Goal: Task Accomplishment & Management: Use online tool/utility

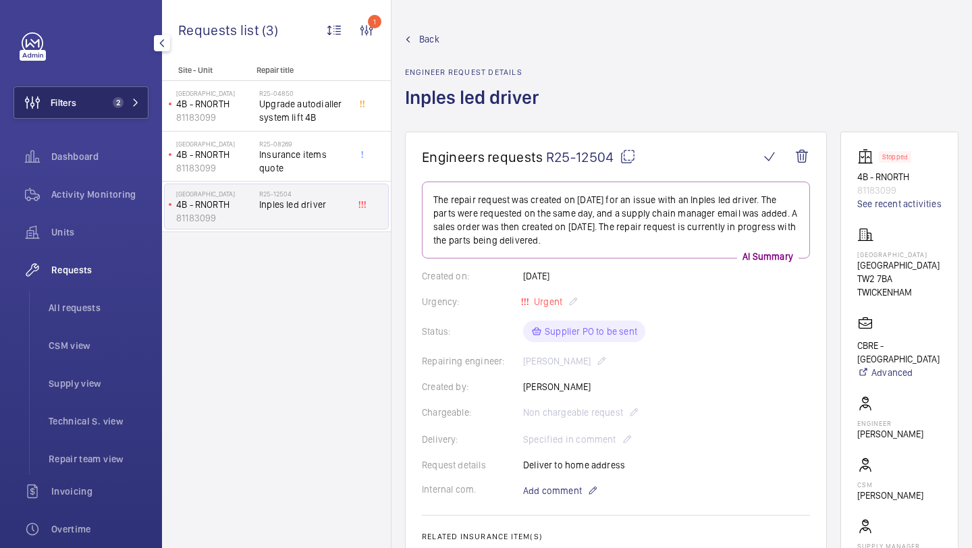
click at [102, 107] on button "Filters 2" at bounding box center [80, 102] width 135 height 32
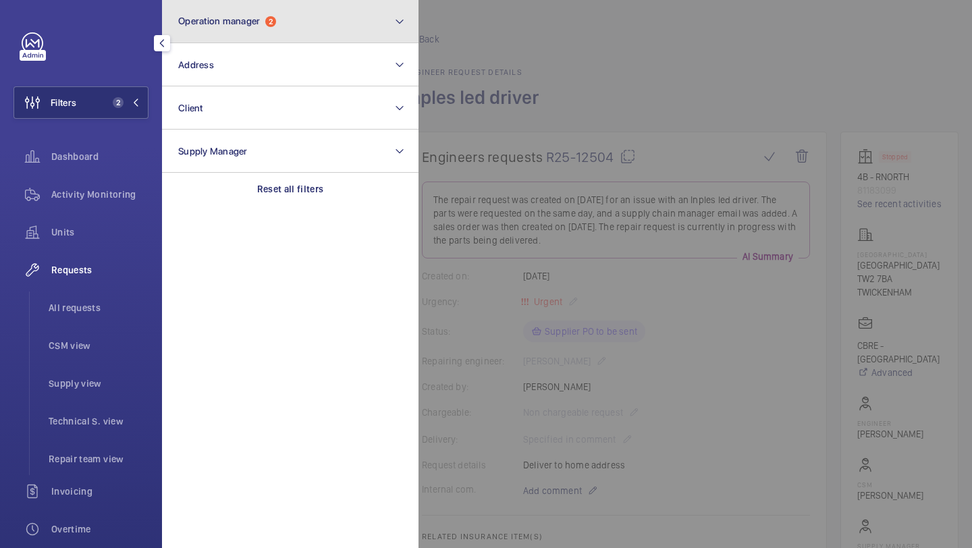
click at [256, 26] on span "Operation manager 2" at bounding box center [227, 21] width 98 height 11
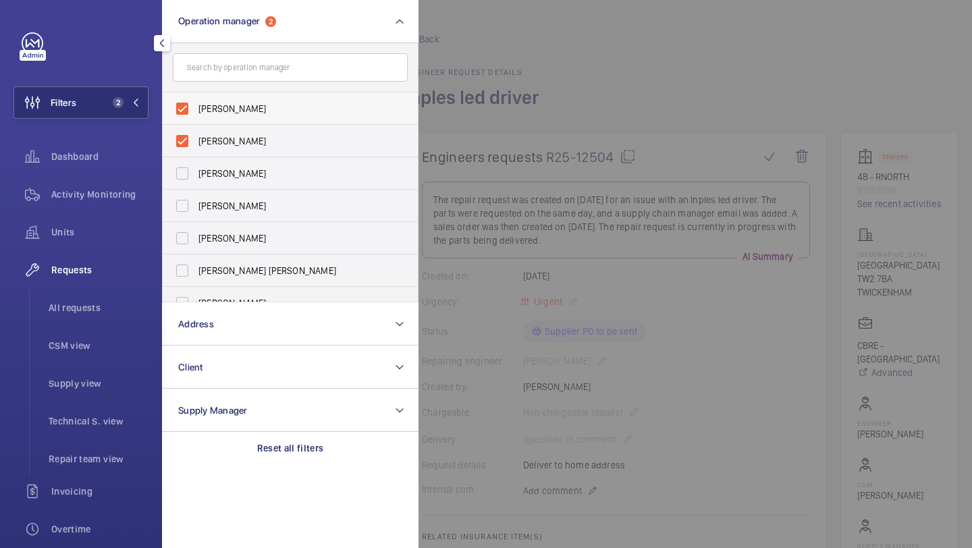
click at [235, 109] on span "[PERSON_NAME]" at bounding box center [291, 108] width 186 height 13
click at [196, 109] on input "[PERSON_NAME]" at bounding box center [182, 108] width 27 height 27
checkbox input "false"
click at [235, 109] on span "[PERSON_NAME]" at bounding box center [291, 108] width 186 height 13
click at [196, 109] on input "[PERSON_NAME]" at bounding box center [182, 108] width 27 height 27
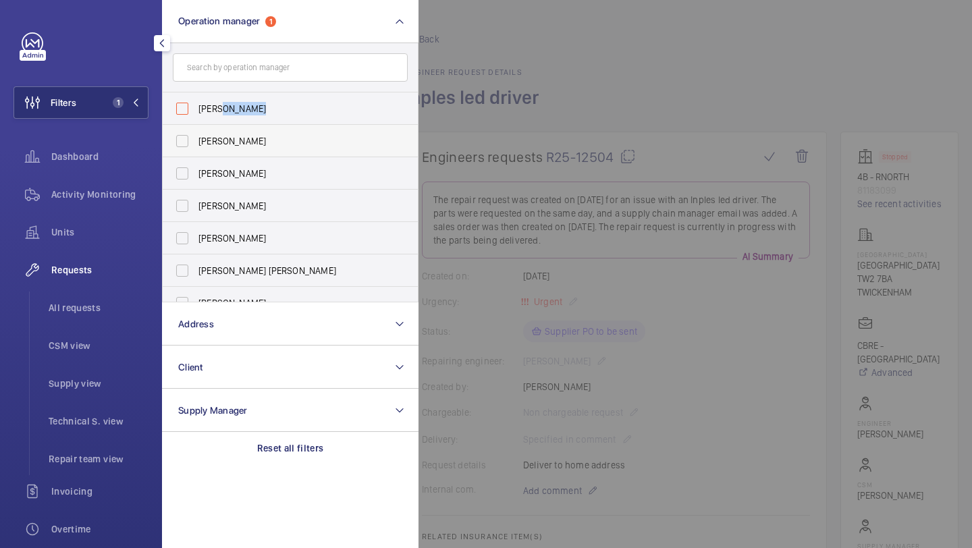
checkbox input "false"
click at [115, 226] on span "Units" at bounding box center [99, 231] width 97 height 13
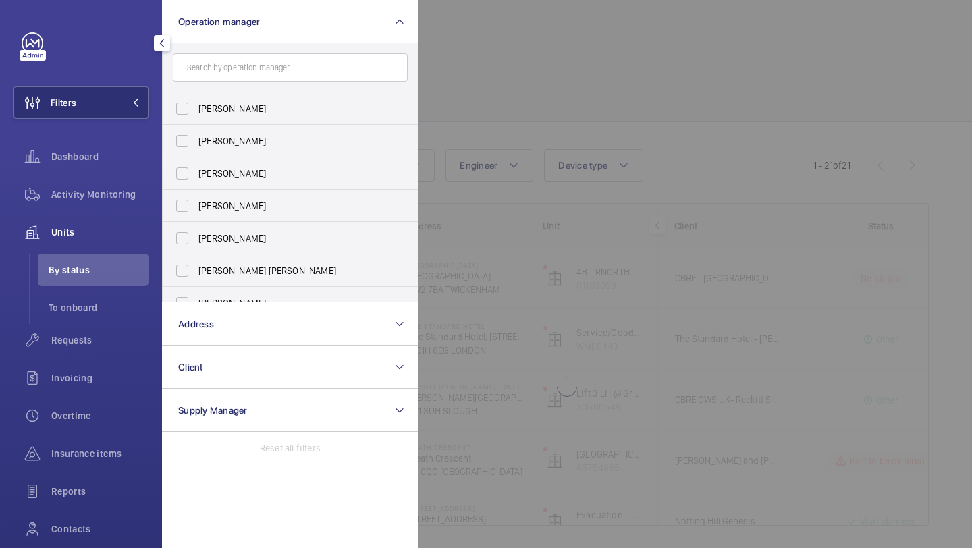
click at [524, 106] on div at bounding box center [904, 274] width 972 height 548
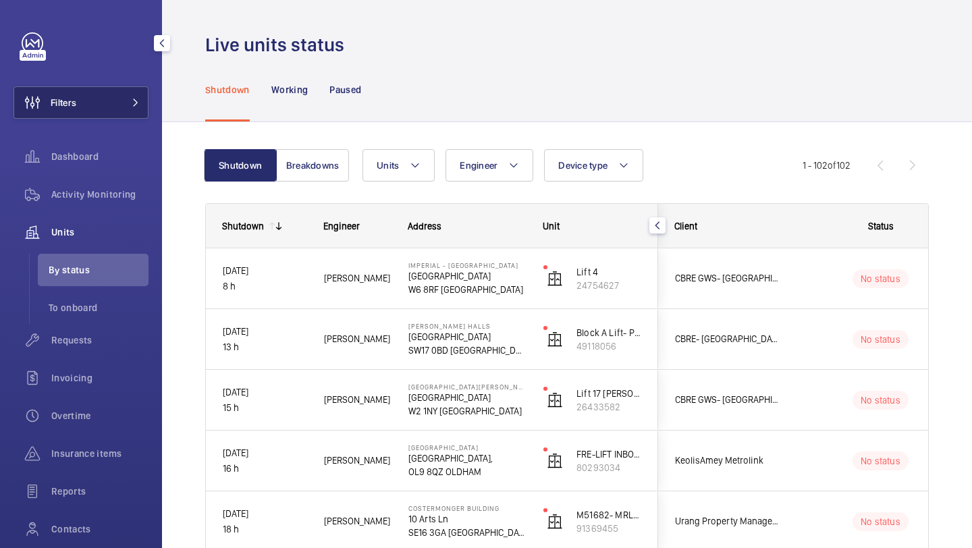
click at [101, 111] on button "Filters" at bounding box center [80, 102] width 135 height 32
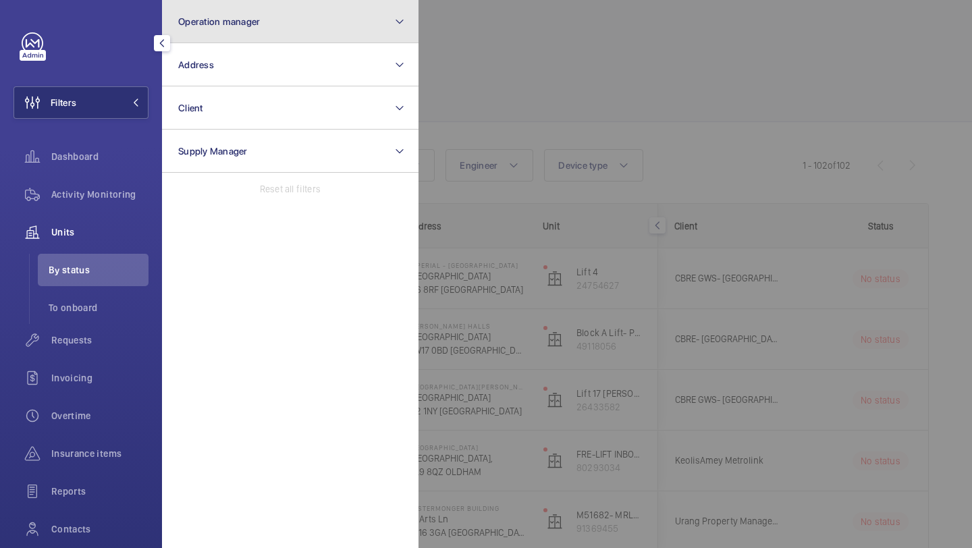
click at [284, 38] on button "Operation manager" at bounding box center [290, 21] width 256 height 43
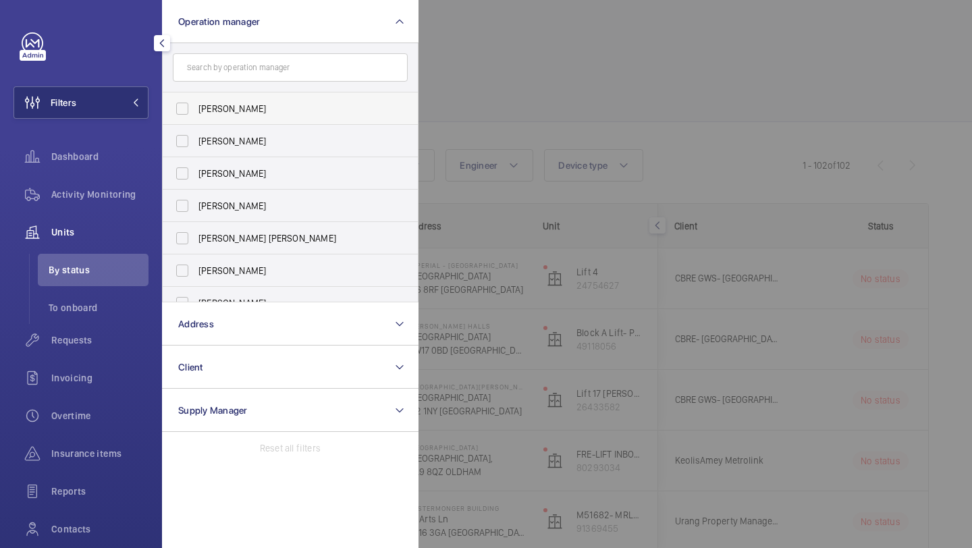
click at [322, 111] on span "Abby Archer" at bounding box center [291, 108] width 186 height 13
click at [196, 111] on input "Abby Archer" at bounding box center [182, 108] width 27 height 27
checkbox input "true"
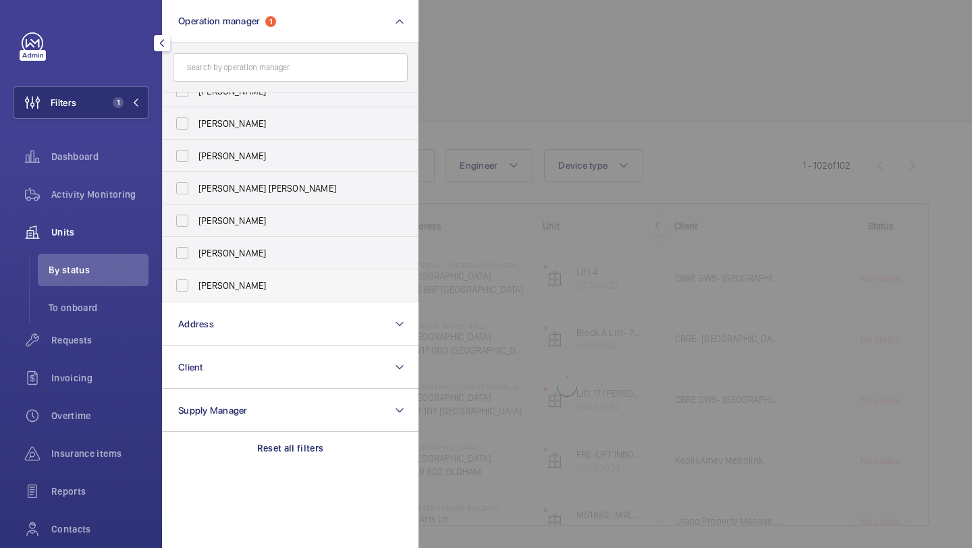
click at [266, 283] on span "Alex Waterman" at bounding box center [291, 285] width 186 height 13
click at [196, 283] on input "Alex Waterman" at bounding box center [182, 285] width 27 height 27
checkbox input "true"
click at [528, 165] on div at bounding box center [904, 274] width 972 height 548
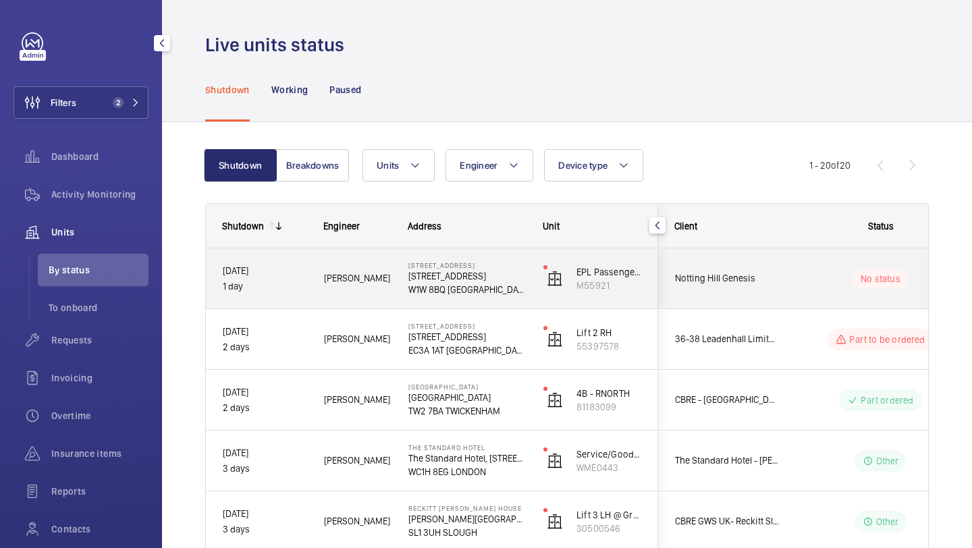
click at [721, 287] on div "Notting Hill Genesis" at bounding box center [718, 278] width 120 height 43
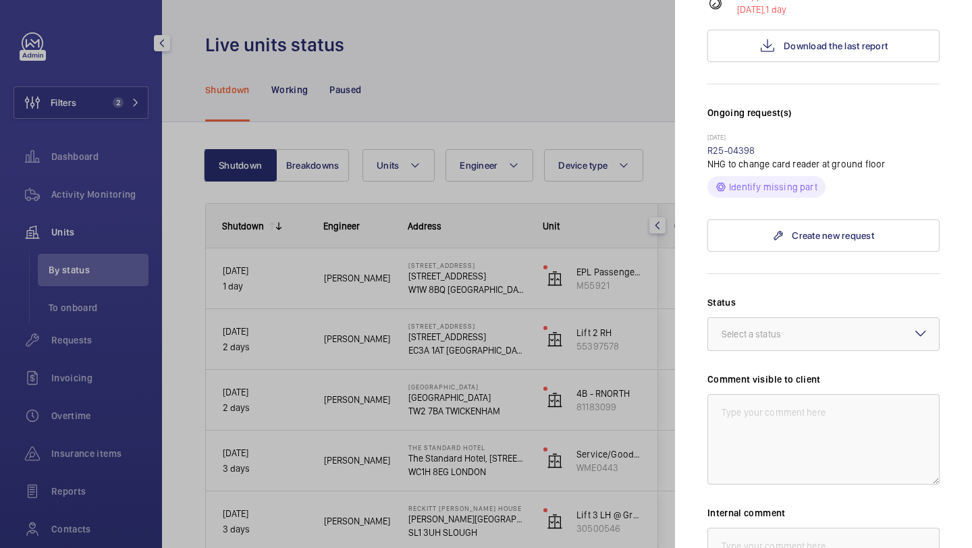
scroll to position [212, 0]
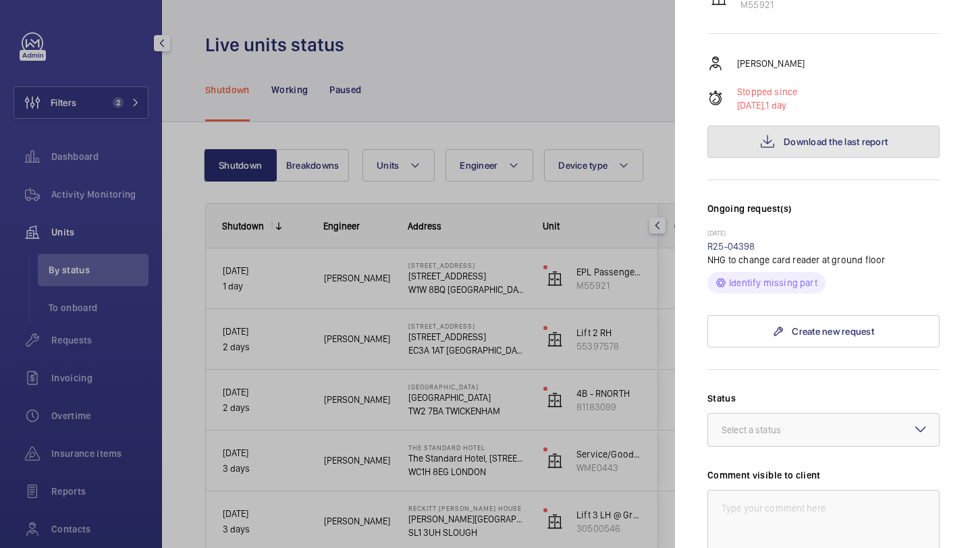
click at [783, 126] on button "Download the last report" at bounding box center [823, 141] width 232 height 32
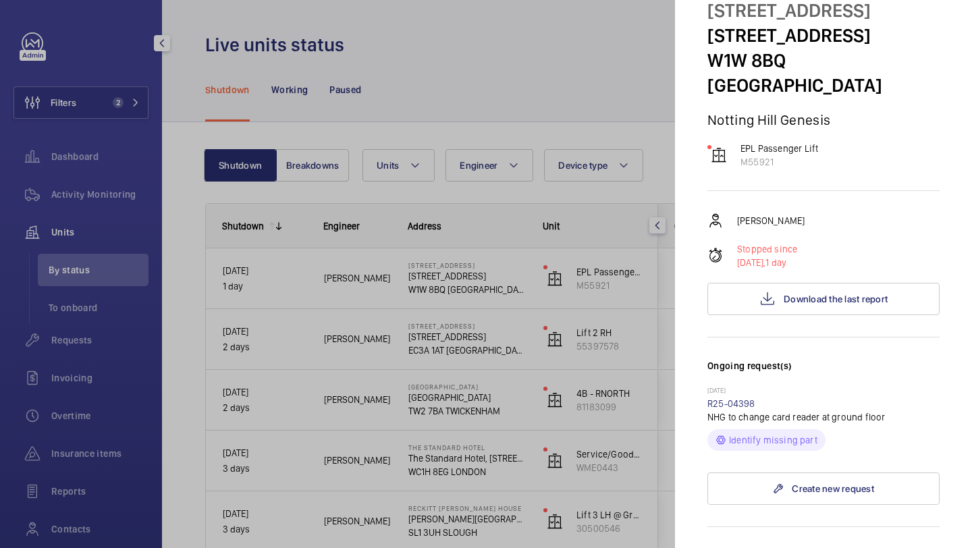
scroll to position [410, 0]
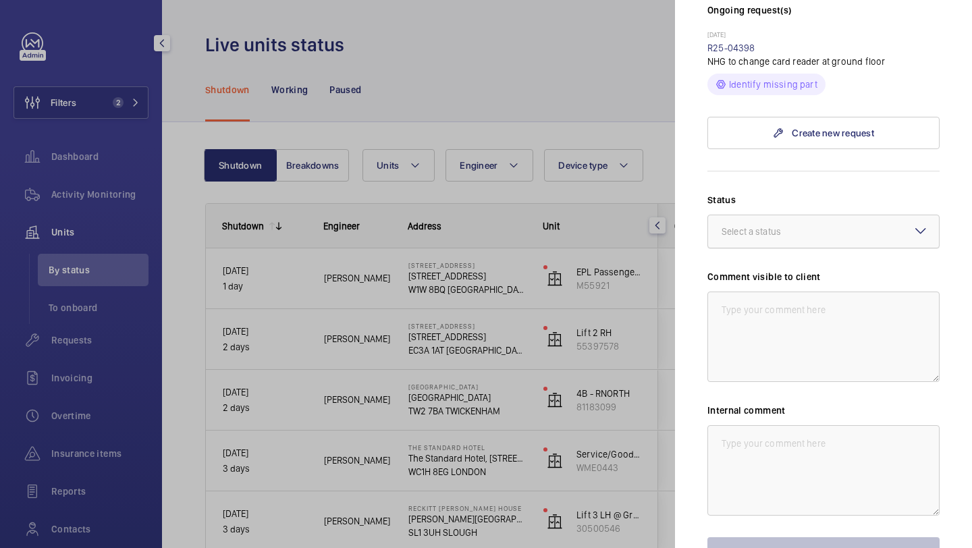
click at [777, 225] on div "Select a status" at bounding box center [767, 231] width 93 height 13
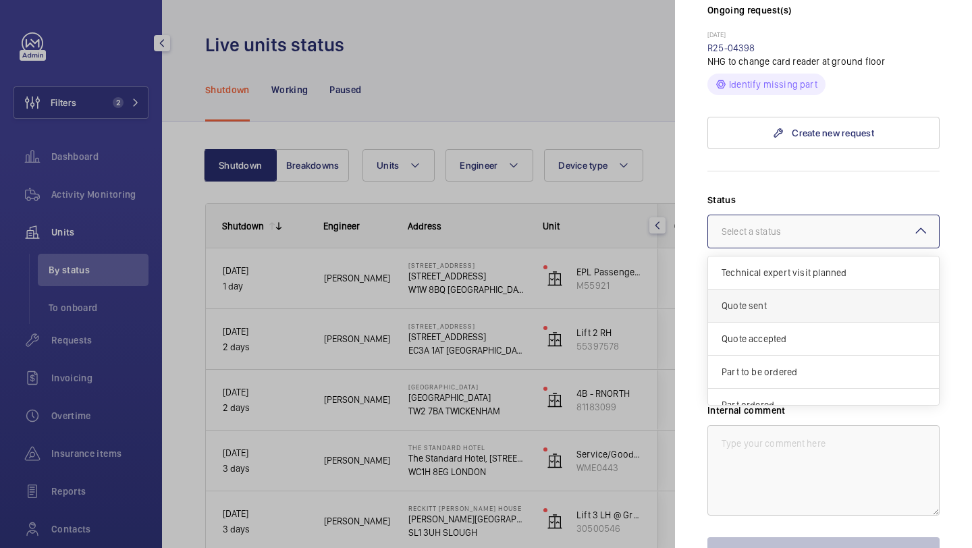
scroll to position [115, 0]
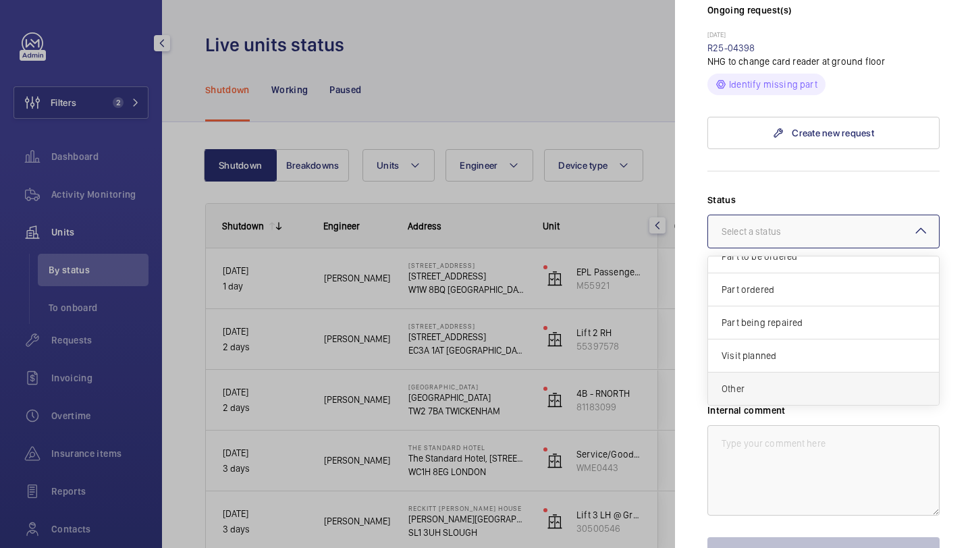
click at [760, 372] on div "Other" at bounding box center [823, 388] width 231 height 32
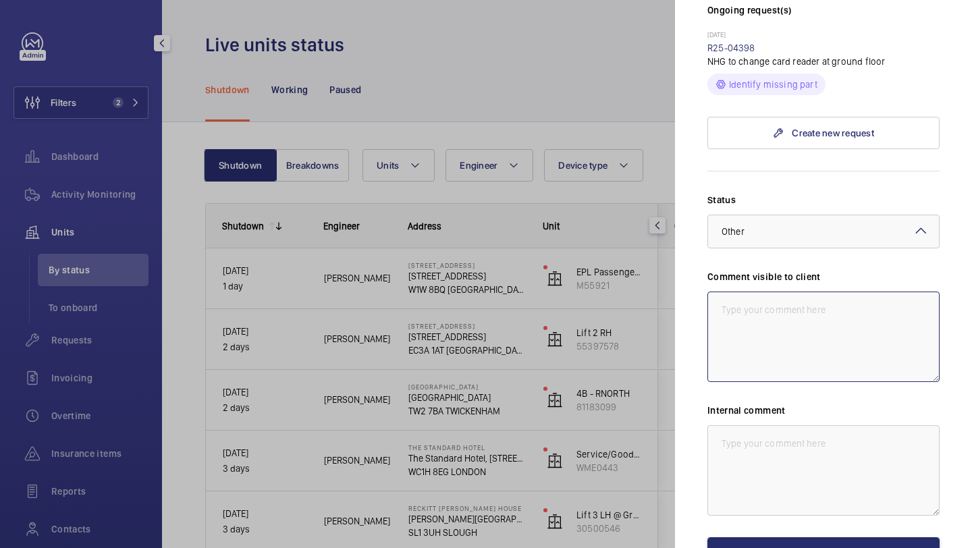
click at [760, 327] on textarea at bounding box center [823, 336] width 232 height 90
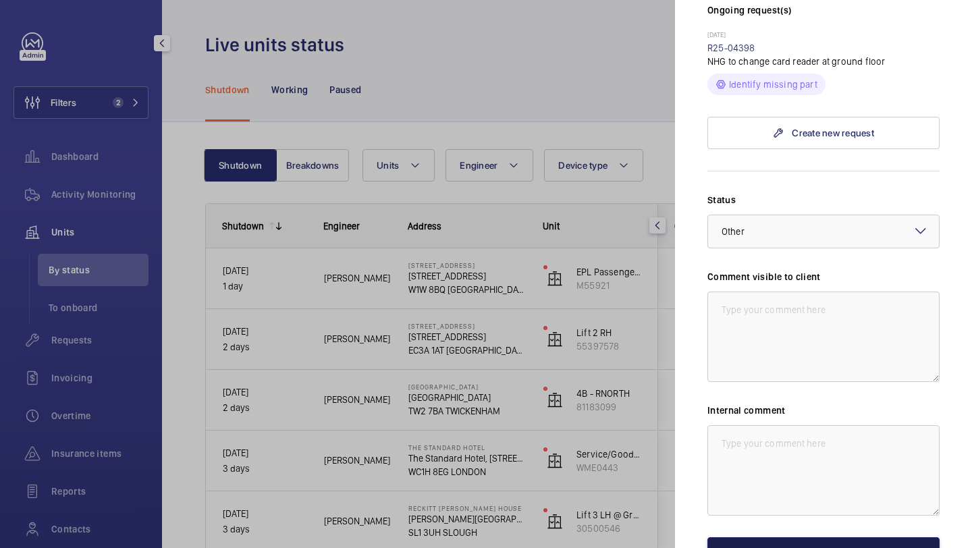
click at [786, 537] on button "Save the changes" at bounding box center [823, 553] width 232 height 32
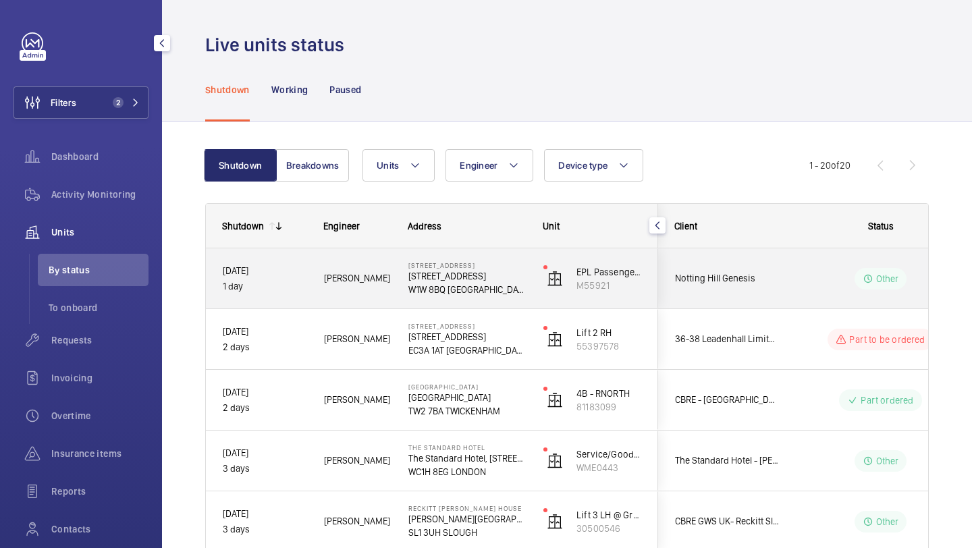
click at [773, 291] on div "Notting Hill Genesis" at bounding box center [718, 278] width 120 height 43
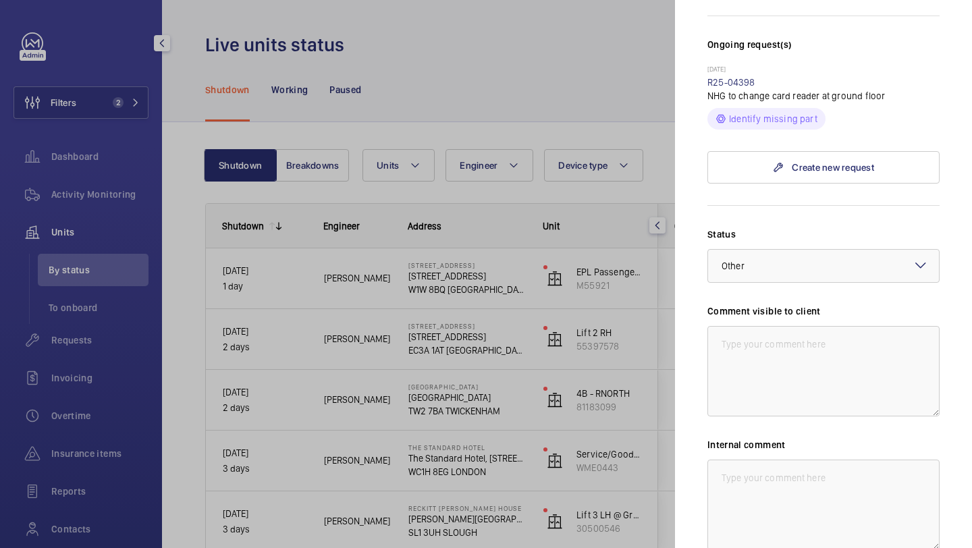
scroll to position [483, 0]
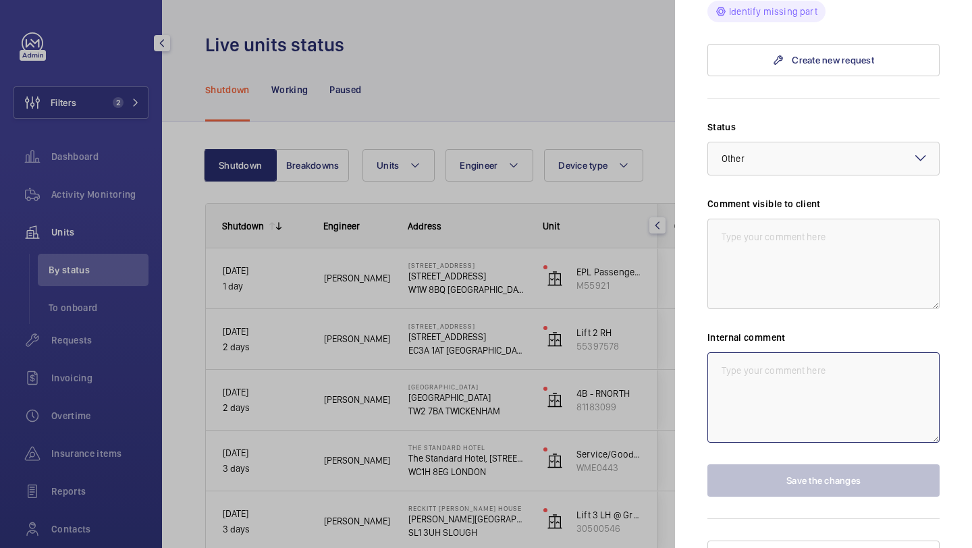
click at [762, 354] on textarea at bounding box center [823, 397] width 232 height 90
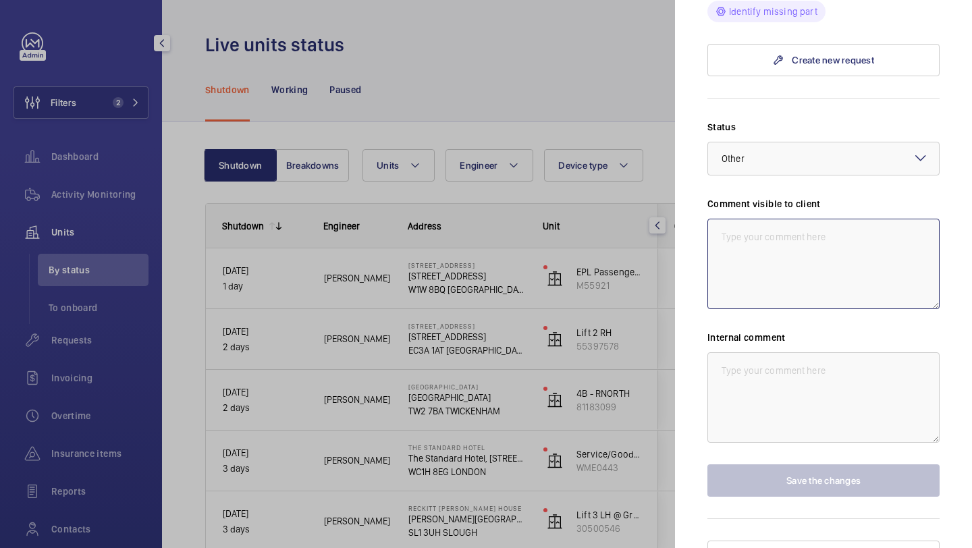
click at [775, 260] on textarea at bounding box center [823, 264] width 232 height 90
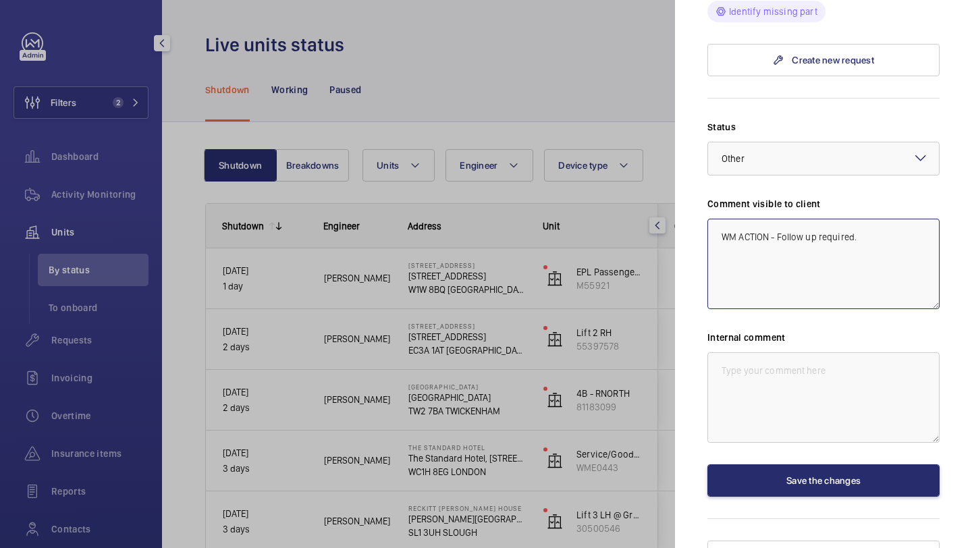
click at [771, 219] on textarea "WM ACTION - Follow up required." at bounding box center [823, 264] width 232 height 90
drag, startPoint x: 901, startPoint y: 219, endPoint x: 714, endPoint y: 201, distance: 187.8
click at [714, 219] on textarea "WM ACTION 22.09 - Follow up required." at bounding box center [823, 264] width 232 height 90
type textarea "WM ACTION 22.09 - Follow up required."
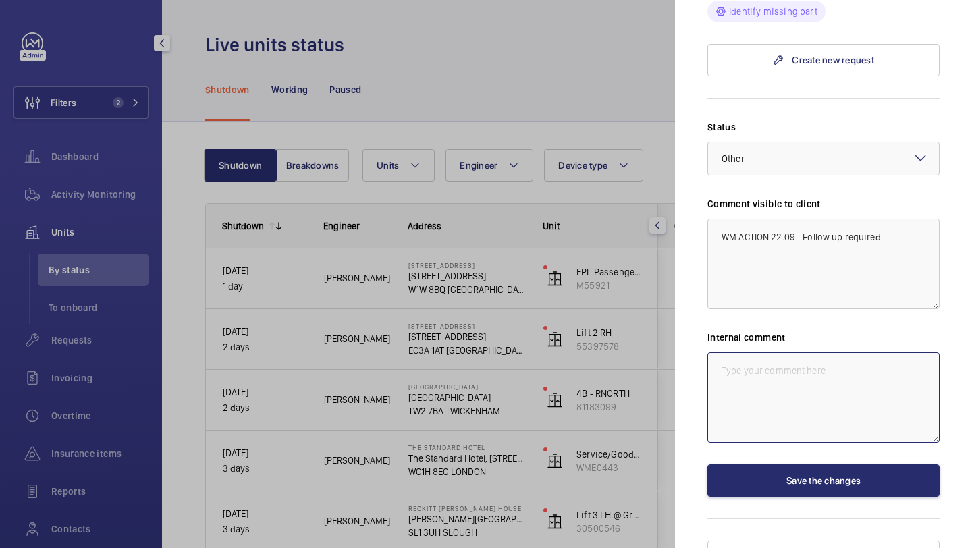
click at [751, 352] on textarea at bounding box center [823, 397] width 232 height 90
paste textarea "WM ACTION 22.09 - Follow up required."
type textarea "WM ACTION 22.09 - Follow up required."
click at [783, 484] on div "Stopped unit 32 Great Titchfield Street 32 Great Titchfield Street W1W 8BQ LOND…" at bounding box center [823, 61] width 232 height 1024
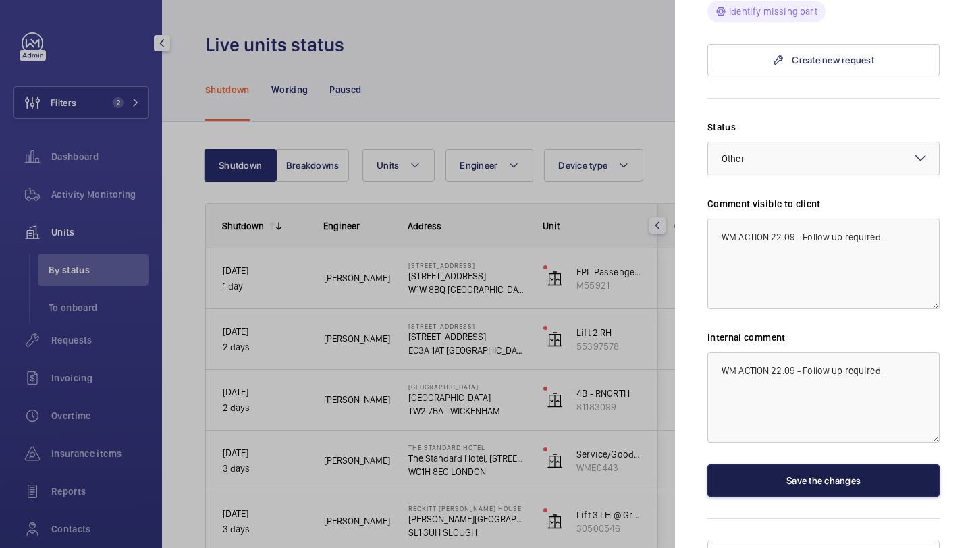
click at [790, 464] on button "Save the changes" at bounding box center [823, 480] width 232 height 32
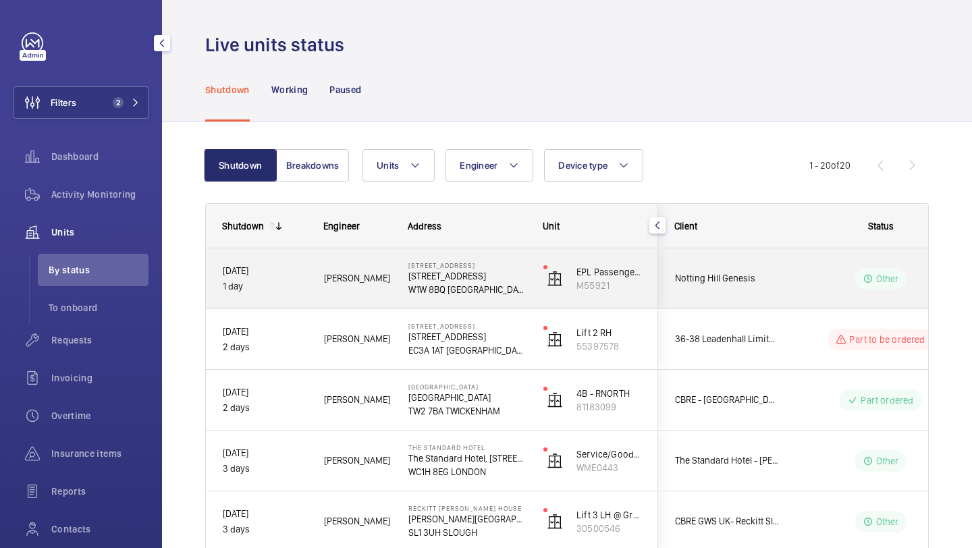
click at [754, 276] on span "Notting Hill Genesis" at bounding box center [727, 279] width 104 height 16
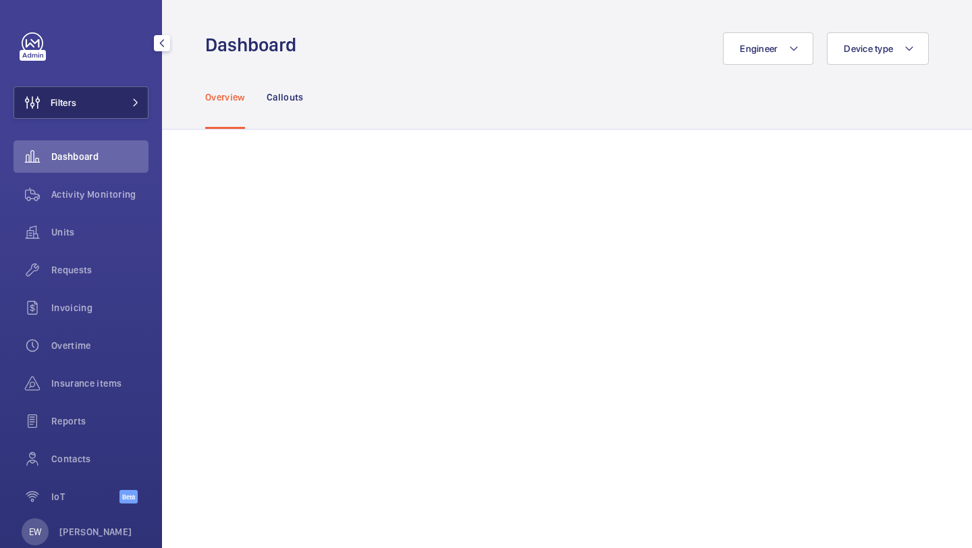
click at [113, 93] on button "Filters" at bounding box center [80, 102] width 135 height 32
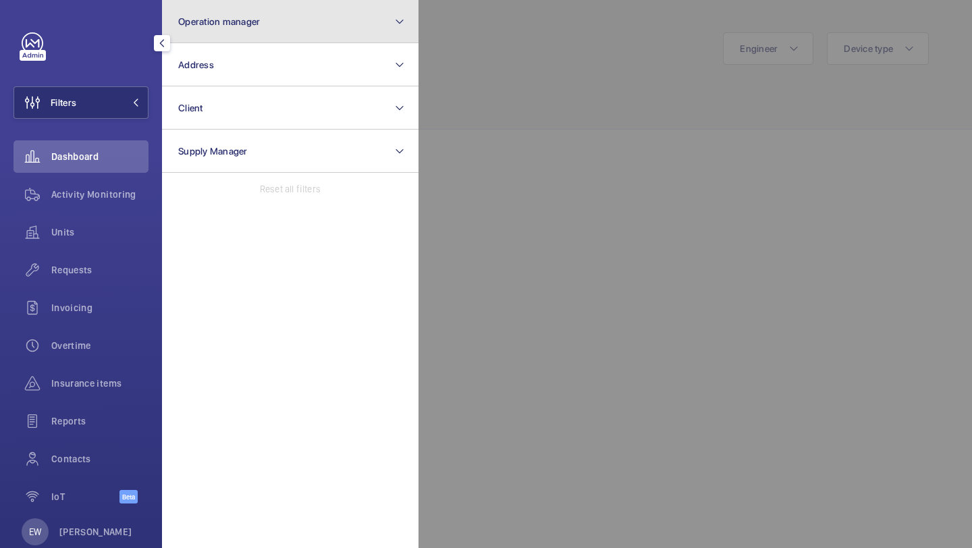
click at [222, 30] on button "Operation manager" at bounding box center [290, 21] width 256 height 43
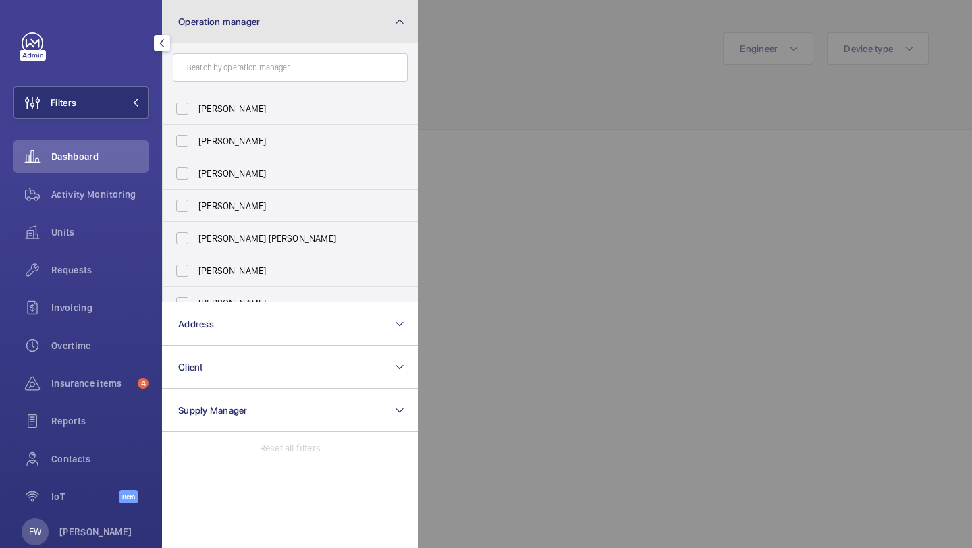
click at [219, 22] on span "Operation manager" at bounding box center [219, 21] width 82 height 11
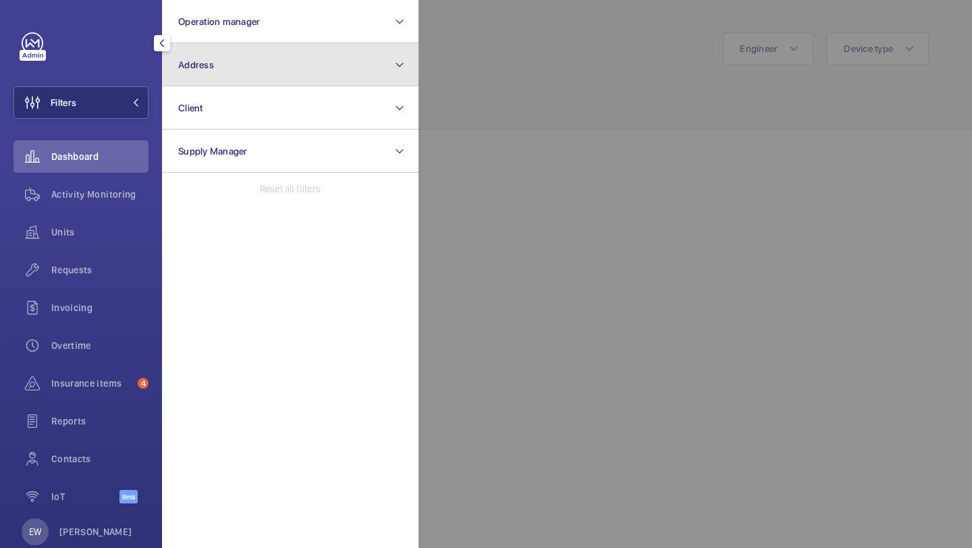
click at [217, 74] on button "Address" at bounding box center [290, 64] width 256 height 43
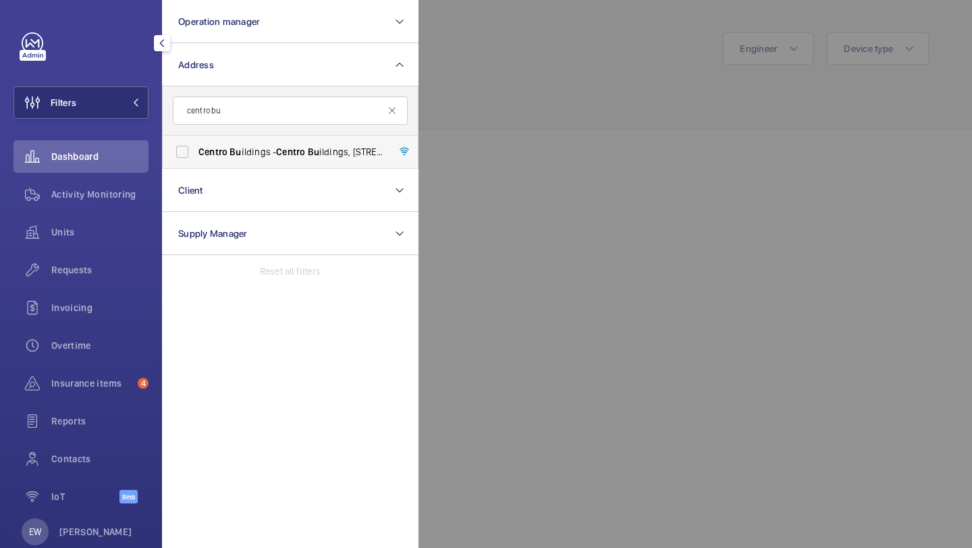
type input "centro bu"
click at [223, 149] on span "Centro" at bounding box center [212, 151] width 29 height 11
click at [196, 149] on input "Centro Bu ildings - Centro Bu ildings, 20-23 Mandela Street, Camden, London, NW…" at bounding box center [182, 151] width 27 height 27
checkbox input "true"
click at [103, 258] on div "Requests" at bounding box center [80, 270] width 135 height 32
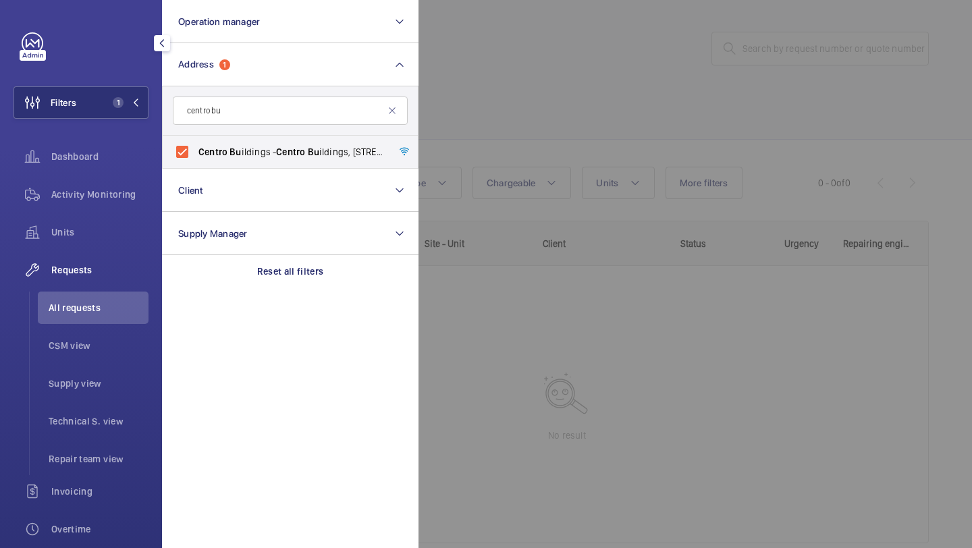
drag, startPoint x: 490, startPoint y: 152, endPoint x: 505, endPoint y: 150, distance: 14.9
click at [500, 150] on div at bounding box center [904, 274] width 972 height 548
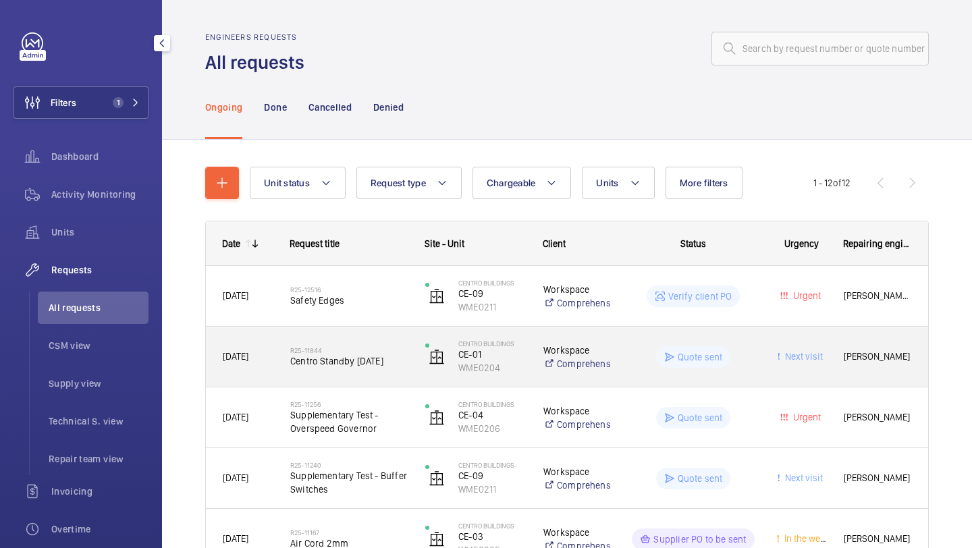
scroll to position [81, 0]
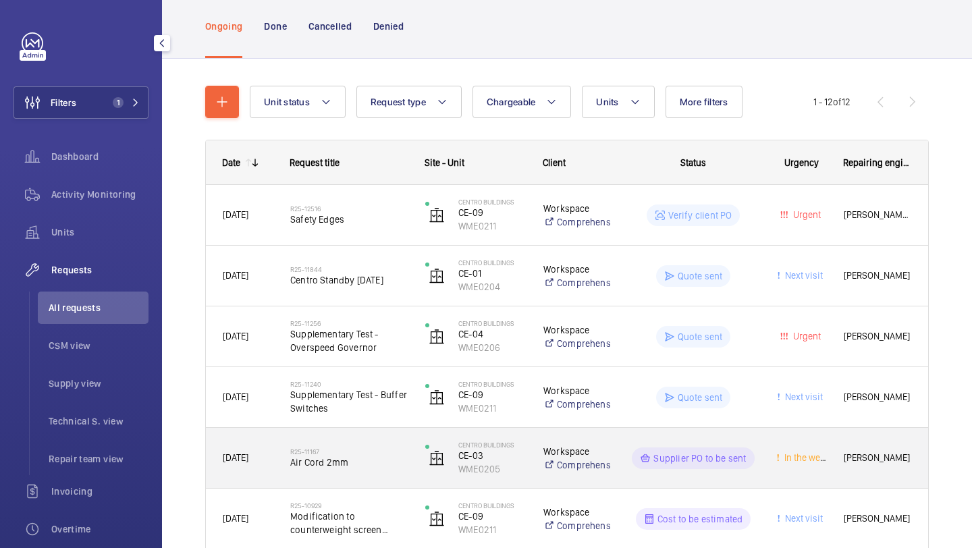
click at [347, 449] on h2 "R25-11167" at bounding box center [348, 451] width 117 height 8
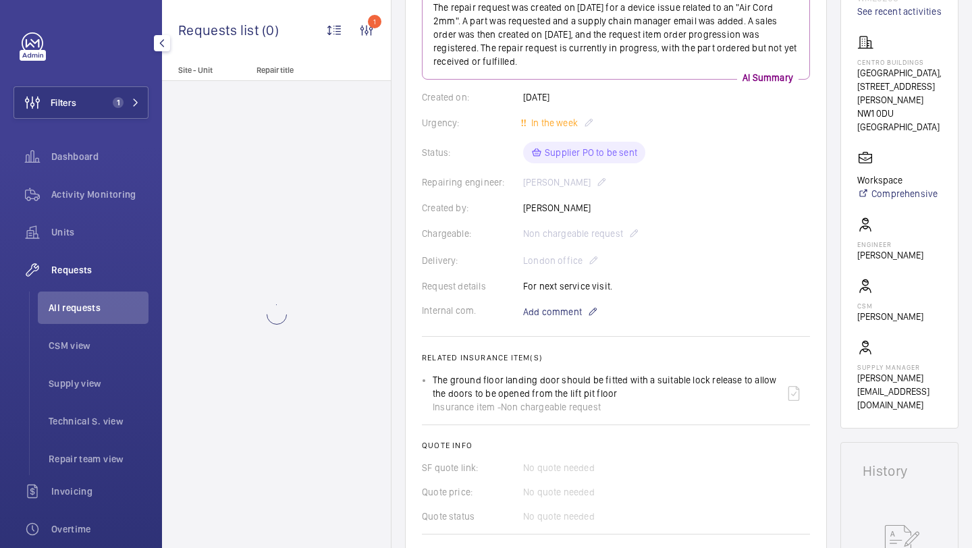
scroll to position [635, 0]
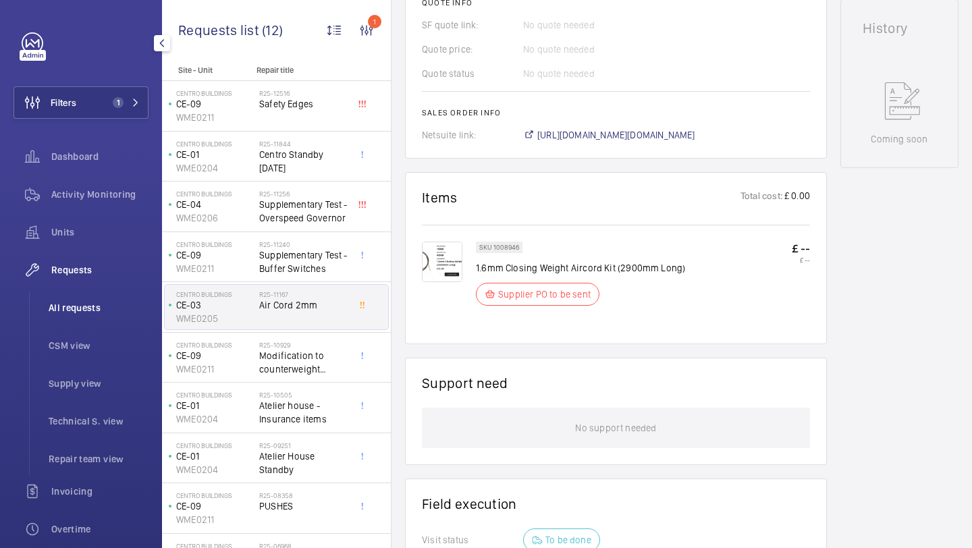
click at [107, 312] on span "All requests" at bounding box center [99, 307] width 100 height 13
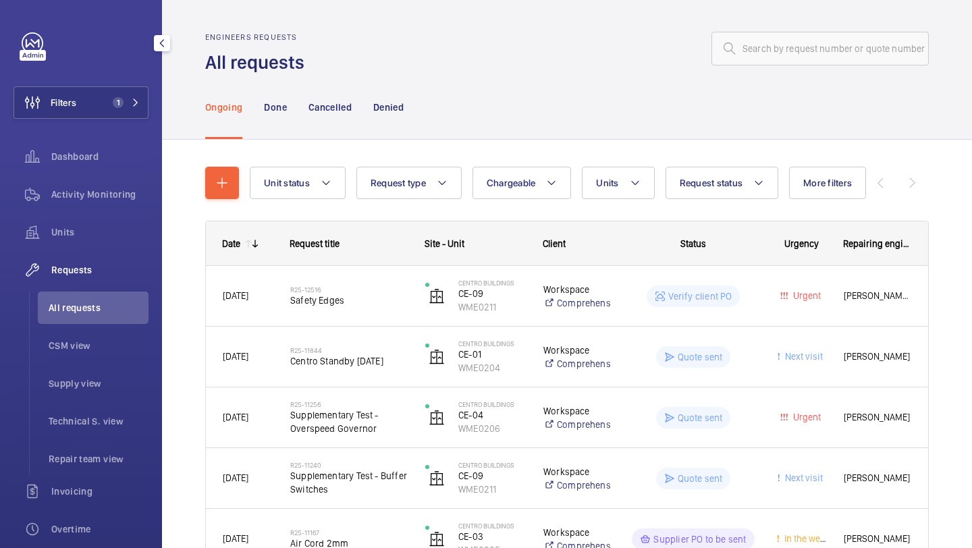
click at [82, 327] on ul "All requests CSM view Supply view Technical S. view Repair team view" at bounding box center [88, 383] width 119 height 184
click at [835, 177] on span "More filters" at bounding box center [827, 182] width 49 height 11
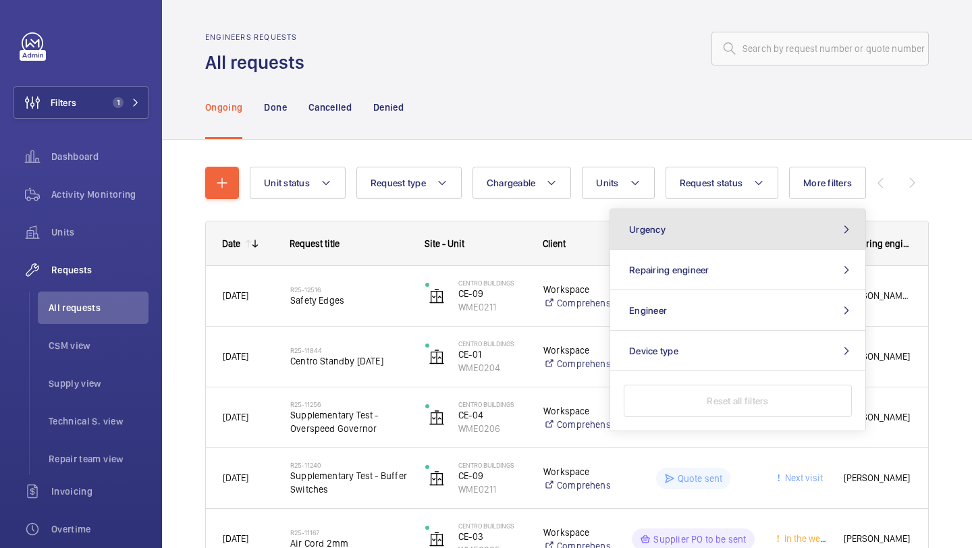
click at [760, 229] on button "Urgency" at bounding box center [737, 229] width 255 height 40
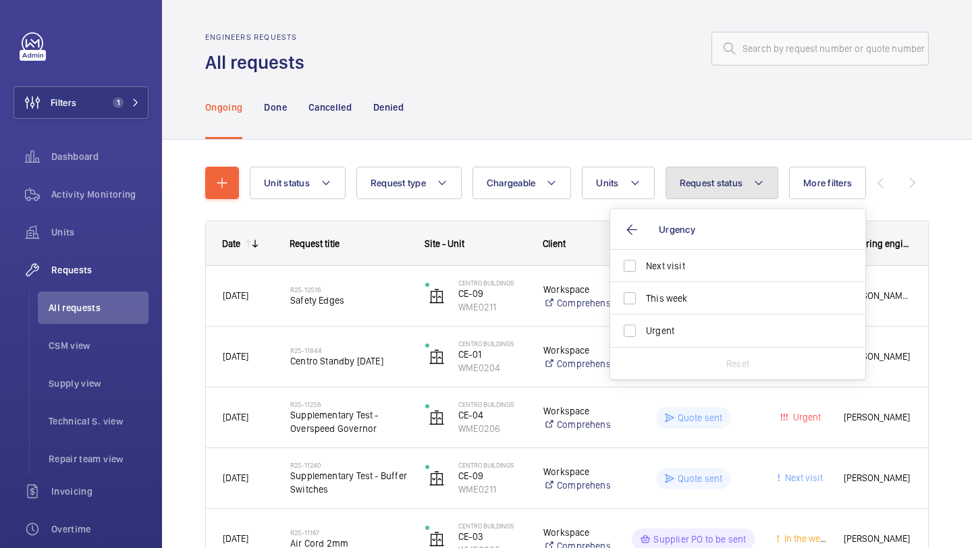
click at [705, 188] on span "Request status" at bounding box center [710, 182] width 63 height 11
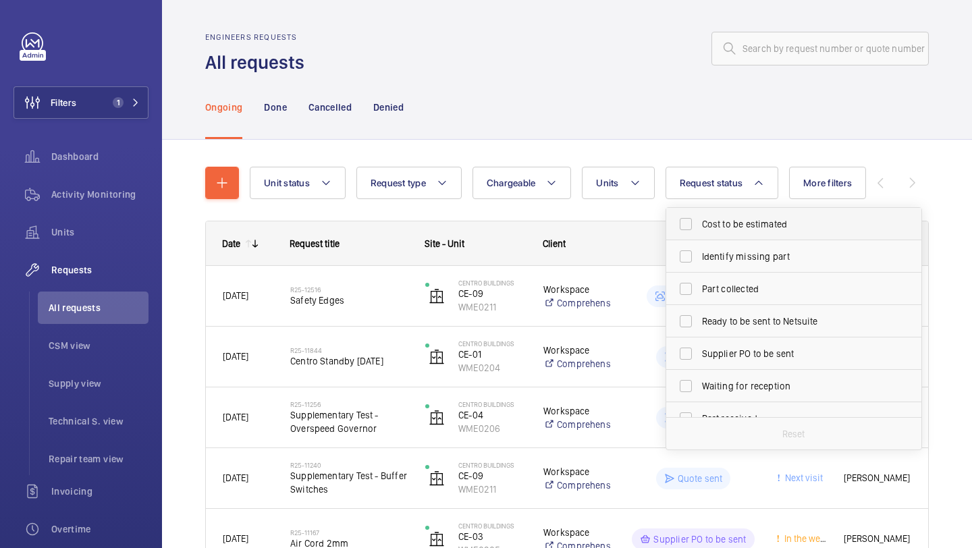
click at [700, 225] on label "Cost to be estimated" at bounding box center [783, 224] width 235 height 32
click at [699, 225] on input "Cost to be estimated" at bounding box center [685, 224] width 27 height 27
checkbox input "true"
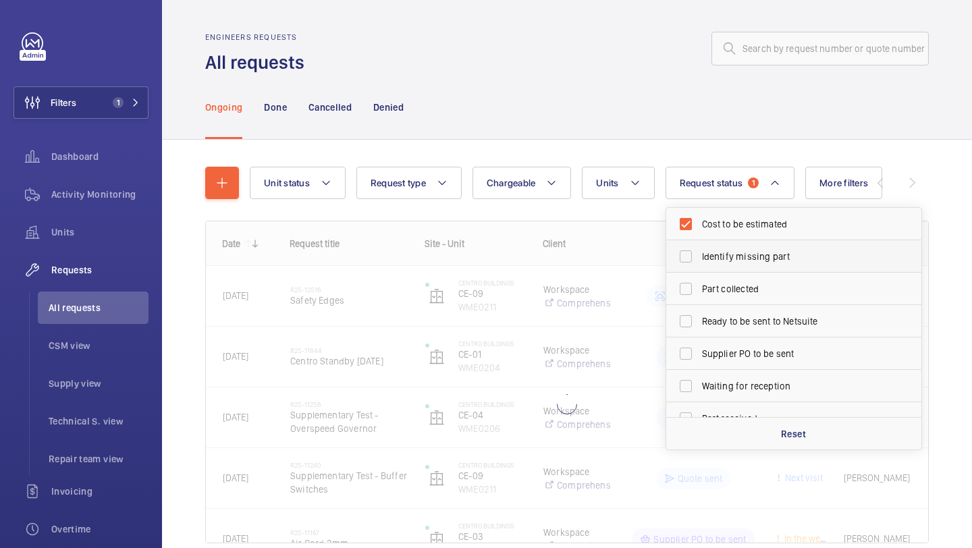
click at [702, 251] on span "Identify missing part" at bounding box center [795, 256] width 186 height 13
click at [699, 251] on input "Identify missing part" at bounding box center [685, 256] width 27 height 27
checkbox input "true"
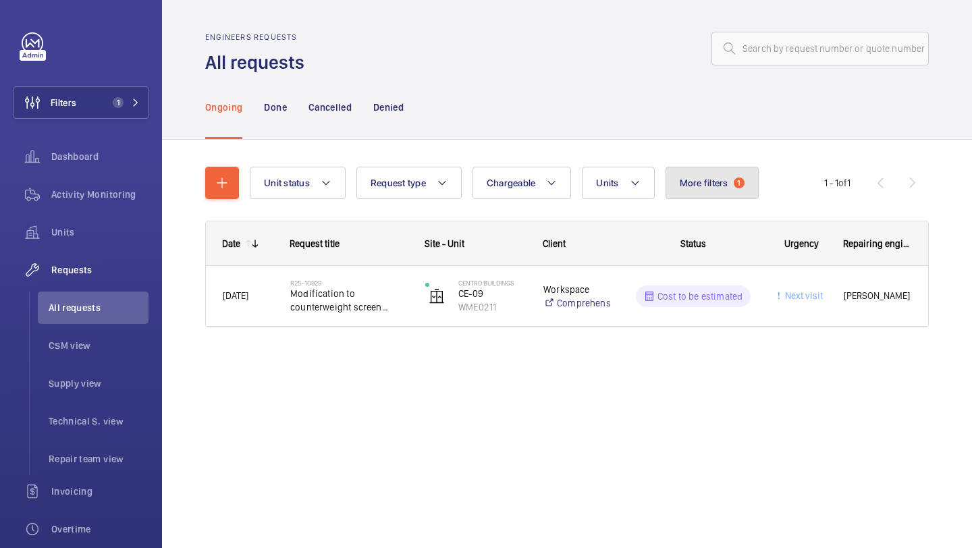
click at [716, 177] on button "More filters 1" at bounding box center [711, 183] width 93 height 32
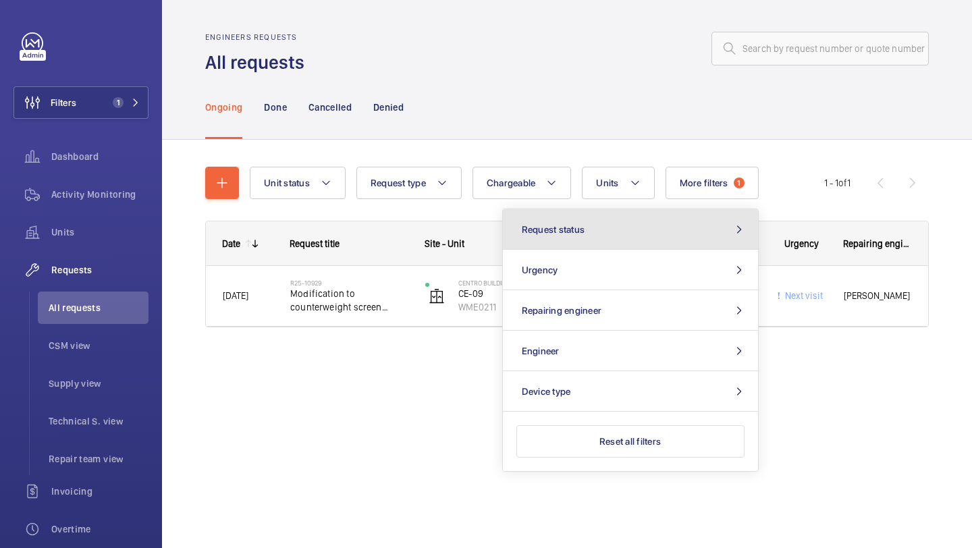
click at [689, 224] on button "Request status" at bounding box center [630, 229] width 255 height 40
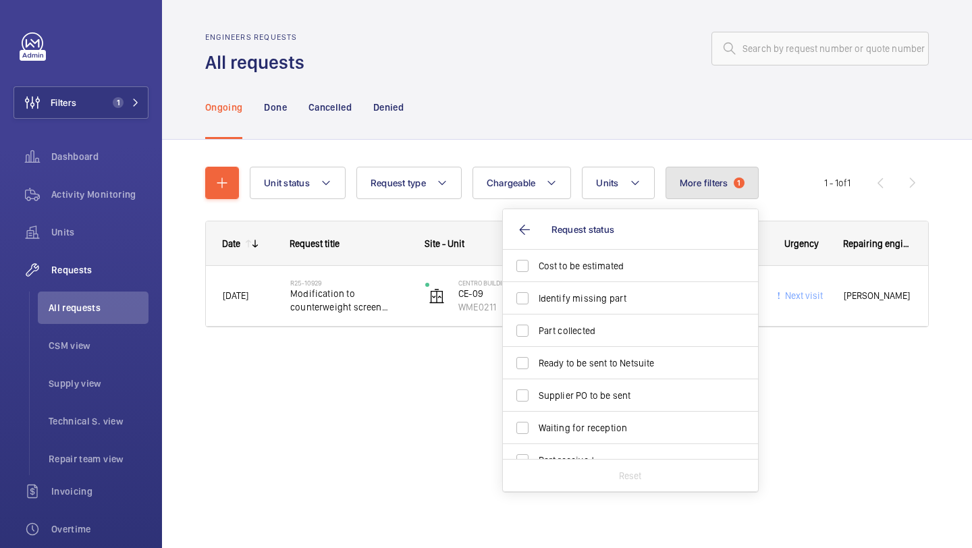
click at [704, 192] on button "More filters 1" at bounding box center [711, 183] width 93 height 32
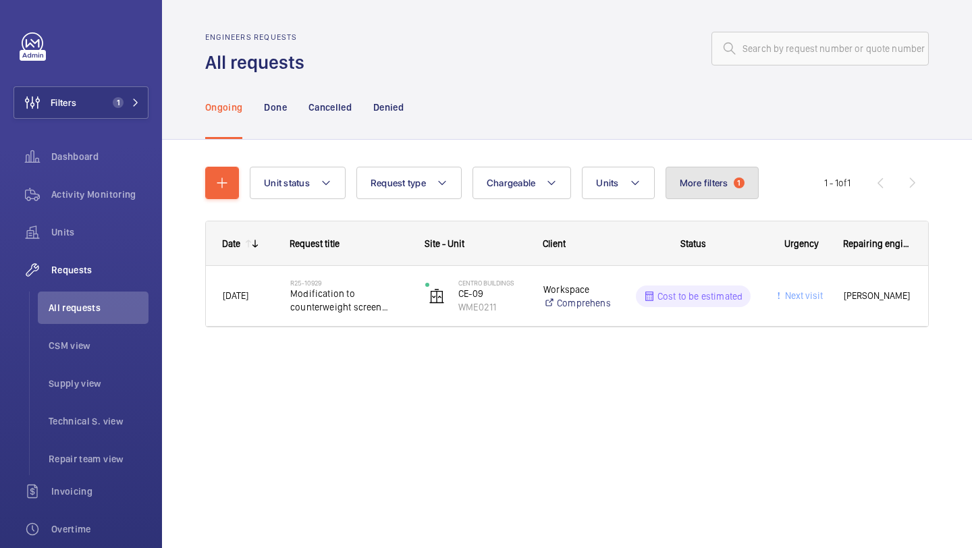
click at [704, 192] on button "More filters 1" at bounding box center [711, 183] width 93 height 32
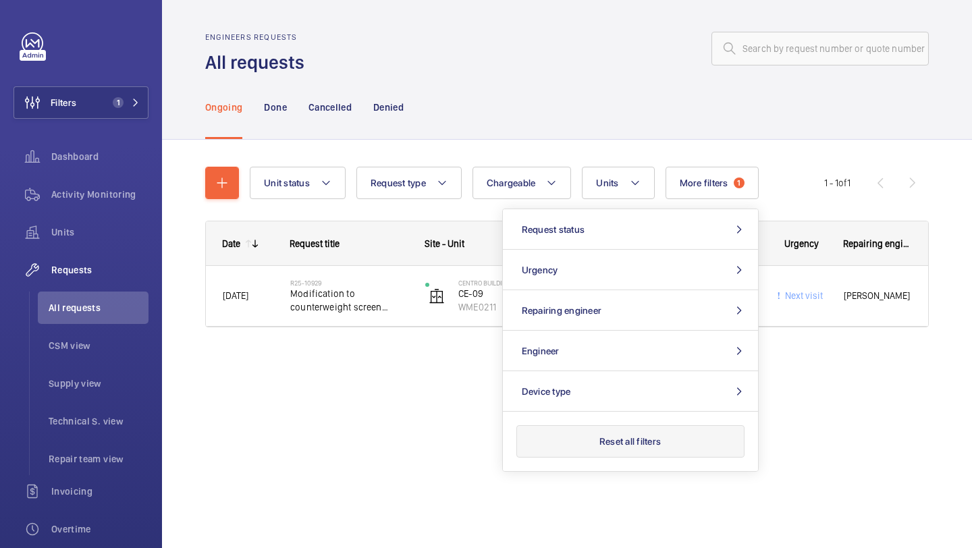
click at [625, 435] on button "Reset all filters" at bounding box center [630, 441] width 228 height 32
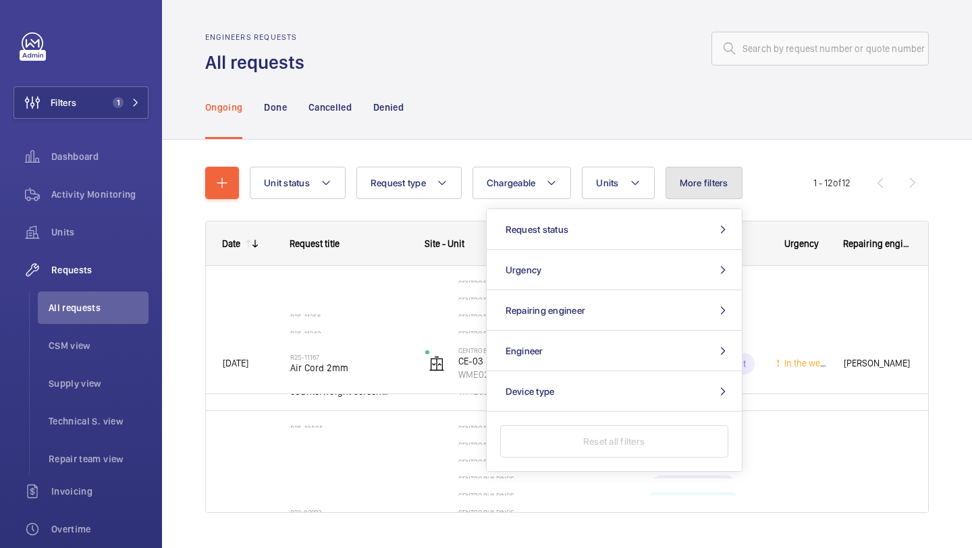
click at [721, 175] on button "More filters" at bounding box center [703, 183] width 77 height 32
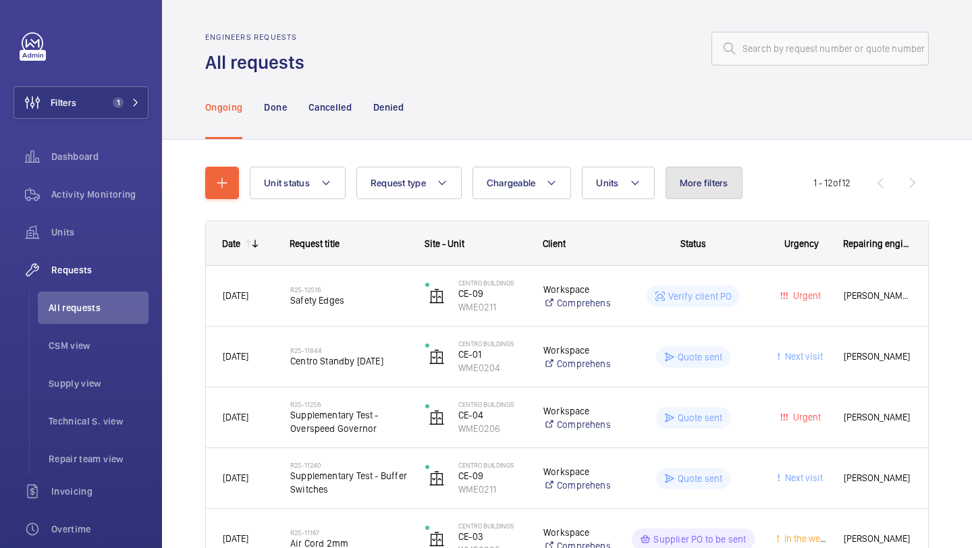
click at [721, 175] on button "More filters" at bounding box center [703, 183] width 77 height 32
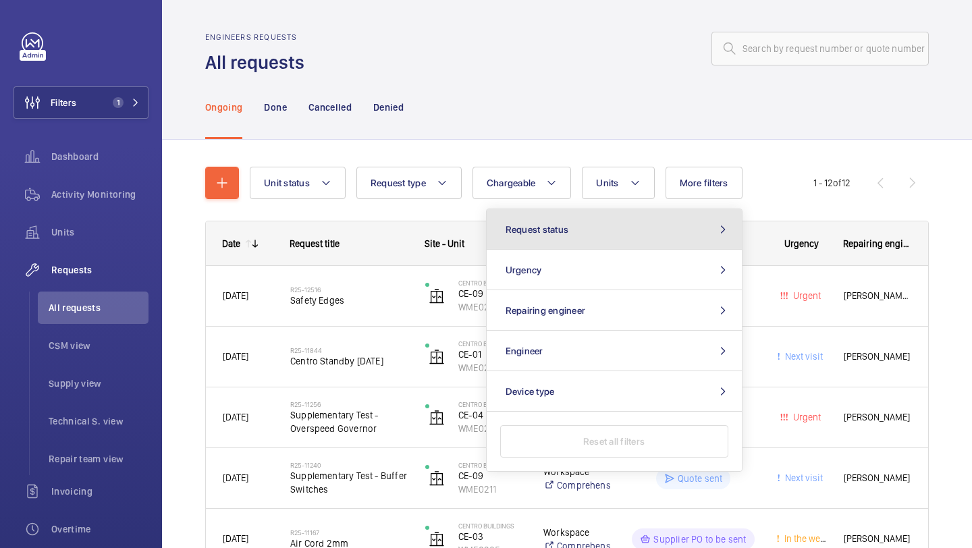
click at [607, 236] on button "Request status" at bounding box center [613, 229] width 255 height 40
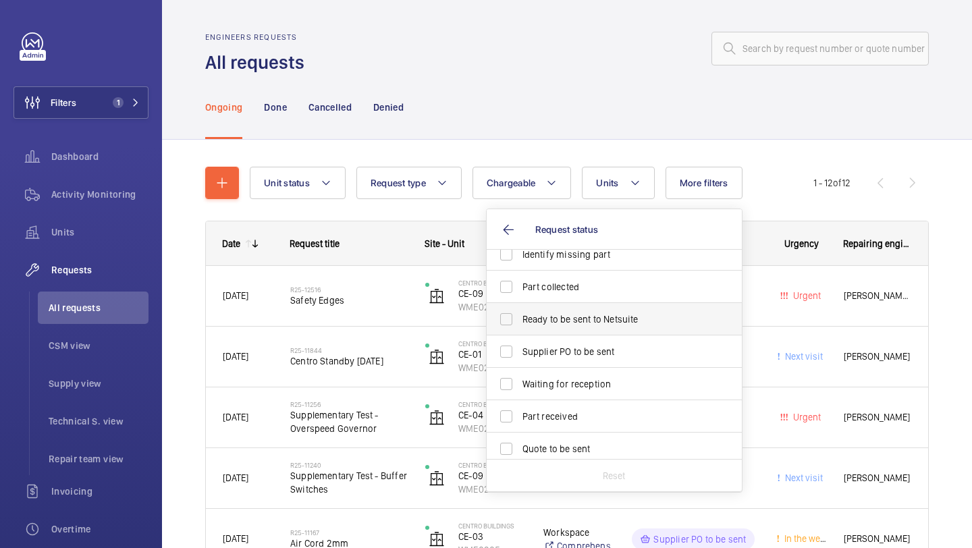
scroll to position [45, 0]
click at [596, 382] on span "Waiting for reception" at bounding box center [615, 382] width 186 height 13
click at [520, 382] on input "Waiting for reception" at bounding box center [506, 383] width 27 height 27
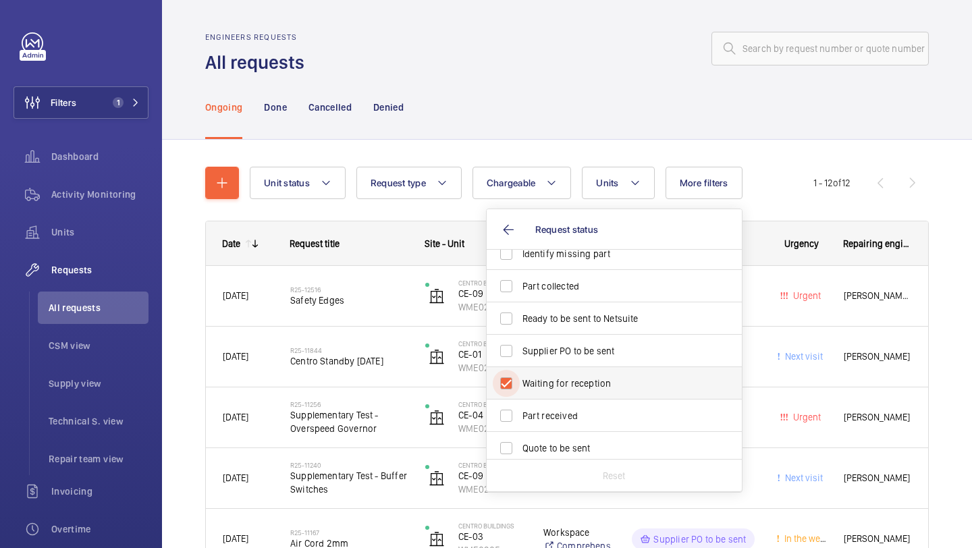
checkbox input "true"
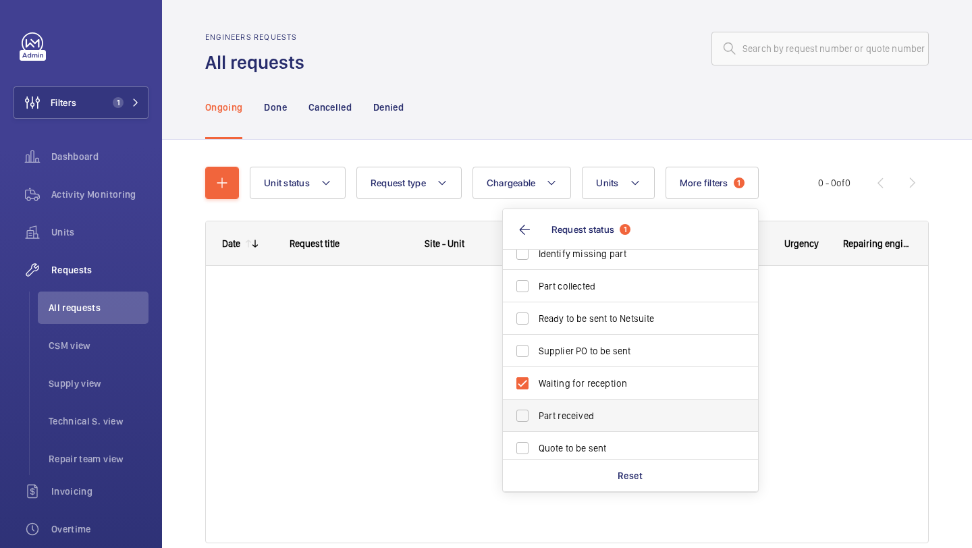
click at [592, 412] on span "Part received" at bounding box center [631, 415] width 186 height 13
click at [536, 412] on input "Part received" at bounding box center [522, 415] width 27 height 27
checkbox input "true"
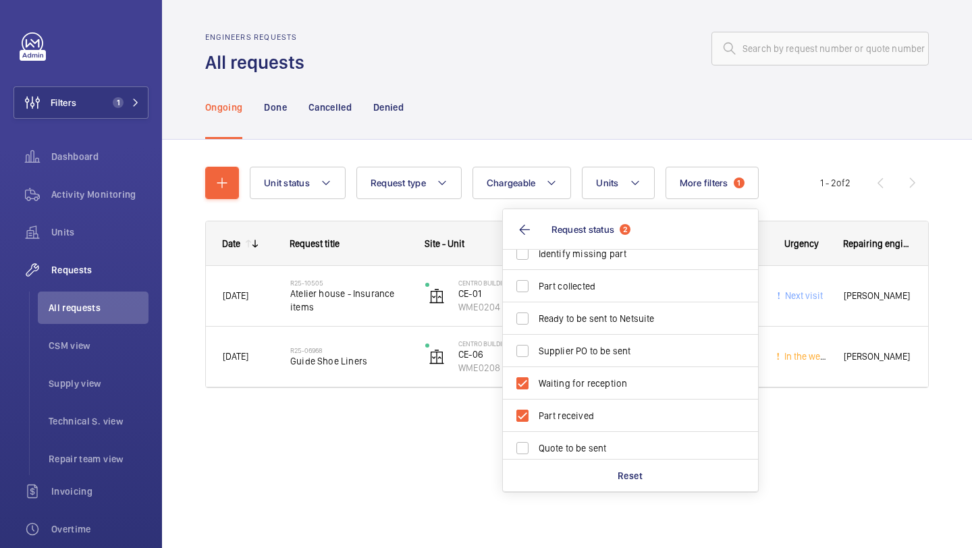
click at [637, 93] on div "Ongoing Done Cancelled Denied" at bounding box center [566, 107] width 723 height 64
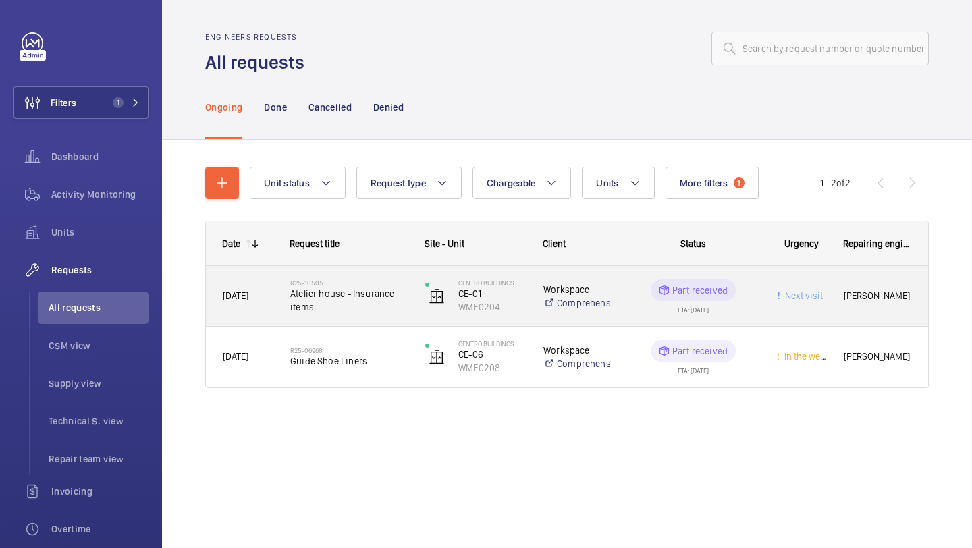
click at [385, 293] on span "Atelier house - Insurance items" at bounding box center [348, 300] width 117 height 27
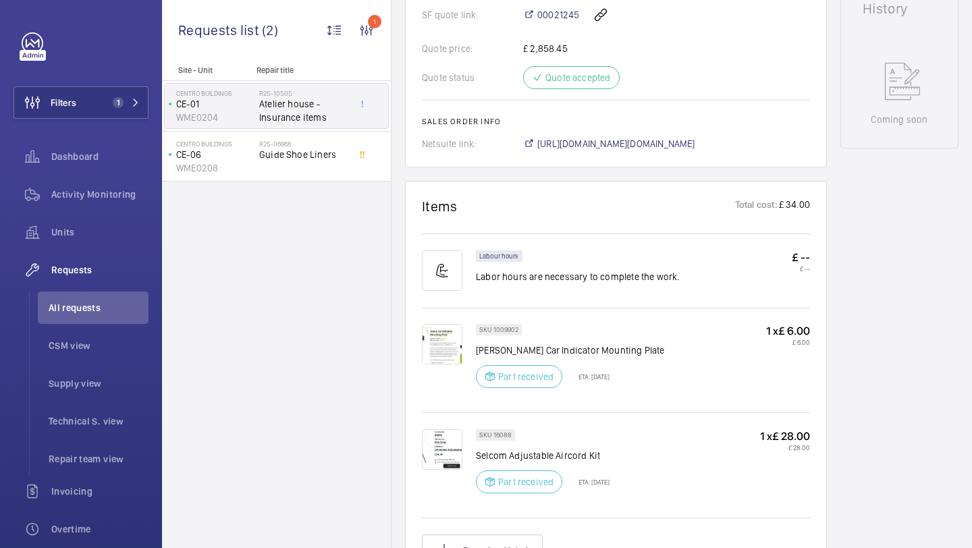
scroll to position [754, 0]
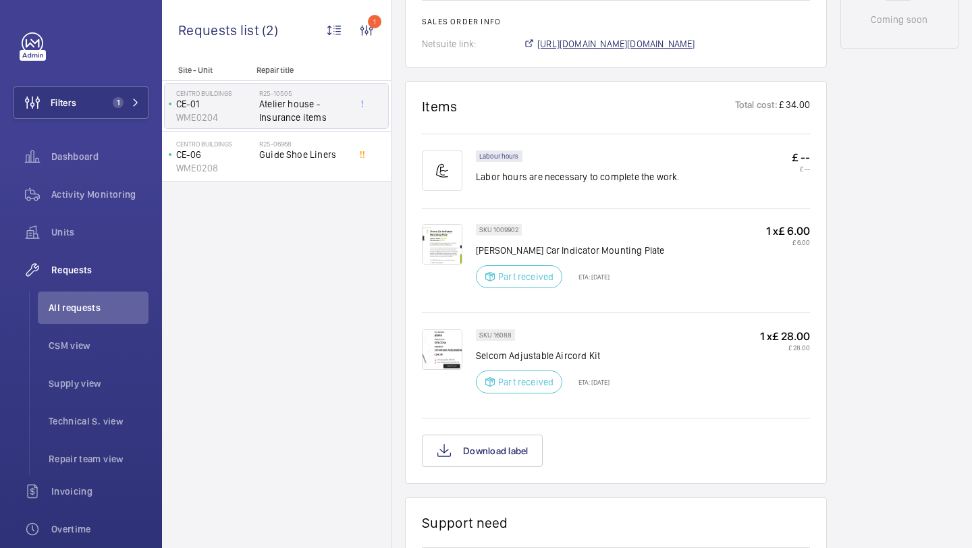
click at [627, 46] on span "https://6461500.app.netsuite.com/app/accounting/transactions/salesord.nl?id=289…" at bounding box center [616, 43] width 158 height 13
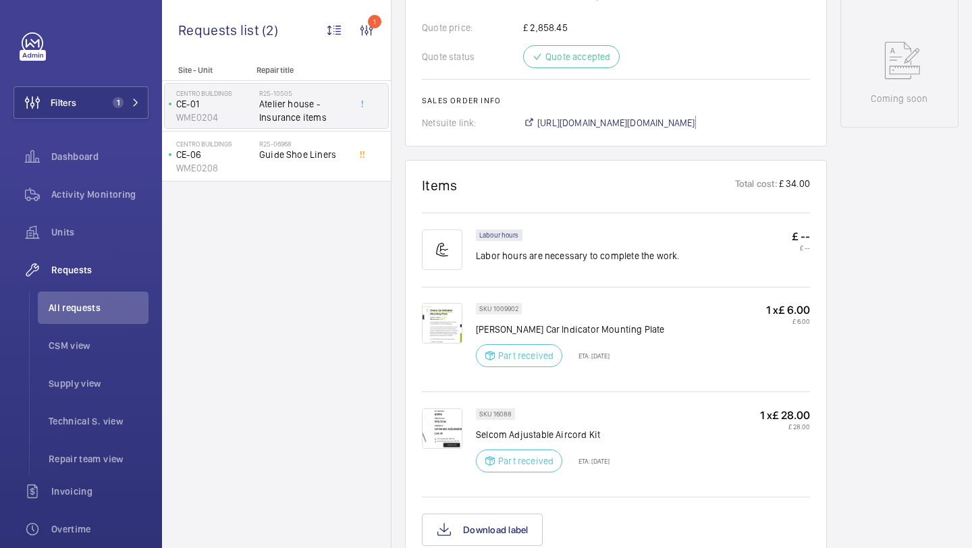
scroll to position [508, 0]
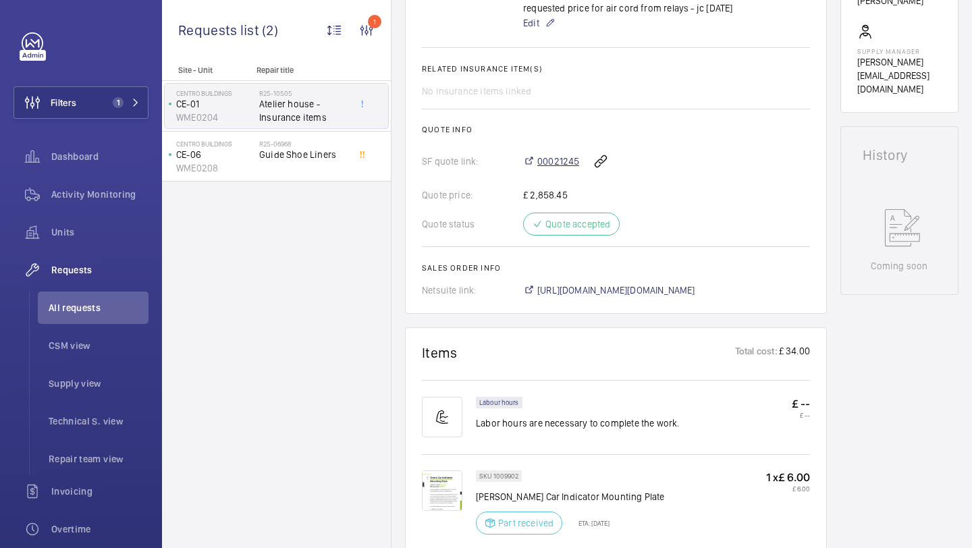
click at [565, 158] on span "00021245" at bounding box center [558, 161] width 42 height 13
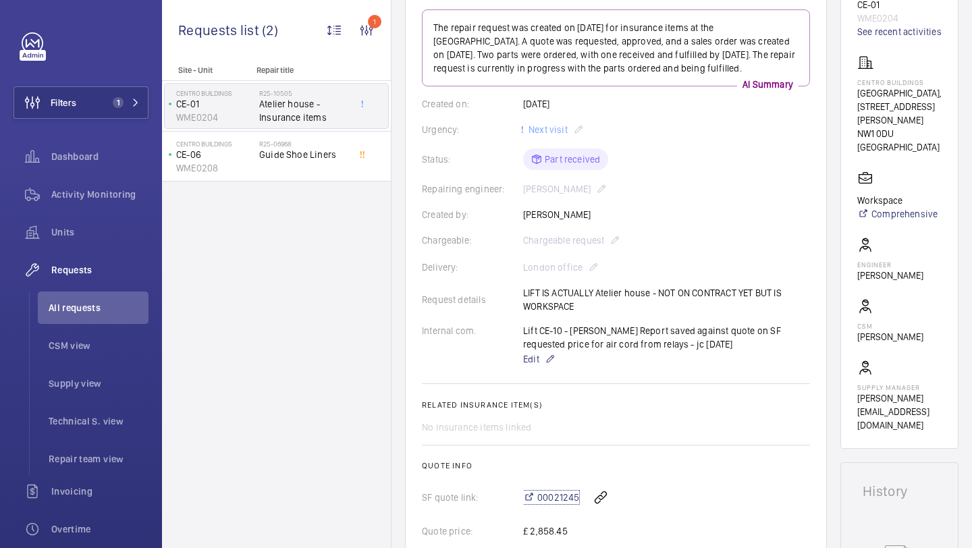
scroll to position [171, 0]
click at [648, 293] on div "Request details LIFT IS ACTUALLY Atelier house - NOT ON CONTRACT YET BUT IS WOR…" at bounding box center [616, 300] width 388 height 27
drag, startPoint x: 622, startPoint y: 296, endPoint x: 596, endPoint y: 294, distance: 25.7
click at [596, 294] on div "Request details LIFT IS ACTUALLY Atelier house - NOT ON CONTRACT YET BUT IS WOR…" at bounding box center [616, 300] width 388 height 27
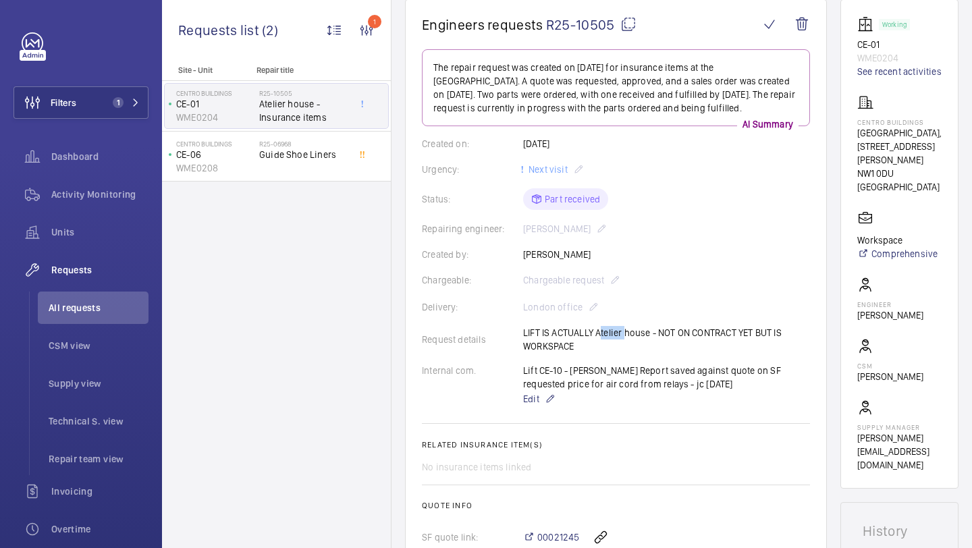
scroll to position [133, 0]
copy p "Atelier"
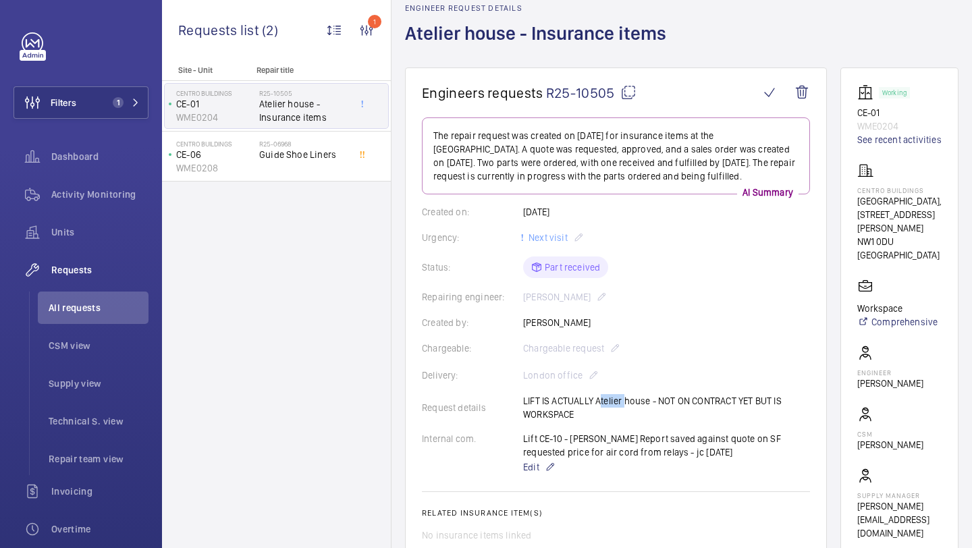
scroll to position [0, 0]
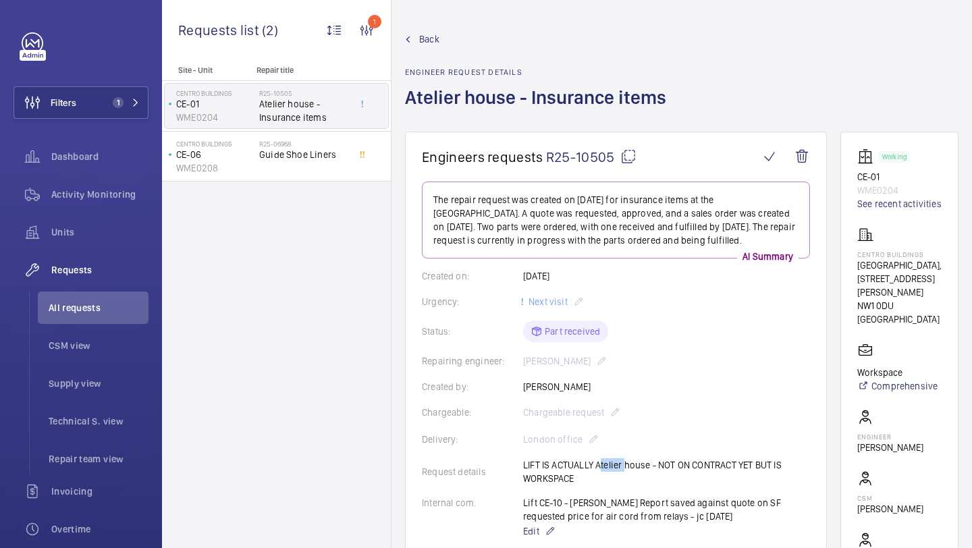
drag, startPoint x: 613, startPoint y: 161, endPoint x: 546, endPoint y: 161, distance: 66.1
click at [546, 161] on span "R25-10505" at bounding box center [591, 156] width 90 height 17
copy span "R25-10505"
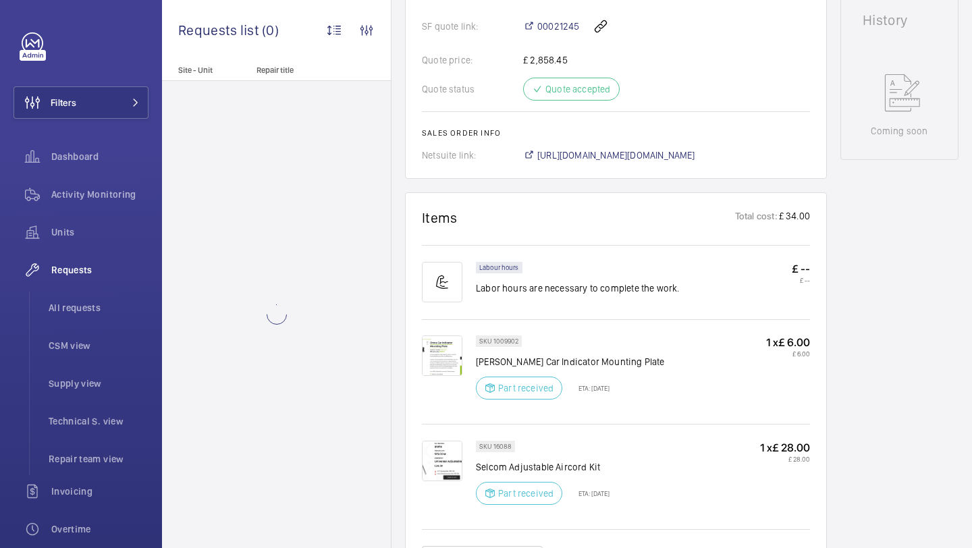
scroll to position [657, 0]
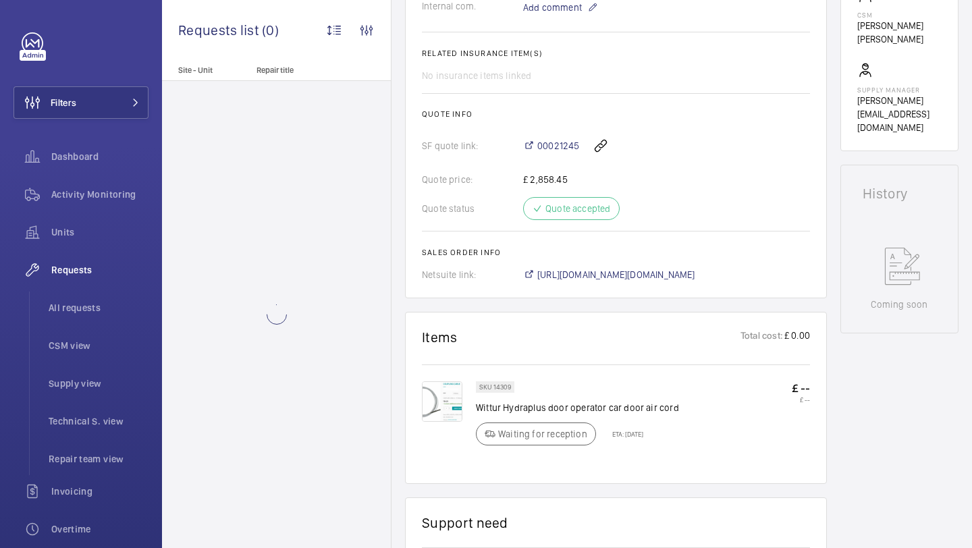
scroll to position [483, 0]
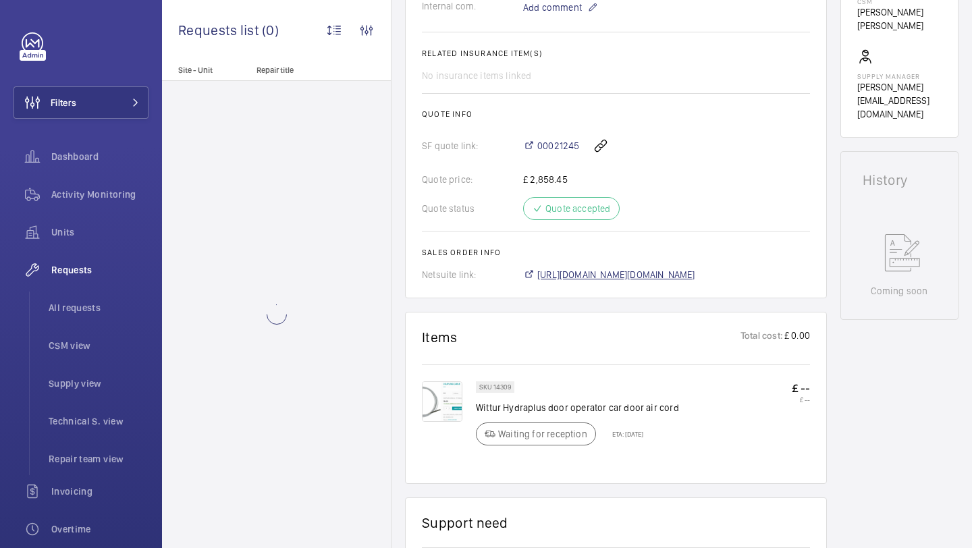
click at [598, 273] on span "https://6461500.app.netsuite.com/app/accounting/transactions/salesord.nl?id=301…" at bounding box center [616, 274] width 158 height 13
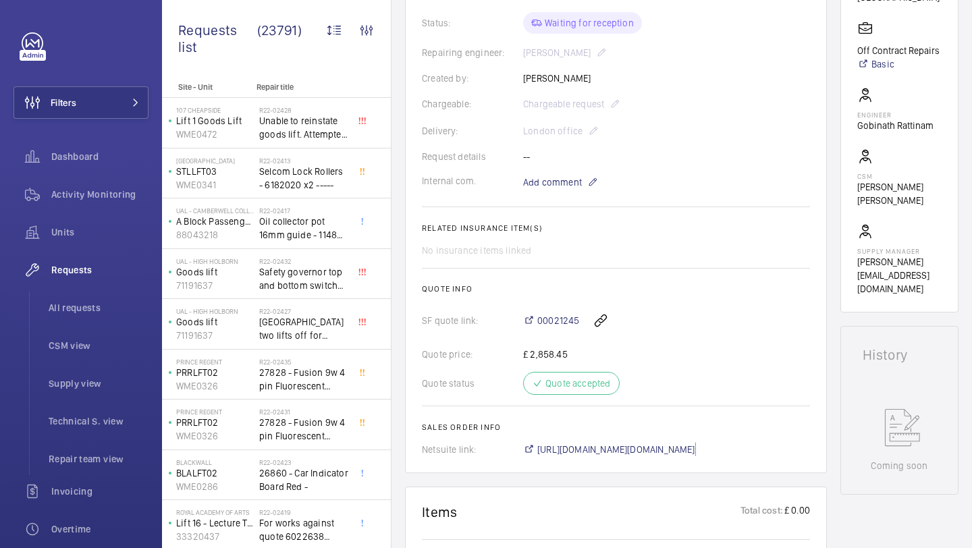
scroll to position [668, 0]
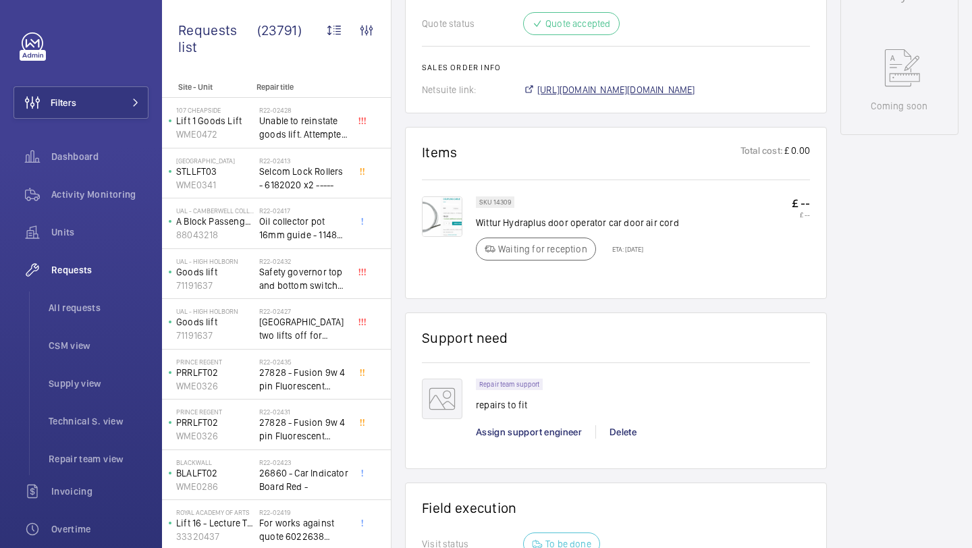
click at [627, 88] on span "https://6461500.app.netsuite.com/app/accounting/transactions/salesord.nl?id=301…" at bounding box center [616, 89] width 158 height 13
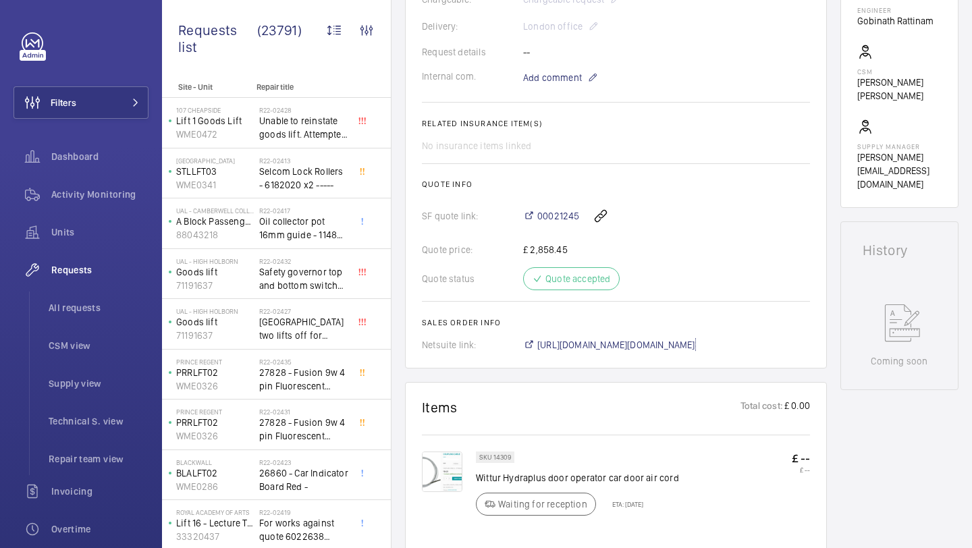
scroll to position [359, 0]
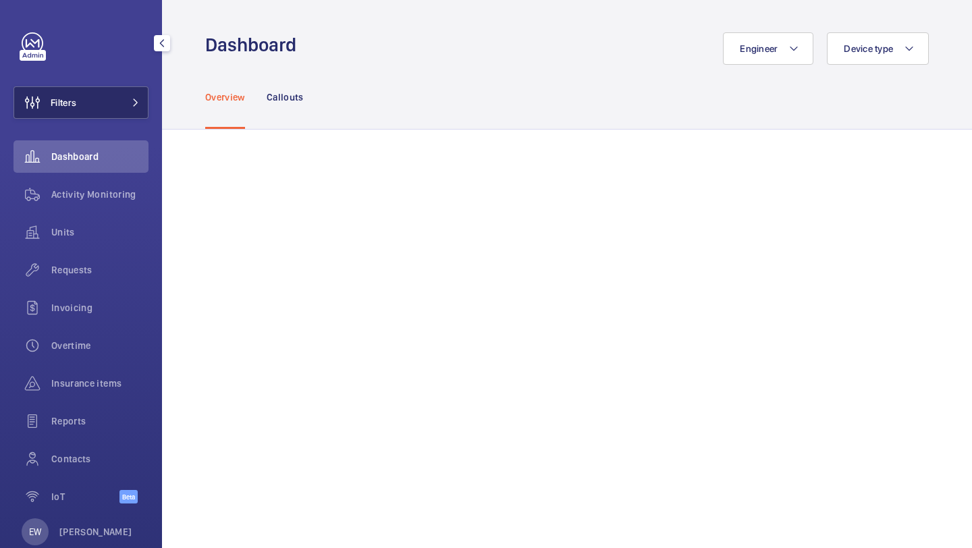
click at [107, 95] on button "Filters" at bounding box center [80, 102] width 135 height 32
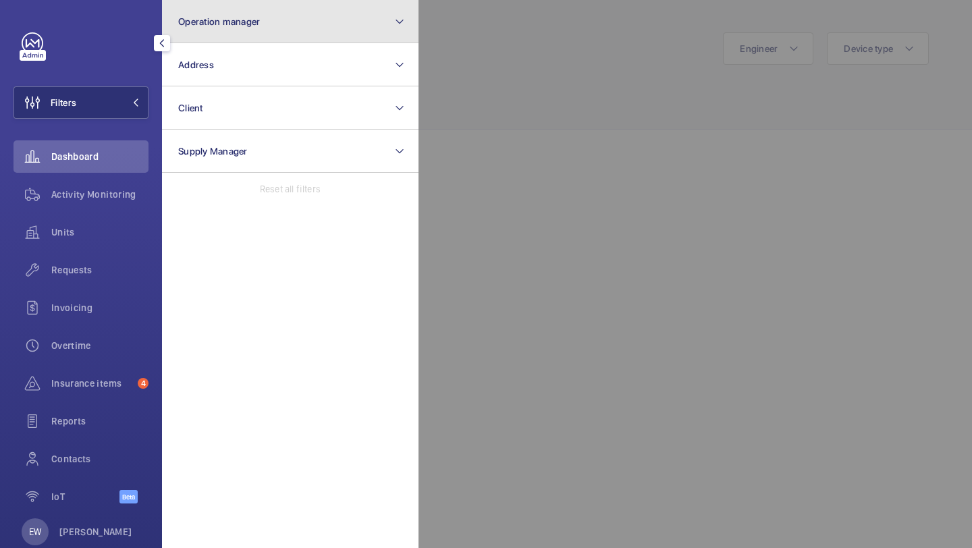
click at [188, 32] on button "Operation manager" at bounding box center [290, 21] width 256 height 43
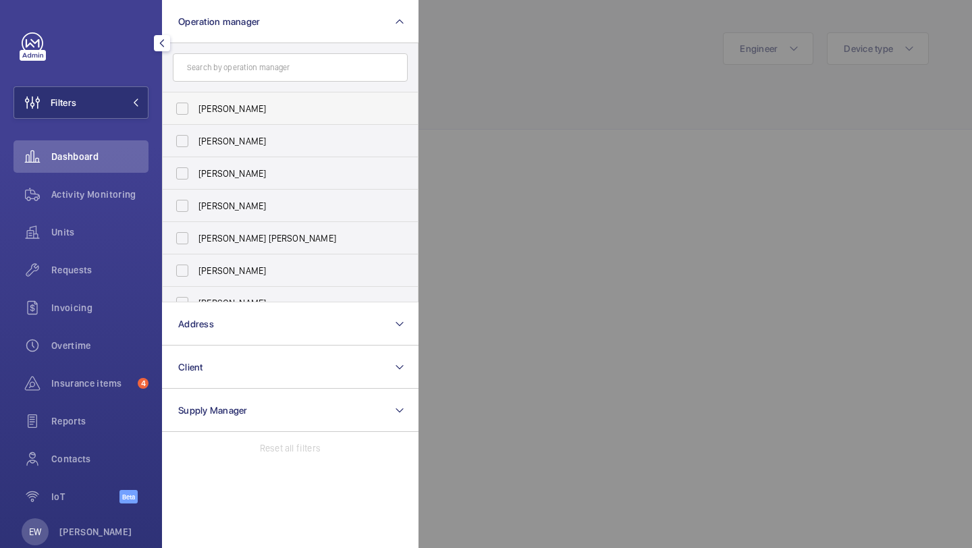
click at [209, 94] on label "[PERSON_NAME]" at bounding box center [280, 108] width 235 height 32
click at [196, 95] on input "[PERSON_NAME]" at bounding box center [182, 108] width 27 height 27
checkbox input "true"
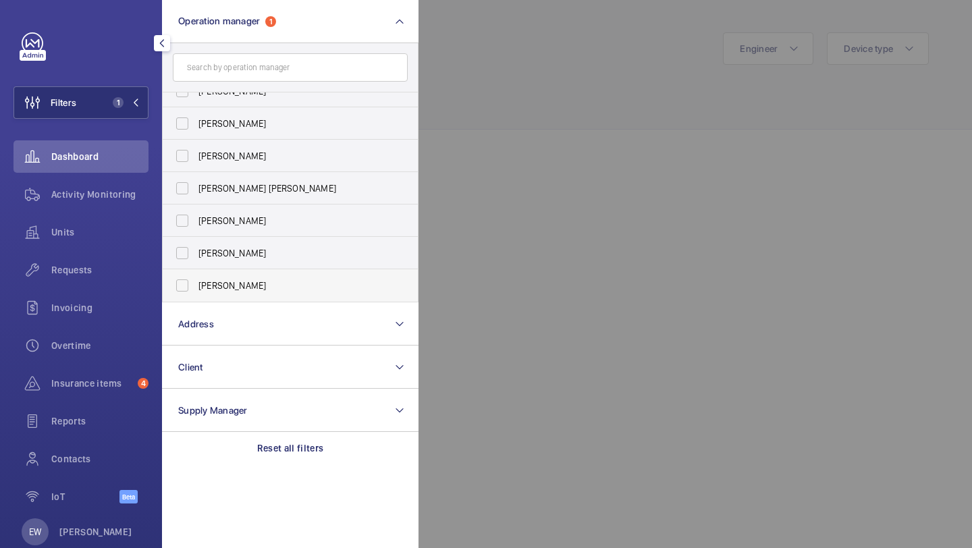
click at [225, 277] on label "[PERSON_NAME]" at bounding box center [280, 285] width 235 height 32
click at [196, 277] on input "[PERSON_NAME]" at bounding box center [182, 285] width 27 height 27
checkbox input "true"
click at [121, 242] on div "Units" at bounding box center [80, 232] width 135 height 32
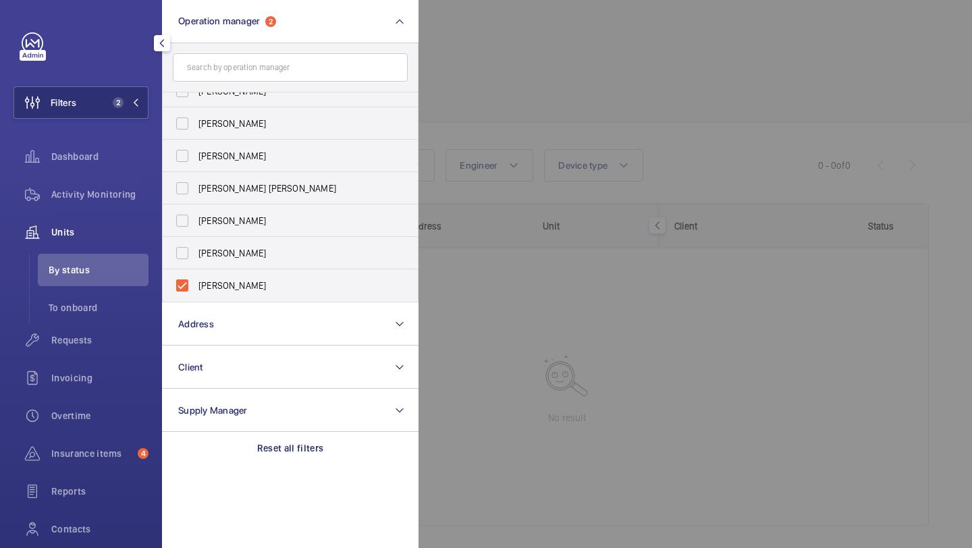
click at [584, 136] on div at bounding box center [904, 274] width 972 height 548
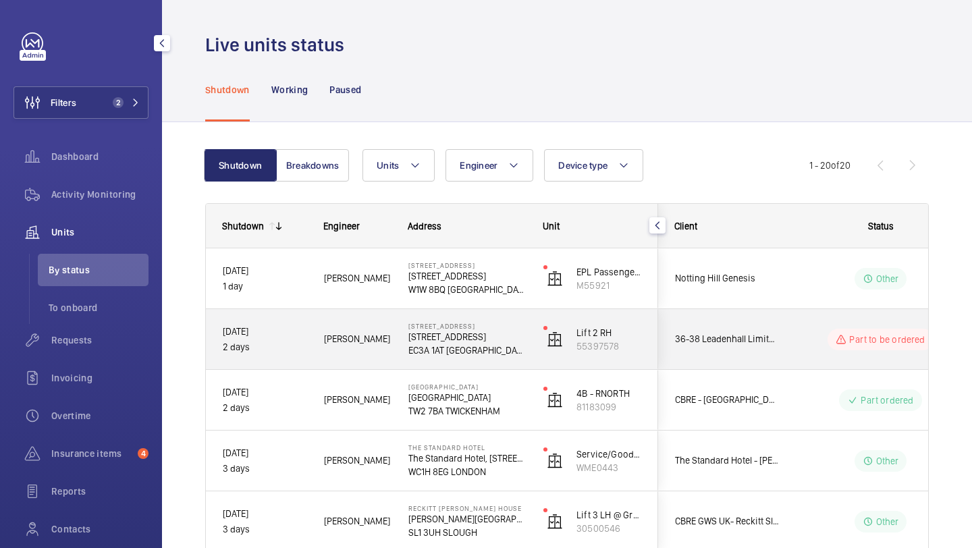
click at [781, 357] on div "Part to be ordered" at bounding box center [872, 339] width 184 height 49
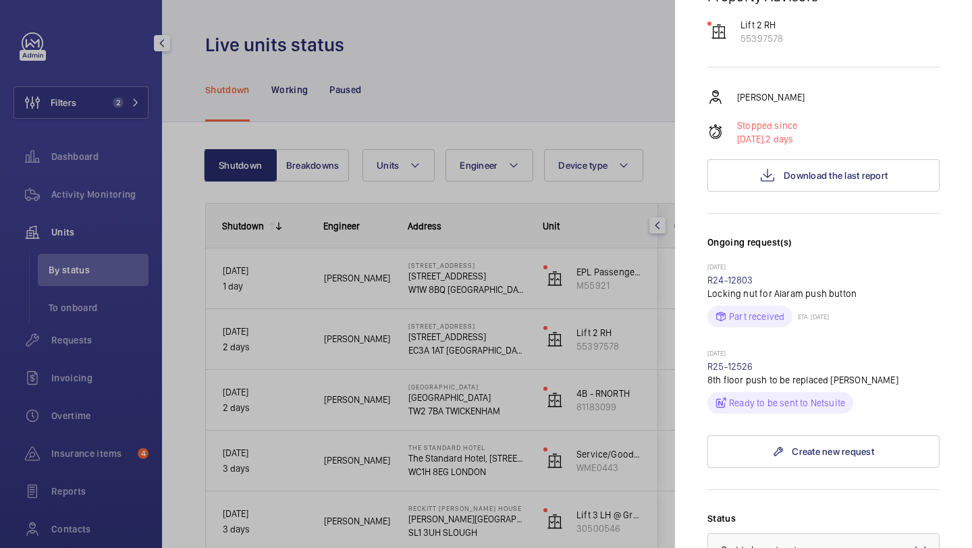
scroll to position [187, 0]
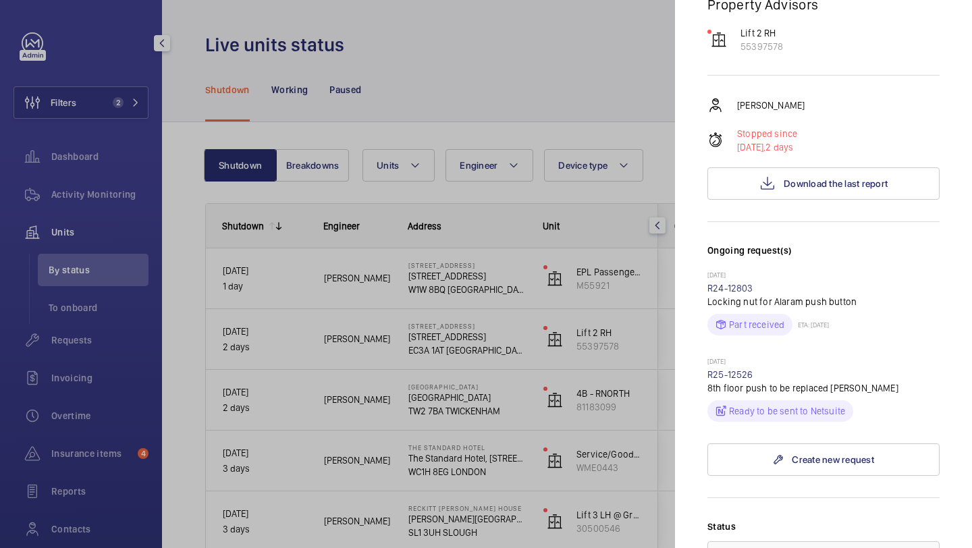
click at [651, 356] on div at bounding box center [486, 274] width 972 height 548
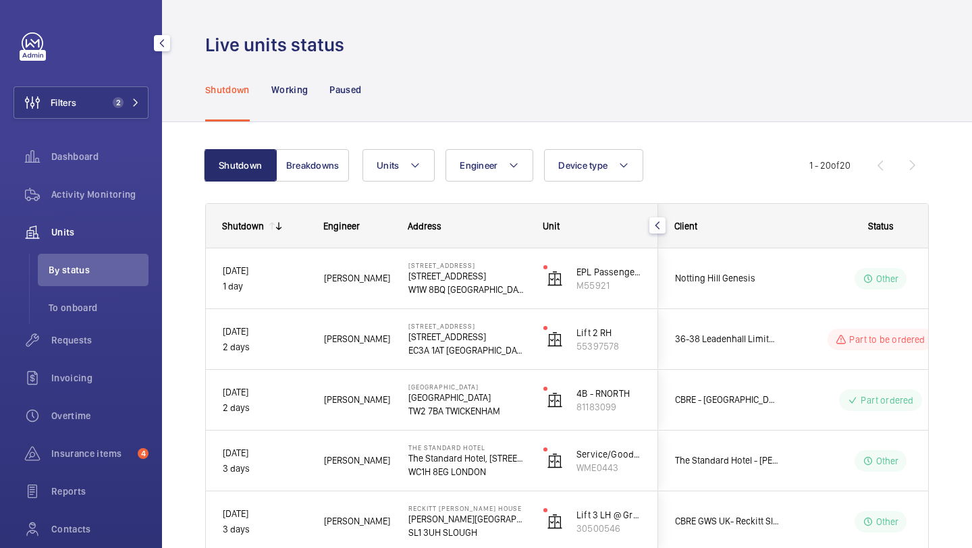
scroll to position [0, 0]
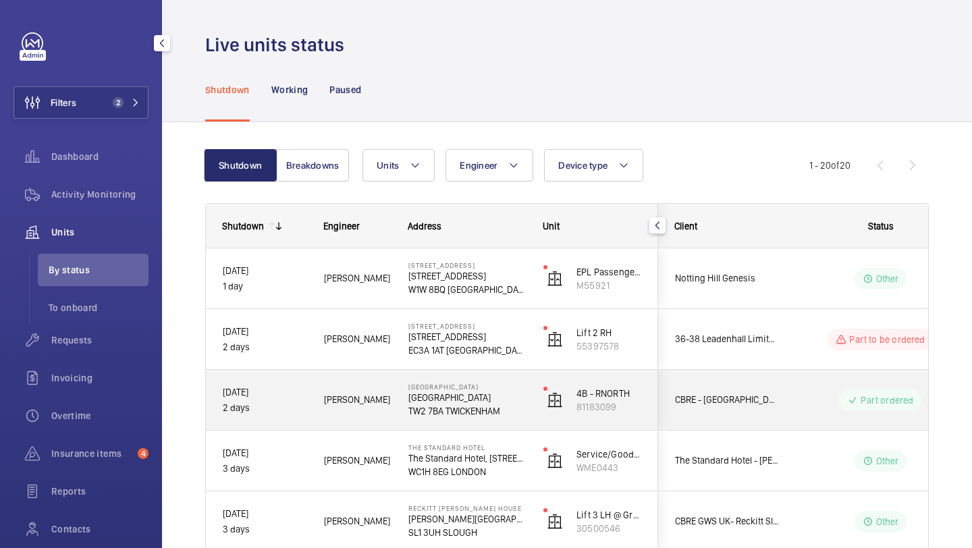
click at [734, 386] on div "CBRE - Twickenham" at bounding box center [718, 399] width 120 height 43
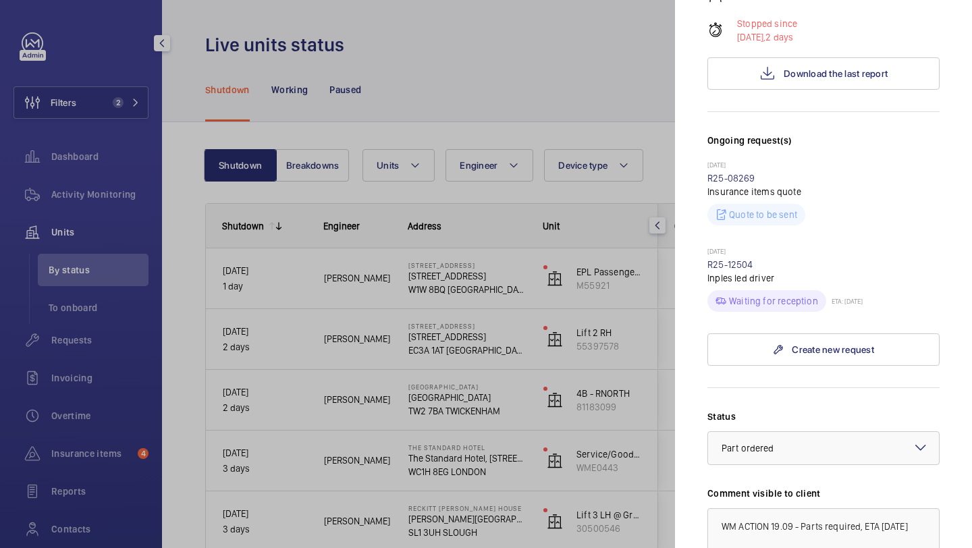
scroll to position [484, 0]
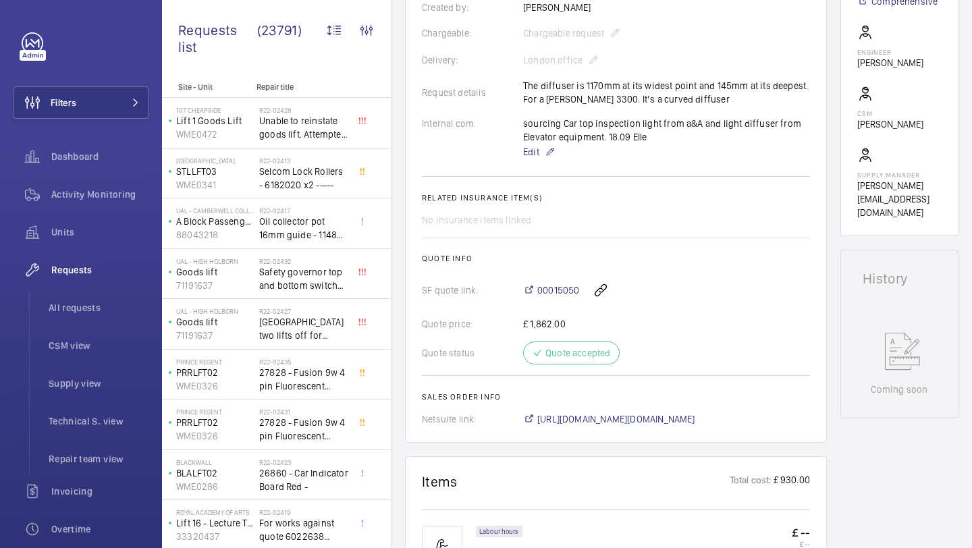
scroll to position [329, 0]
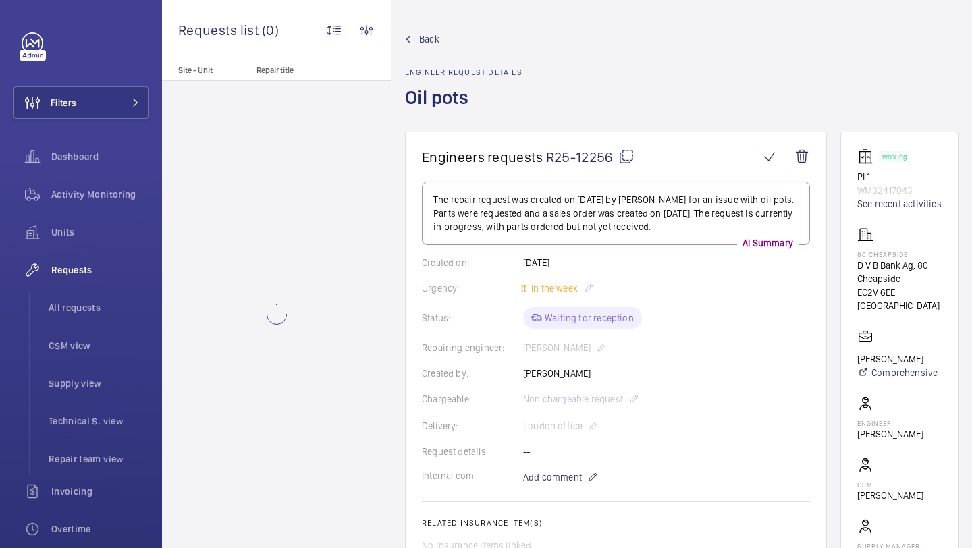
scroll to position [57, 0]
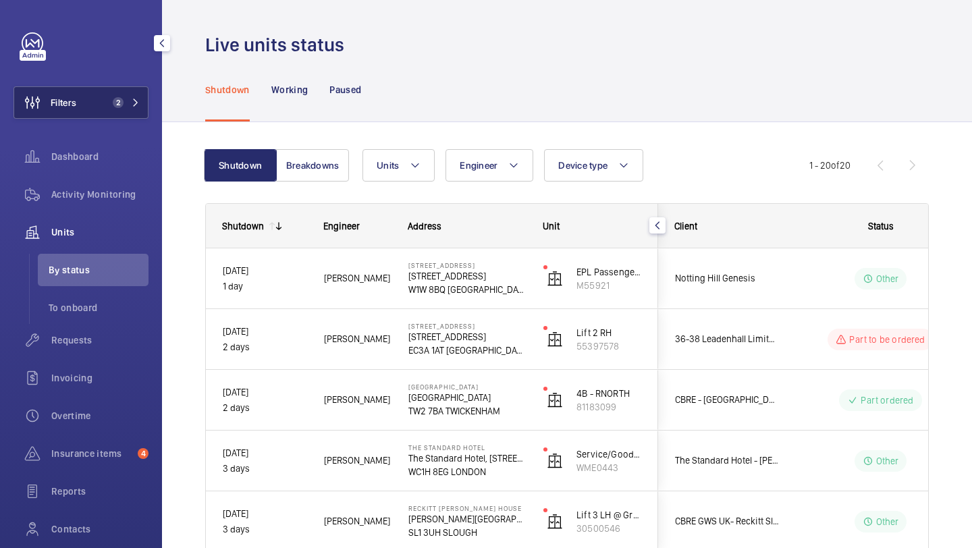
click at [107, 92] on button "Filters 2" at bounding box center [80, 102] width 135 height 32
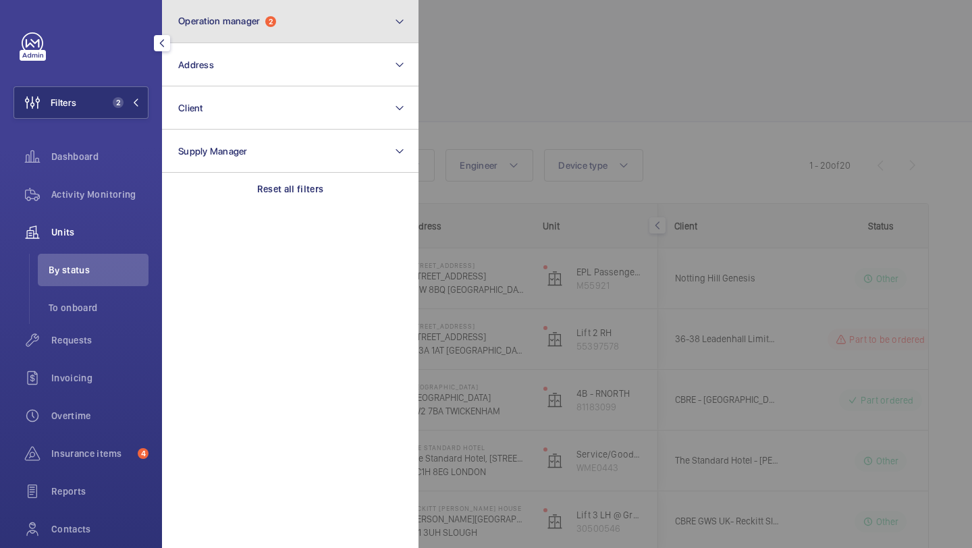
click at [276, 18] on span "2" at bounding box center [270, 21] width 11 height 11
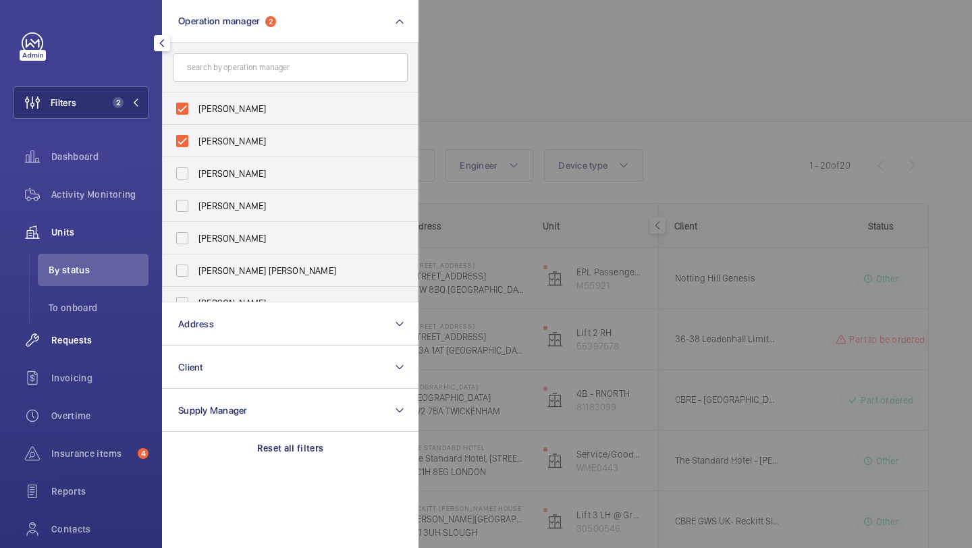
click at [67, 324] on div "Requests" at bounding box center [80, 340] width 135 height 32
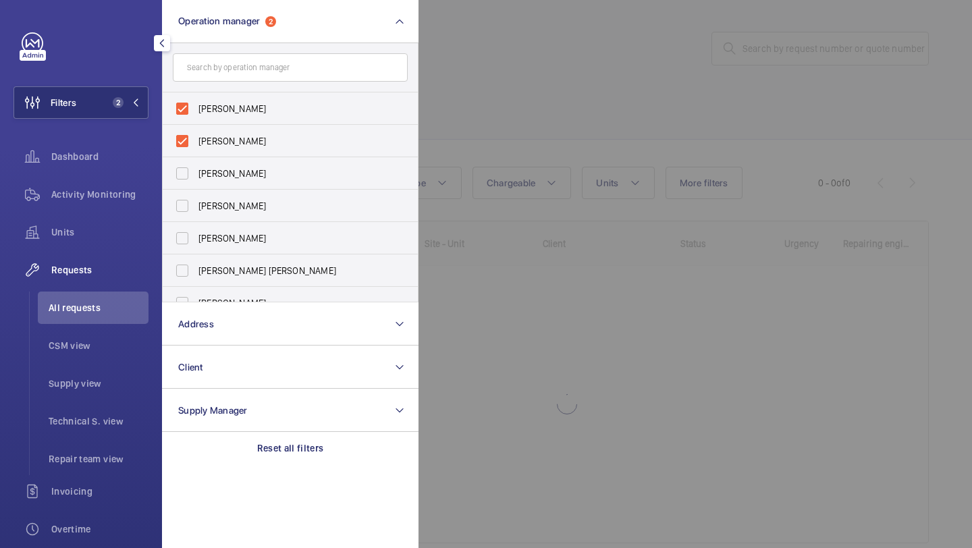
click at [584, 68] on div at bounding box center [904, 274] width 972 height 548
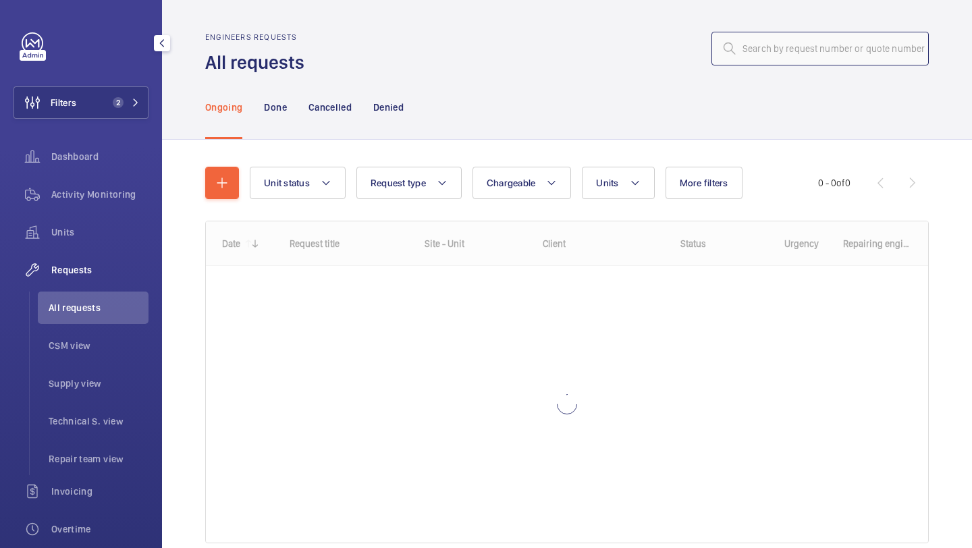
click at [783, 38] on input "text" at bounding box center [819, 49] width 217 height 34
paste input "R25-12535"
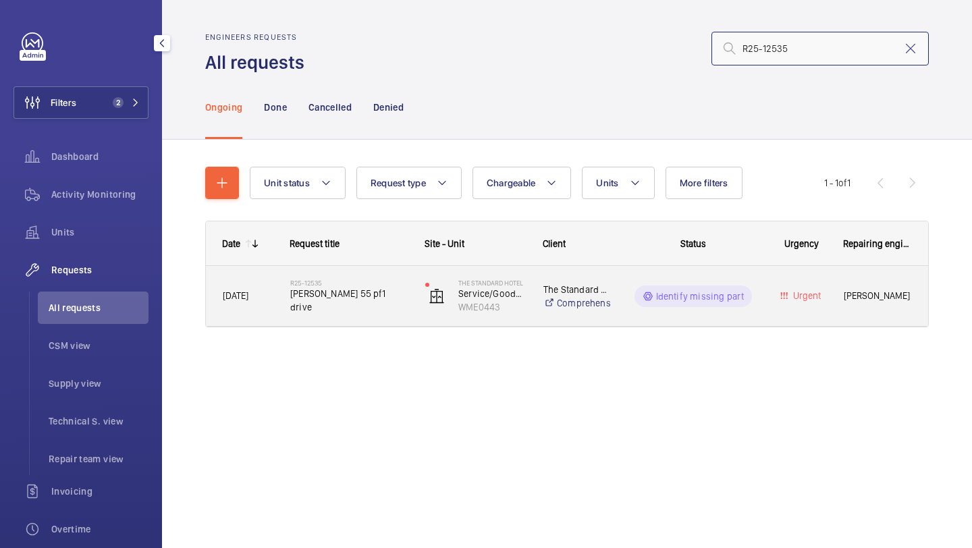
type input "R25-12535"
click at [331, 299] on span "Schindler 55 pf1 drive" at bounding box center [348, 300] width 117 height 27
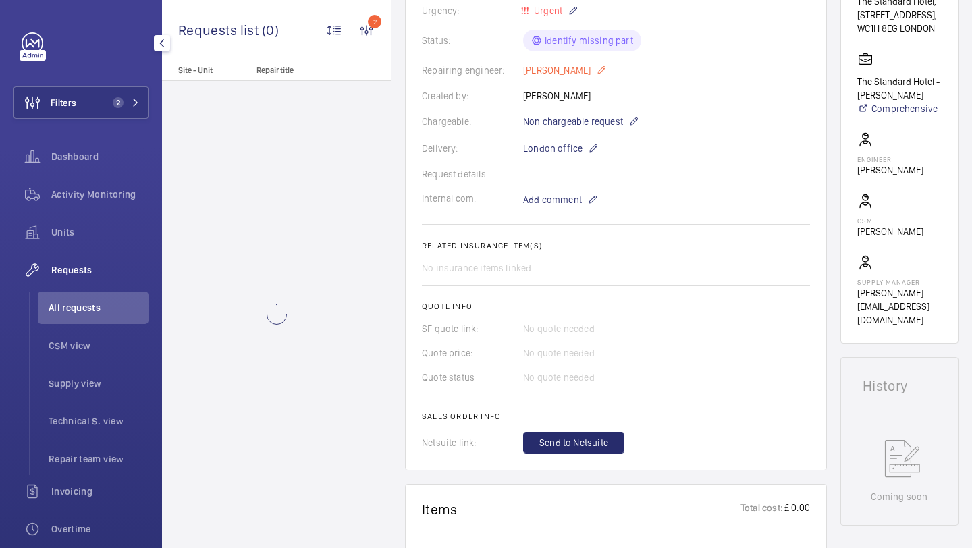
scroll to position [567, 0]
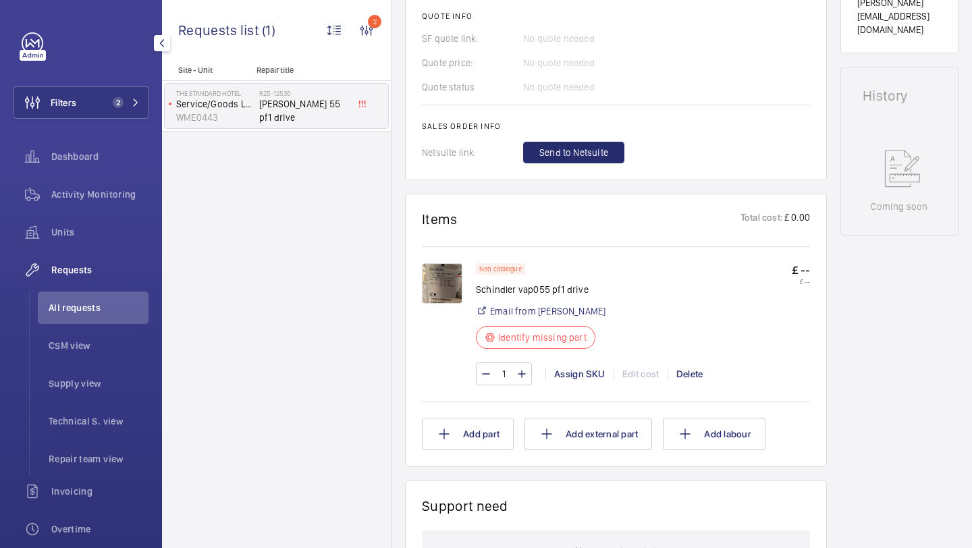
click at [439, 284] on img at bounding box center [442, 283] width 40 height 40
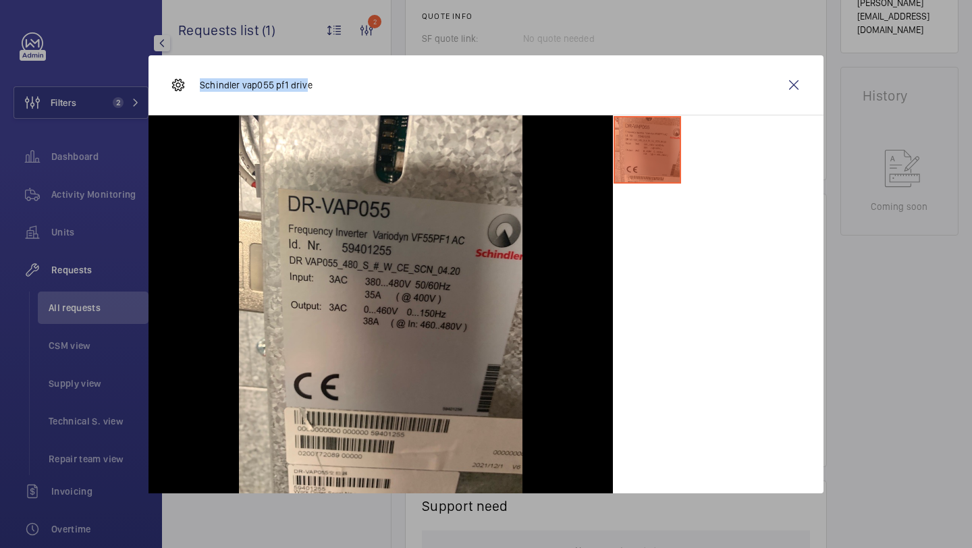
drag, startPoint x: 307, startPoint y: 88, endPoint x: 200, endPoint y: 88, distance: 106.6
click at [200, 88] on p "Schindler vap055 pf1 drive" at bounding box center [256, 84] width 113 height 13
drag, startPoint x: 308, startPoint y: 86, endPoint x: 202, endPoint y: 88, distance: 106.6
click at [202, 88] on p "Schindler vap055 pf1 drive" at bounding box center [256, 84] width 113 height 13
copy p "Schindler vap055 pf1 drive"
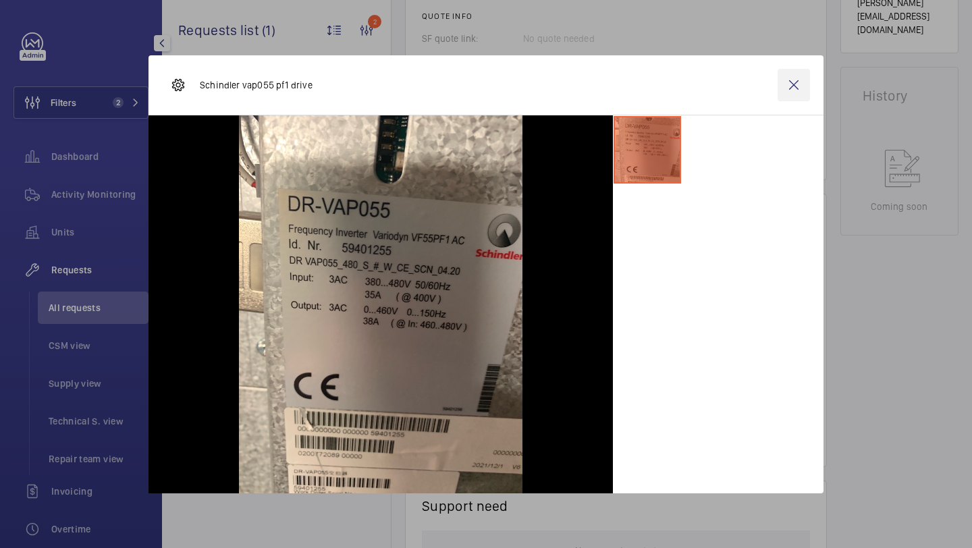
click at [792, 82] on wm-front-icon-button at bounding box center [793, 85] width 32 height 32
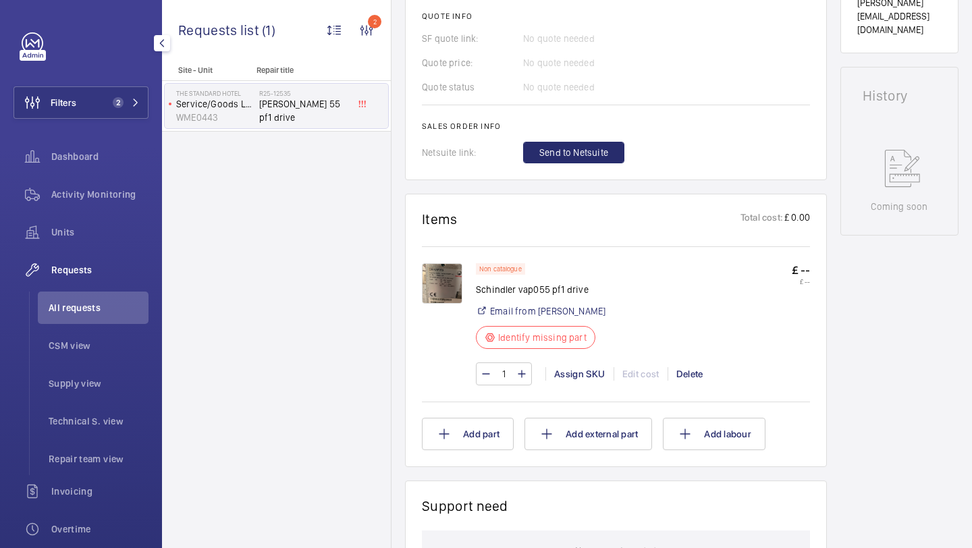
click at [577, 383] on div "1 Assign SKU Edit cost Delete" at bounding box center [643, 373] width 334 height 23
click at [578, 375] on div "Assign SKU" at bounding box center [579, 373] width 68 height 13
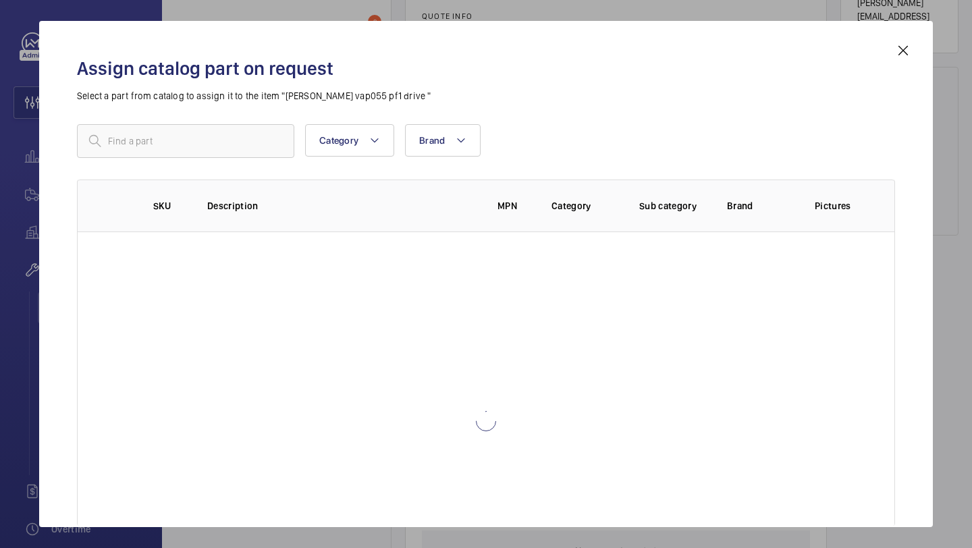
click at [261, 113] on div "Assign catalog part on request Select a part from catalog to assign it to the i…" at bounding box center [486, 285] width 850 height 484
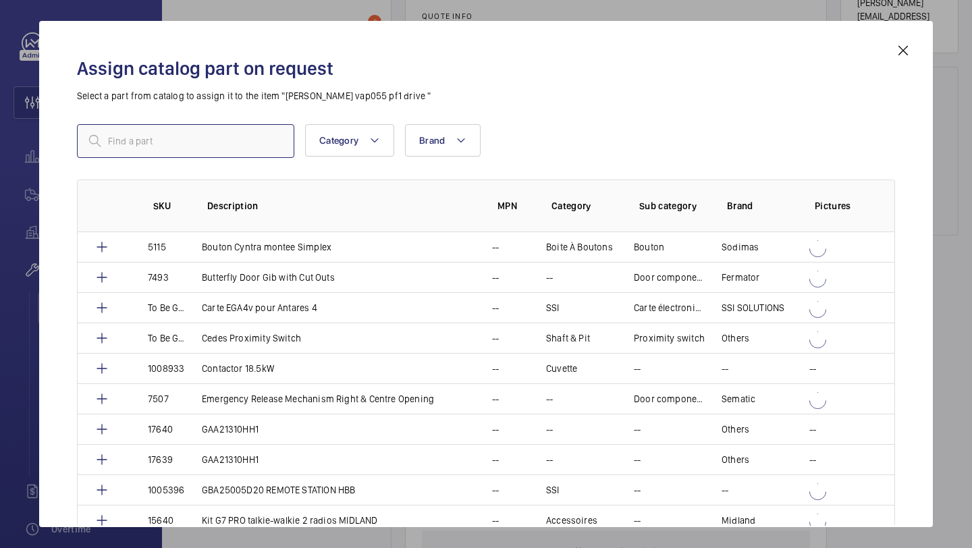
click at [249, 142] on input "text" at bounding box center [185, 141] width 217 height 34
paste input "Schindler vap055 pf1 drive"
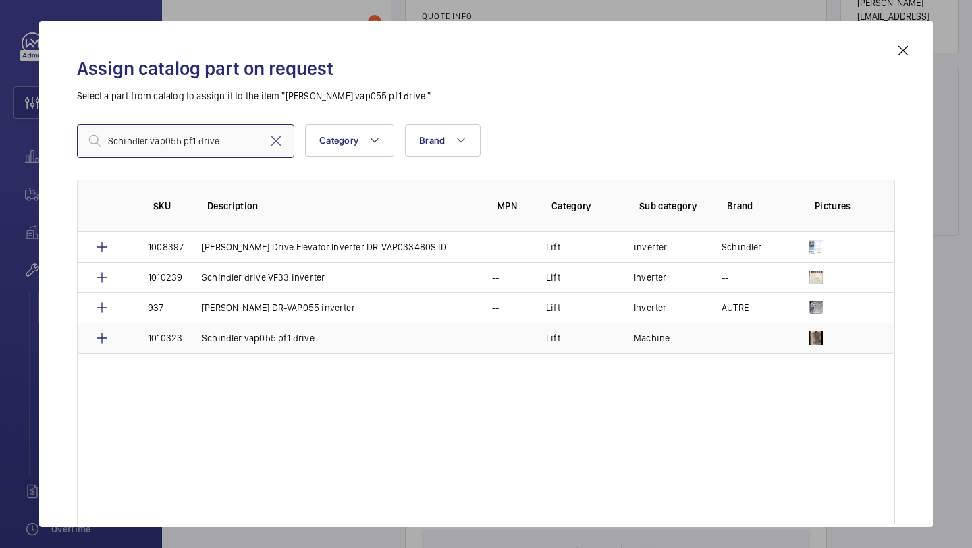
type input "Schindler vap055 pf1 drive"
click at [269, 335] on p "Schindler vap055 pf1 drive" at bounding box center [258, 337] width 113 height 13
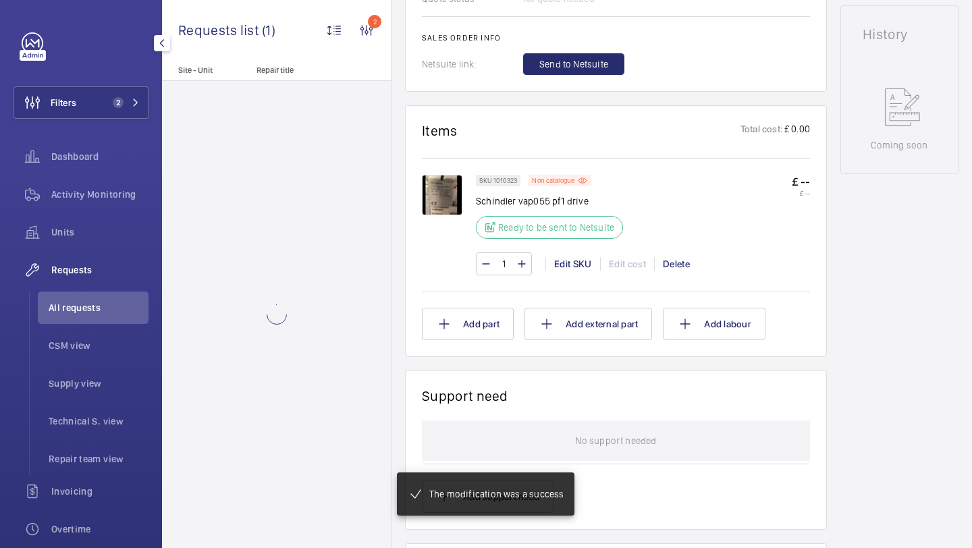
scroll to position [634, 0]
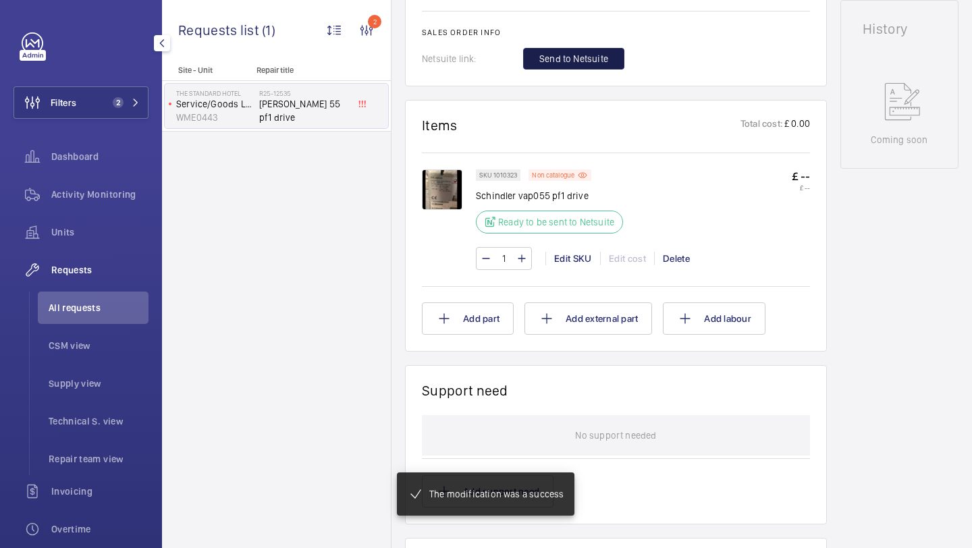
click at [594, 60] on span "Send to Netsuite" at bounding box center [573, 58] width 69 height 13
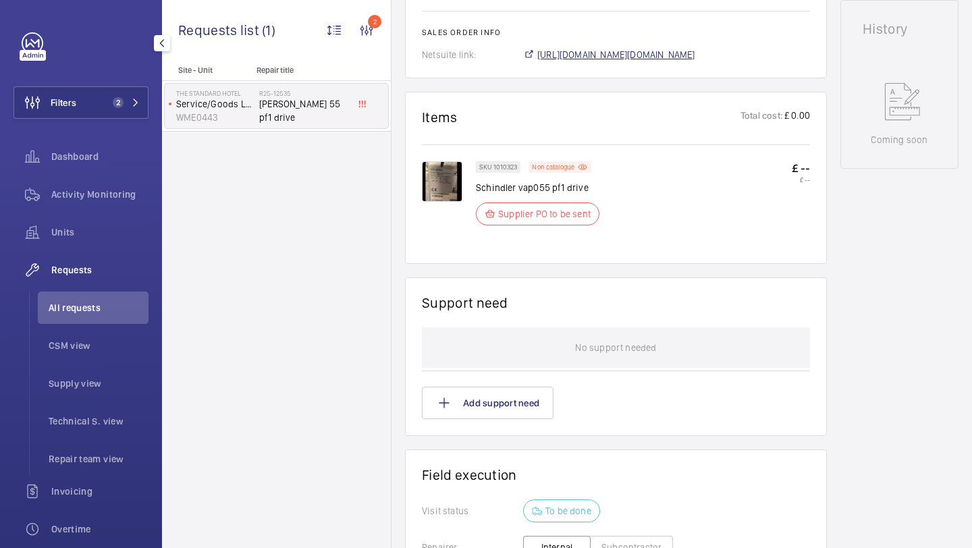
scroll to position [648, 0]
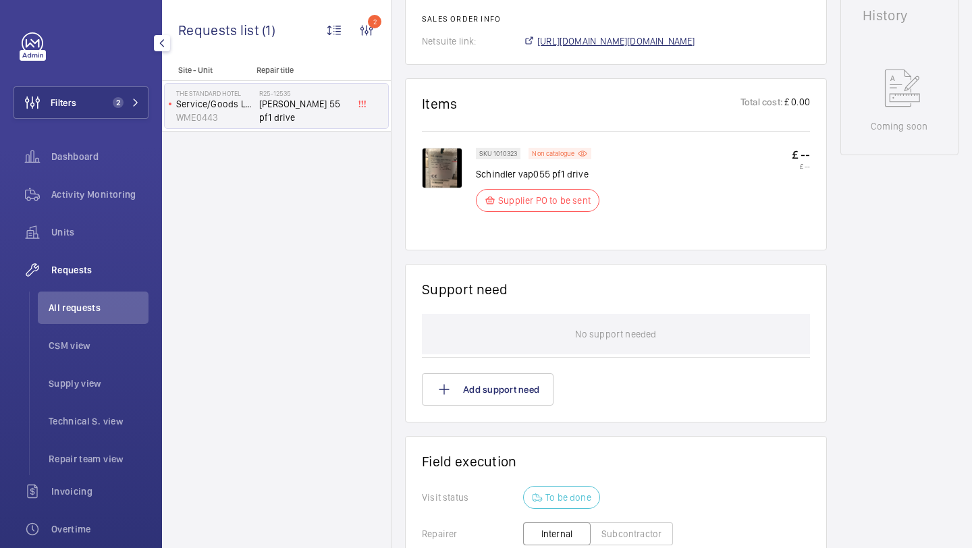
click at [630, 48] on span "https://6461500.app.netsuite.com/app/accounting/transactions/salesord.nl?id=302…" at bounding box center [616, 40] width 158 height 13
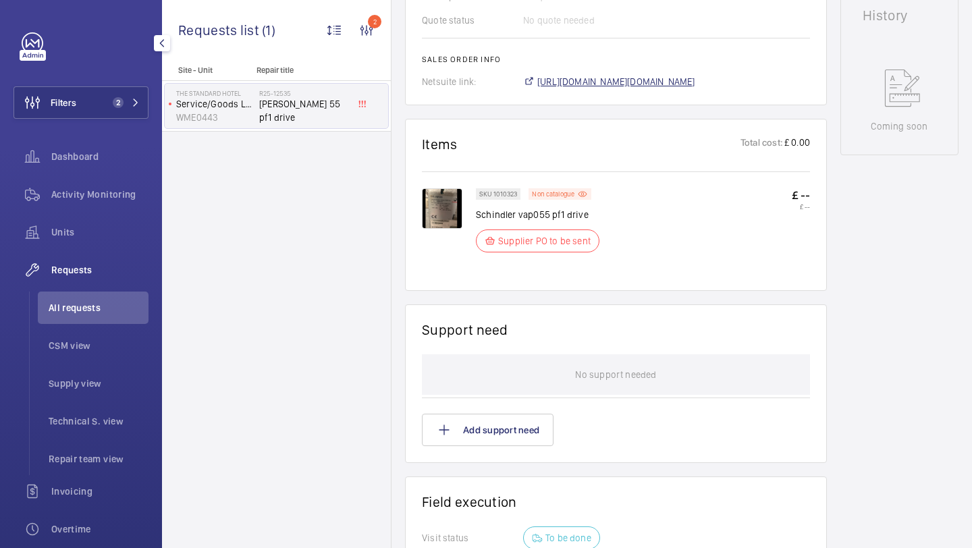
scroll to position [675, 0]
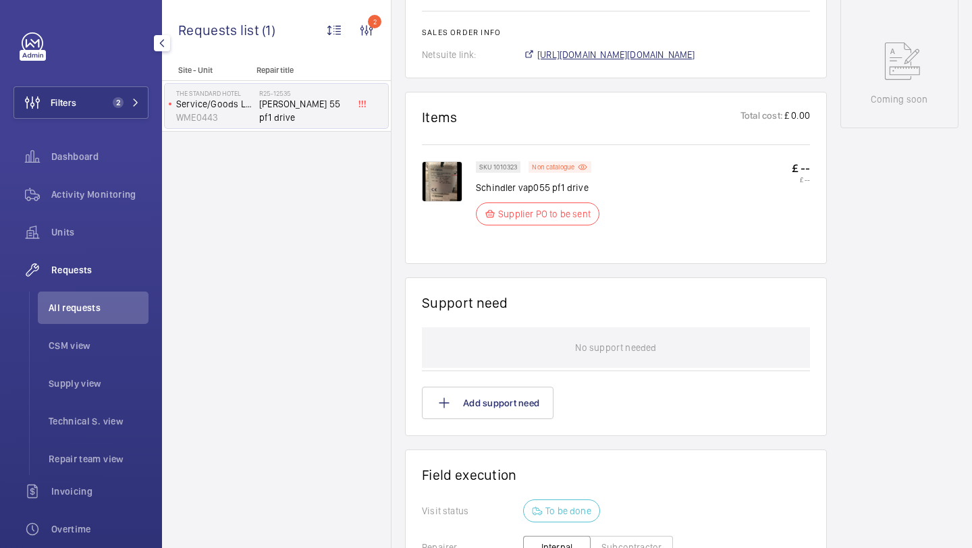
click at [611, 58] on span "https://6461500.app.netsuite.com/app/accounting/transactions/salesord.nl?id=302…" at bounding box center [616, 54] width 158 height 13
click at [559, 58] on span "https://6461500.app.netsuite.com/app/accounting/transactions/salesord.nl?id=302…" at bounding box center [616, 54] width 158 height 13
click at [112, 240] on div "Units" at bounding box center [80, 232] width 135 height 32
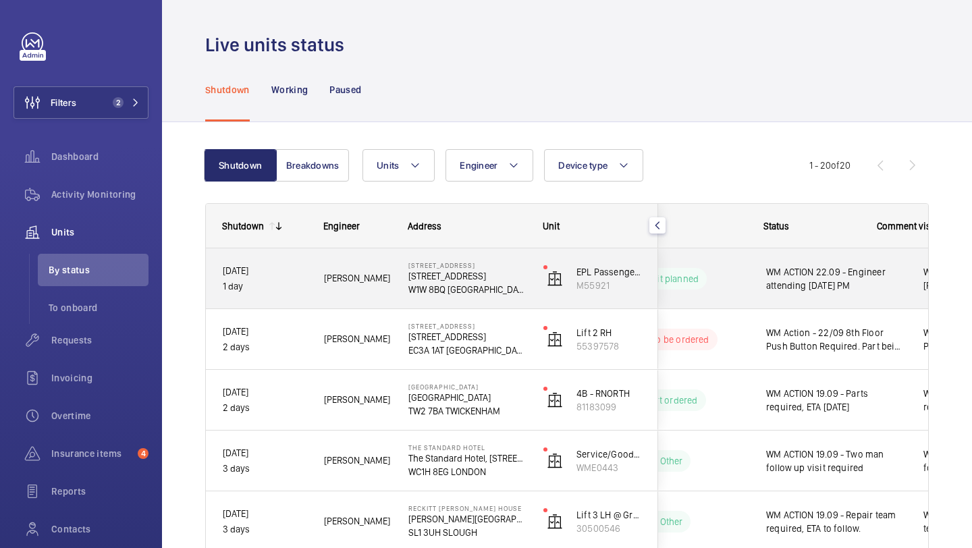
scroll to position [0, 352]
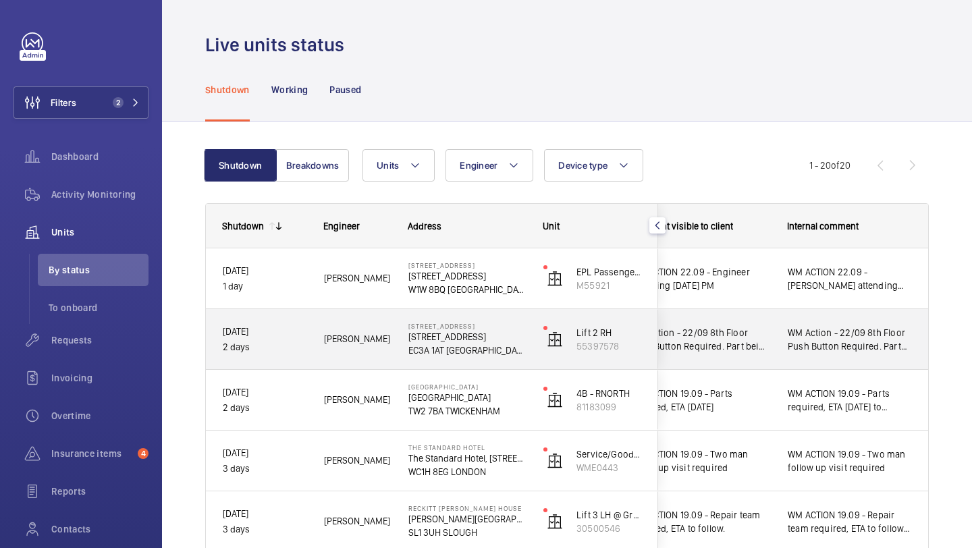
click at [817, 330] on span "WM Action - 22/09 8th Floor Push Button Required. Part being sourced. ETA TBC." at bounding box center [848, 339] width 123 height 27
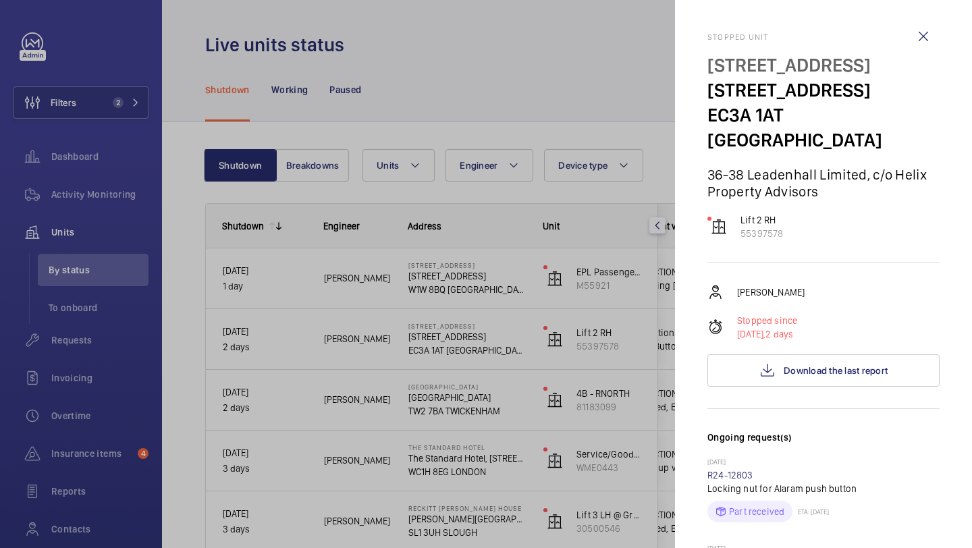
scroll to position [320, 0]
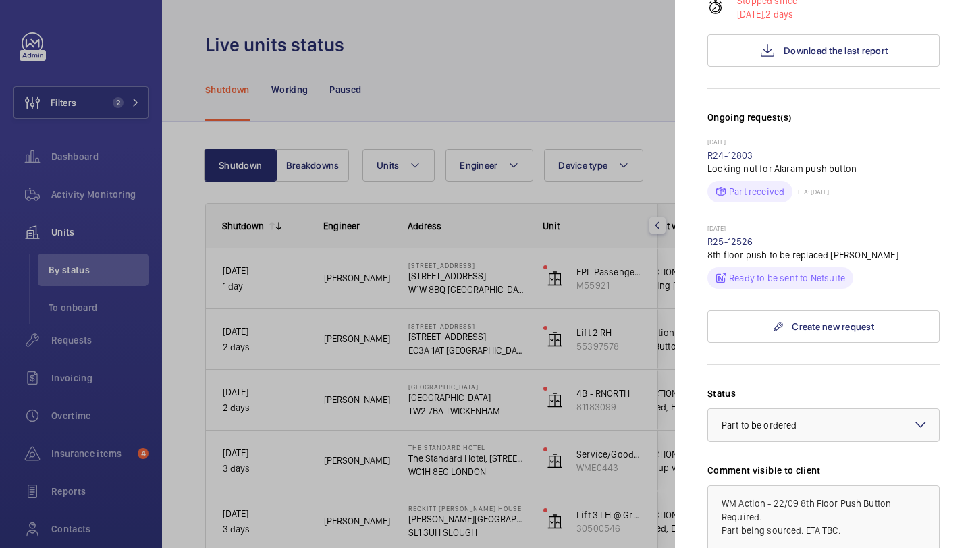
click at [736, 236] on link "R25-12526" at bounding box center [730, 241] width 46 height 11
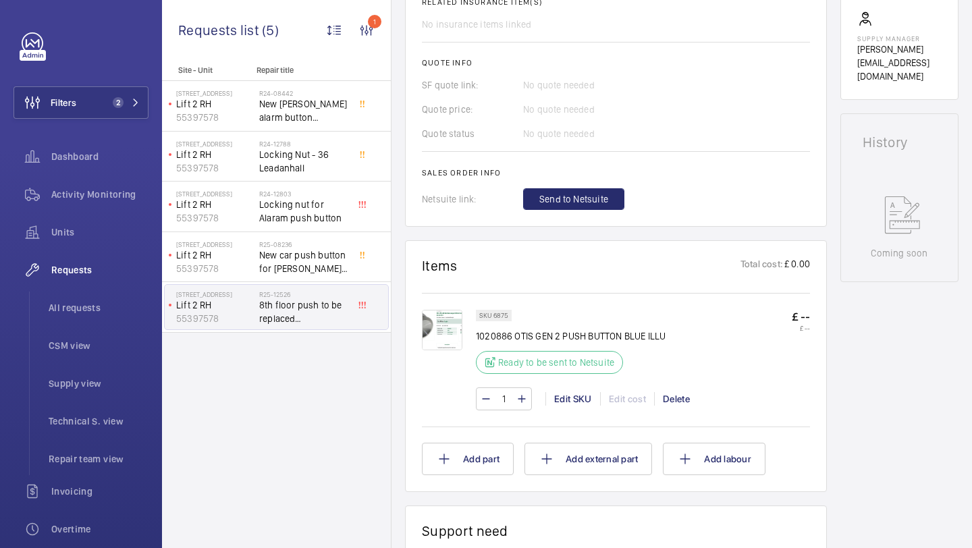
scroll to position [534, 0]
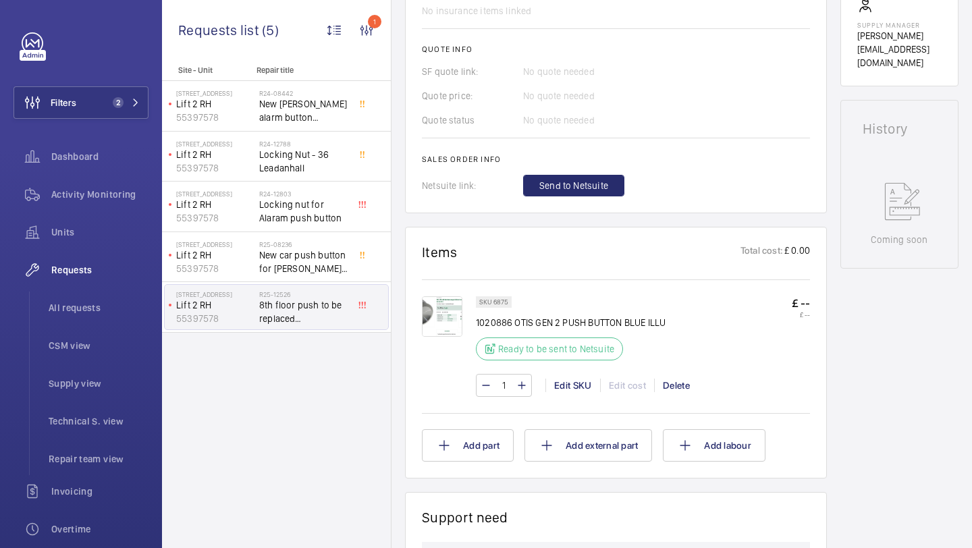
click at [439, 318] on img at bounding box center [442, 316] width 40 height 40
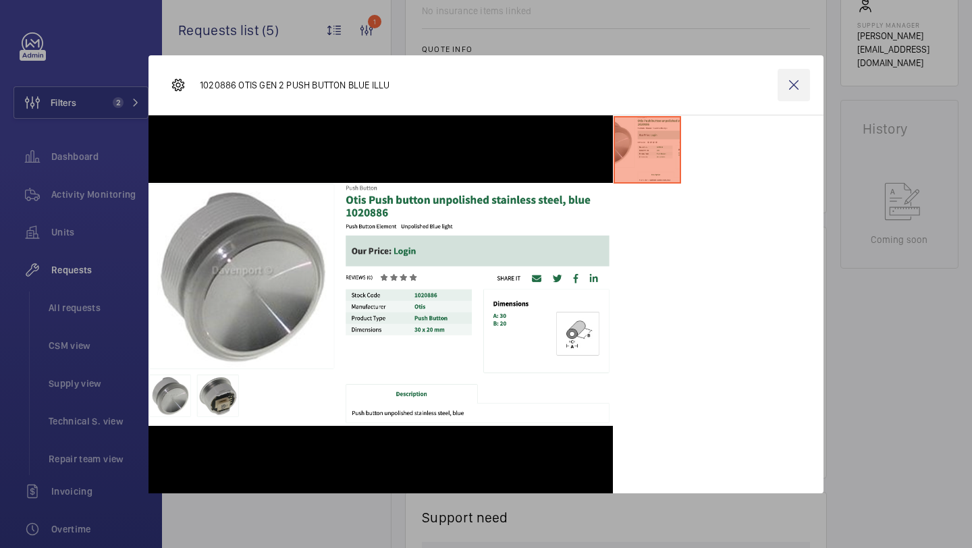
click at [793, 80] on wm-front-icon-button at bounding box center [793, 85] width 32 height 32
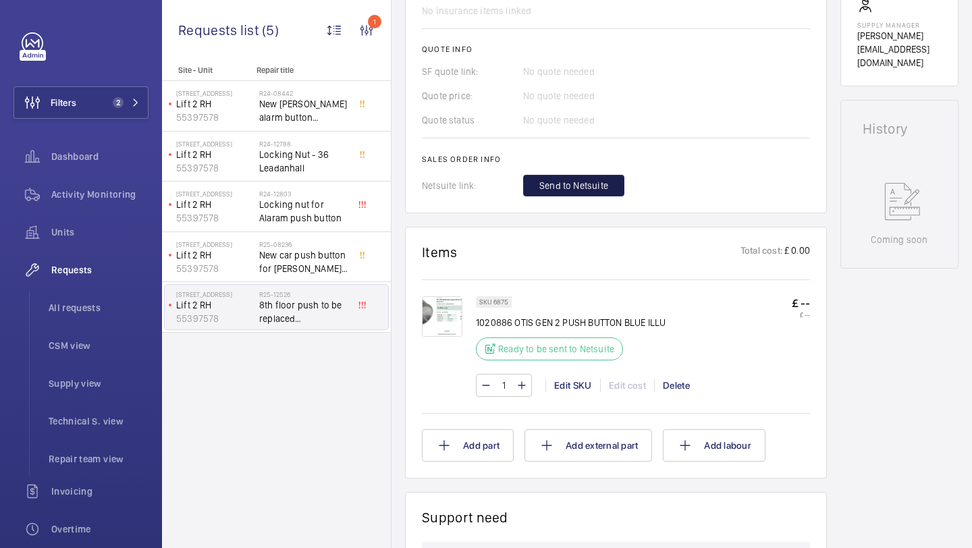
click at [592, 191] on span "Send to Netsuite" at bounding box center [573, 185] width 69 height 13
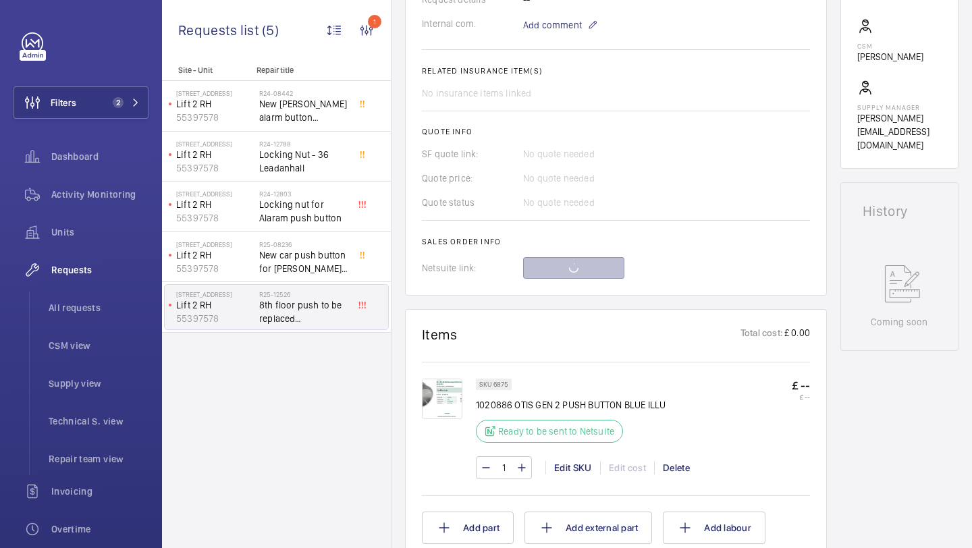
scroll to position [482, 0]
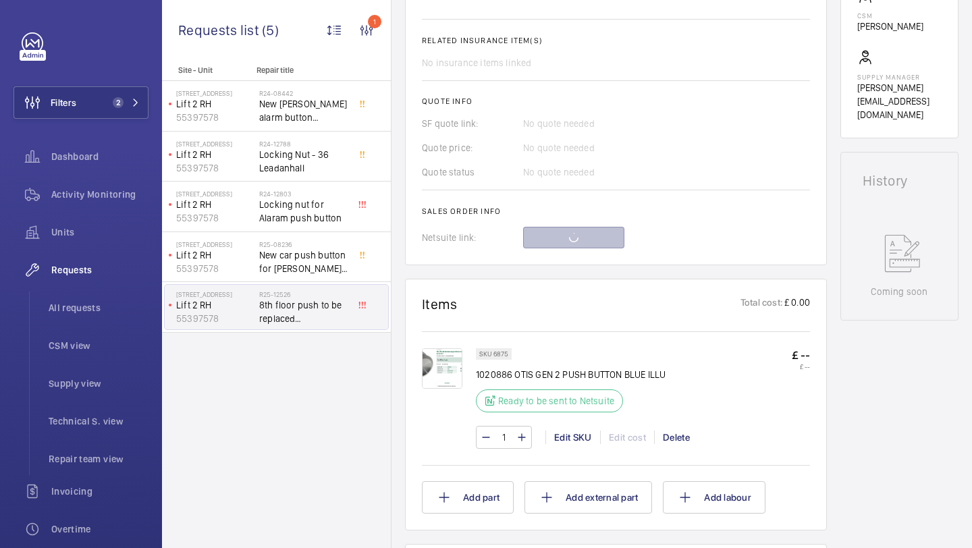
click at [444, 358] on img at bounding box center [442, 368] width 40 height 40
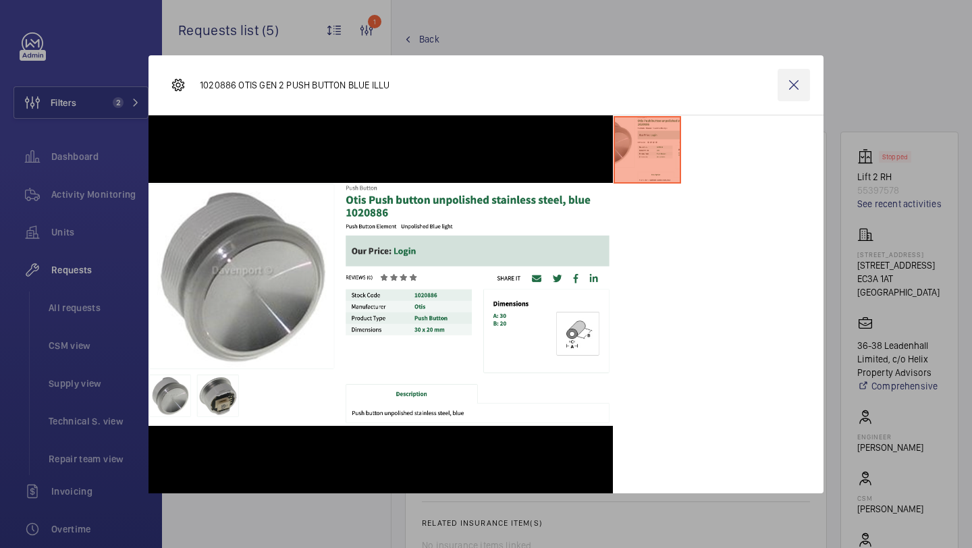
click at [797, 86] on wm-front-icon-button at bounding box center [793, 85] width 32 height 32
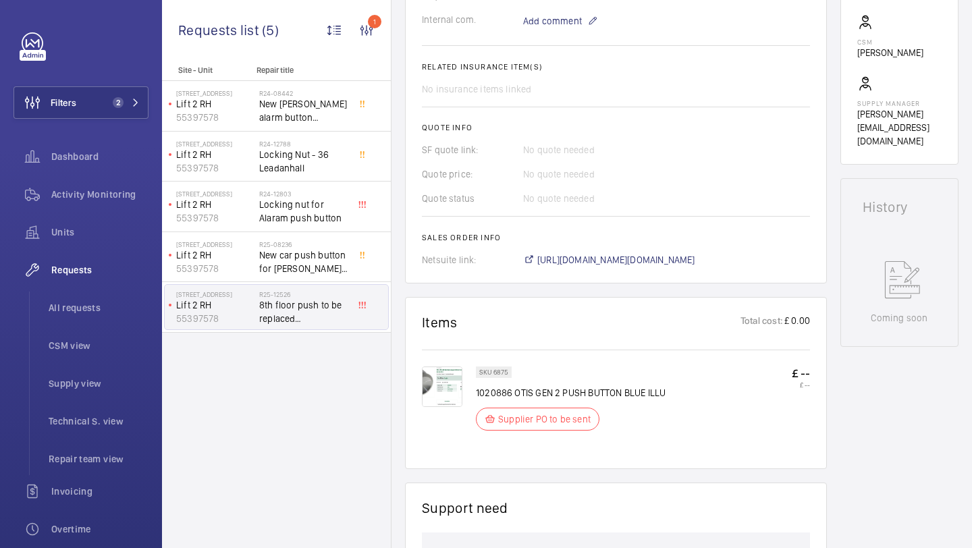
scroll to position [488, 0]
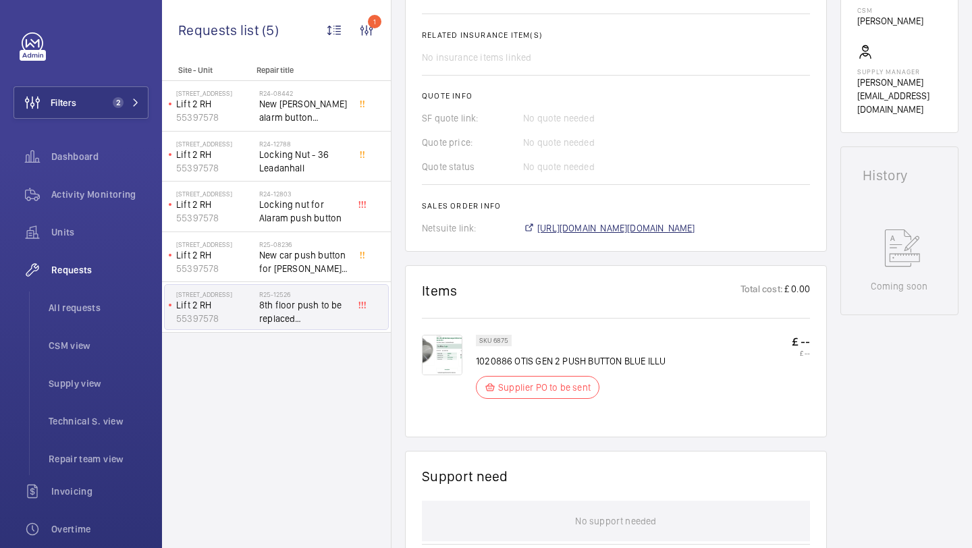
click at [617, 232] on span "https://6461500.app.netsuite.com/app/accounting/transactions/salesord.nl?id=302…" at bounding box center [616, 227] width 158 height 13
click at [449, 345] on img at bounding box center [442, 355] width 40 height 40
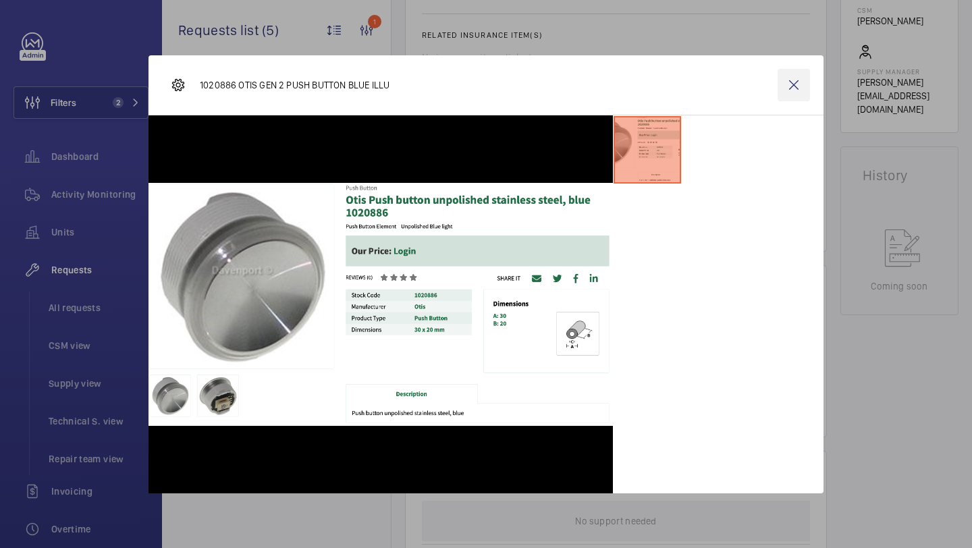
click at [798, 83] on wm-front-icon-button at bounding box center [793, 85] width 32 height 32
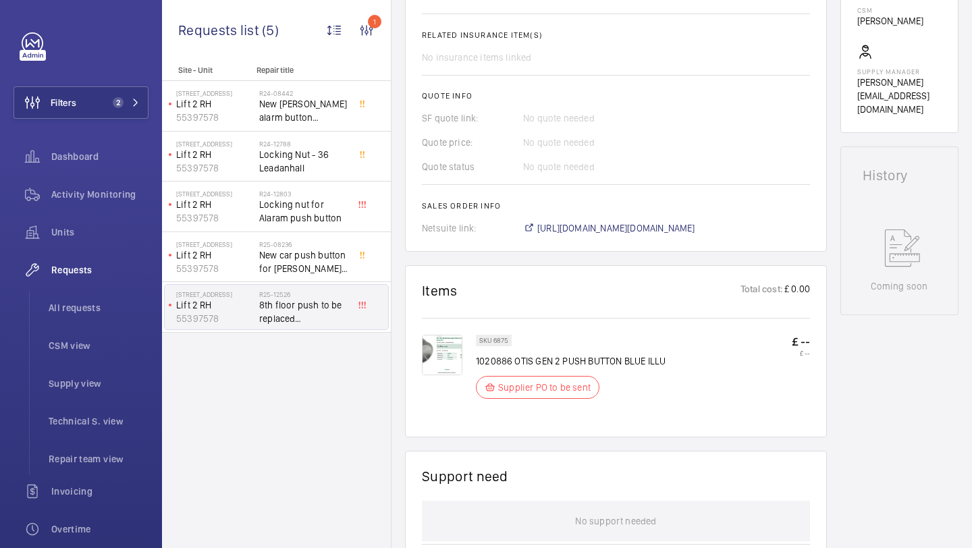
scroll to position [0, 0]
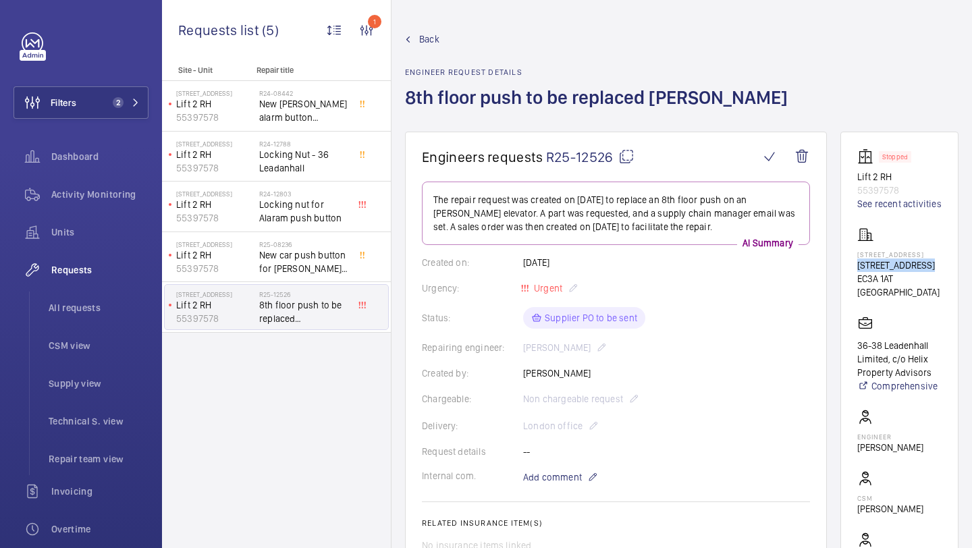
drag, startPoint x: 930, startPoint y: 288, endPoint x: 851, endPoint y: 290, distance: 78.3
click at [851, 289] on wm-front-card "Stopped Lift 2 RH 55397578 See recent activities 36 Leadenhall Street 36 Leaden…" at bounding box center [899, 376] width 118 height 489
copy p "36 Leadenhall St"
click at [121, 232] on span "Units" at bounding box center [99, 231] width 97 height 13
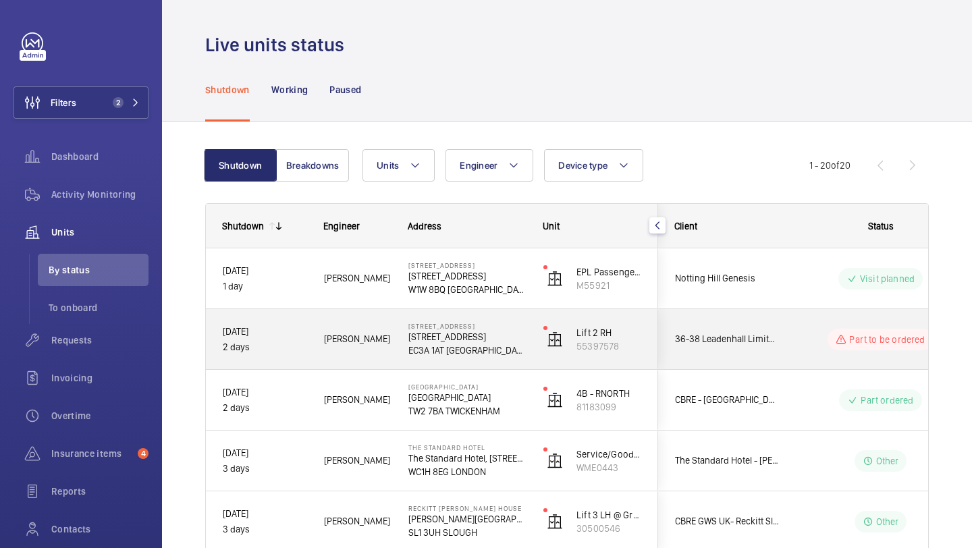
click at [746, 325] on div "36-38 Leadenhall Limited, c/o Helix Property Advisors" at bounding box center [718, 339] width 120 height 43
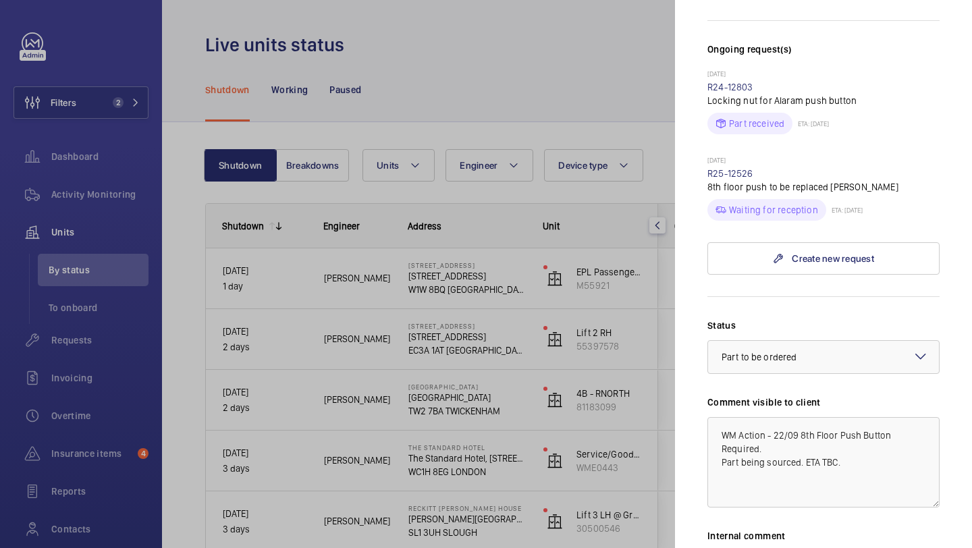
scroll to position [389, 0]
click at [784, 339] on div "Select a status × Part to be ordered ×" at bounding box center [823, 356] width 232 height 34
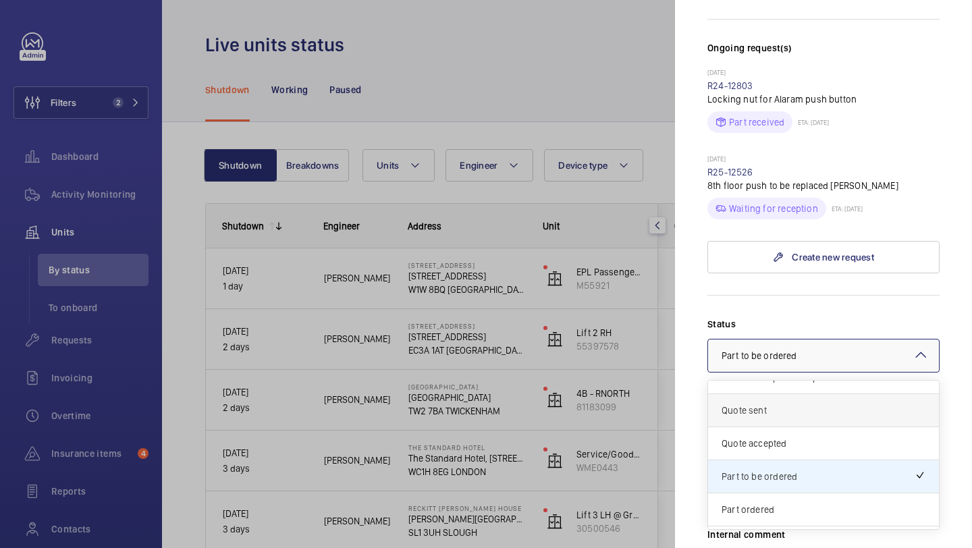
scroll to position [20, 0]
click at [767, 502] on span "Part ordered" at bounding box center [823, 508] width 204 height 13
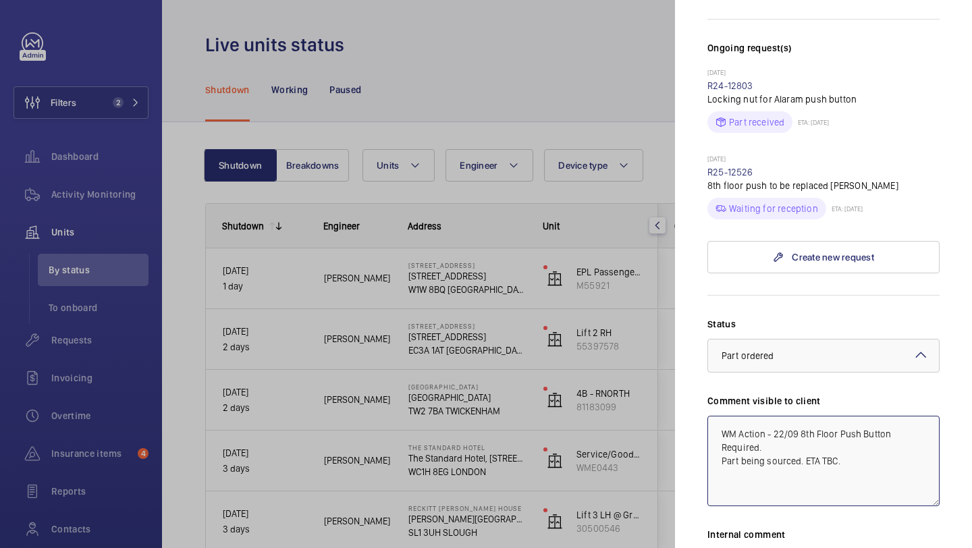
click at [715, 416] on textarea "WM Action - 22/09 8th Floor Push Button Required. Part being sourced. ETA TBC." at bounding box center [823, 461] width 232 height 90
click at [923, 416] on textarea "WM ACTION 22/09 - Part on order ETA Thursday WM Action - 22/09 8th Floor Push B…" at bounding box center [823, 461] width 232 height 90
drag, startPoint x: 918, startPoint y: 411, endPoint x: 717, endPoint y: 403, distance: 201.2
click at [717, 416] on textarea "WM ACTION 22/09 - Part on order ETA Thursday. WM Action - 22/09 8th Floor Push …" at bounding box center [823, 461] width 232 height 90
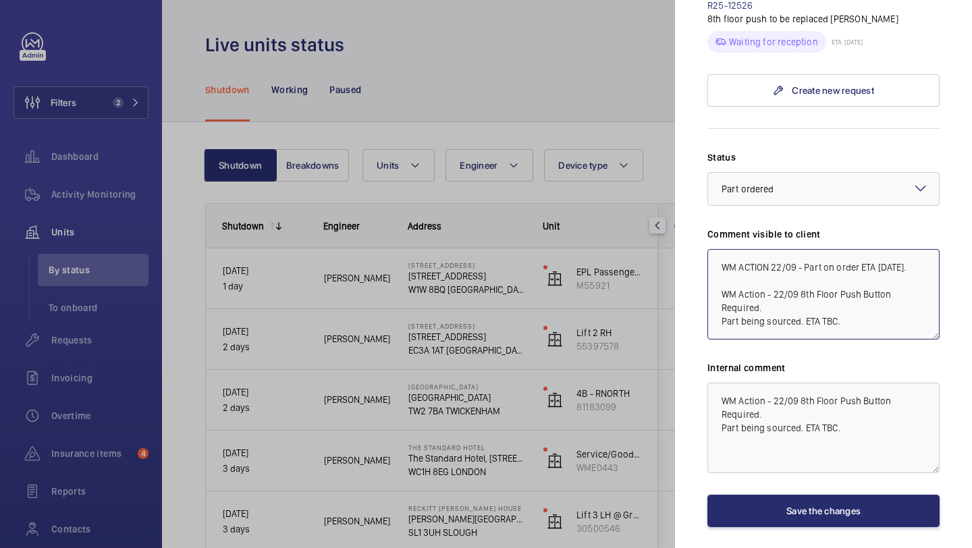
type textarea "WM ACTION 22/09 - Part on order ETA Thursday. WM Action - 22/09 8th Floor Push …"
click at [717, 383] on textarea "WM Action - 22/09 8th Floor Push Button Required. Part being sourced. ETA TBC." at bounding box center [823, 428] width 232 height 90
paste textarea "WM ACTION 22/09 - Part on order ETA Thursday."
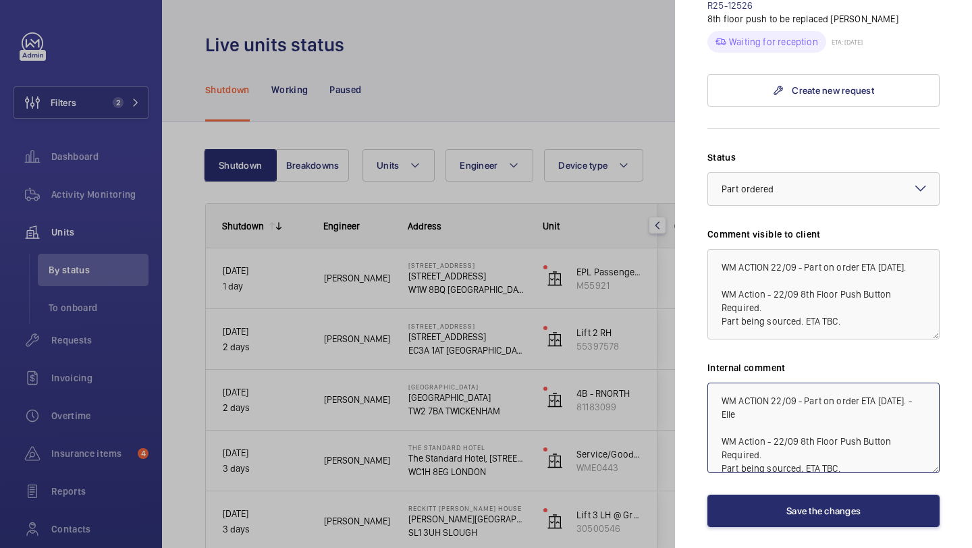
type textarea "WM ACTION 22/09 - Part on order ETA Thursday. - Elle WM Action - 22/09 8th Floo…"
click at [774, 511] on div "Stopped unit 36 Leadenhall Street 36 Leadenhall St EC3A 1AT LONDON 36-38 Leaden…" at bounding box center [823, 39] width 232 height 1127
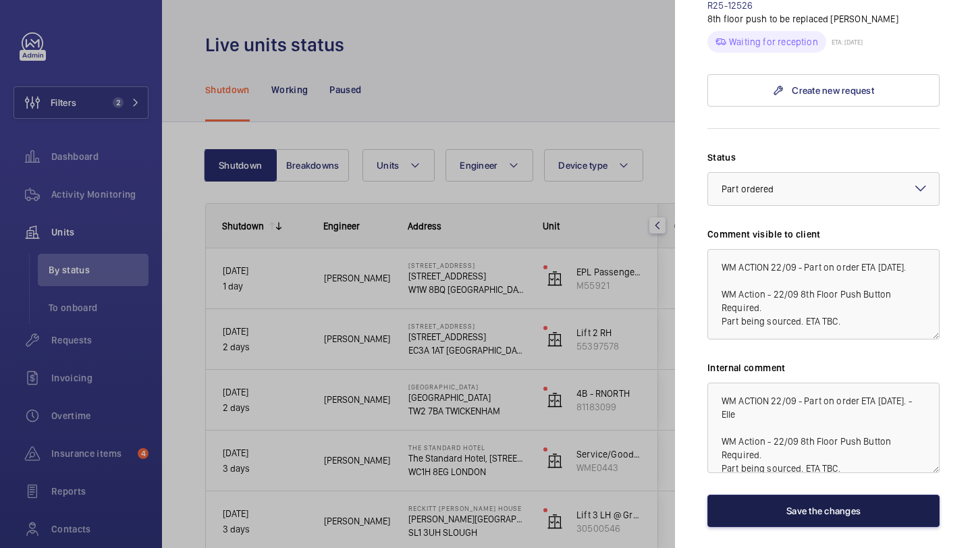
click at [774, 495] on button "Save the changes" at bounding box center [823, 511] width 232 height 32
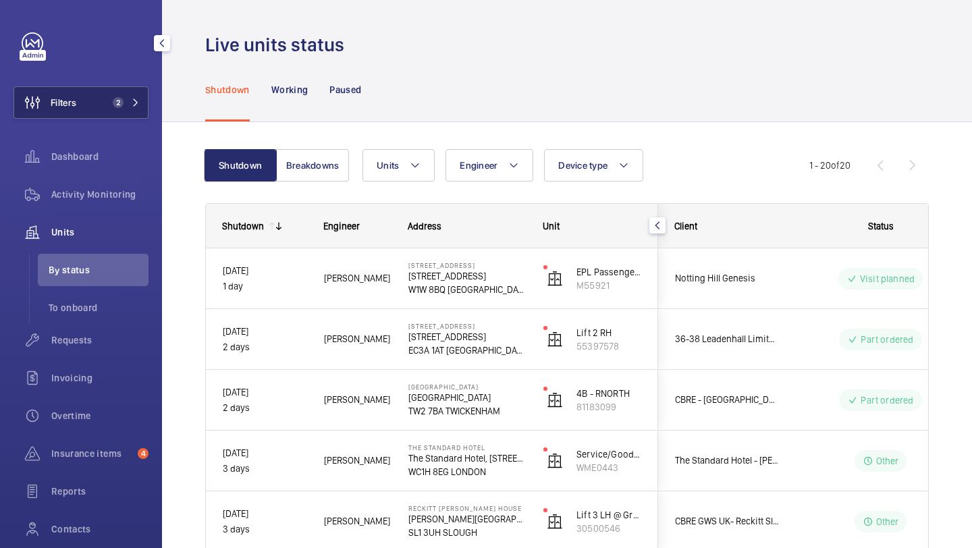
click at [136, 99] on mat-icon at bounding box center [136, 103] width 8 height 8
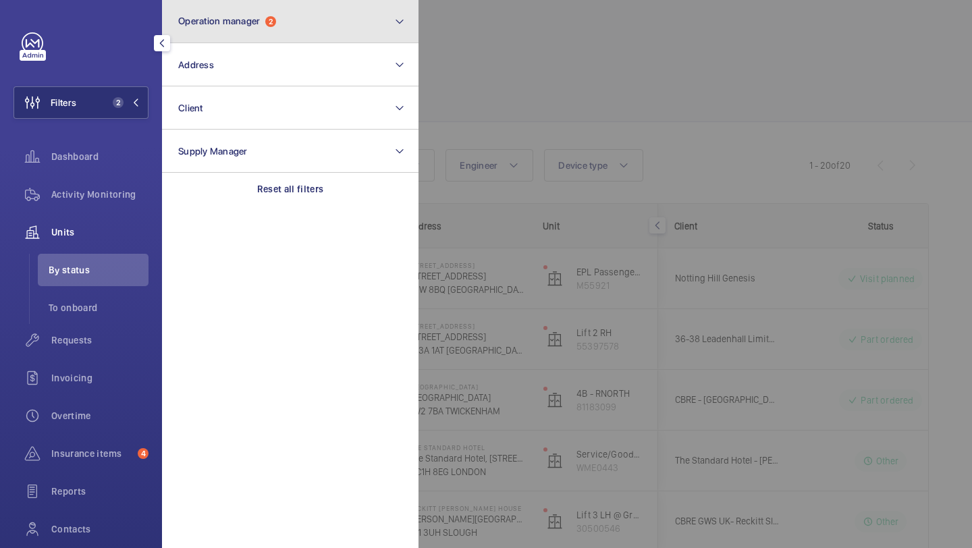
click at [254, 34] on button "Operation manager 2" at bounding box center [290, 21] width 256 height 43
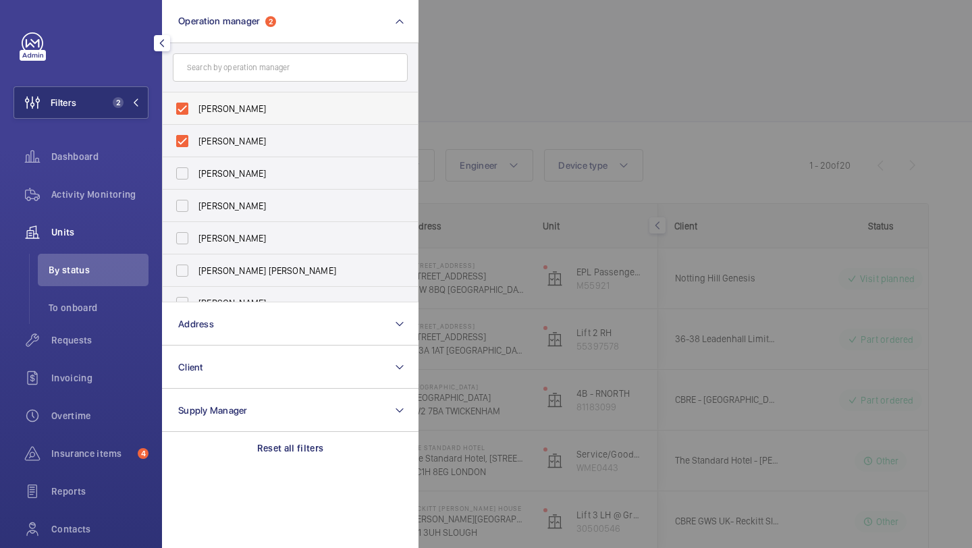
click at [227, 117] on label "Abby Archer" at bounding box center [280, 108] width 235 height 32
click at [196, 117] on input "Abby Archer" at bounding box center [182, 108] width 27 height 27
click at [224, 130] on label "Abby Archer" at bounding box center [280, 141] width 235 height 32
click at [196, 130] on input "Abby Archer" at bounding box center [182, 141] width 27 height 27
checkbox input "true"
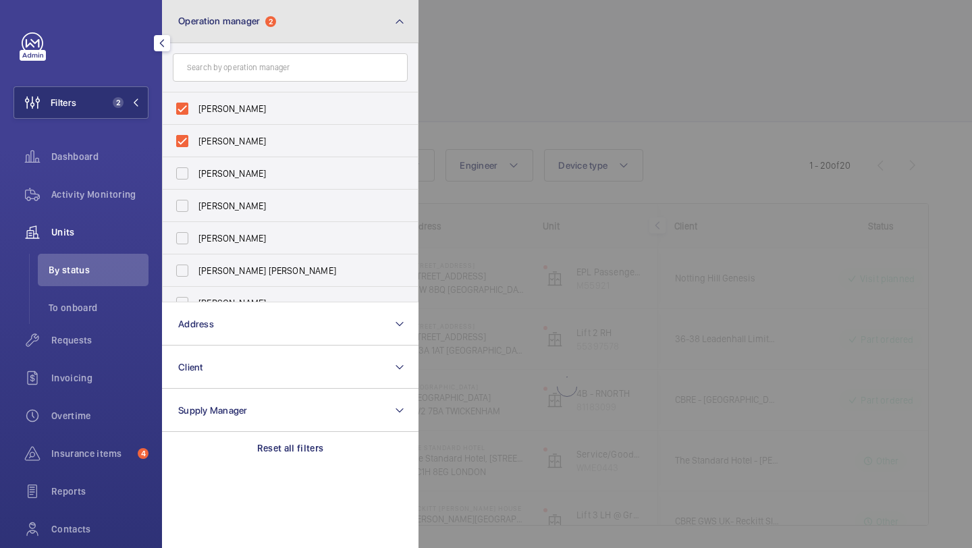
click at [245, 34] on button "Operation manager 2" at bounding box center [290, 21] width 256 height 43
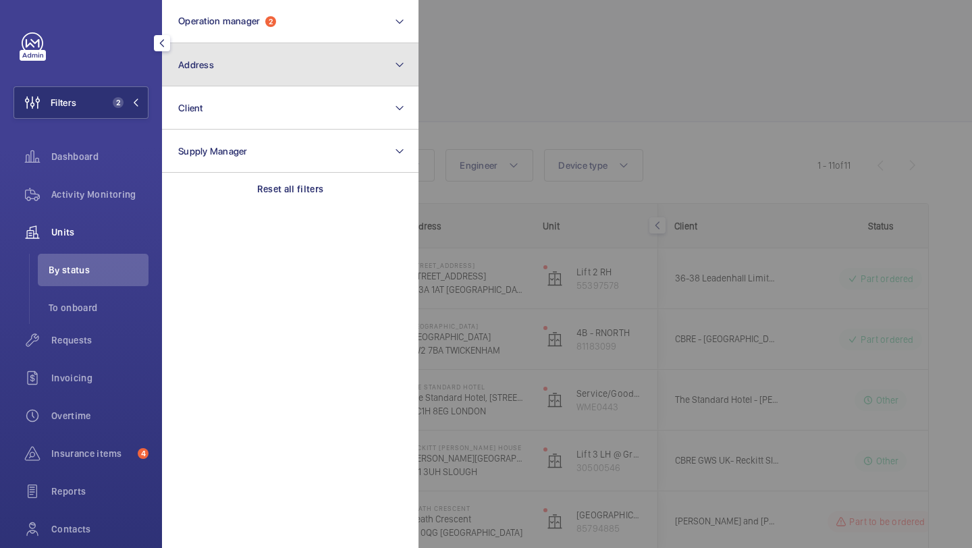
click at [241, 66] on button "Address" at bounding box center [290, 64] width 256 height 43
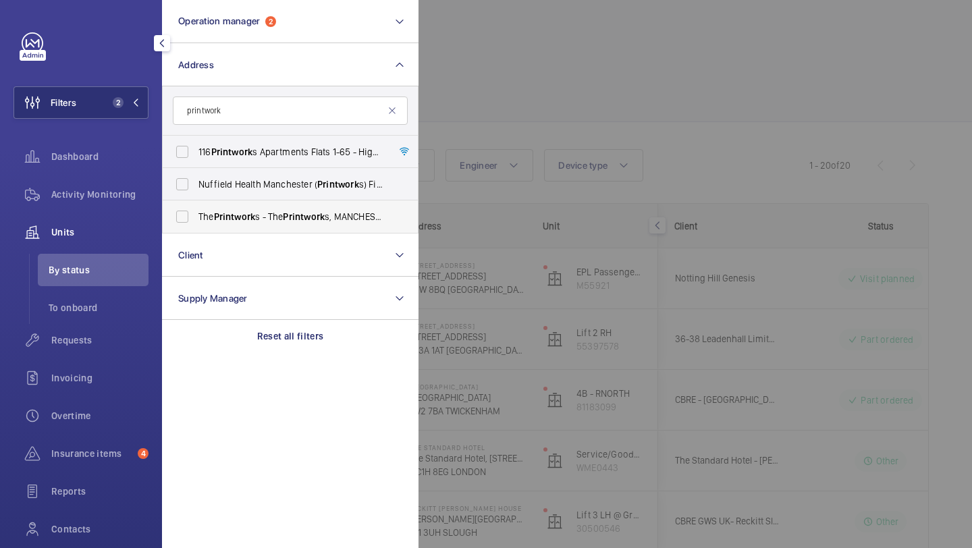
type input "printwork"
click at [251, 213] on span "Printwork" at bounding box center [235, 216] width 42 height 11
click at [196, 213] on input "The Printwork s - The Printwork s, MANCHESTER M4 2BS" at bounding box center [182, 216] width 27 height 27
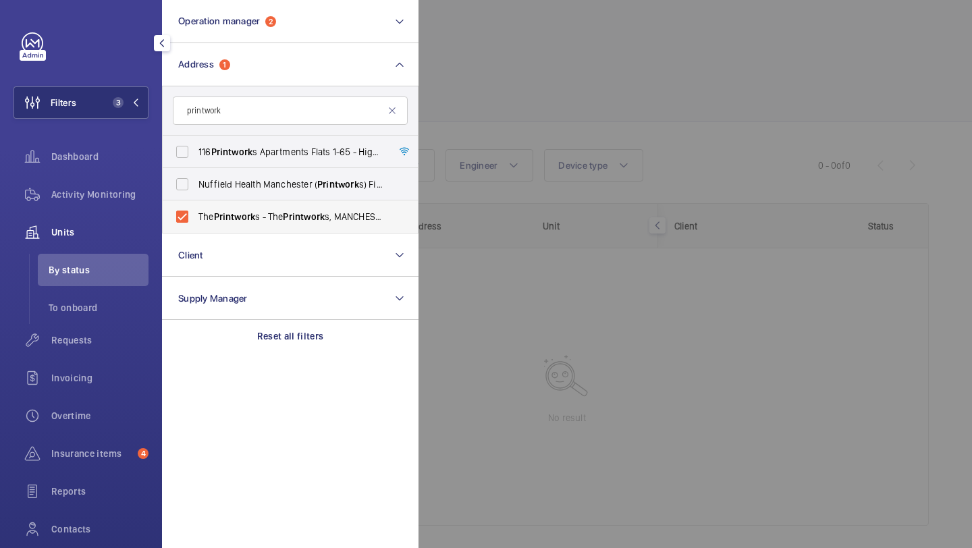
click at [243, 217] on span "Printwork" at bounding box center [235, 216] width 42 height 11
click at [196, 217] on input "The Printwork s - The Printwork s, MANCHESTER M4 2BS" at bounding box center [182, 216] width 27 height 27
checkbox input "false"
click at [244, 163] on label "116 Printwork s Apartments Flats 1-65 - High Risk Building - 116 Printwork s Ap…" at bounding box center [280, 152] width 235 height 32
click at [196, 163] on input "116 Printwork s Apartments Flats 1-65 - High Risk Building - 116 Printwork s Ap…" at bounding box center [182, 151] width 27 height 27
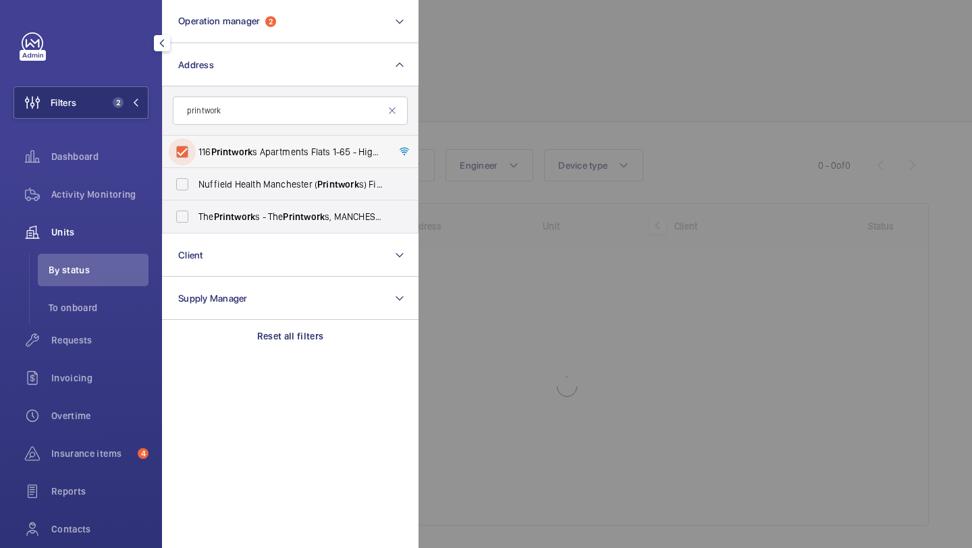
checkbox input "true"
click at [105, 338] on span "Requests" at bounding box center [99, 339] width 97 height 13
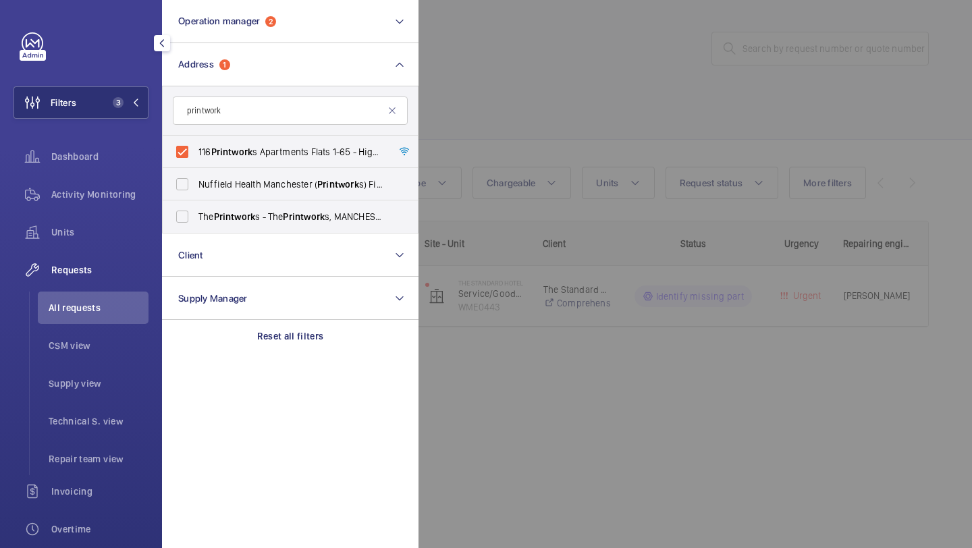
click at [522, 4] on div at bounding box center [904, 274] width 972 height 548
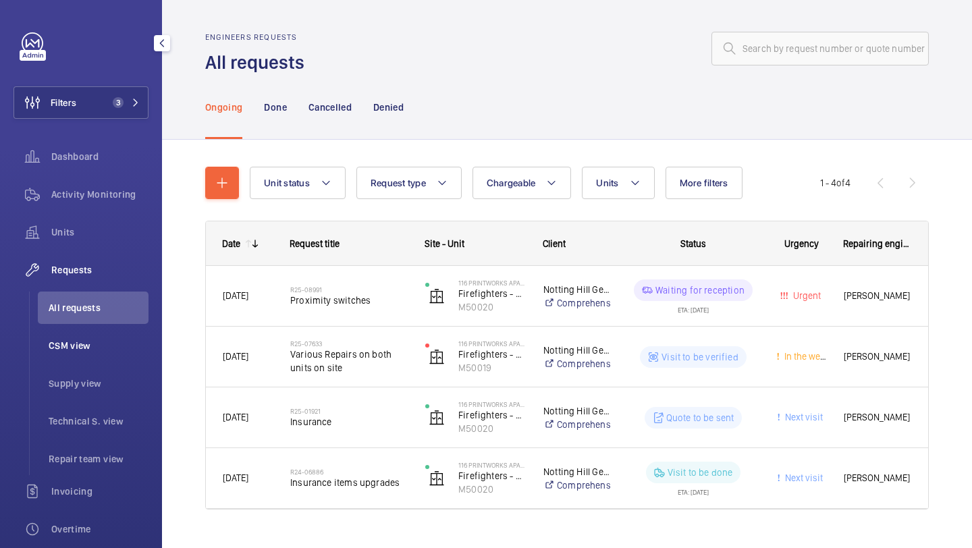
click at [113, 346] on span "CSM view" at bounding box center [99, 345] width 100 height 13
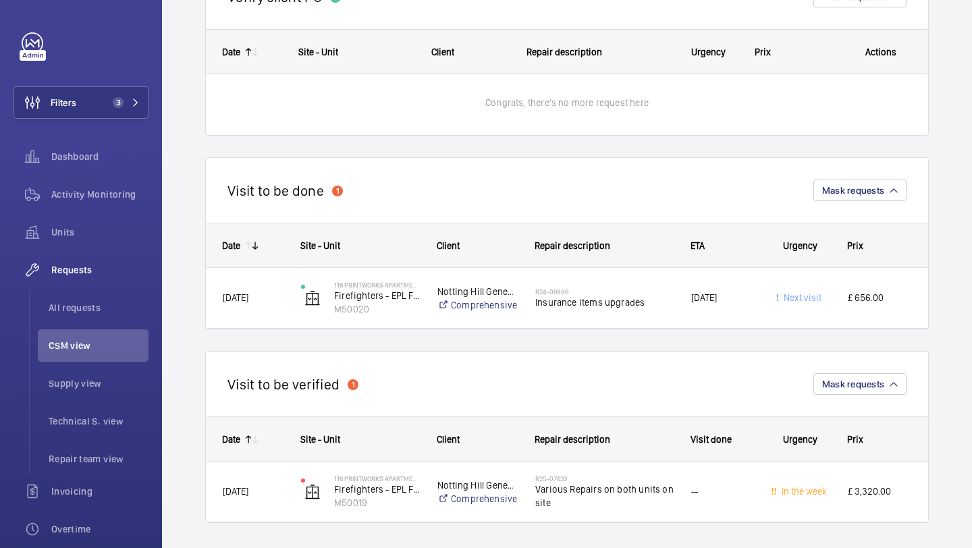
scroll to position [583, 0]
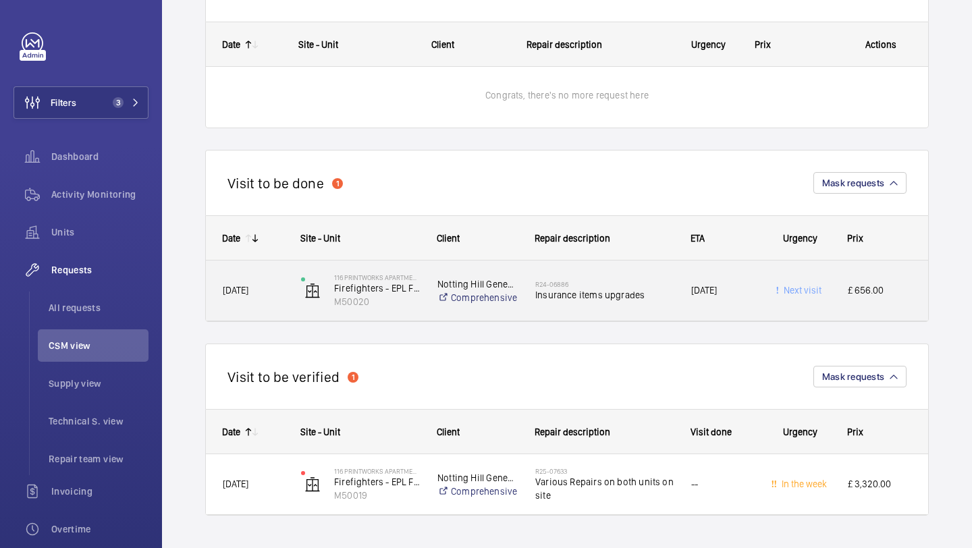
click at [607, 300] on span "Insurance items upgrades" at bounding box center [604, 294] width 138 height 13
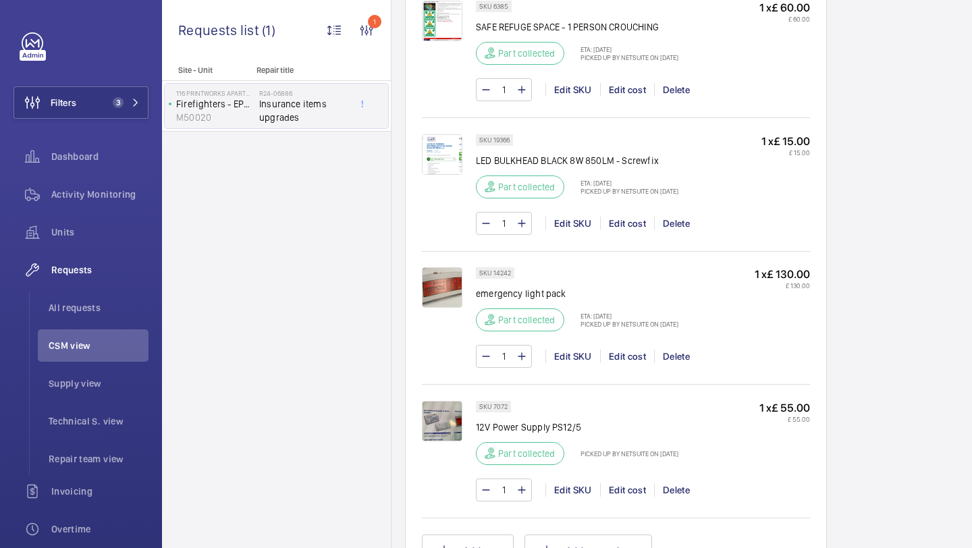
scroll to position [1789, 0]
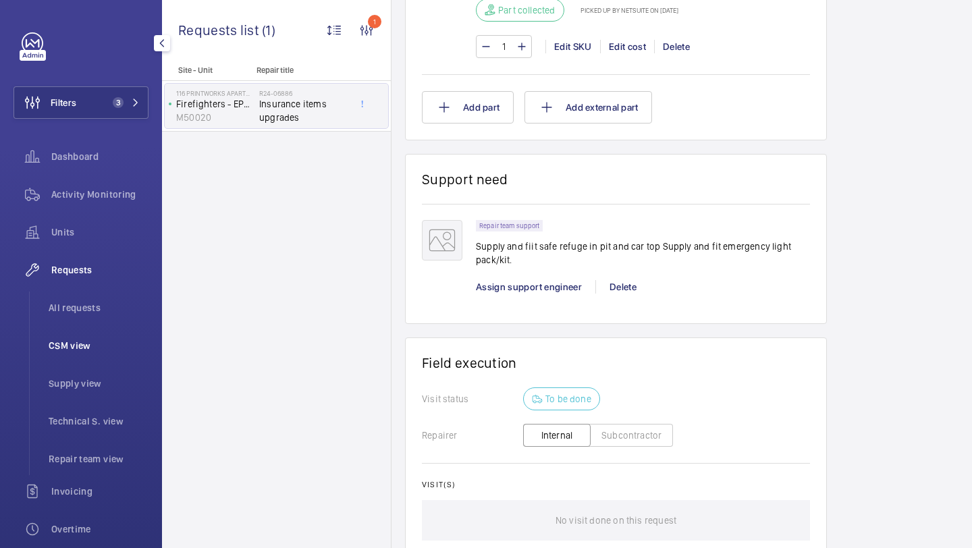
click at [96, 347] on span "CSM view" at bounding box center [99, 345] width 100 height 13
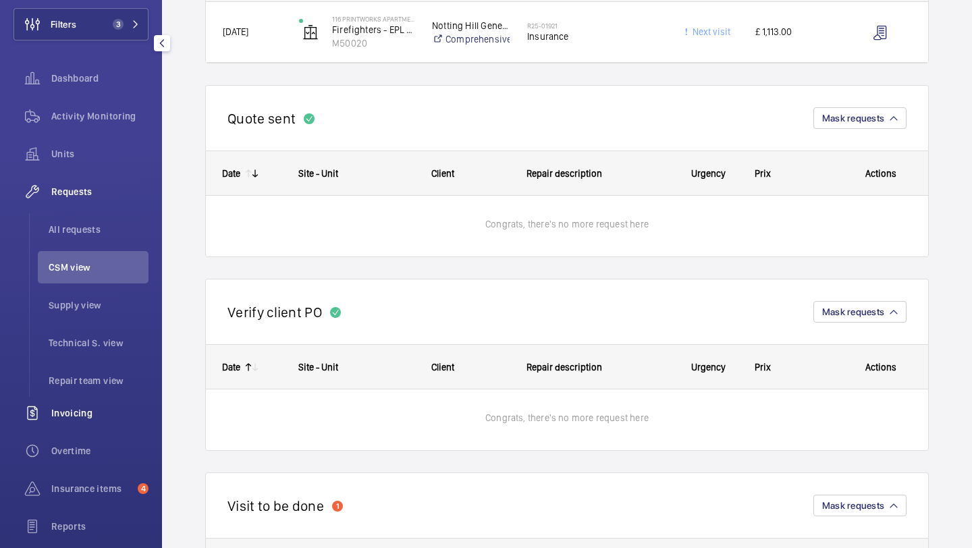
scroll to position [99, 0]
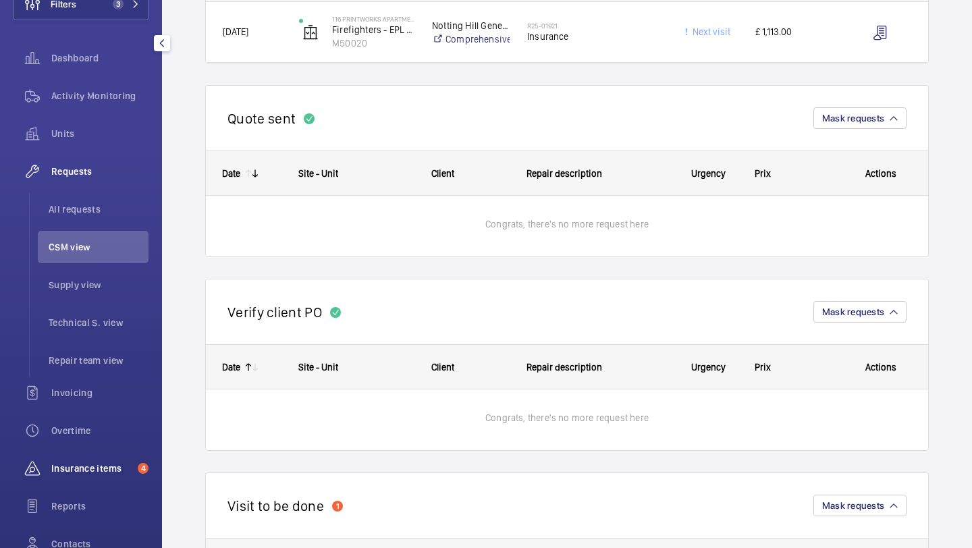
click at [98, 473] on span "Insurance items" at bounding box center [91, 467] width 81 height 13
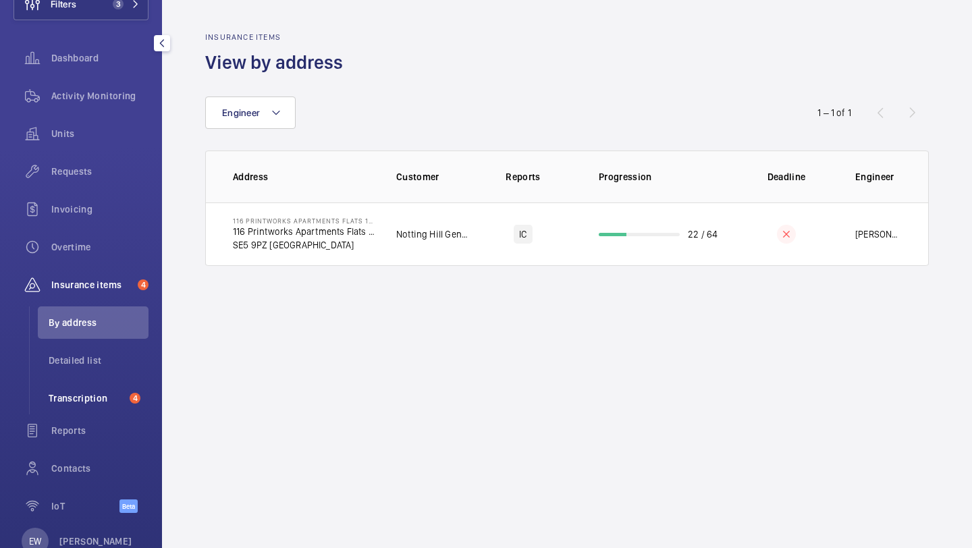
click at [107, 393] on span "Transcription" at bounding box center [87, 397] width 76 height 13
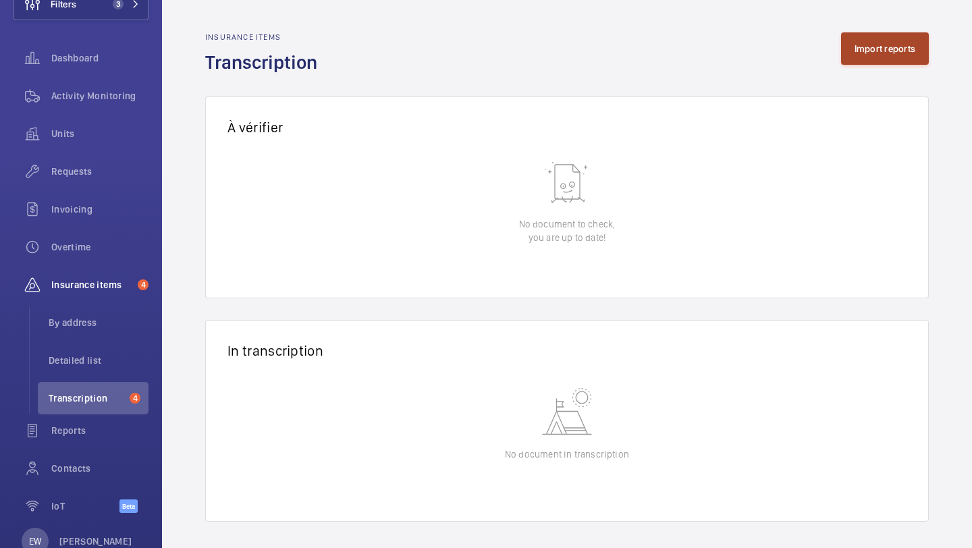
click at [870, 47] on button "Import reports" at bounding box center [885, 48] width 88 height 32
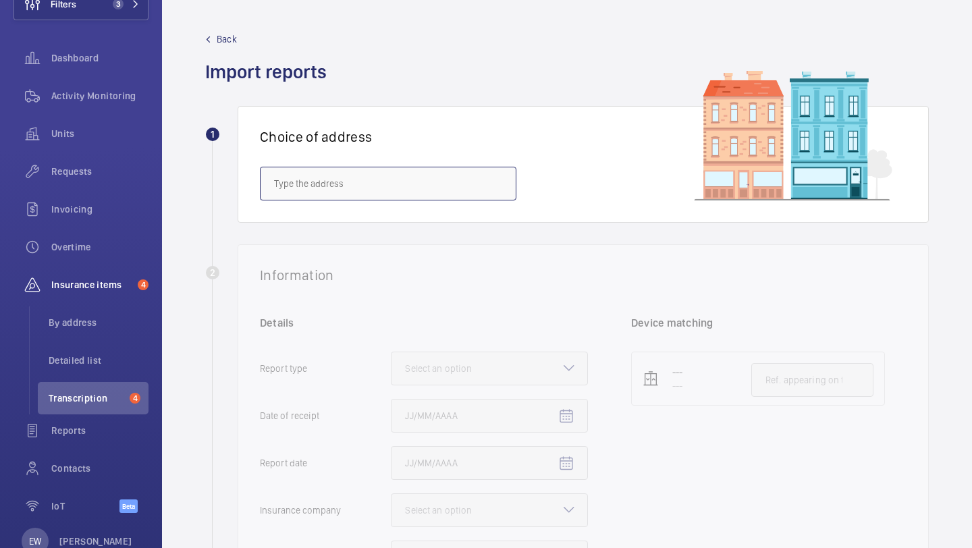
click at [316, 190] on input "text" at bounding box center [388, 184] width 256 height 34
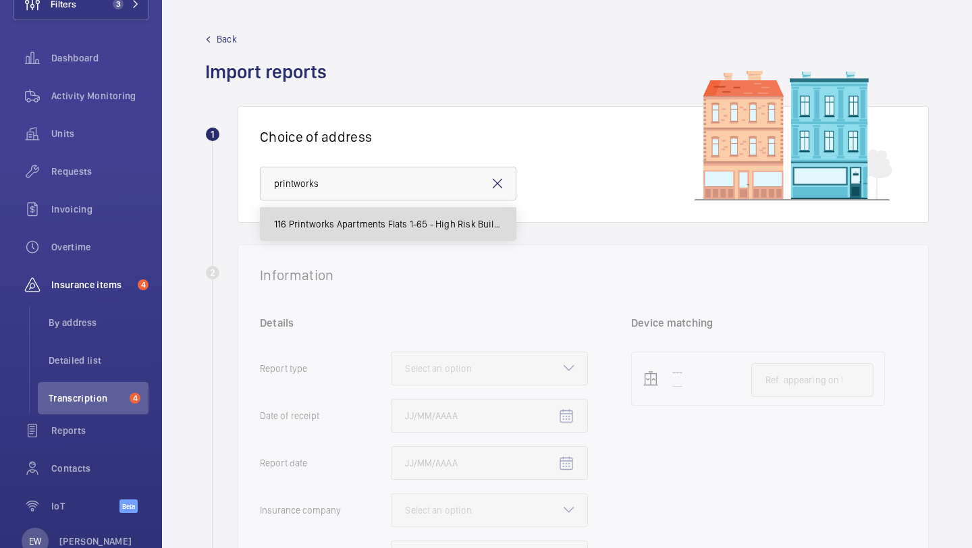
click at [362, 215] on mat-option "116 Printworks Apartments Flats 1-65 - High Risk Building - 116 Printworks Apar…" at bounding box center [387, 224] width 255 height 32
type input "116 Printworks Apartments Flats 1-65 - High Risk Building - 116 Printworks Apar…"
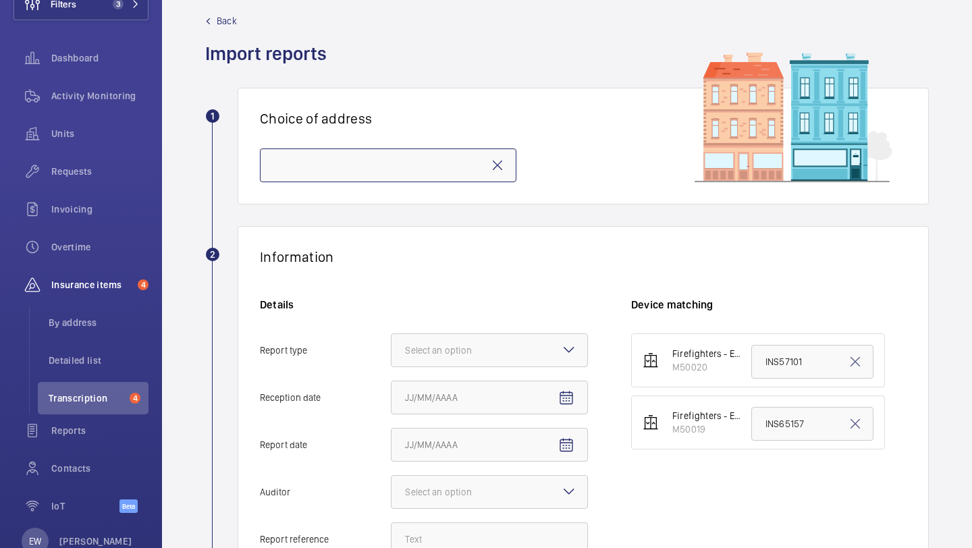
scroll to position [25, 0]
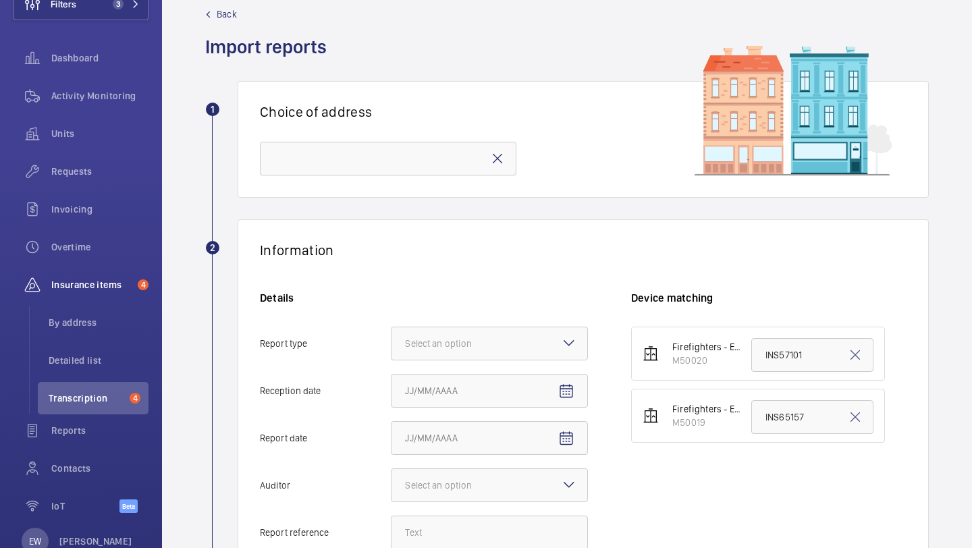
click at [455, 323] on div "Details Report type Select an option Reception date Report date Auditor Select …" at bounding box center [445, 427] width 371 height 272
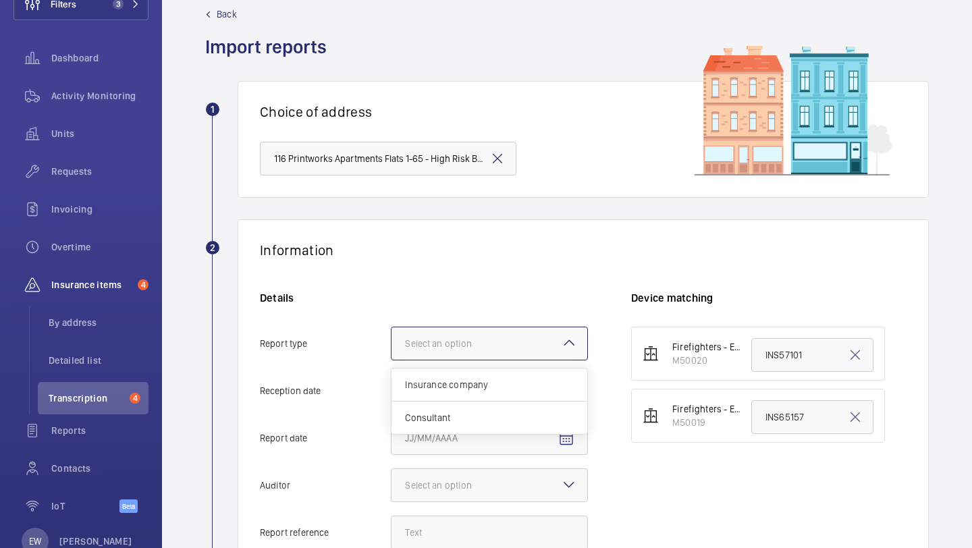
click at [454, 333] on div at bounding box center [489, 343] width 196 height 32
click at [391, 333] on input "Report type Select an option Insurance company Consultant" at bounding box center [391, 343] width 0 height 32
click at [453, 366] on div "Details Report type Select an option Insurance company Consultant Reception dat…" at bounding box center [445, 427] width 371 height 272
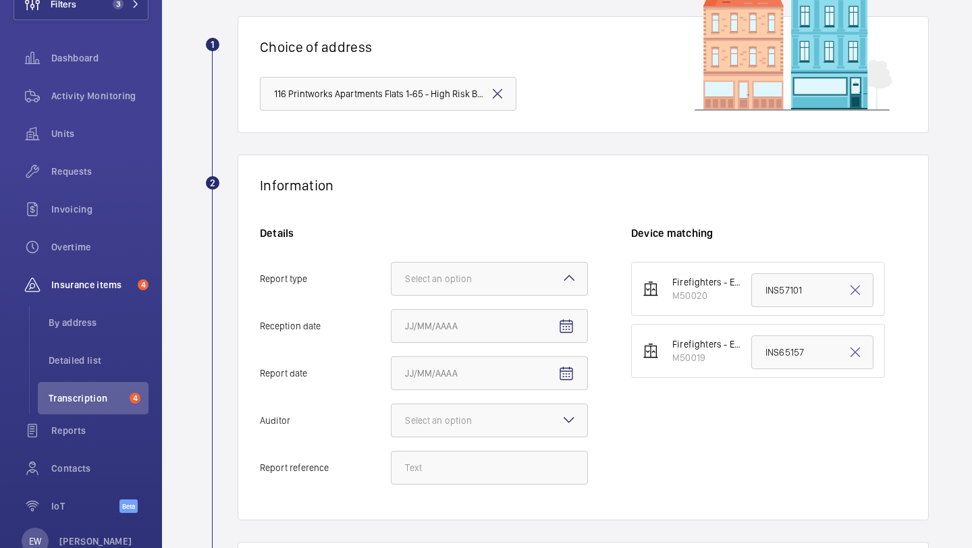
scroll to position [92, 0]
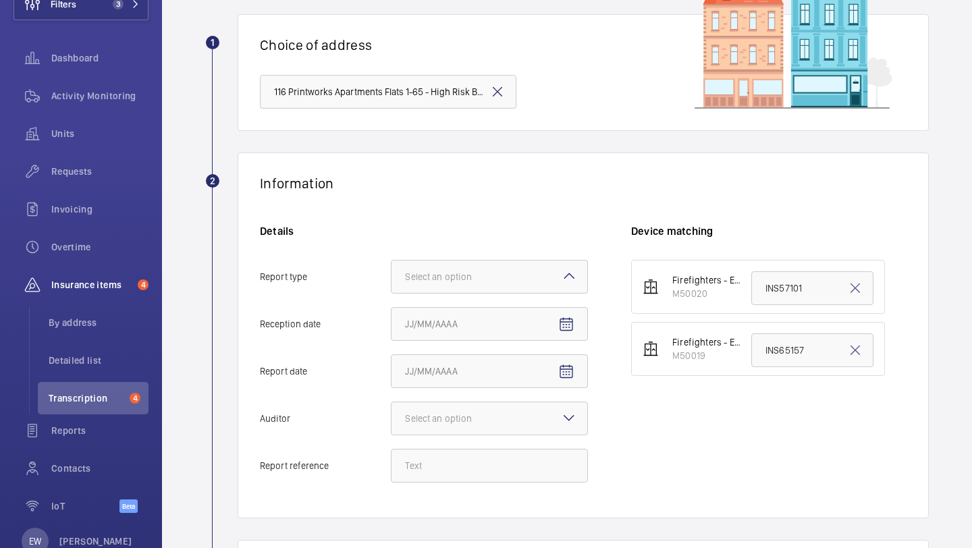
click at [434, 258] on div "Details Report type Select an option Reception date Report date Auditor Select …" at bounding box center [445, 360] width 371 height 272
click at [433, 262] on div at bounding box center [489, 276] width 196 height 32
click at [391, 262] on input "Report type Select an option" at bounding box center [391, 276] width 0 height 32
click at [434, 310] on div "Insurance company" at bounding box center [489, 318] width 196 height 33
click at [391, 293] on input "Report type Select an option Insurance company Consultant" at bounding box center [391, 276] width 0 height 32
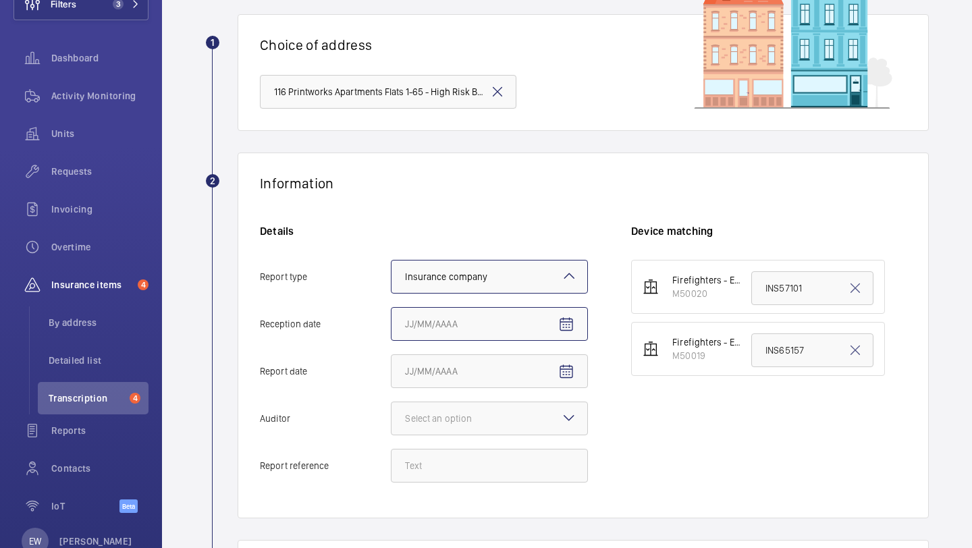
click at [437, 321] on input "Reception date" at bounding box center [489, 324] width 197 height 34
click at [563, 313] on span "Open calendar" at bounding box center [566, 324] width 32 height 32
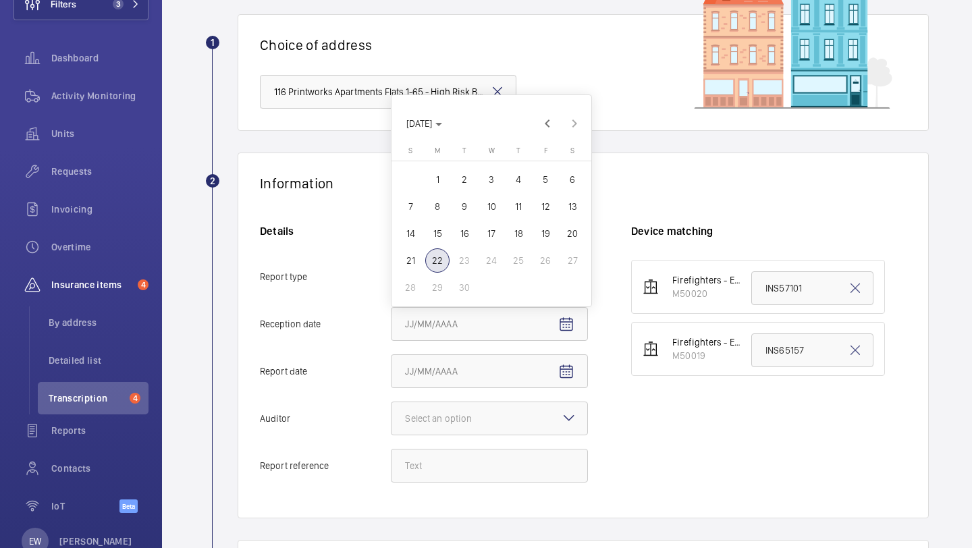
click at [411, 262] on span "21" at bounding box center [410, 260] width 24 height 24
type input "9/21/2025"
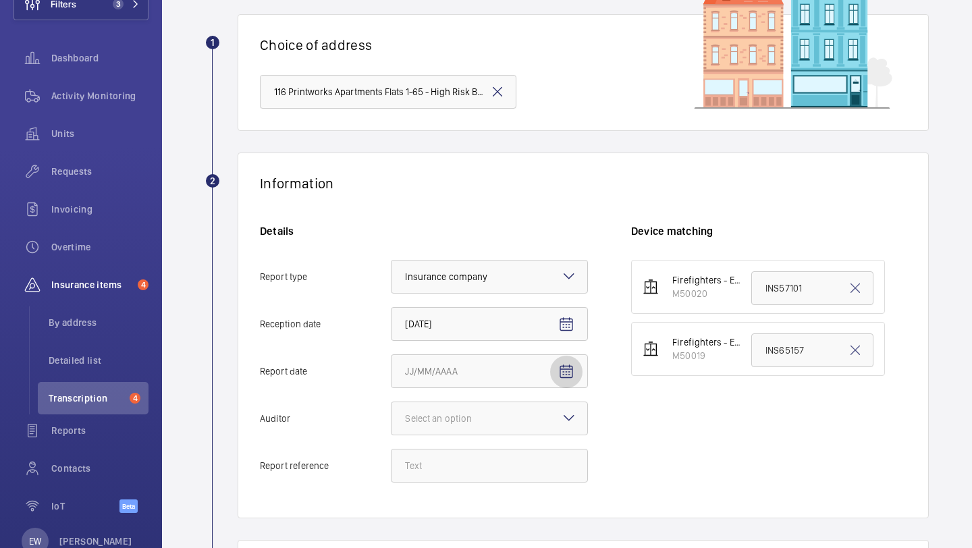
click at [568, 368] on mat-icon "Open calendar" at bounding box center [566, 372] width 16 height 16
click at [409, 312] on span "21" at bounding box center [410, 308] width 24 height 24
type input "9/21/2025"
click at [569, 364] on mat-icon "Open calendar" at bounding box center [566, 372] width 16 height 16
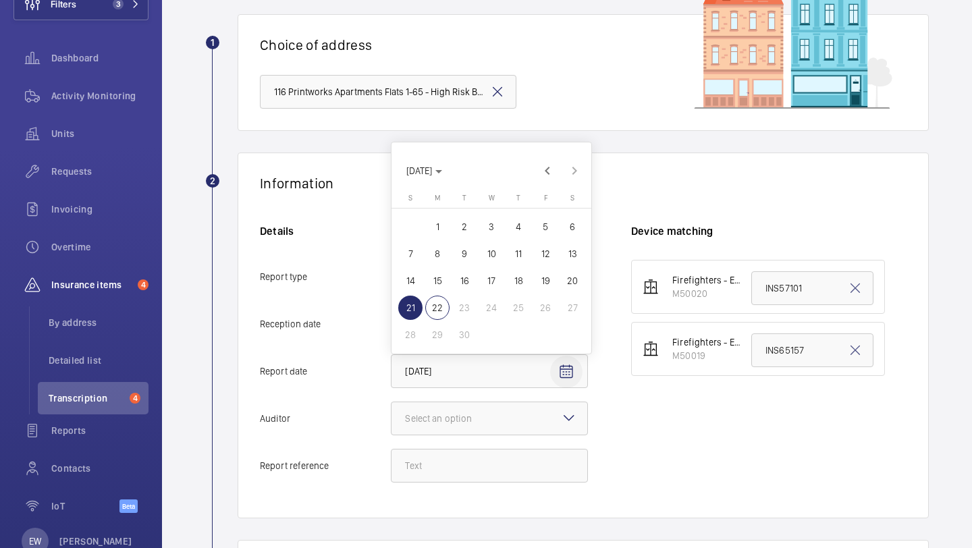
click at [569, 364] on div at bounding box center [486, 274] width 972 height 548
click at [563, 335] on span "Open calendar" at bounding box center [566, 324] width 32 height 32
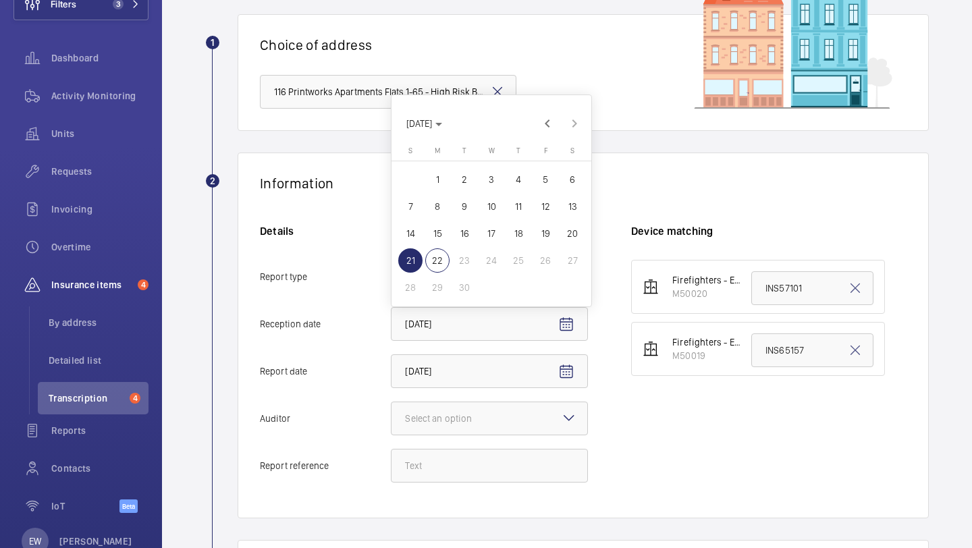
click at [540, 233] on span "19" at bounding box center [545, 233] width 24 height 24
type input "9/19/2025"
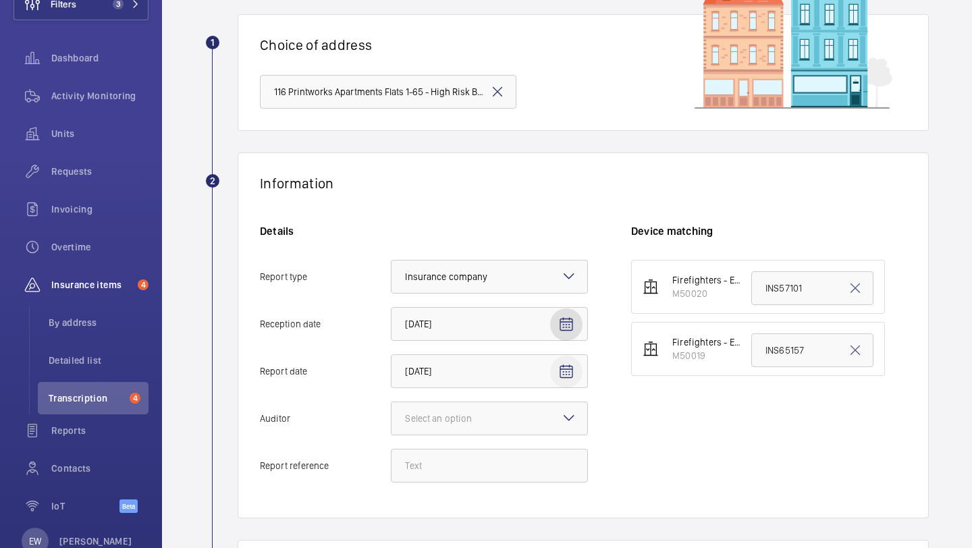
click at [578, 377] on span "Open calendar" at bounding box center [566, 372] width 32 height 32
click at [520, 283] on span "18" at bounding box center [518, 281] width 24 height 24
type input "9/18/2025"
click at [467, 425] on div at bounding box center [489, 418] width 196 height 32
click at [391, 425] on input "Auditor Select an option" at bounding box center [391, 418] width 0 height 32
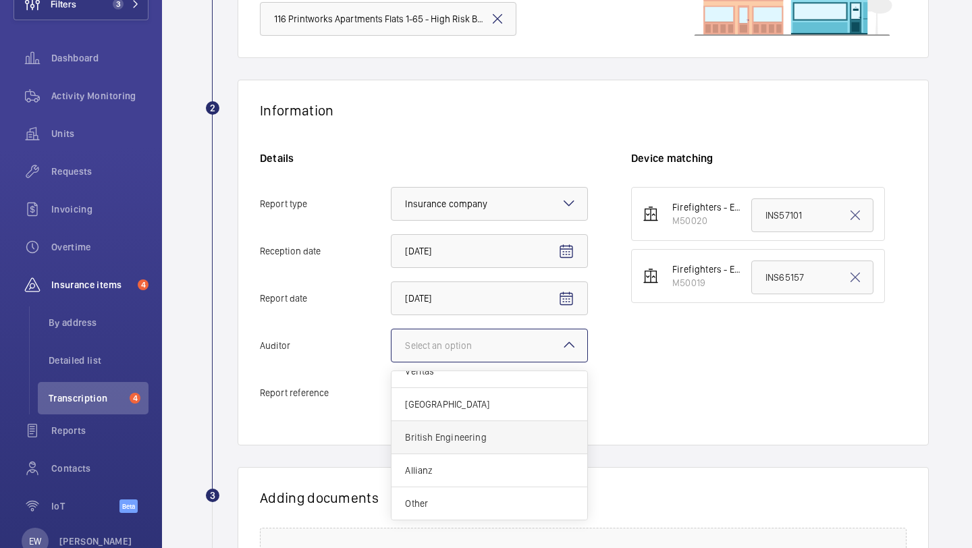
scroll to position [176, 0]
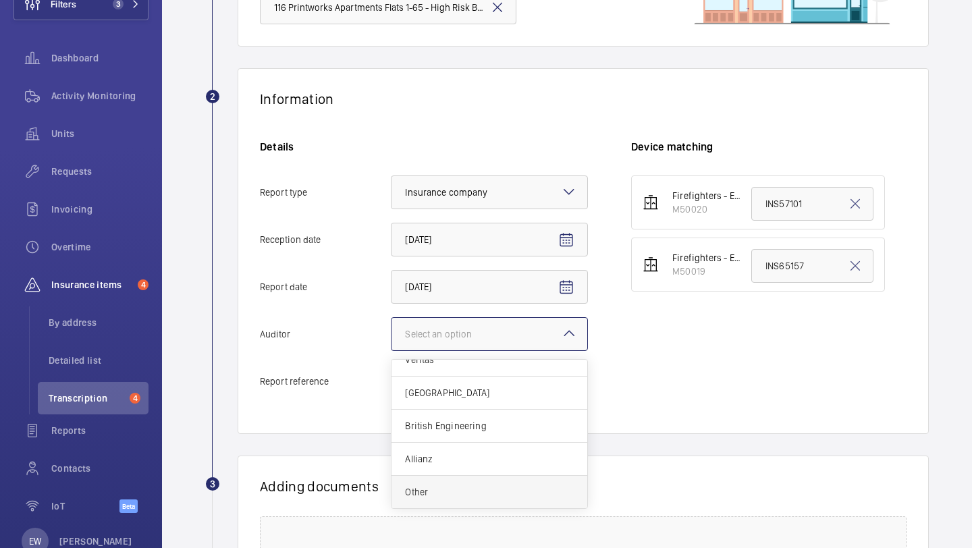
click at [457, 488] on span "Other" at bounding box center [489, 491] width 169 height 13
click at [391, 350] on input "Auditor Select an option Veritas Zurich British Engineering Allianz Other" at bounding box center [391, 334] width 0 height 32
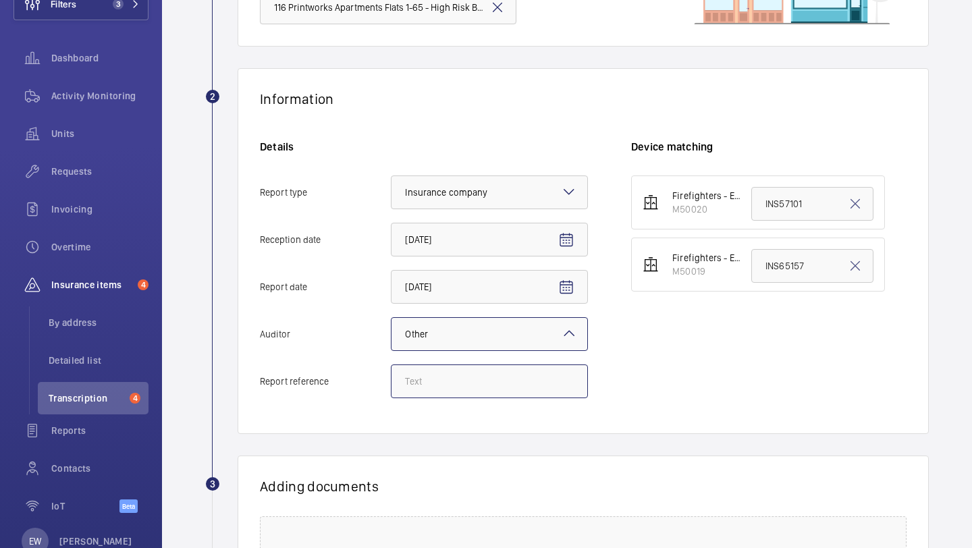
click at [462, 391] on input "Report reference" at bounding box center [489, 381] width 197 height 34
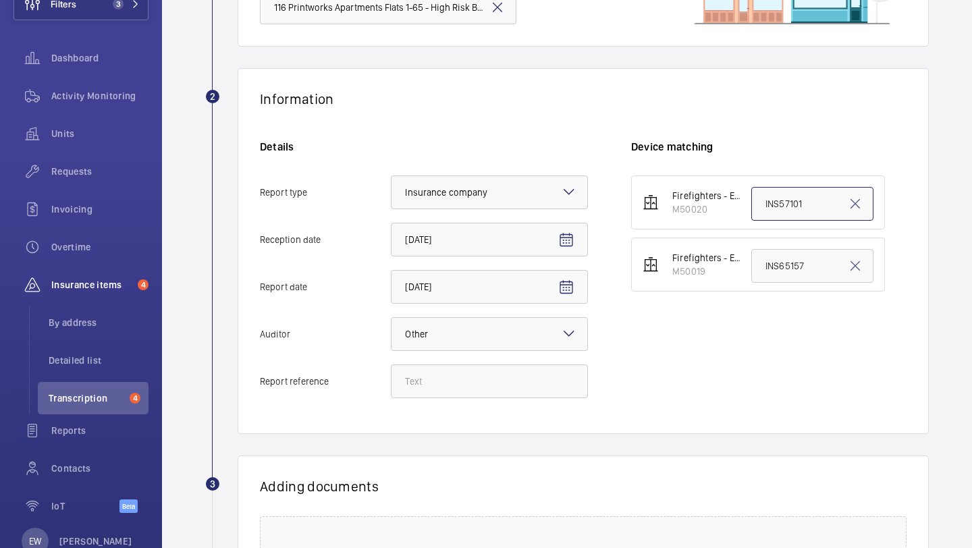
click at [791, 211] on input "INS57101" at bounding box center [812, 204] width 122 height 34
click at [790, 211] on input "INS57101" at bounding box center [812, 204] width 122 height 34
paste input "65158"
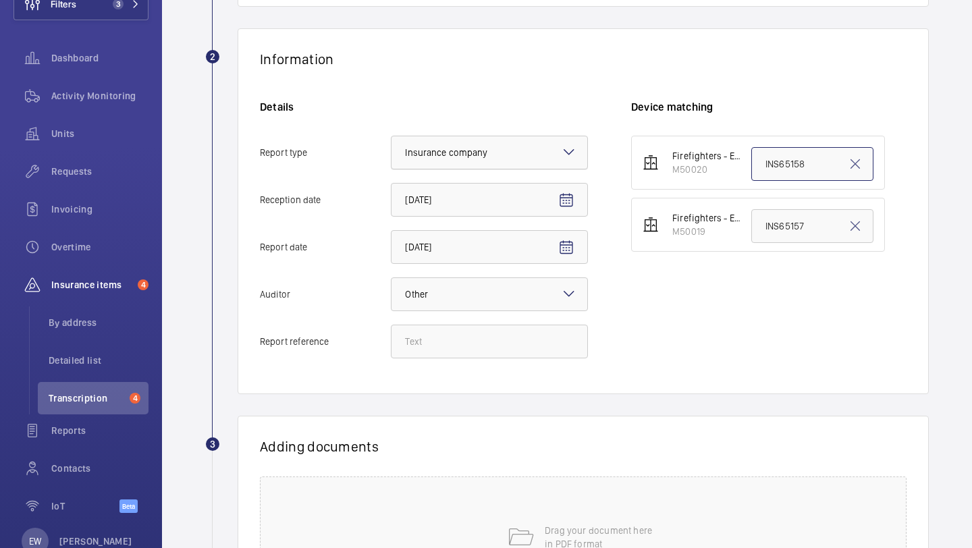
scroll to position [217, 0]
type input "INS65158"
click at [472, 327] on input "Report reference" at bounding box center [489, 340] width 197 height 34
paste input "INS65158"
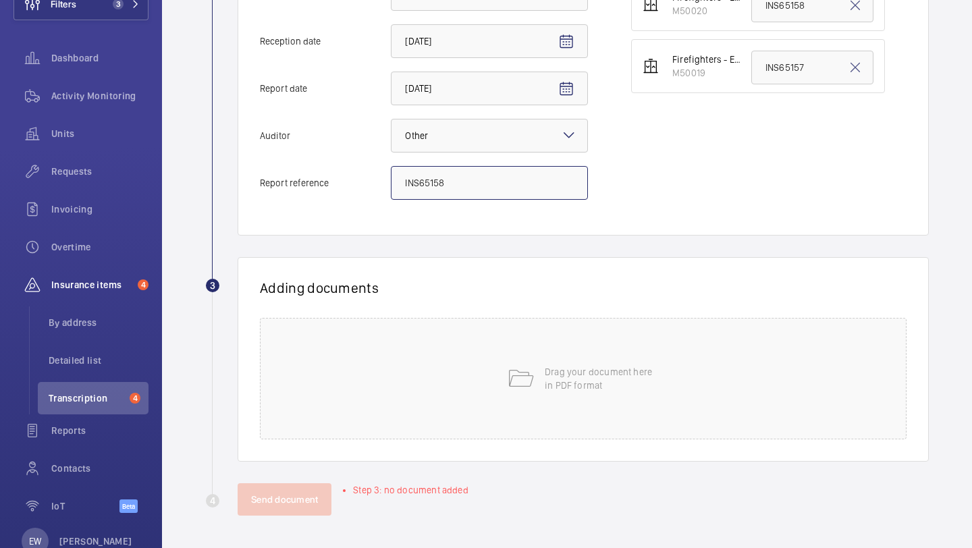
type input "INS65158"
click at [555, 378] on p "Drag your document here in PDF format" at bounding box center [601, 378] width 115 height 27
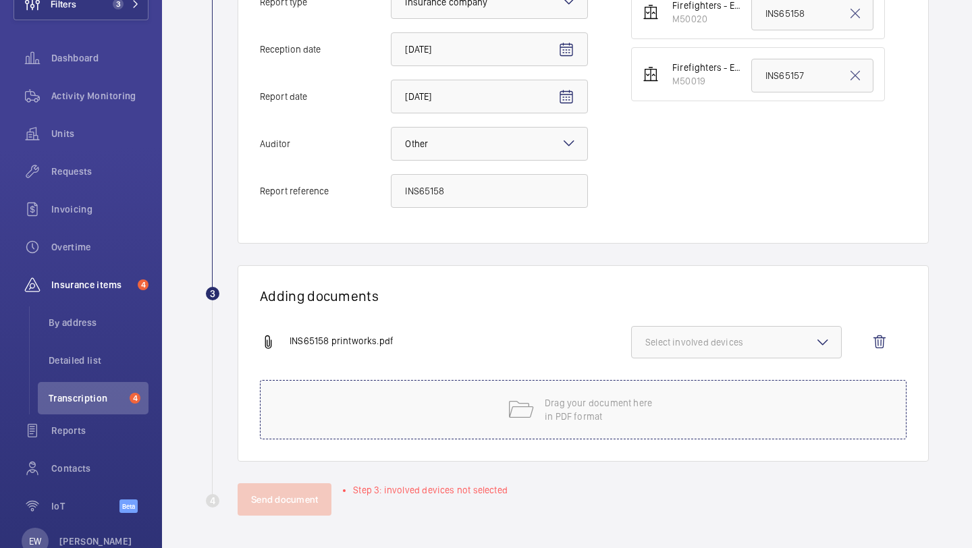
scroll to position [366, 0]
click at [693, 339] on span "Select involved devices" at bounding box center [736, 341] width 182 height 13
click at [683, 378] on span "M50020" at bounding box center [737, 384] width 140 height 13
click at [665, 378] on input "M50020" at bounding box center [651, 384] width 27 height 27
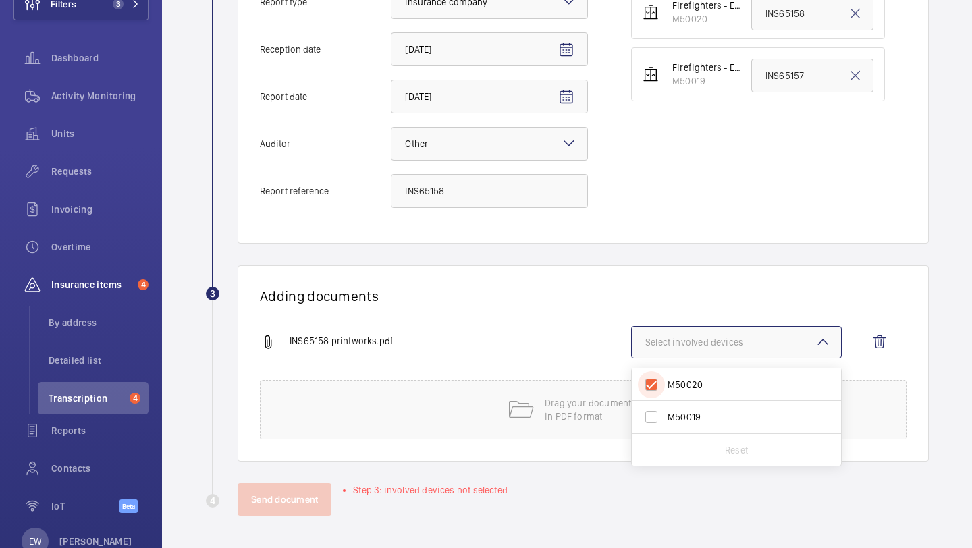
checkbox input "true"
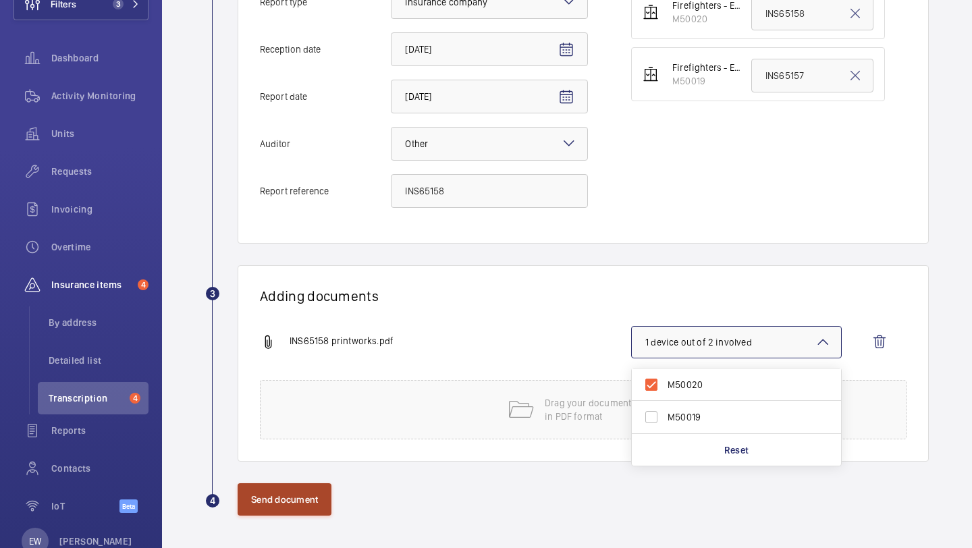
click at [275, 503] on button "Send document" at bounding box center [284, 499] width 94 height 32
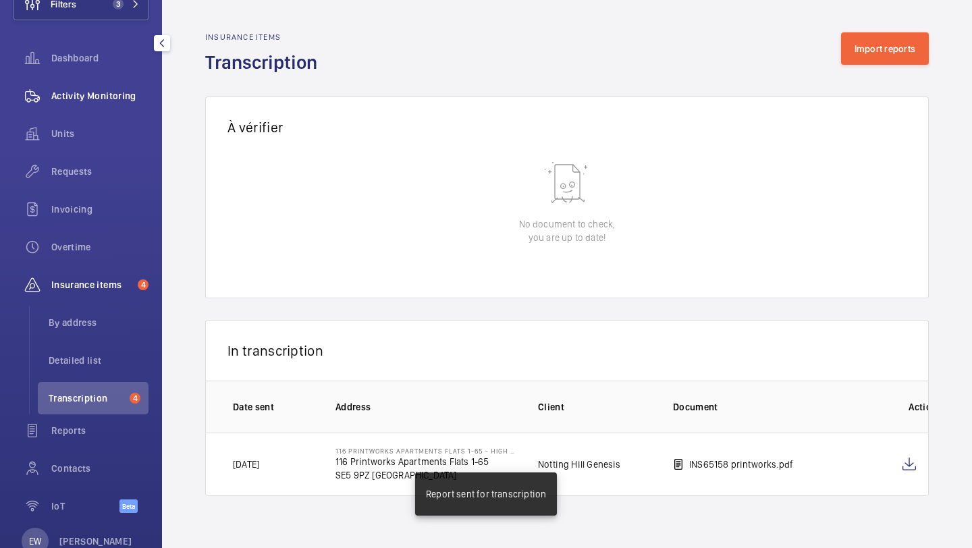
click at [94, 97] on span "Activity Monitoring" at bounding box center [99, 95] width 97 height 13
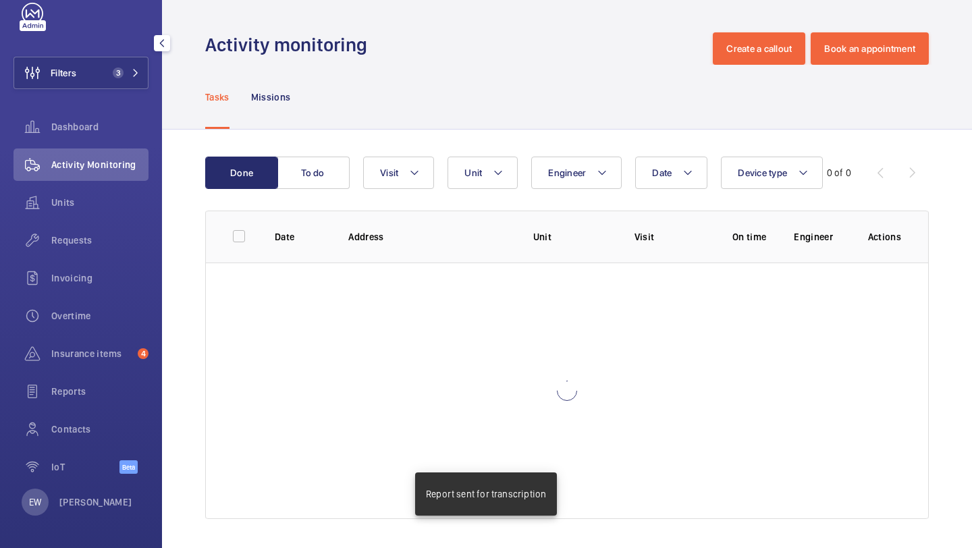
scroll to position [30, 0]
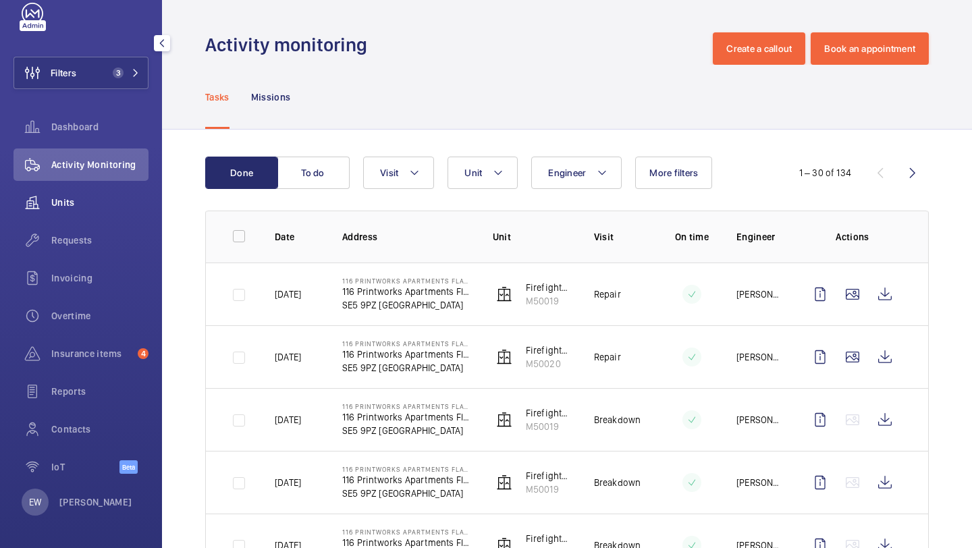
click at [108, 213] on div "Units" at bounding box center [80, 202] width 135 height 32
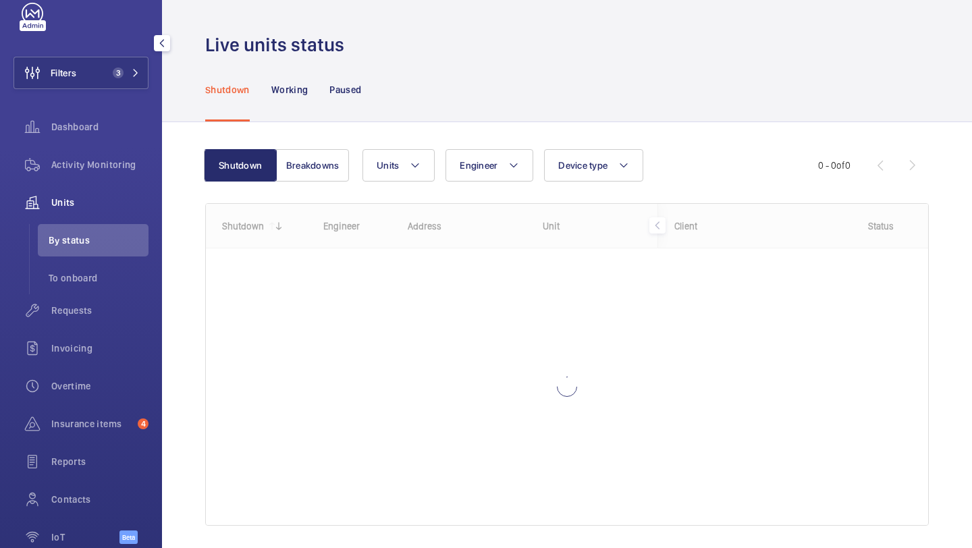
scroll to position [99, 0]
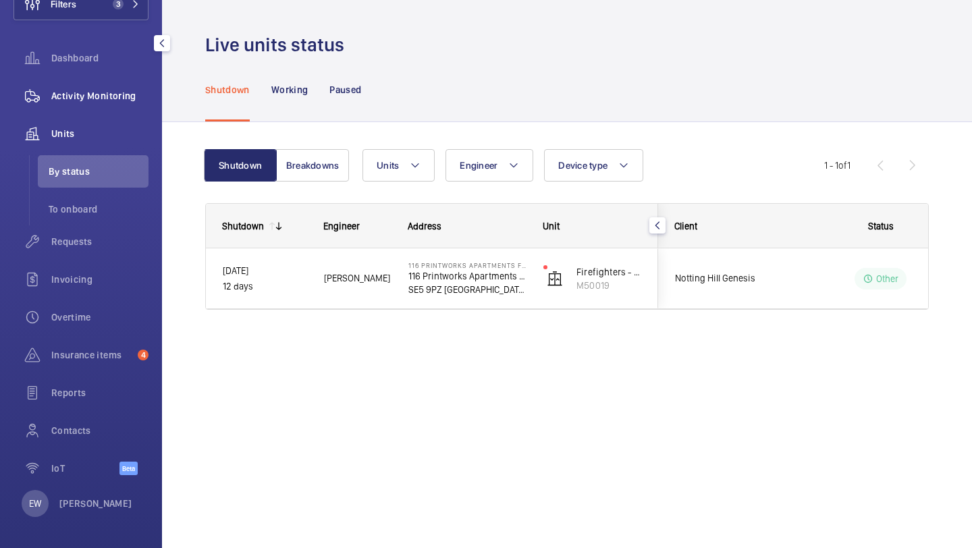
click at [109, 103] on div "Activity Monitoring" at bounding box center [80, 96] width 135 height 32
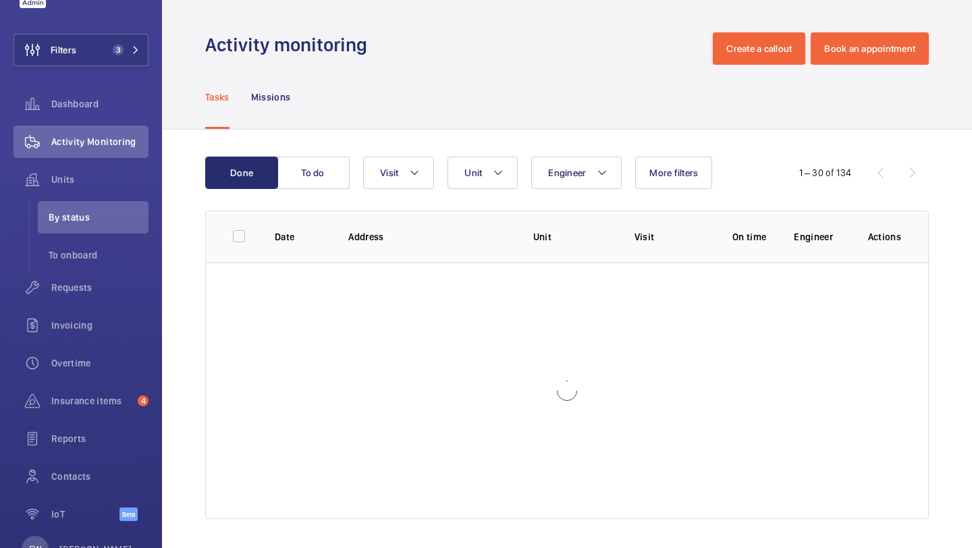
scroll to position [30, 0]
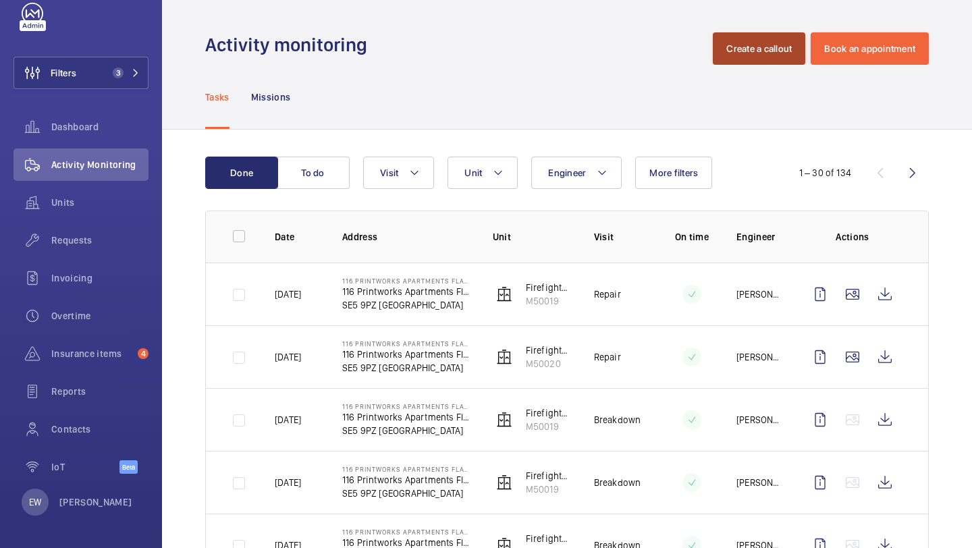
click at [739, 35] on button "Create a callout" at bounding box center [758, 48] width 92 height 32
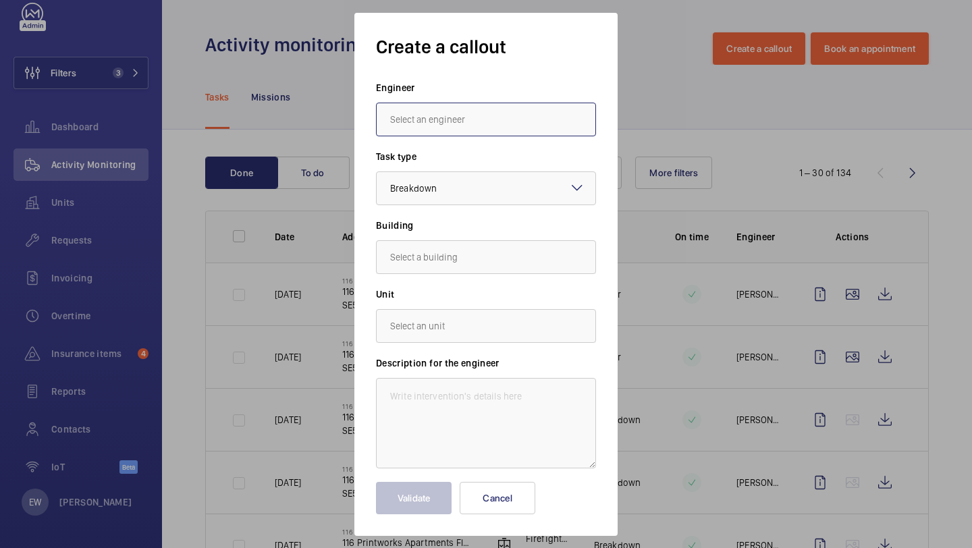
click at [467, 113] on input "text" at bounding box center [486, 120] width 220 height 34
click at [483, 197] on mat-option "Luke Robinson" at bounding box center [485, 193] width 219 height 33
type input "Luke Robinson"
click at [464, 196] on div at bounding box center [485, 188] width 219 height 32
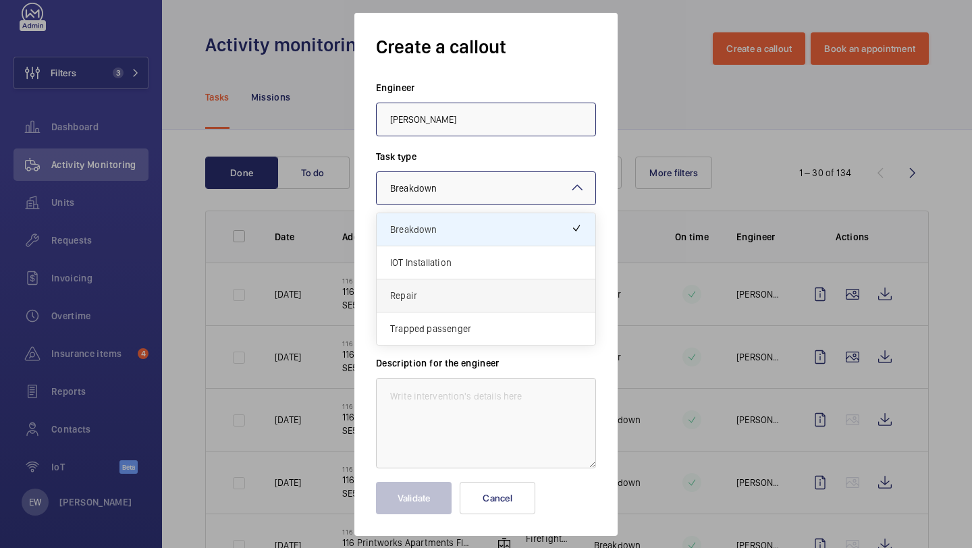
click at [459, 291] on span "Repair" at bounding box center [486, 295] width 192 height 13
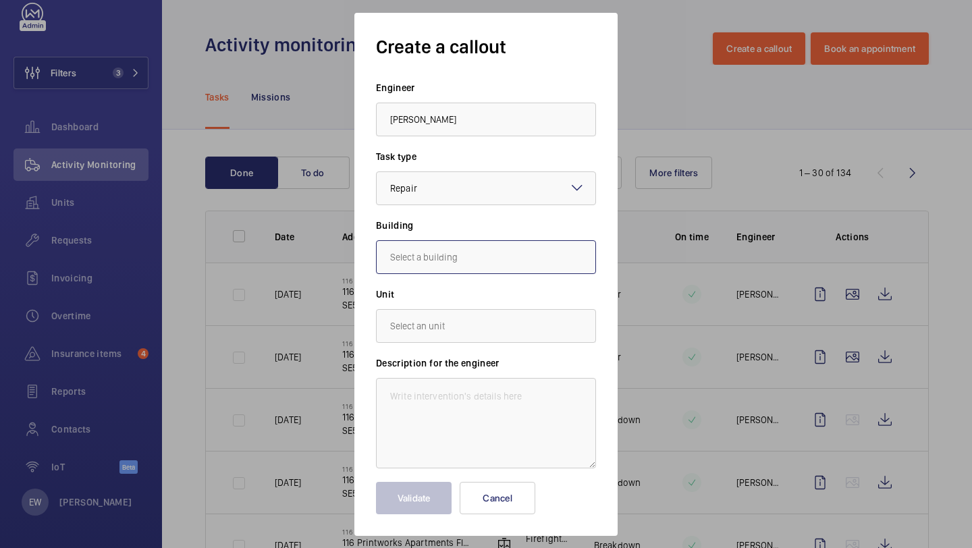
click at [463, 263] on input "text" at bounding box center [486, 257] width 220 height 34
click at [459, 289] on mat-option "116 Printworks Apartments Flats 1-65, SE5 9PZ LONDON" at bounding box center [485, 297] width 219 height 32
type input "116 Printworks Apartments Flats 1-65, SE5 9PZ LONDON"
click at [440, 339] on input "text" at bounding box center [486, 326] width 220 height 34
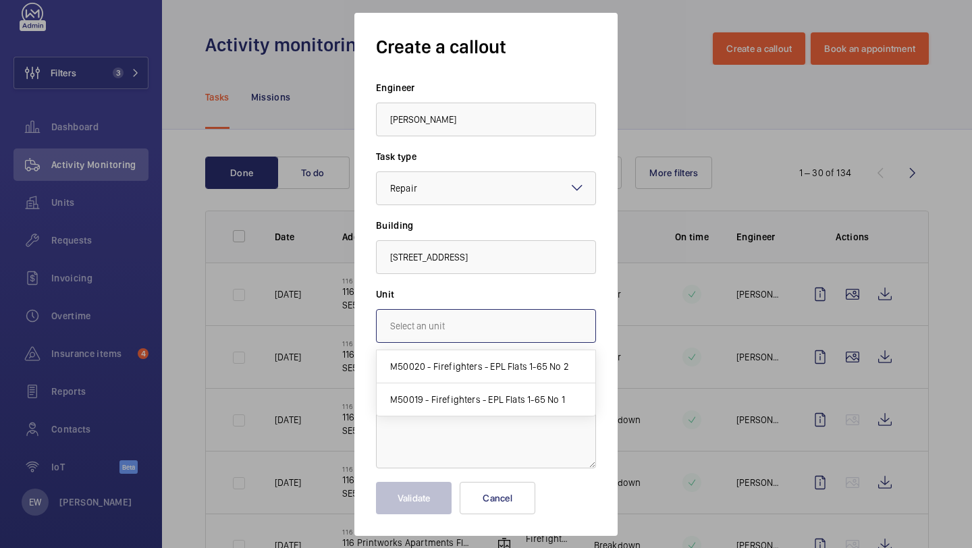
scroll to position [0, 0]
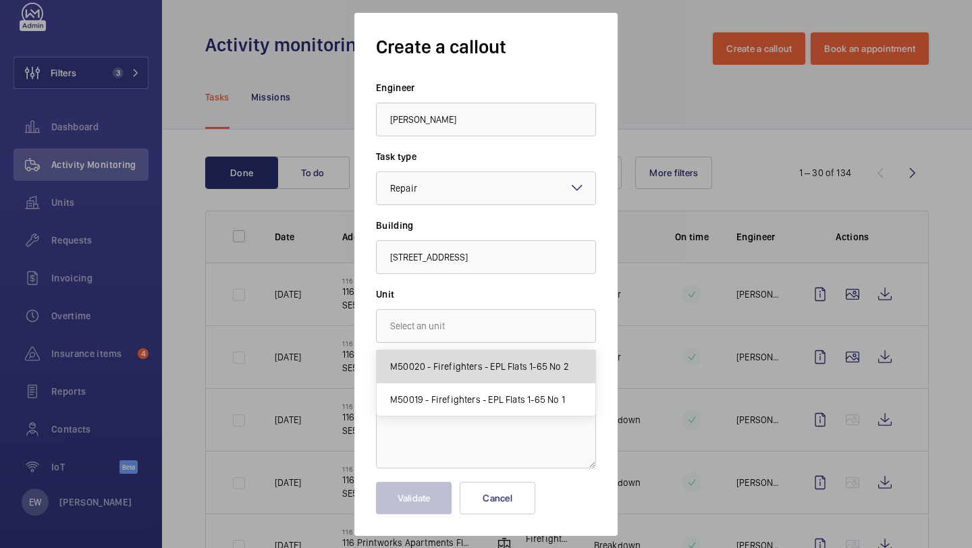
click at [517, 379] on mat-option "M50020 - Firefighters - EPL Flats 1-65 No 2" at bounding box center [485, 366] width 219 height 33
type input "M50020 - Firefighters - EPL Flats 1-65 No 2"
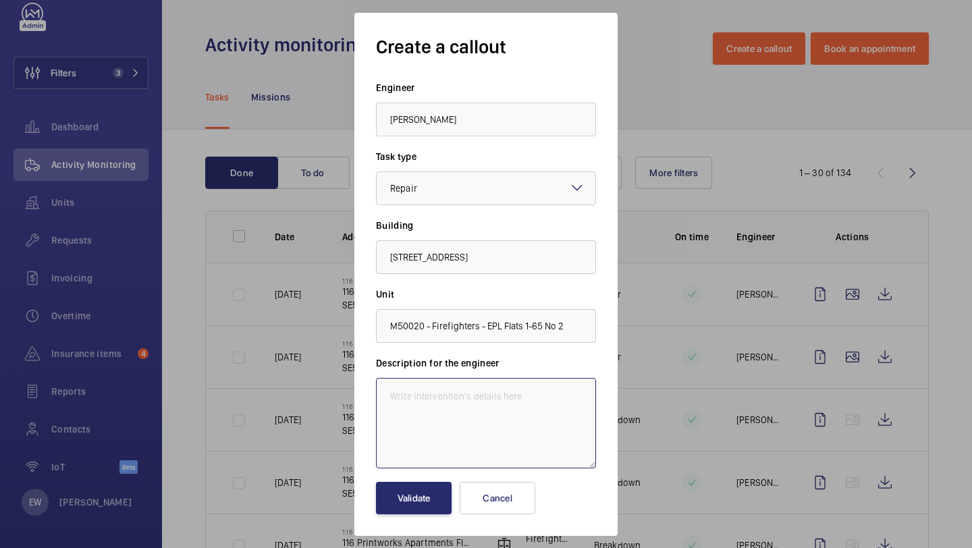
click at [448, 441] on textarea at bounding box center [486, 423] width 220 height 90
paste textarea "Autodialler doesn’t connect to maintenance company. 1 week"
type textarea "Autodialler doesn’t connect to maintenance company. 1 week"
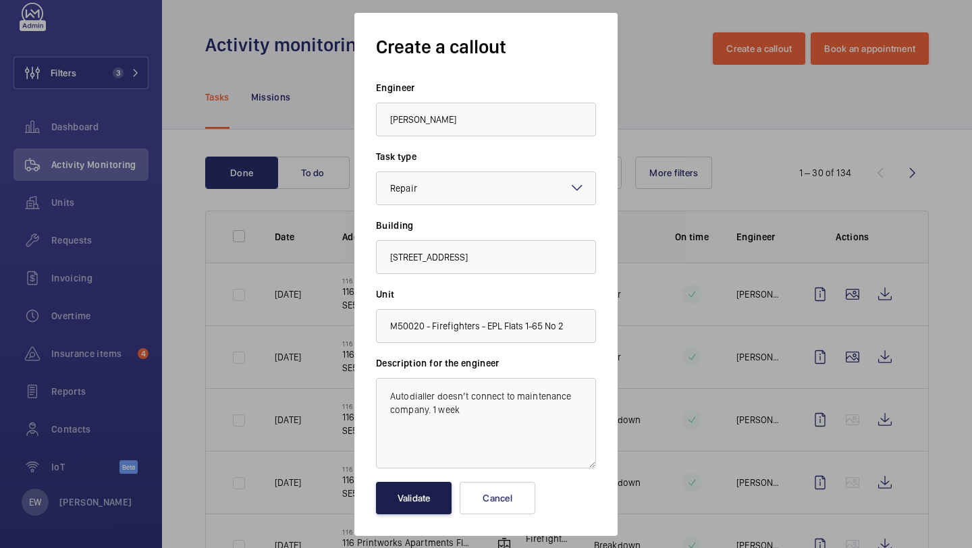
click at [432, 499] on button "Validate" at bounding box center [414, 498] width 76 height 32
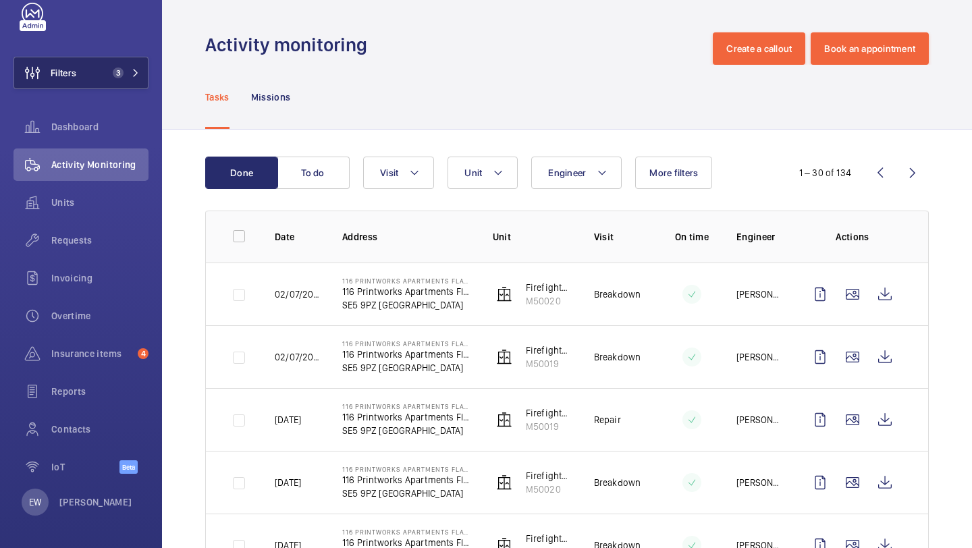
click at [120, 81] on button "Filters 3" at bounding box center [80, 73] width 135 height 32
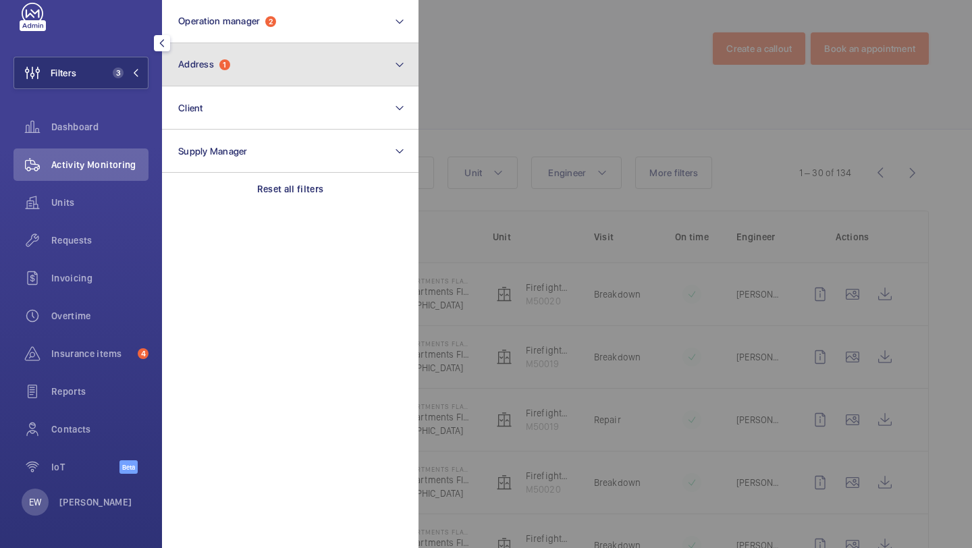
click at [204, 57] on button "Address 1" at bounding box center [290, 64] width 256 height 43
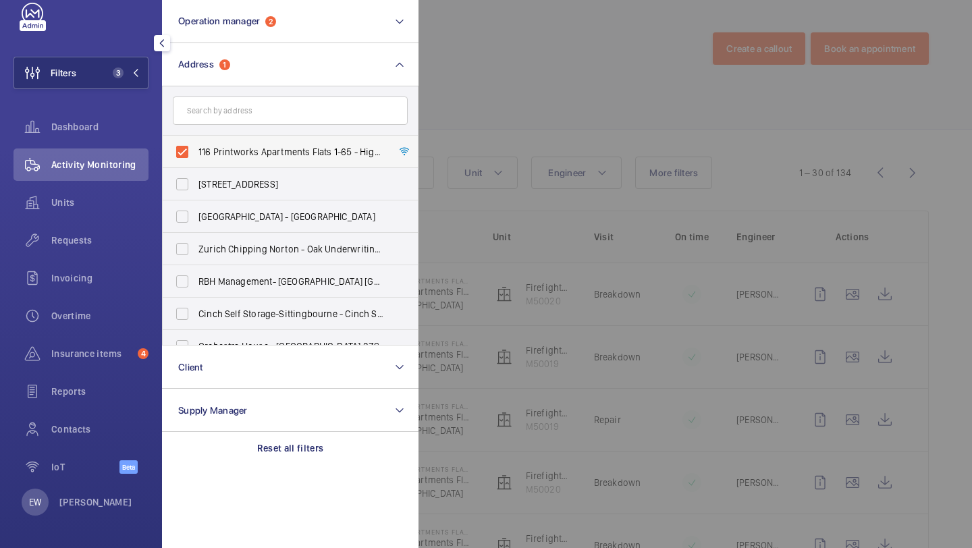
click at [227, 150] on span "116 Printworks Apartments Flats 1-65 - High Risk Building - 116 Printworks Apar…" at bounding box center [291, 151] width 186 height 13
click at [196, 150] on input "116 Printworks Apartments Flats 1-65 - High Risk Building - 116 Printworks Apar…" at bounding box center [182, 151] width 27 height 27
checkbox input "false"
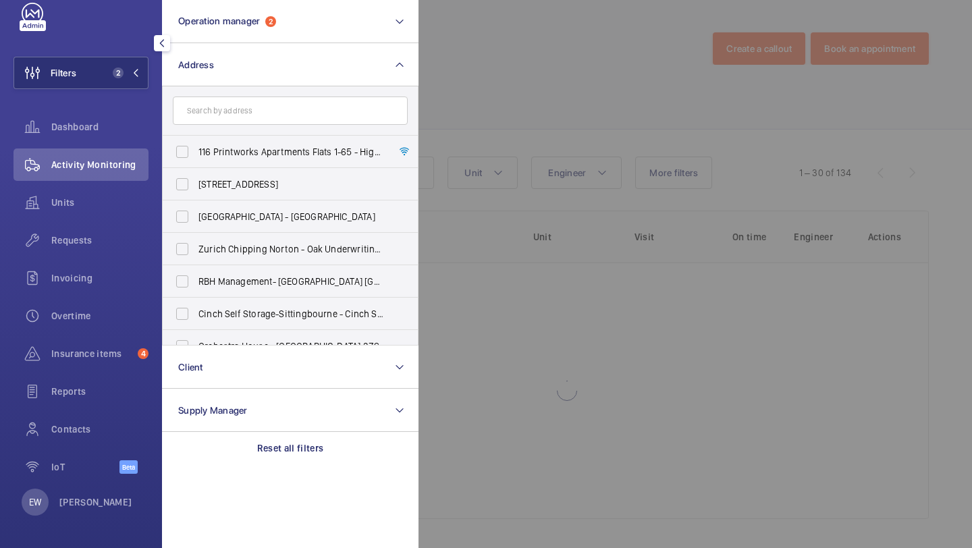
click at [588, 88] on div at bounding box center [904, 274] width 972 height 548
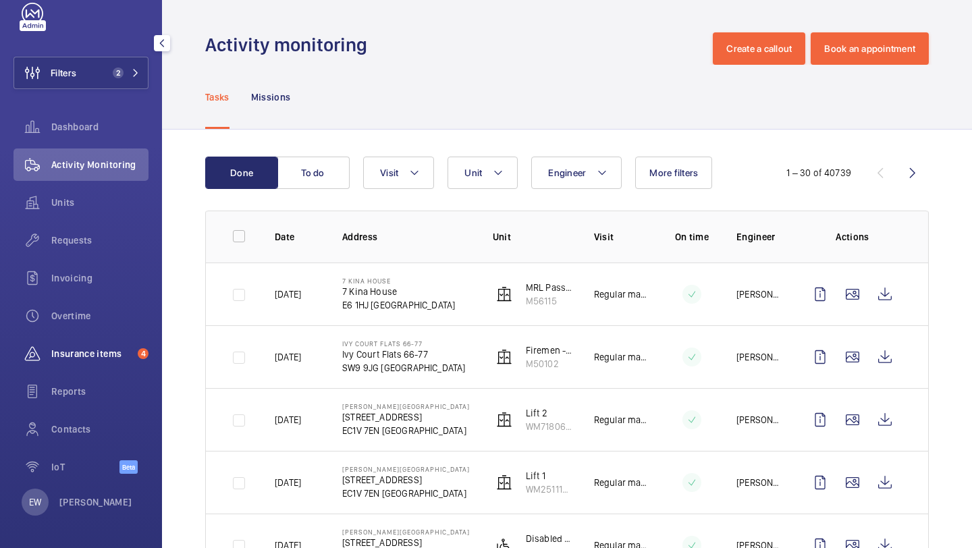
click at [98, 353] on span "Insurance items" at bounding box center [91, 353] width 81 height 13
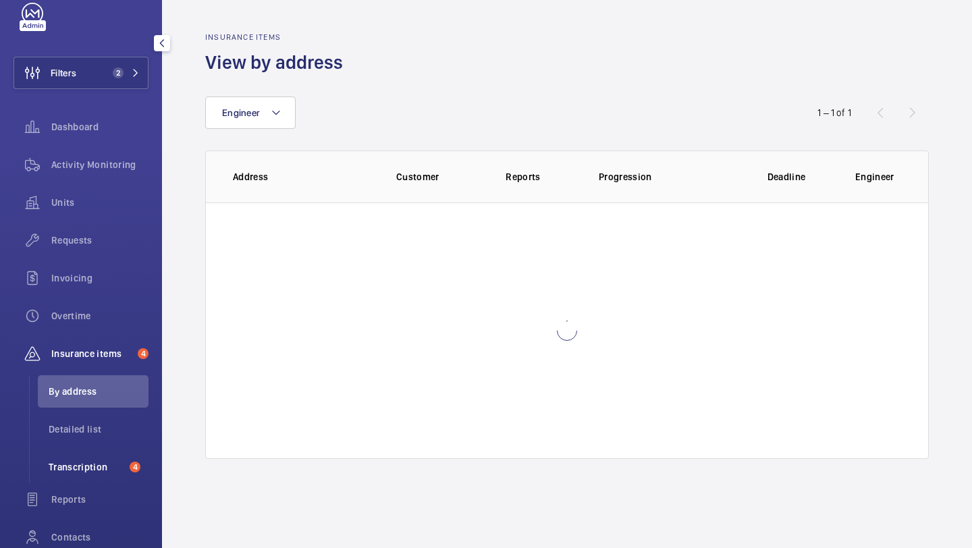
click at [99, 455] on li "Transcription 4" at bounding box center [93, 467] width 111 height 32
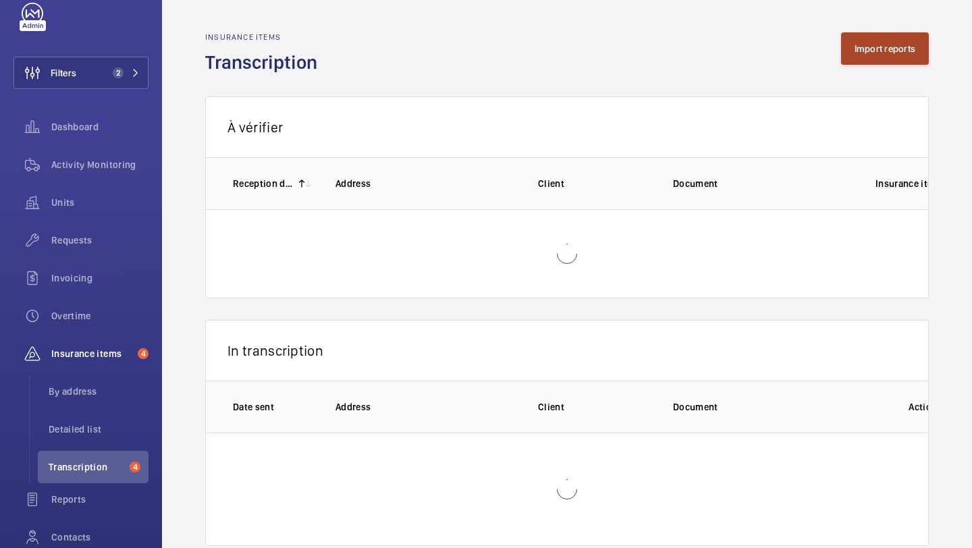
click at [887, 47] on button "Import reports" at bounding box center [885, 48] width 88 height 32
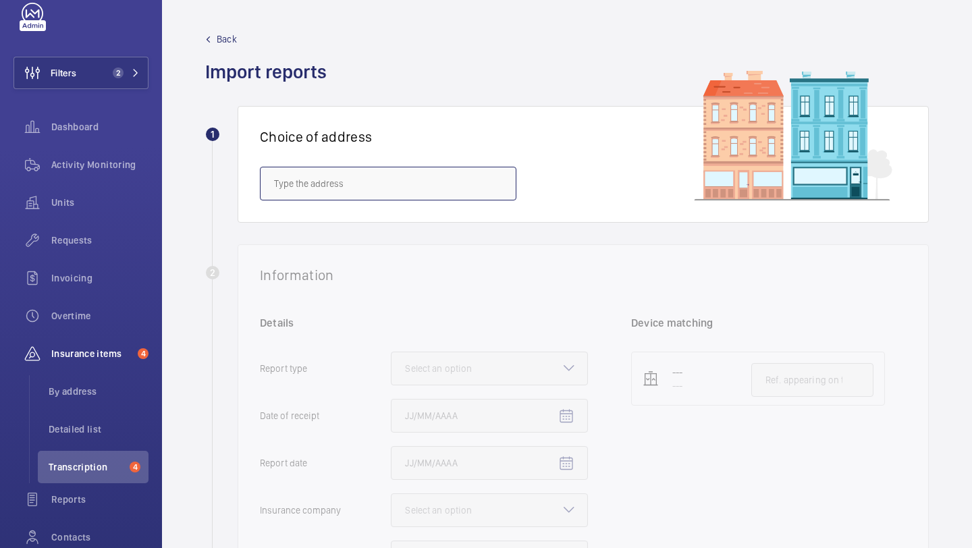
click at [444, 184] on input "text" at bounding box center [388, 184] width 256 height 34
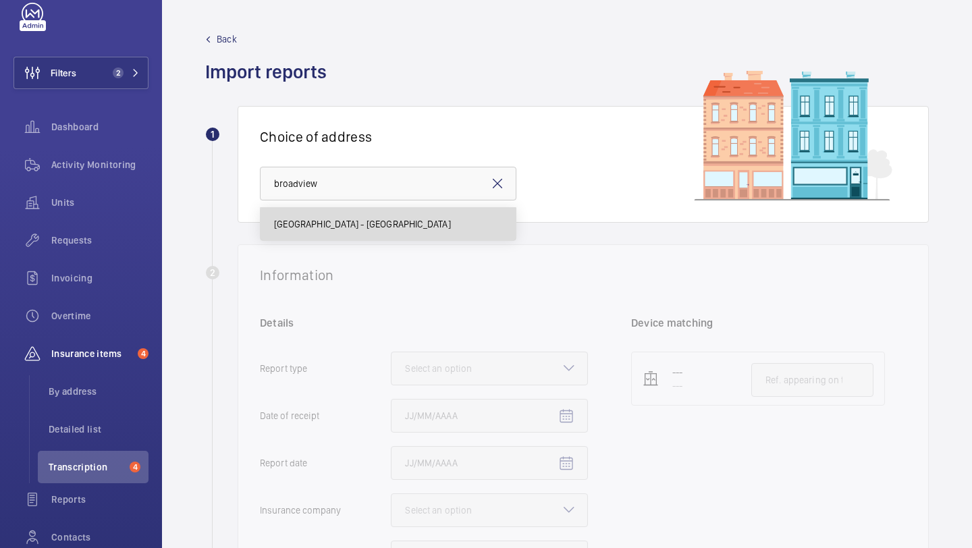
click at [423, 230] on span "Broadview House - Broadview House, LONDON RM8 1UN" at bounding box center [362, 223] width 177 height 13
type input "Broadview House - Broadview House, LONDON RM8 1UN"
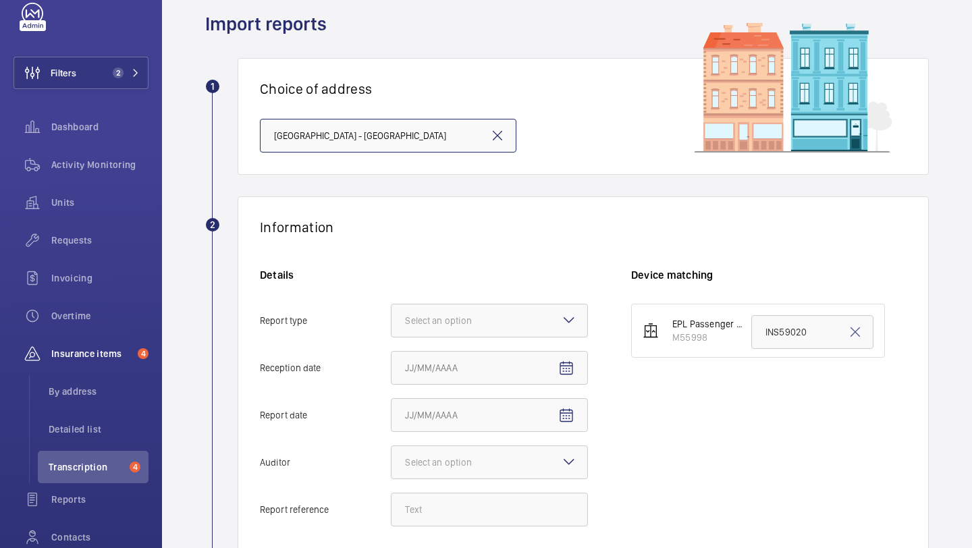
scroll to position [134, 0]
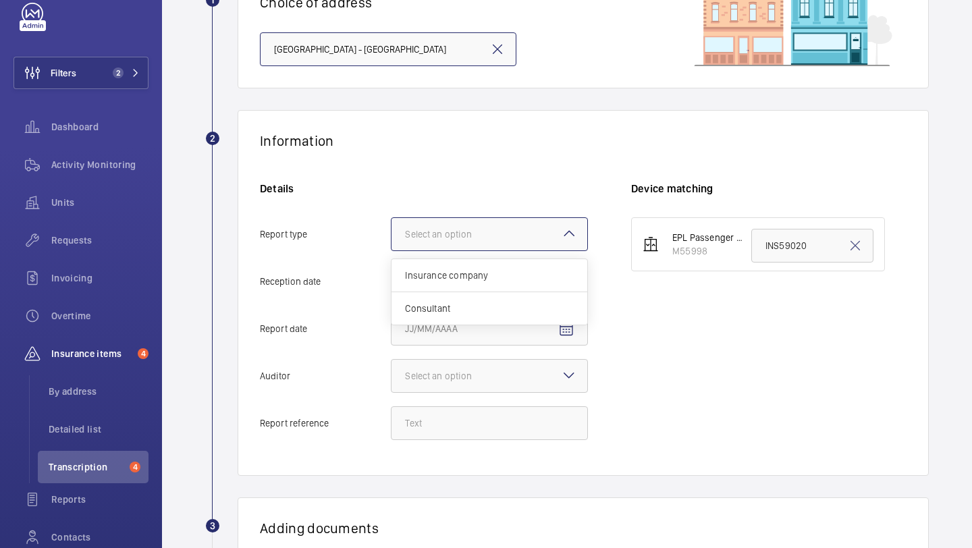
click at [470, 232] on div "Select an option" at bounding box center [455, 233] width 101 height 13
click at [391, 232] on input "Report type Select an option Insurance company Consultant" at bounding box center [391, 234] width 0 height 32
click at [464, 274] on span "Insurance company" at bounding box center [489, 275] width 169 height 13
click at [391, 250] on input "Report type Select an option Insurance company Consultant" at bounding box center [391, 234] width 0 height 32
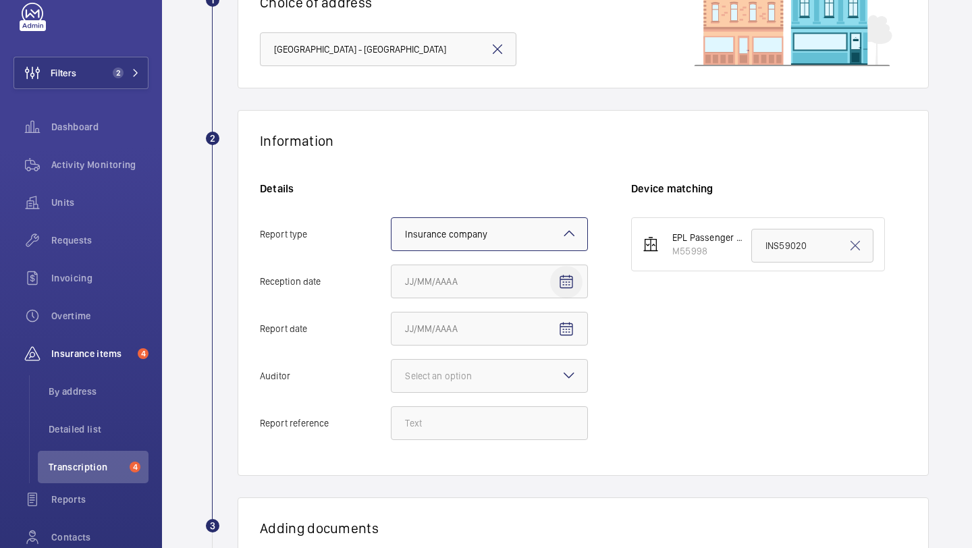
click at [573, 270] on span "Open calendar" at bounding box center [566, 282] width 32 height 32
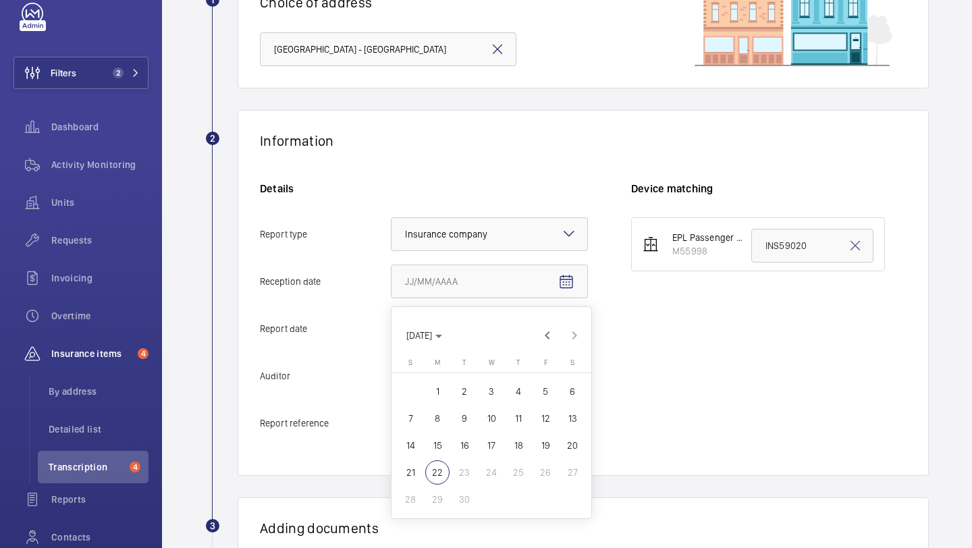
click at [540, 446] on span "19" at bounding box center [545, 445] width 24 height 24
type input "9/19/2025"
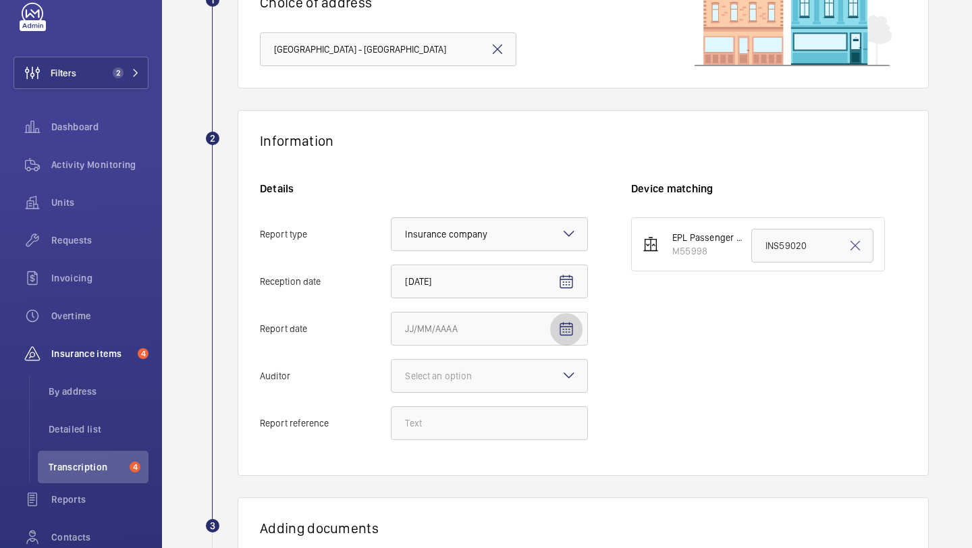
click at [553, 324] on span "Open calendar" at bounding box center [566, 329] width 32 height 32
click at [521, 240] on span "18" at bounding box center [518, 238] width 24 height 24
type input "9/18/2025"
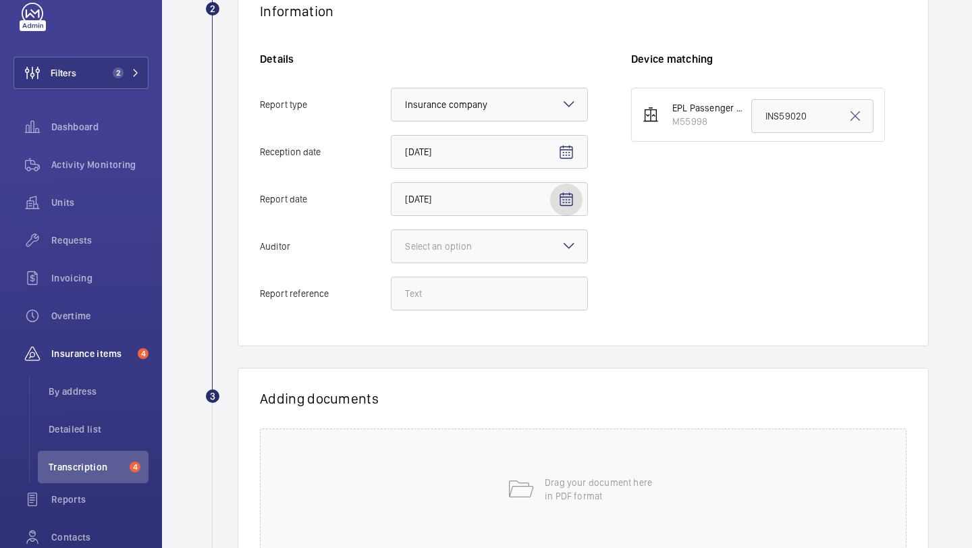
scroll to position [374, 0]
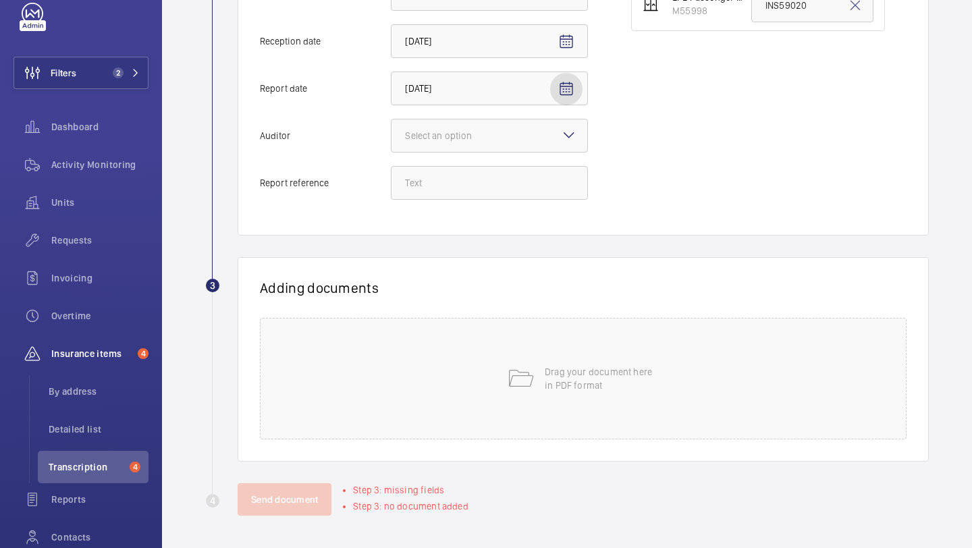
click at [495, 111] on div "Details Report type Select an option × Insurance company × Reception date 9/19/…" at bounding box center [445, 77] width 371 height 272
click at [489, 128] on div at bounding box center [489, 135] width 196 height 32
click at [391, 128] on input "Auditor Select an option" at bounding box center [391, 135] width 0 height 32
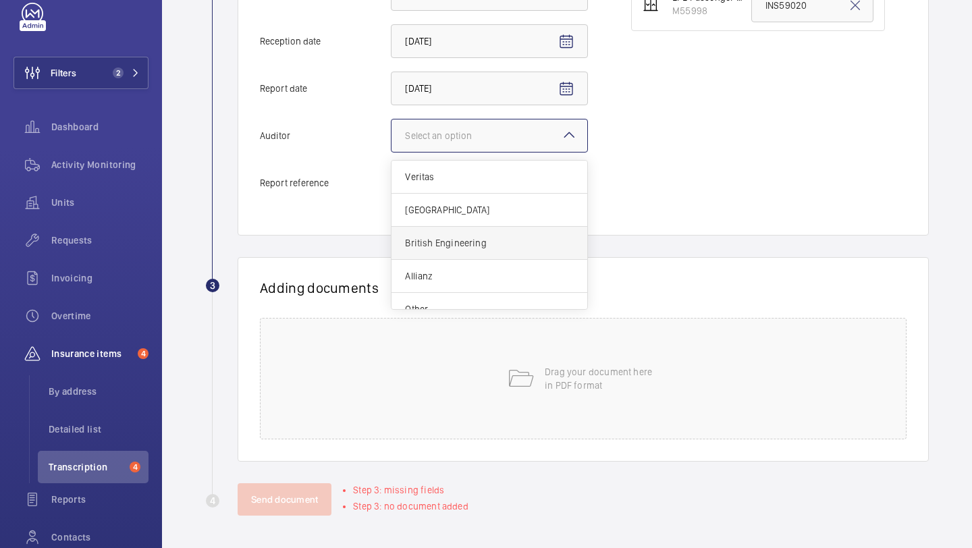
scroll to position [16, 0]
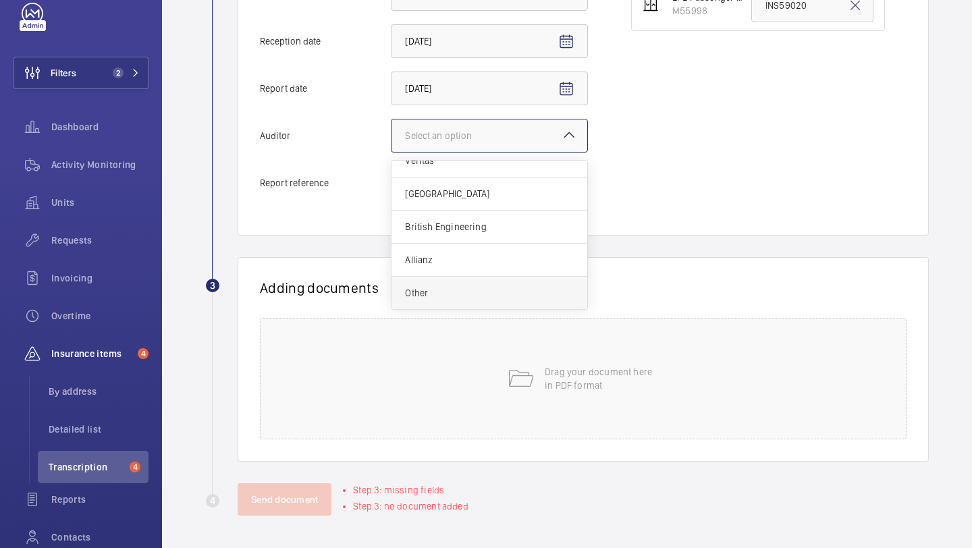
click at [451, 291] on span "Other" at bounding box center [489, 292] width 169 height 13
click at [391, 152] on input "Auditor Select an option Veritas Zurich British Engineering Allianz Other" at bounding box center [391, 135] width 0 height 32
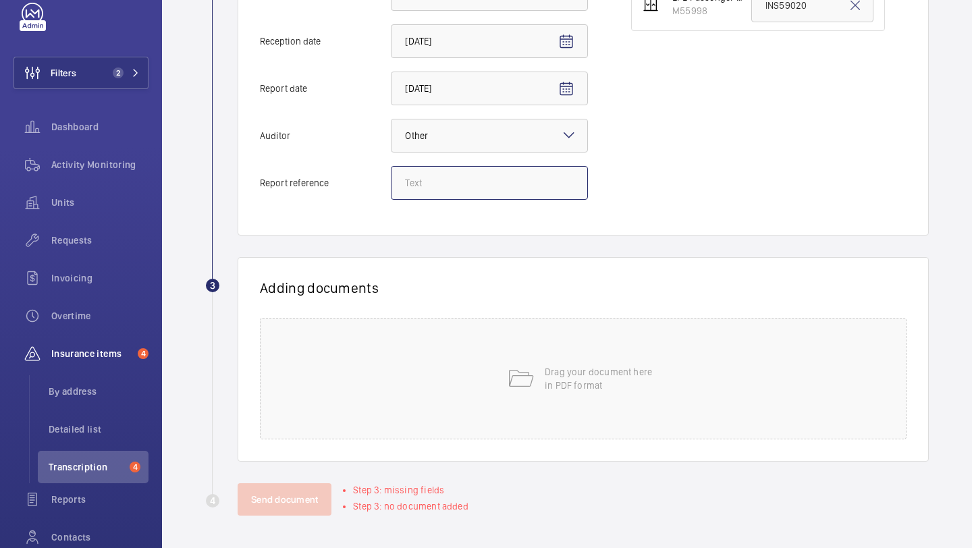
click at [476, 175] on input "Report reference" at bounding box center [489, 183] width 197 height 34
paste input "INS67572"
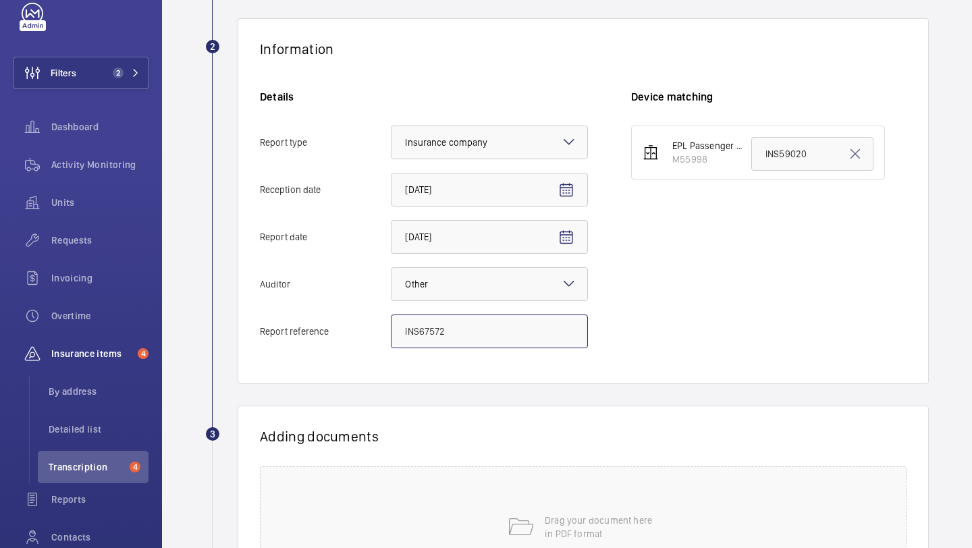
scroll to position [67, 0]
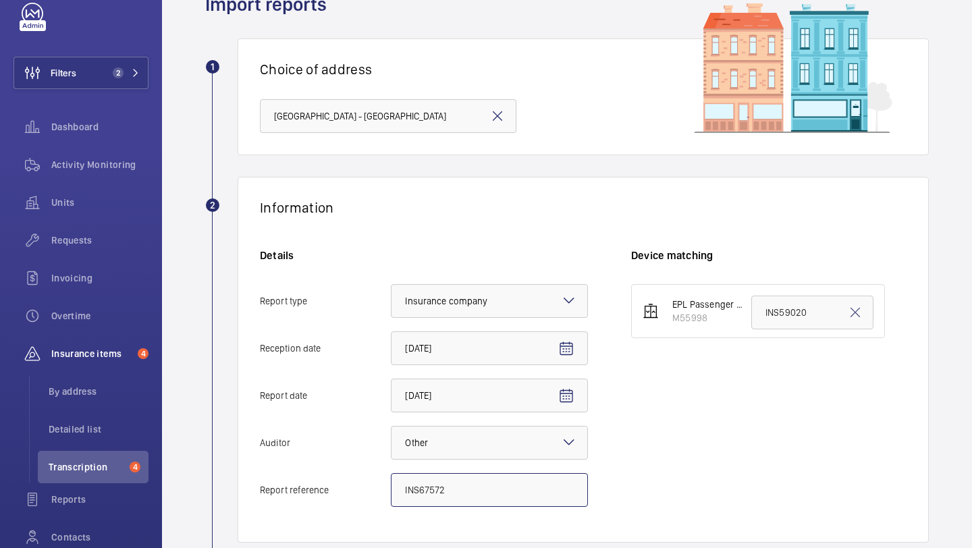
type input "INS67572"
click at [804, 318] on input "INS59020" at bounding box center [812, 313] width 122 height 34
click at [803, 318] on input "INS59020" at bounding box center [812, 313] width 122 height 34
paste input "INS67572"
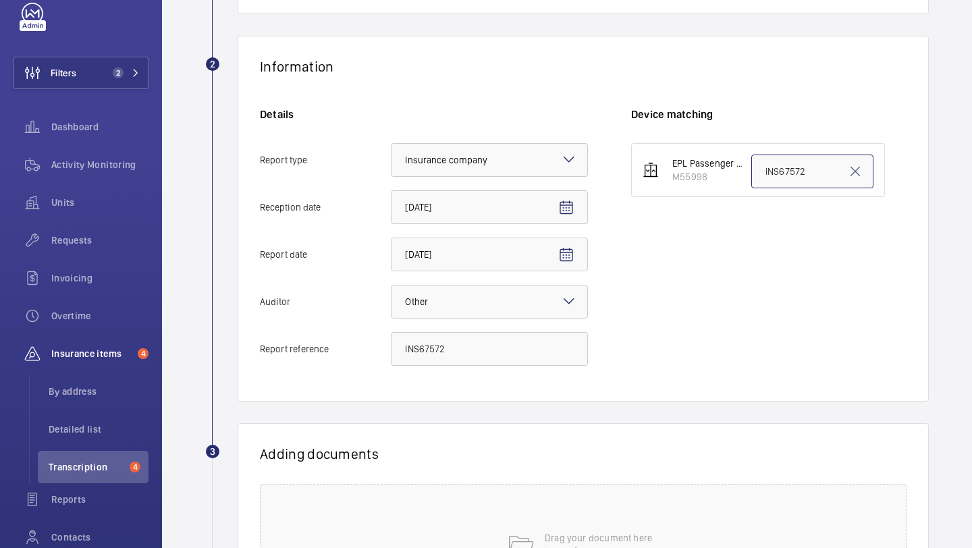
scroll to position [374, 0]
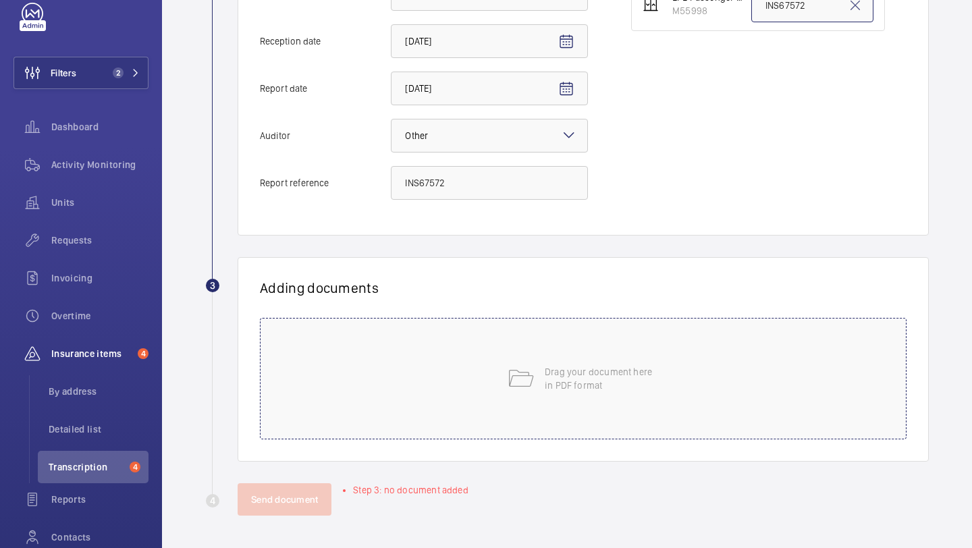
type input "INS67572"
click at [611, 417] on div "Drag your document here in PDF format" at bounding box center [583, 378] width 646 height 121
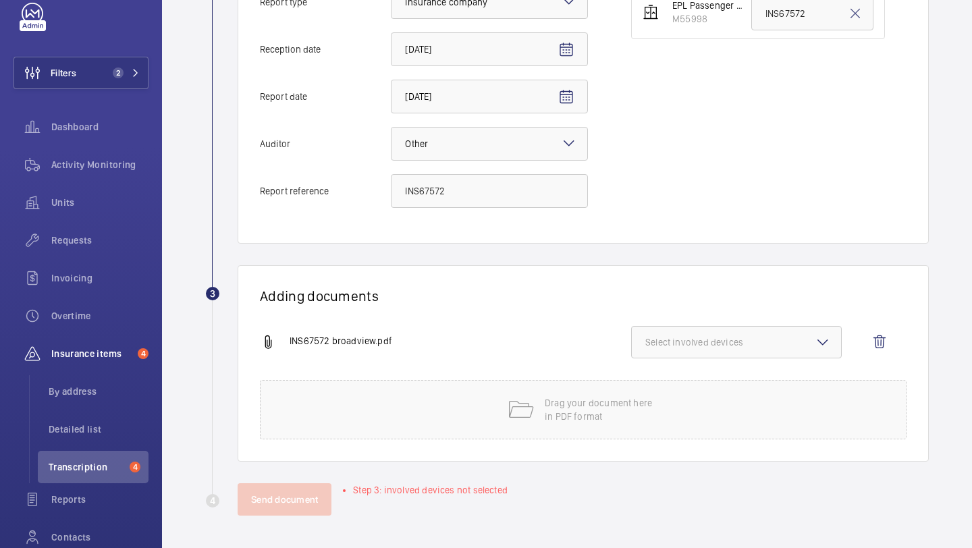
click at [690, 356] on button "Select involved devices" at bounding box center [736, 342] width 211 height 32
click at [673, 390] on span "M55998" at bounding box center [737, 384] width 140 height 13
click at [665, 390] on input "M55998" at bounding box center [651, 384] width 27 height 27
checkbox input "true"
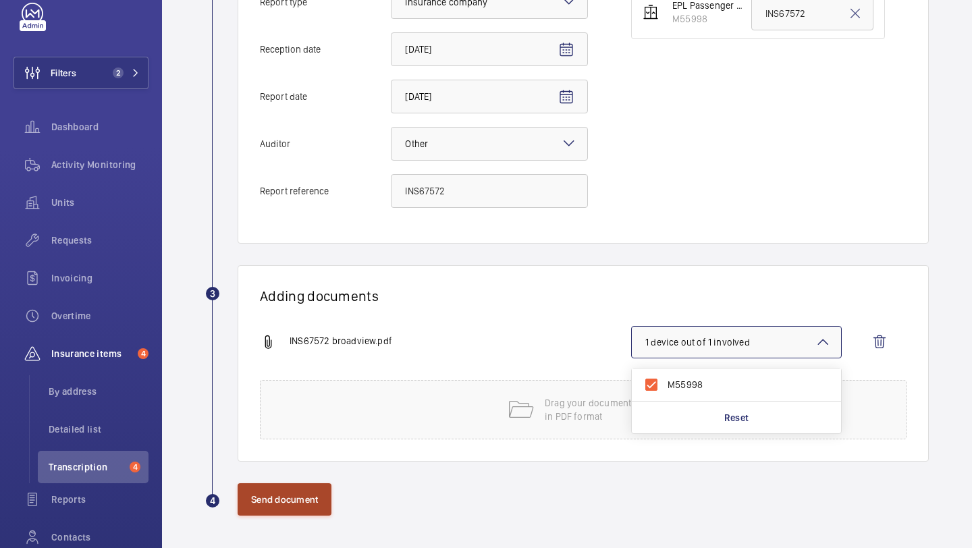
click at [275, 495] on button "Send document" at bounding box center [284, 499] width 94 height 32
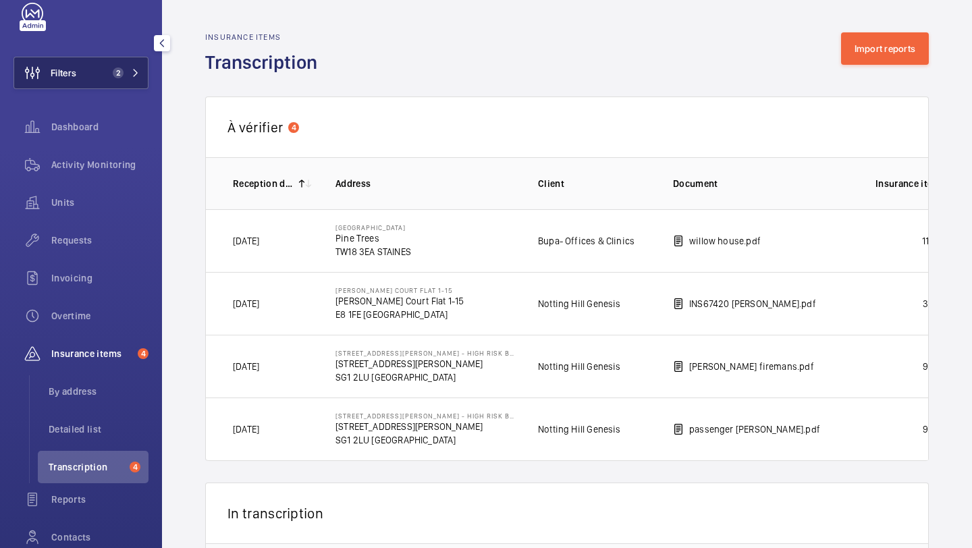
click at [109, 82] on button "Filters 2" at bounding box center [80, 73] width 135 height 32
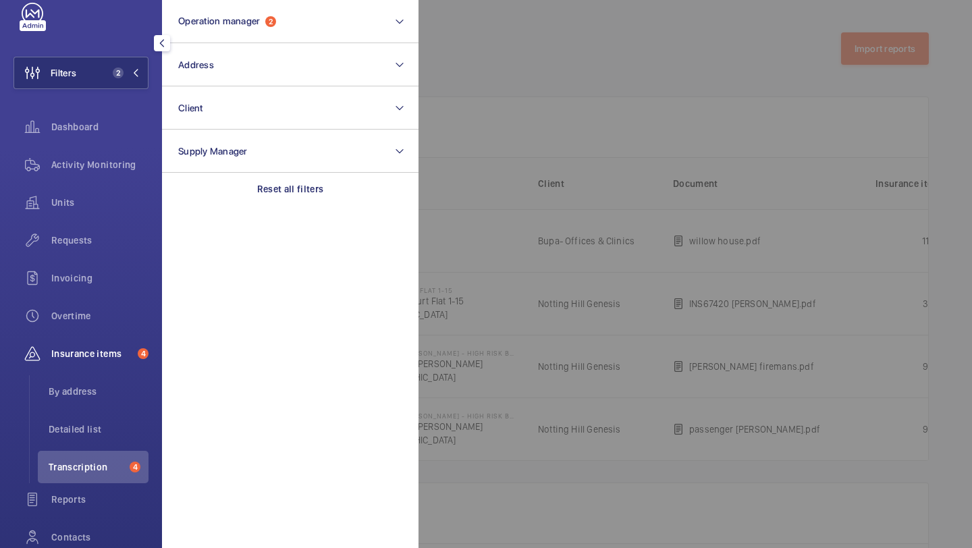
click at [536, 118] on div at bounding box center [904, 274] width 972 height 548
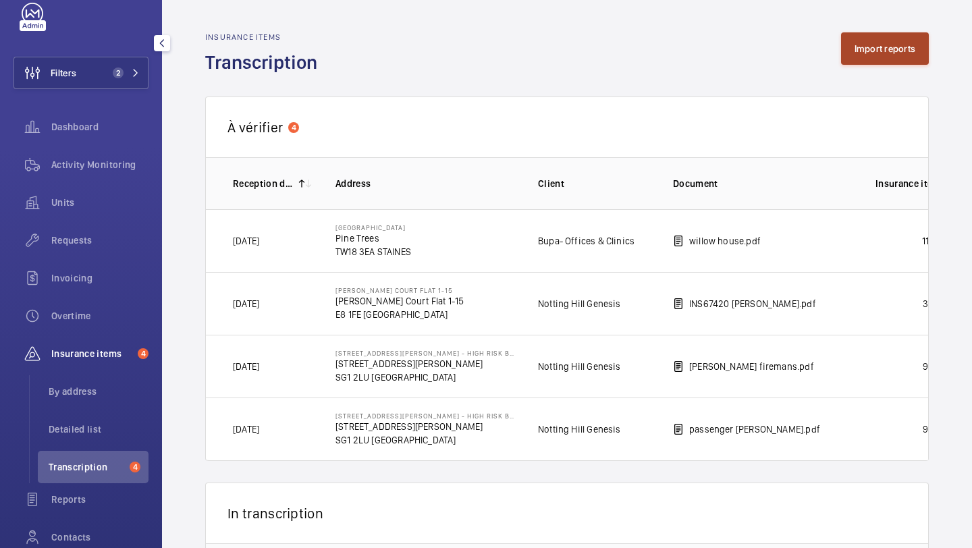
click at [854, 41] on button "Import reports" at bounding box center [885, 48] width 88 height 32
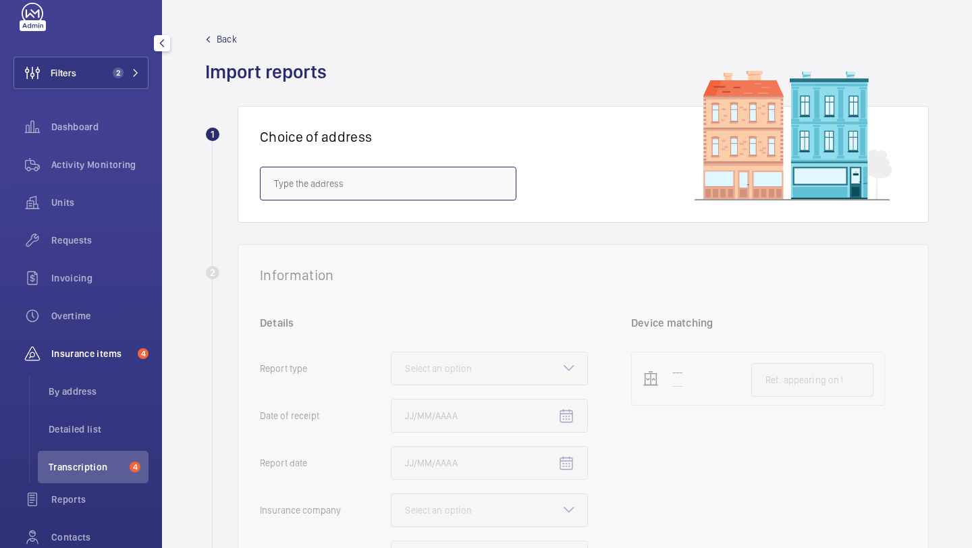
click at [325, 183] on input "text" at bounding box center [388, 184] width 256 height 34
click at [314, 172] on input "72-91" at bounding box center [388, 184] width 256 height 34
click at [314, 173] on input "72-91" at bounding box center [388, 184] width 256 height 34
click at [345, 200] on div "No result" at bounding box center [388, 220] width 256 height 40
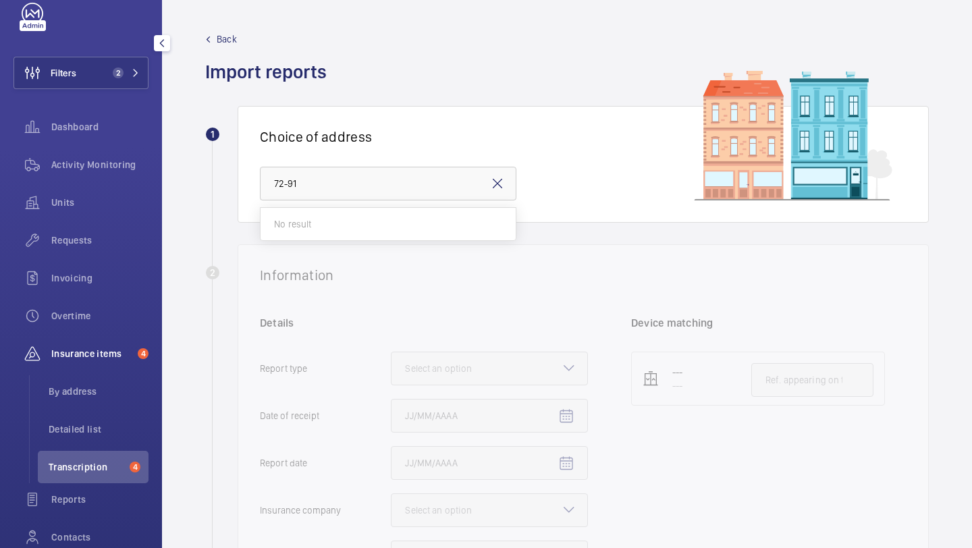
click at [345, 200] on div "No result" at bounding box center [388, 220] width 256 height 40
click at [345, 190] on input "72-91" at bounding box center [388, 184] width 256 height 34
paste input "E15 2GG"
click at [345, 190] on input "72-E15 2GG" at bounding box center [388, 184] width 256 height 34
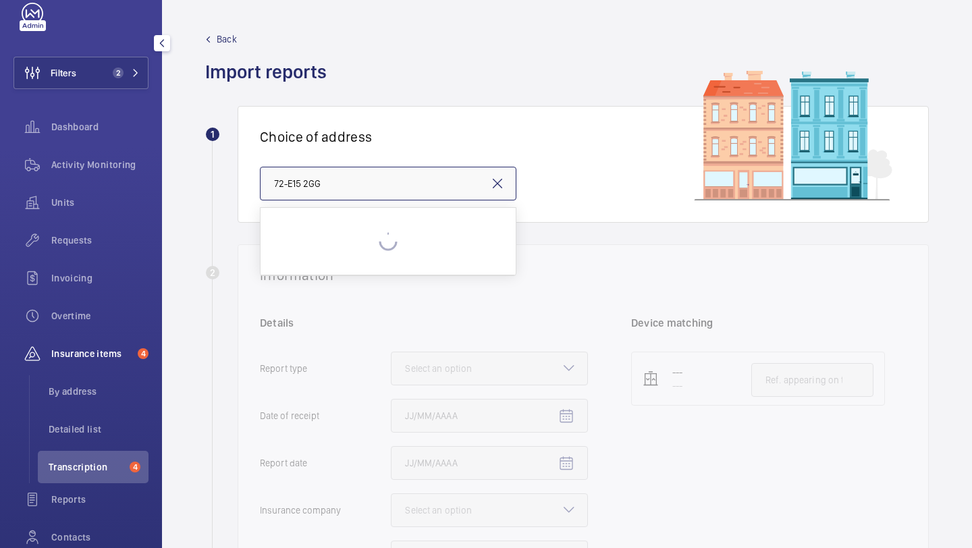
click at [345, 190] on input "72-E15 2GG" at bounding box center [388, 184] width 256 height 34
type input "v"
paste input "E15 2GG"
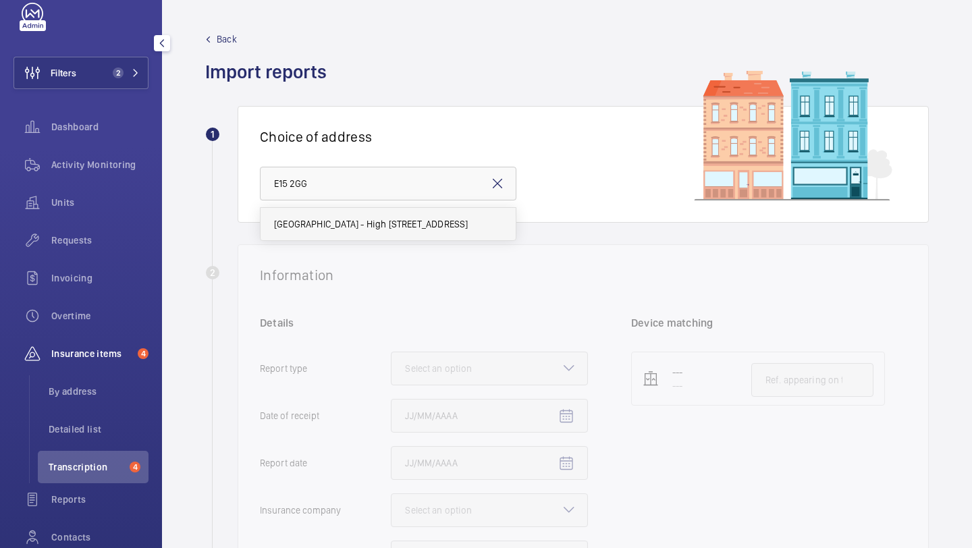
click at [335, 223] on span "Sapphire Court - High Risk Building - Sapphire Court, LONDON E15 2GG" at bounding box center [371, 223] width 194 height 13
type input "Sapphire Court - High Risk Building - Sapphire Court, LONDON E15 2GG"
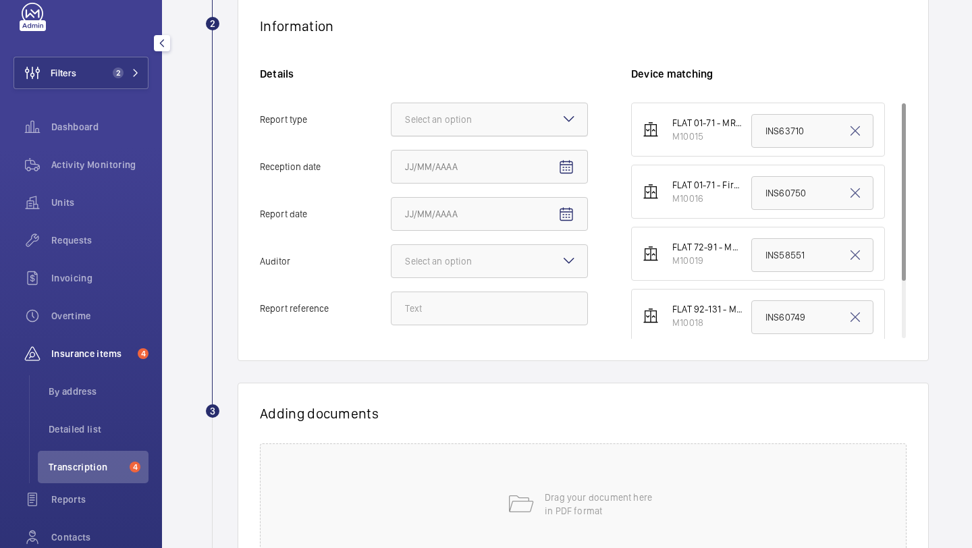
click at [497, 127] on div at bounding box center [489, 119] width 196 height 32
click at [391, 127] on input "Report type Select an option" at bounding box center [391, 119] width 0 height 32
click at [484, 157] on span "Insurance company" at bounding box center [489, 160] width 169 height 13
click at [391, 136] on input "Report type Select an option Insurance company Consultant" at bounding box center [391, 119] width 0 height 32
click at [576, 157] on span "Open calendar" at bounding box center [566, 167] width 32 height 32
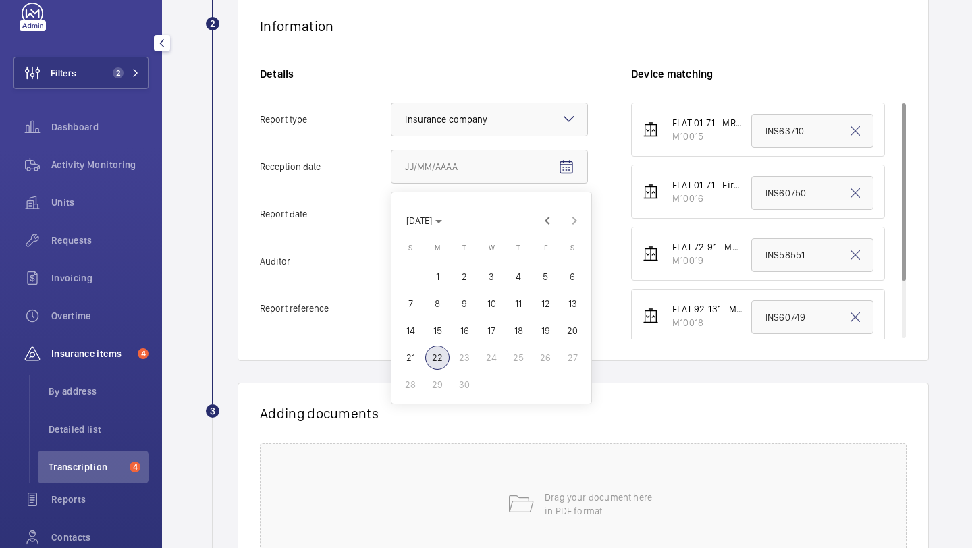
click at [546, 331] on span "19" at bounding box center [545, 330] width 24 height 24
type input "9/19/2025"
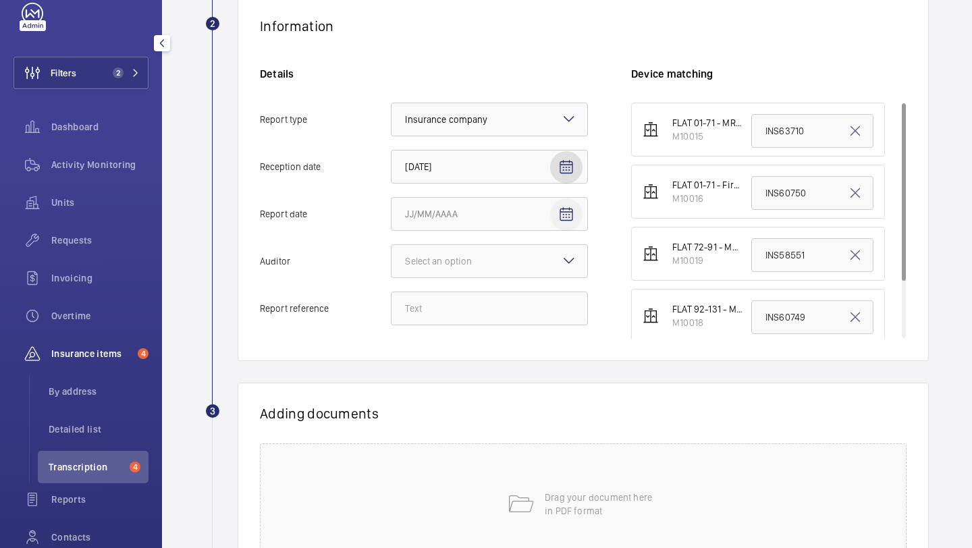
click at [565, 219] on mat-icon "Open calendar" at bounding box center [566, 214] width 16 height 16
click at [520, 378] on span "18" at bounding box center [518, 378] width 24 height 24
type input "9/18/2025"
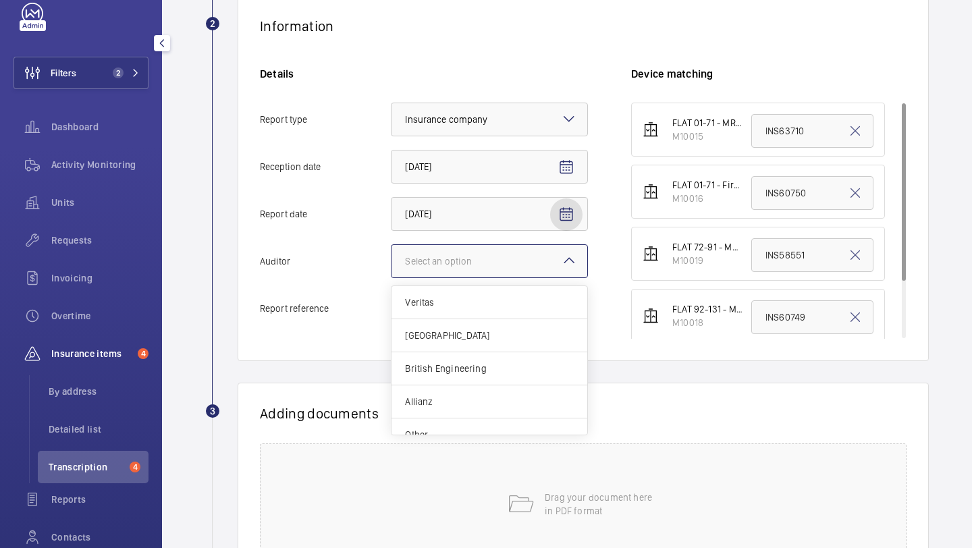
click at [578, 246] on div at bounding box center [489, 261] width 196 height 32
click at [391, 246] on input "Auditor Select an option Veritas Zurich British Engineering Allianz Other" at bounding box center [391, 261] width 0 height 32
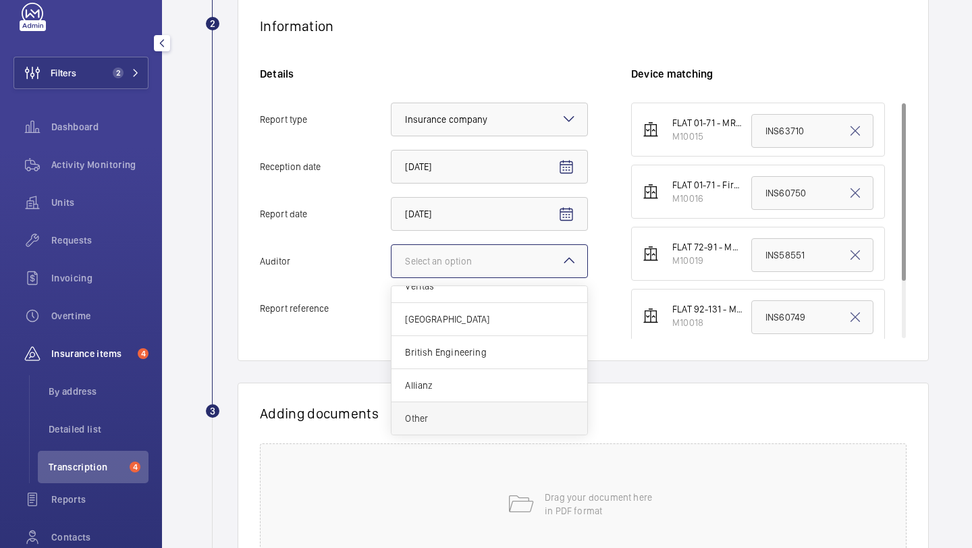
click at [470, 419] on span "Other" at bounding box center [489, 418] width 169 height 13
click at [391, 277] on input "Auditor Select an option Veritas Zurich British Engineering Allianz Other" at bounding box center [391, 261] width 0 height 32
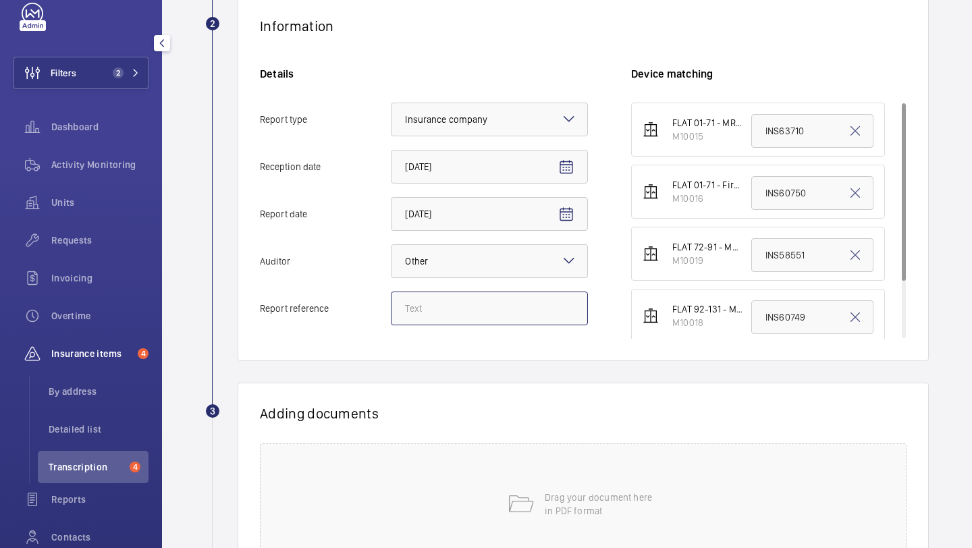
click at [483, 323] on input "Report reference" at bounding box center [489, 308] width 197 height 34
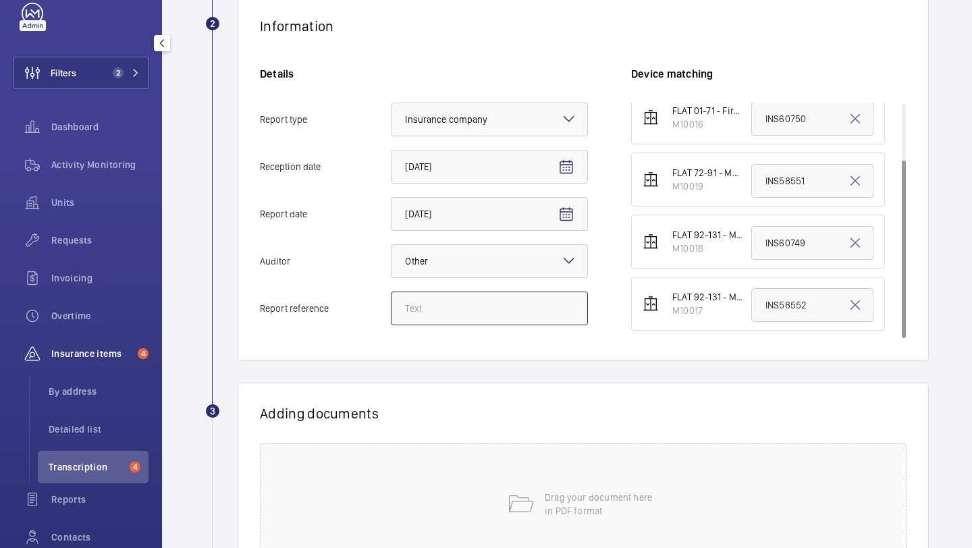
scroll to position [0, 0]
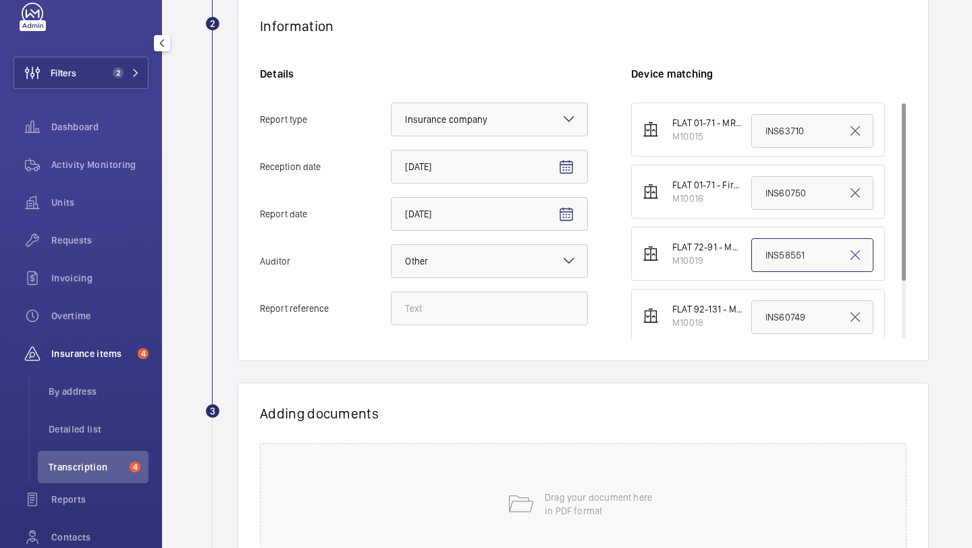
click at [795, 253] on input "INS58551" at bounding box center [812, 255] width 122 height 34
click at [795, 252] on input "INS58551" at bounding box center [812, 255] width 122 height 34
paste input "INS67557"
type input "INS67557"
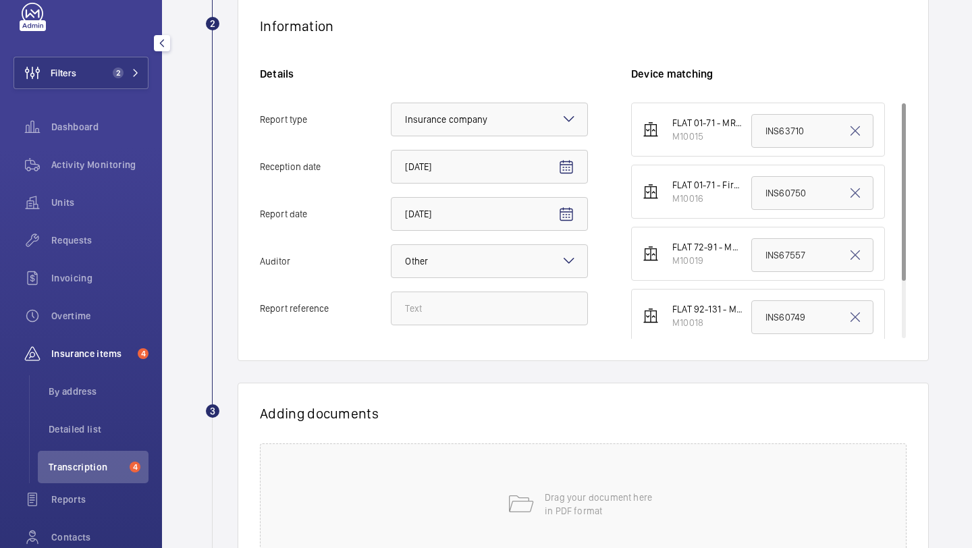
click at [480, 327] on div "Details Report type Select an option × Insurance company × Reception date 9/19/…" at bounding box center [445, 203] width 371 height 272
click at [480, 320] on input "Report reference" at bounding box center [489, 308] width 197 height 34
paste input "INS67557"
type input "INS67557"
click at [449, 499] on div "Drag your document here in PDF format" at bounding box center [583, 503] width 646 height 121
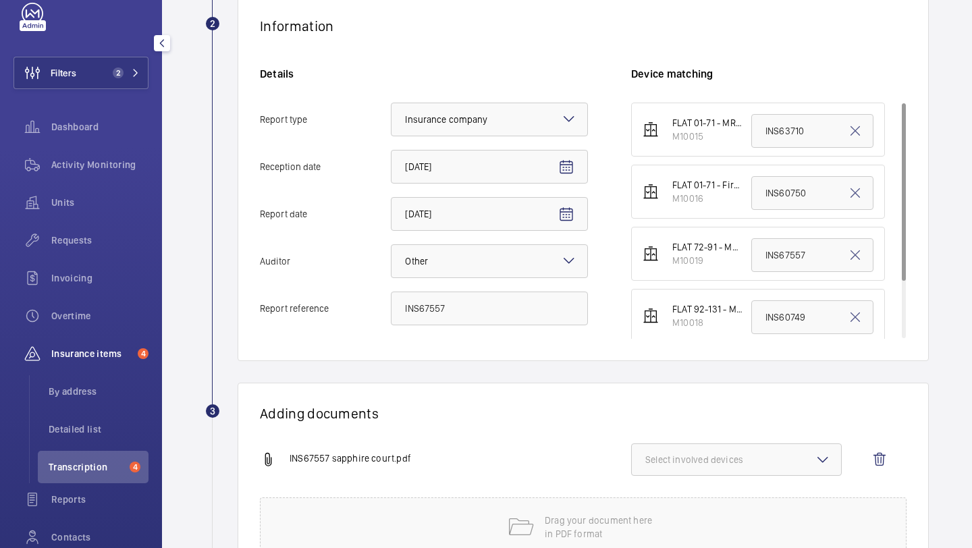
click at [744, 451] on button "Select involved devices" at bounding box center [736, 459] width 211 height 32
click at [717, 545] on span "M10019" at bounding box center [737, 546] width 140 height 13
click at [665, 545] on input "M10019" at bounding box center [651, 546] width 27 height 27
checkbox input "true"
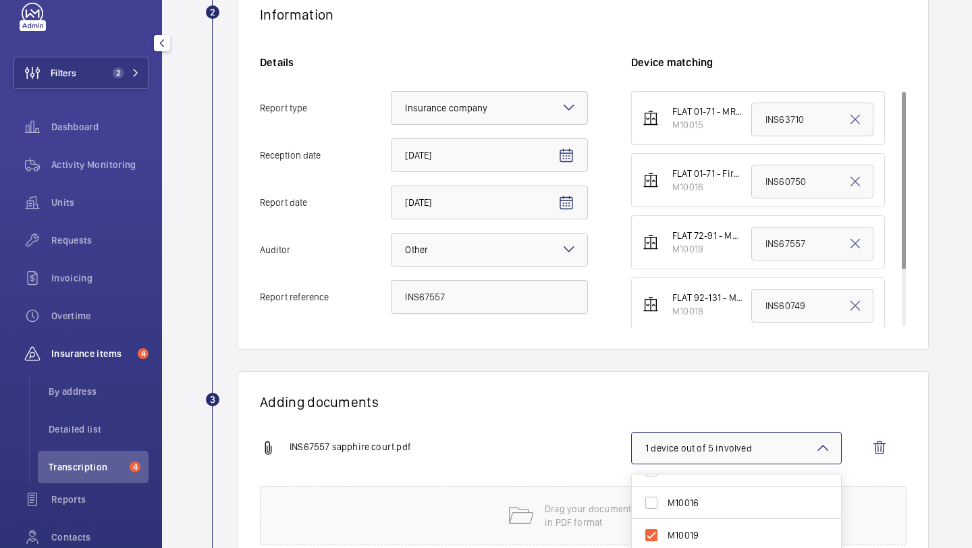
click at [715, 399] on h1 "Adding documents" at bounding box center [583, 401] width 646 height 17
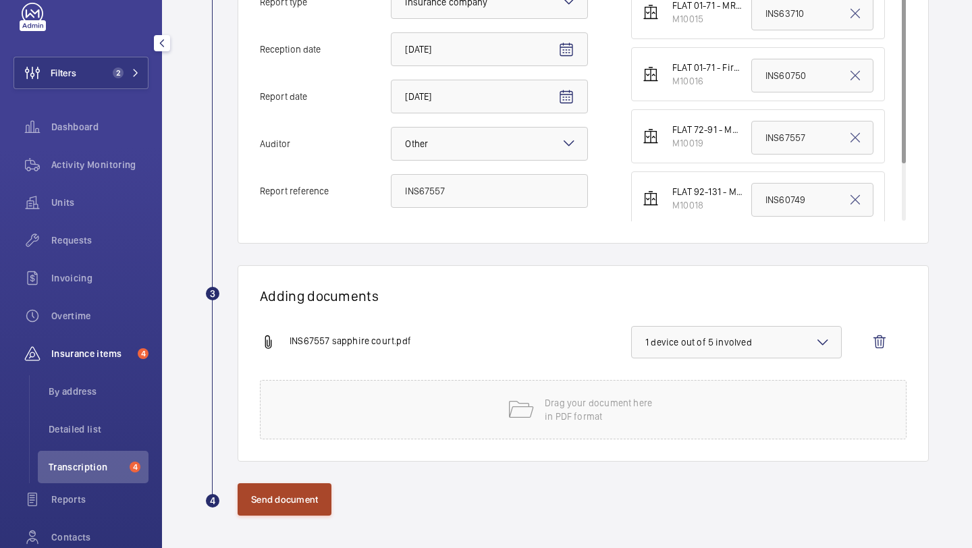
click at [291, 483] on button "Send document" at bounding box center [284, 499] width 94 height 32
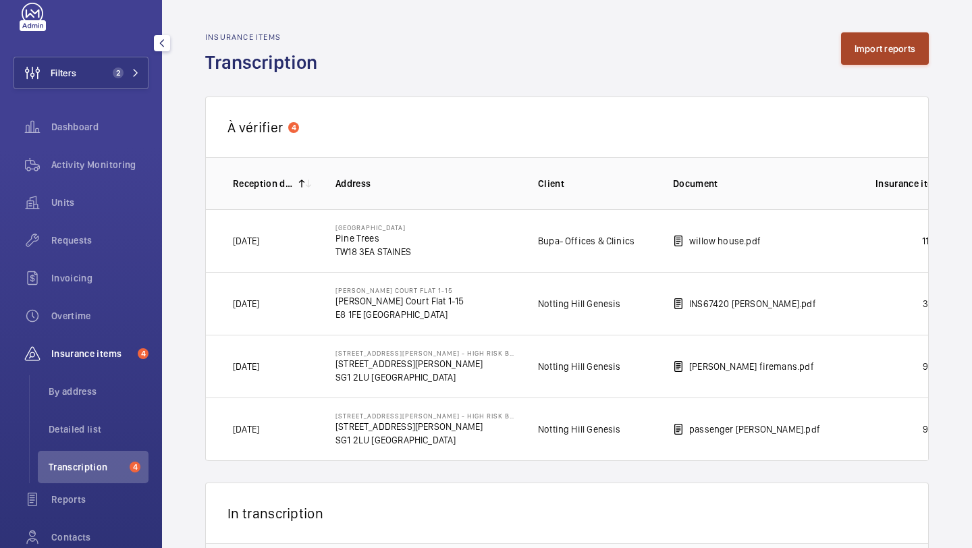
click at [870, 63] on button "Import reports" at bounding box center [885, 48] width 88 height 32
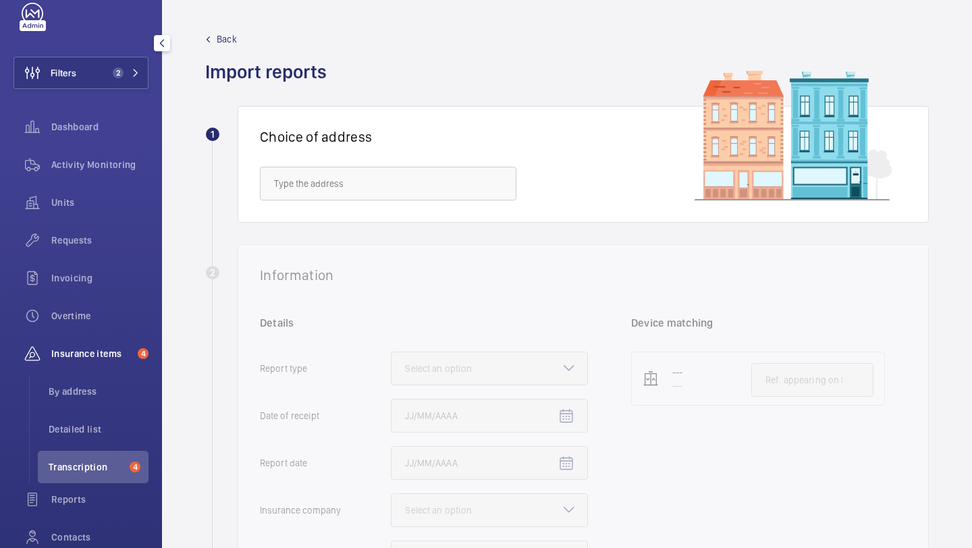
click at [422, 202] on div "Choice of address" at bounding box center [582, 164] width 691 height 117
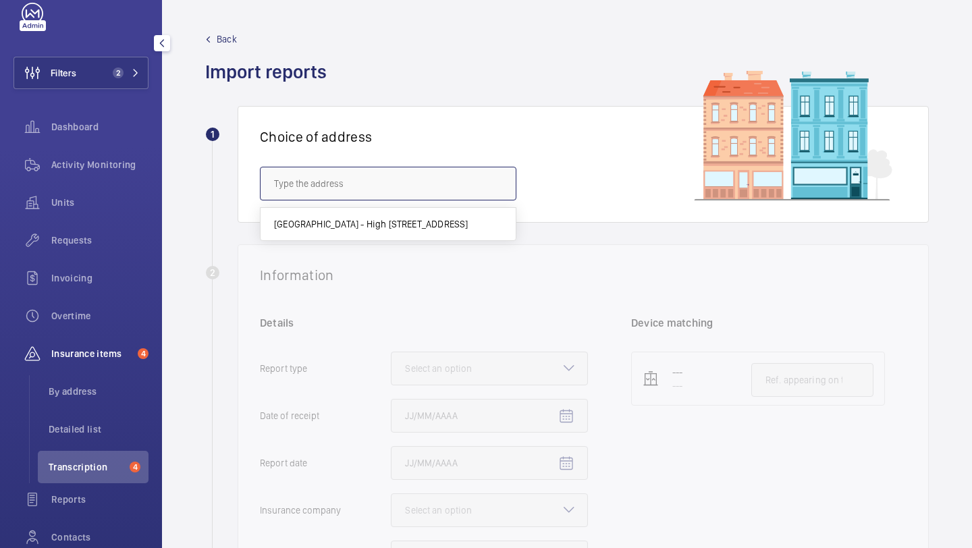
click at [422, 194] on input "text" at bounding box center [388, 184] width 256 height 34
paste input "E15 2GG"
click at [316, 224] on span "Sapphire Court - High Risk Building - Sapphire Court, LONDON E15 2GG" at bounding box center [371, 223] width 194 height 13
type input "Sapphire Court - High Risk Building - Sapphire Court, LONDON E15 2GG"
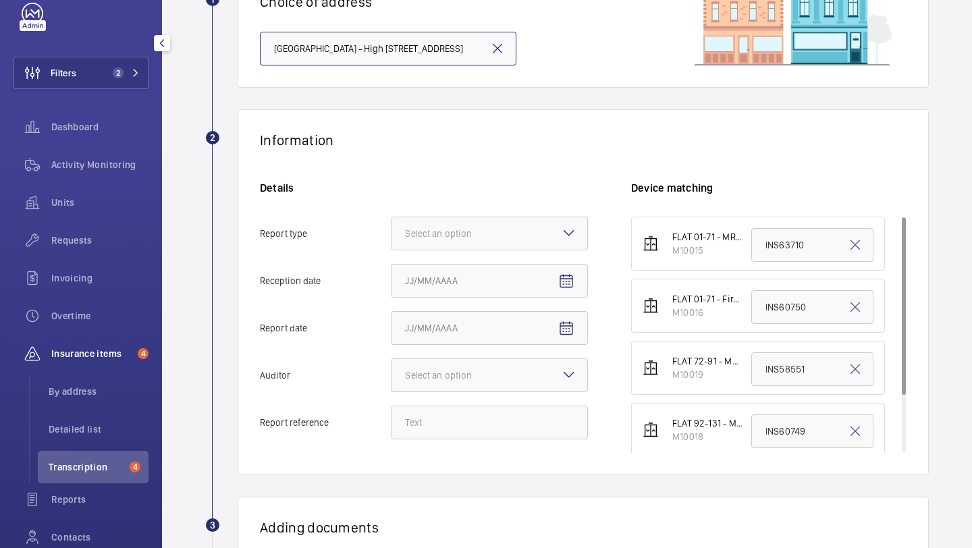
scroll to position [152, 0]
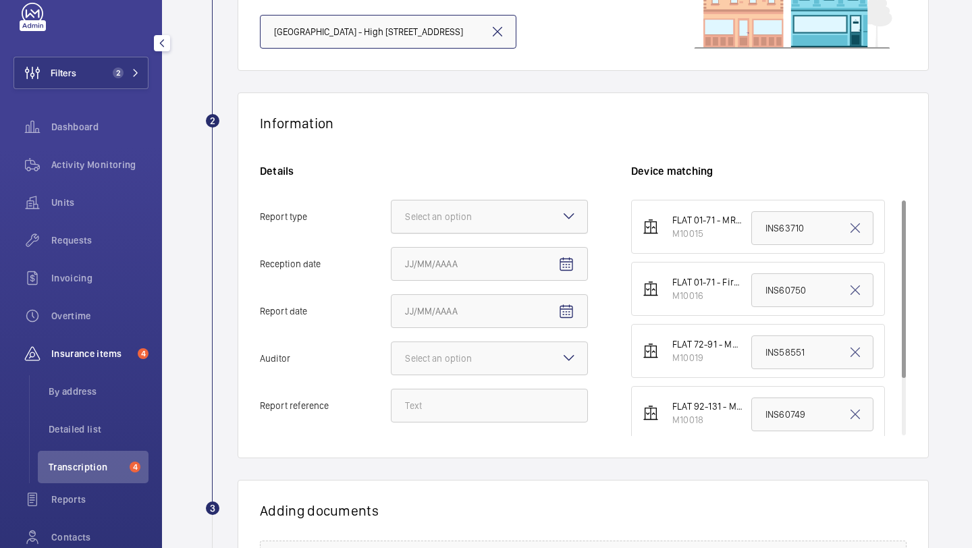
click at [402, 207] on div at bounding box center [489, 216] width 196 height 32
click at [391, 207] on input "Report type Select an option" at bounding box center [391, 216] width 0 height 32
click at [429, 256] on span "Insurance company" at bounding box center [489, 257] width 169 height 13
click at [391, 233] on input "Report type Select an option Insurance company Consultant" at bounding box center [391, 216] width 0 height 32
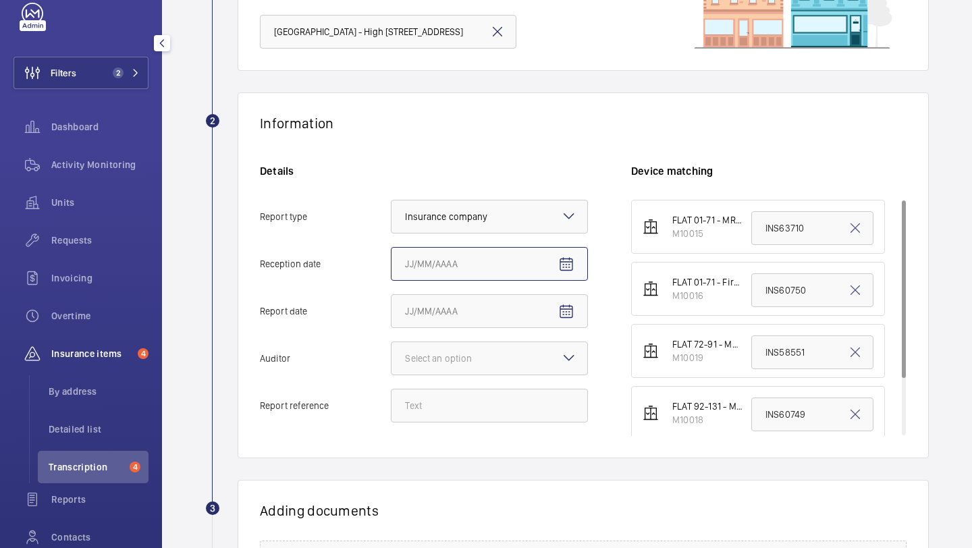
click at [546, 254] on input "Reception date" at bounding box center [489, 264] width 197 height 34
click at [562, 258] on mat-icon "Open calendar" at bounding box center [566, 264] width 16 height 16
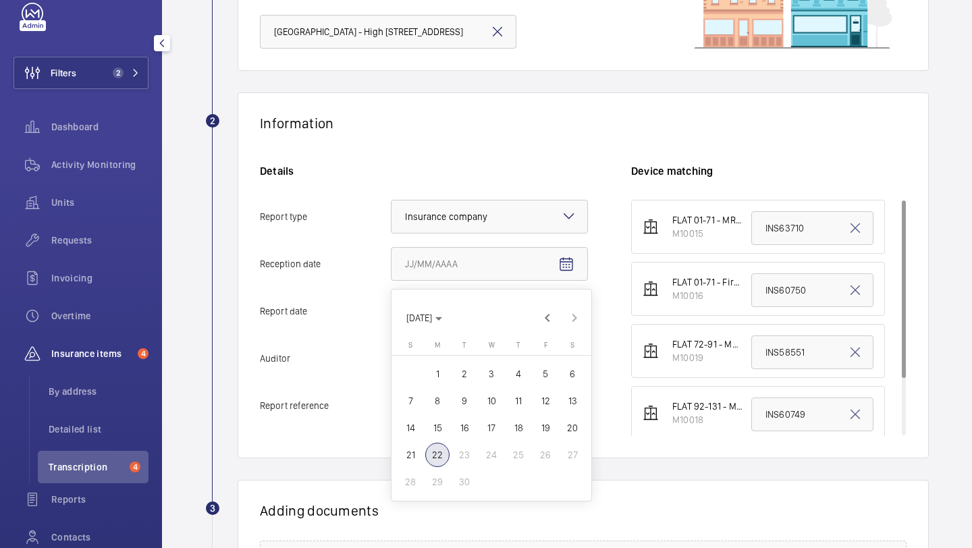
click at [551, 426] on span "19" at bounding box center [545, 428] width 24 height 24
type input "9/19/2025"
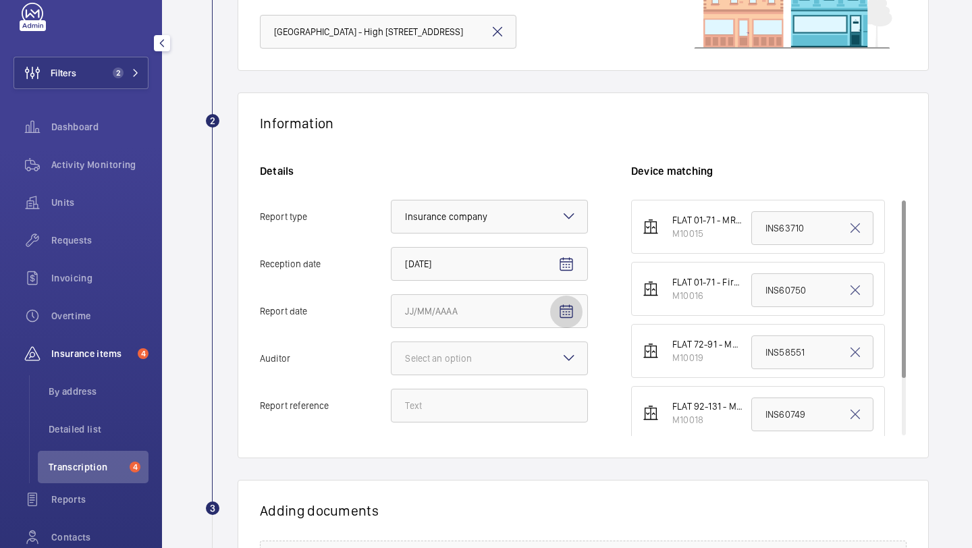
click at [568, 318] on mat-icon "Open calendar" at bounding box center [566, 312] width 16 height 16
click at [525, 221] on span "18" at bounding box center [518, 220] width 24 height 24
type input "9/18/2025"
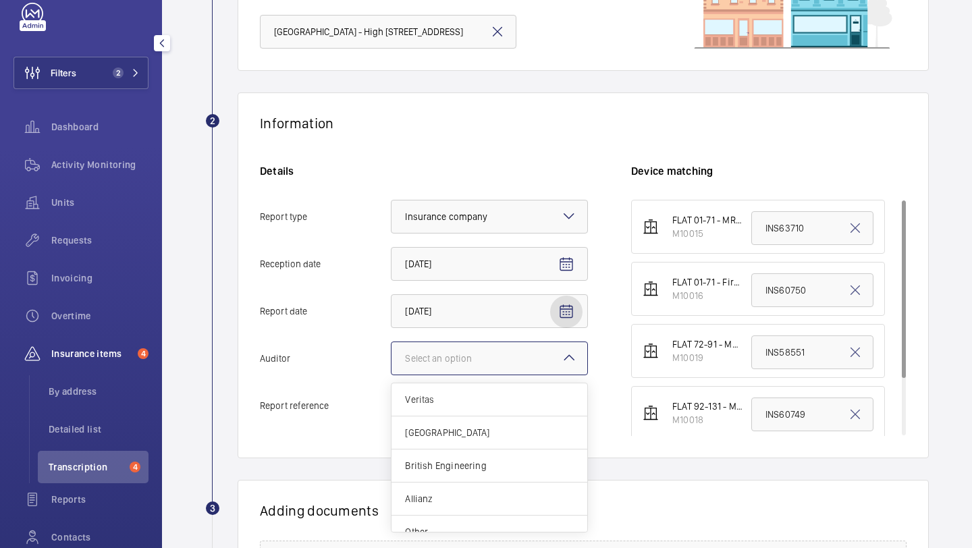
click at [478, 374] on div at bounding box center [489, 358] width 196 height 32
click at [391, 374] on input "Auditor Select an option Veritas Zurich British Engineering Allianz Other" at bounding box center [391, 358] width 0 height 32
click at [436, 523] on div "Other" at bounding box center [489, 515] width 196 height 32
click at [391, 374] on input "Auditor Select an option Veritas Zurich British Engineering Allianz Other" at bounding box center [391, 358] width 0 height 32
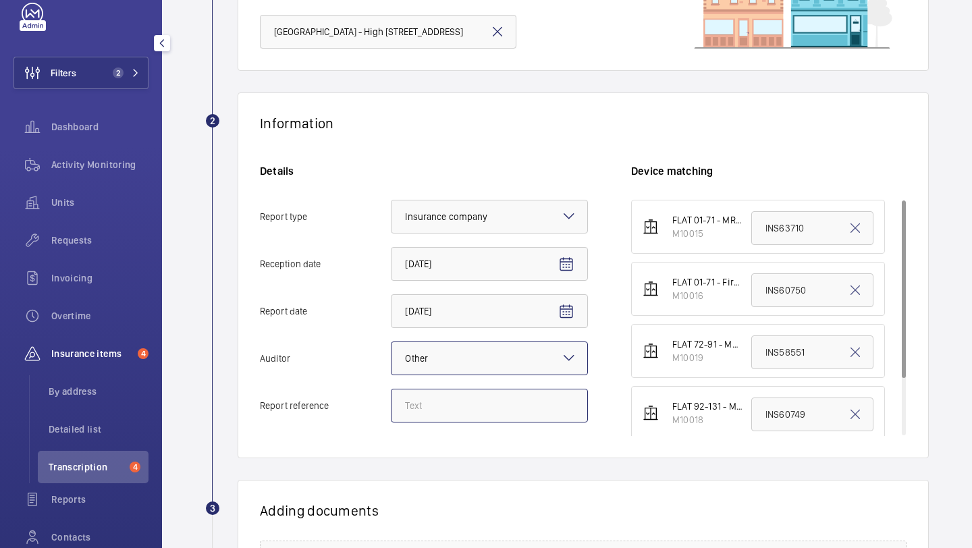
click at [447, 401] on input "Report reference" at bounding box center [489, 406] width 197 height 34
paste input "INS67558"
type input "INS67558"
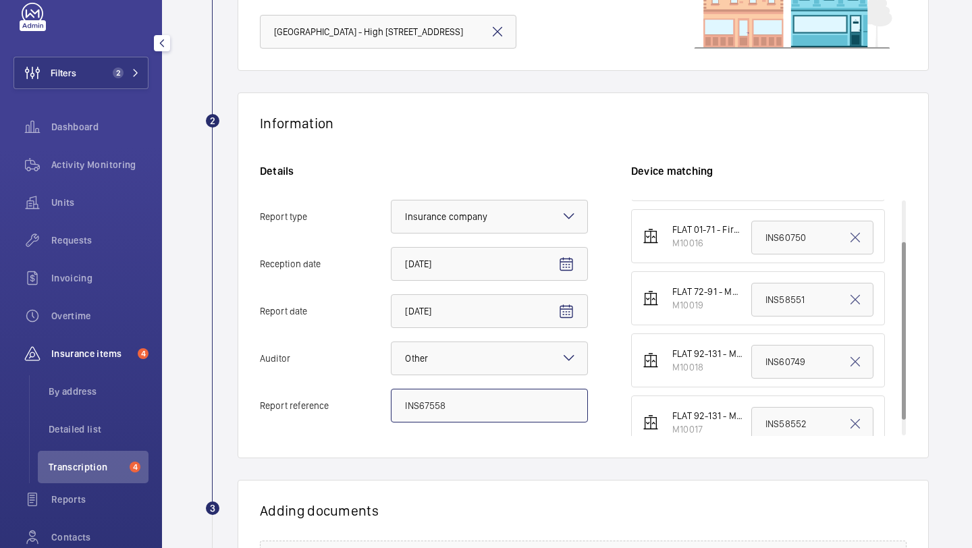
scroll to position [74, 0]
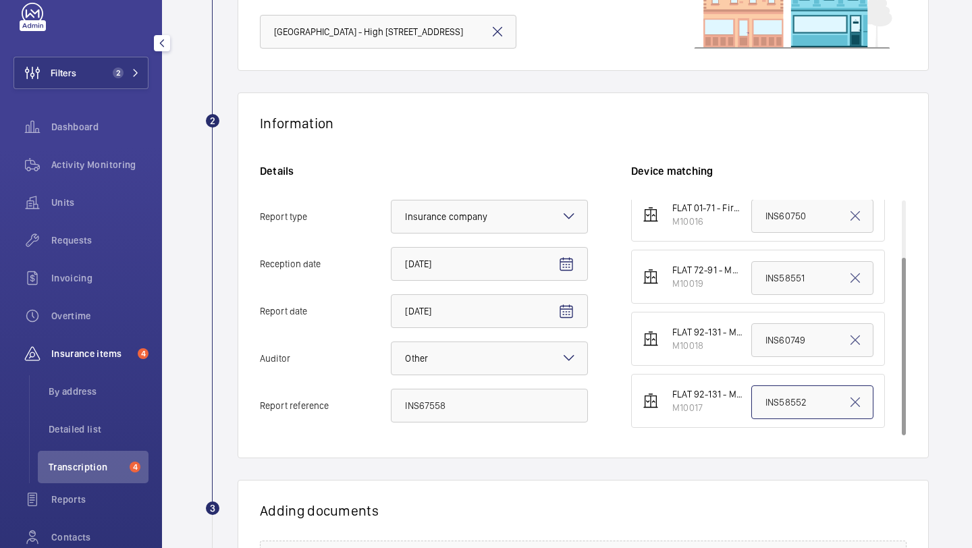
click at [781, 401] on input "INS58552" at bounding box center [812, 402] width 122 height 34
click at [780, 401] on input "INS58552" at bounding box center [812, 402] width 122 height 34
paste input "67558"
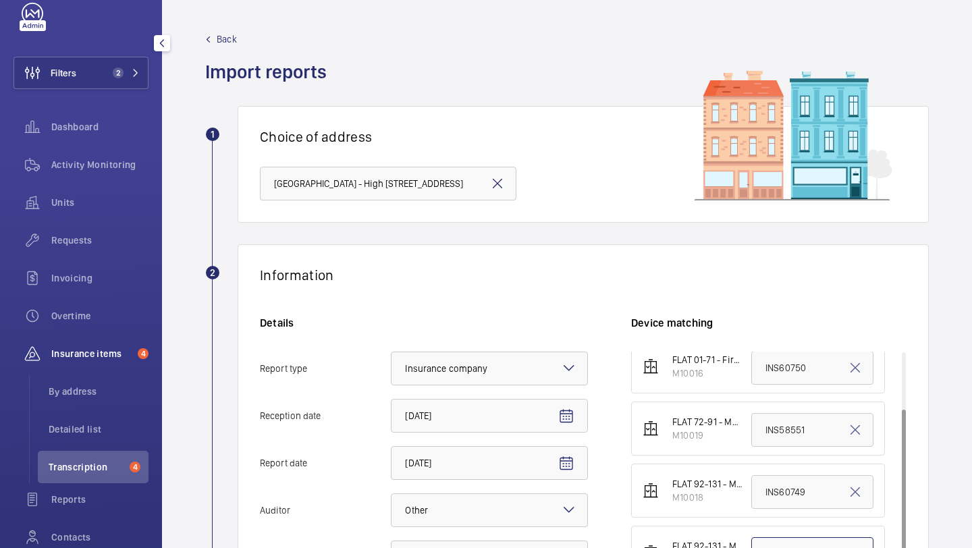
type input "INS67558"
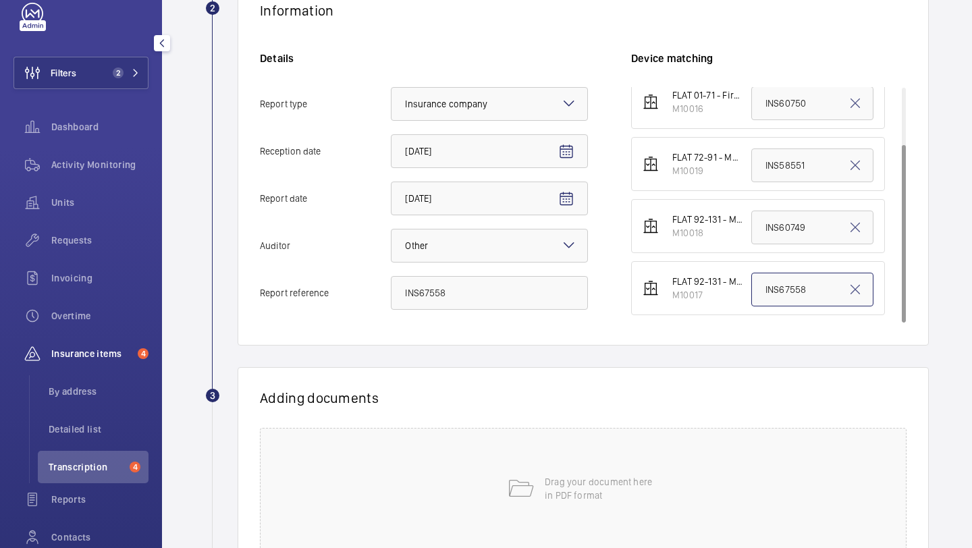
scroll to position [374, 0]
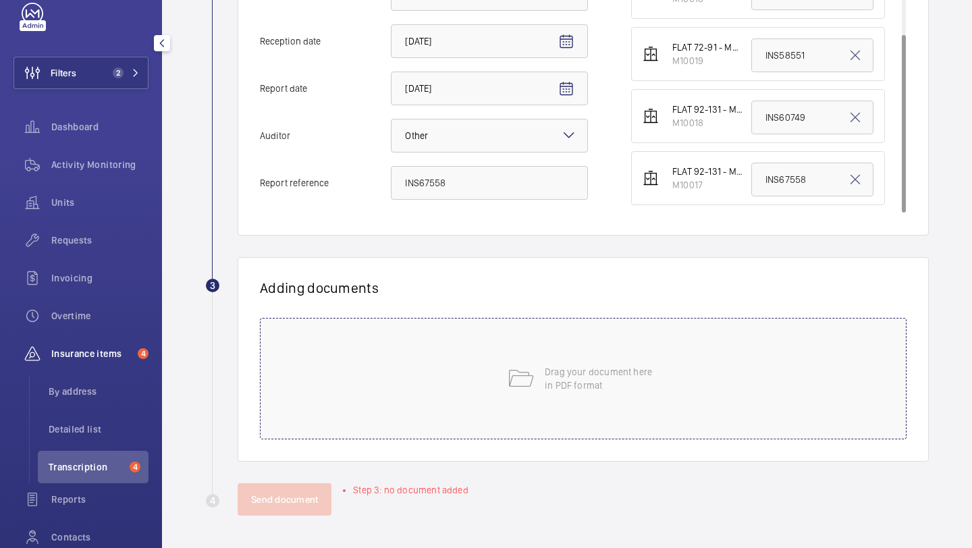
click at [541, 343] on div "Drag your document here in PDF format" at bounding box center [583, 378] width 646 height 121
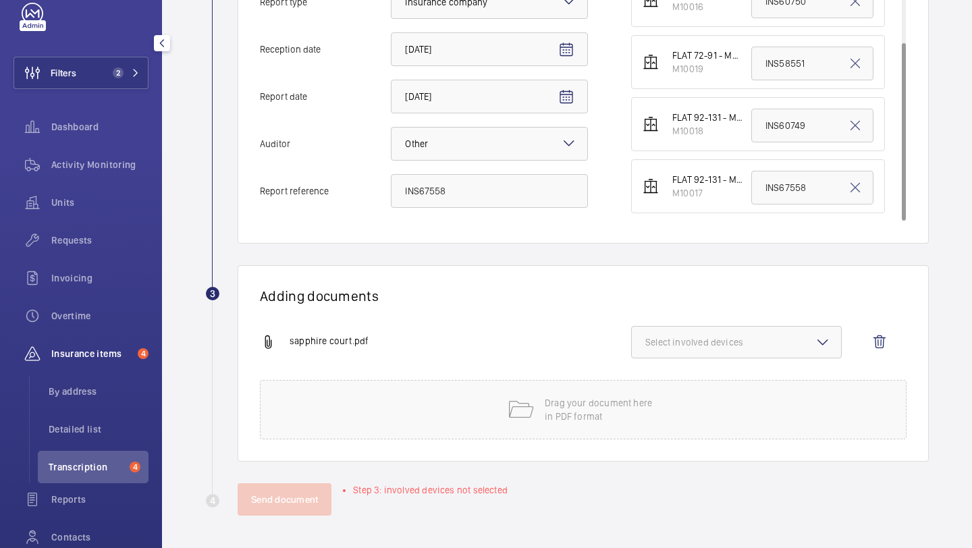
click at [737, 340] on span "Select involved devices" at bounding box center [736, 341] width 182 height 13
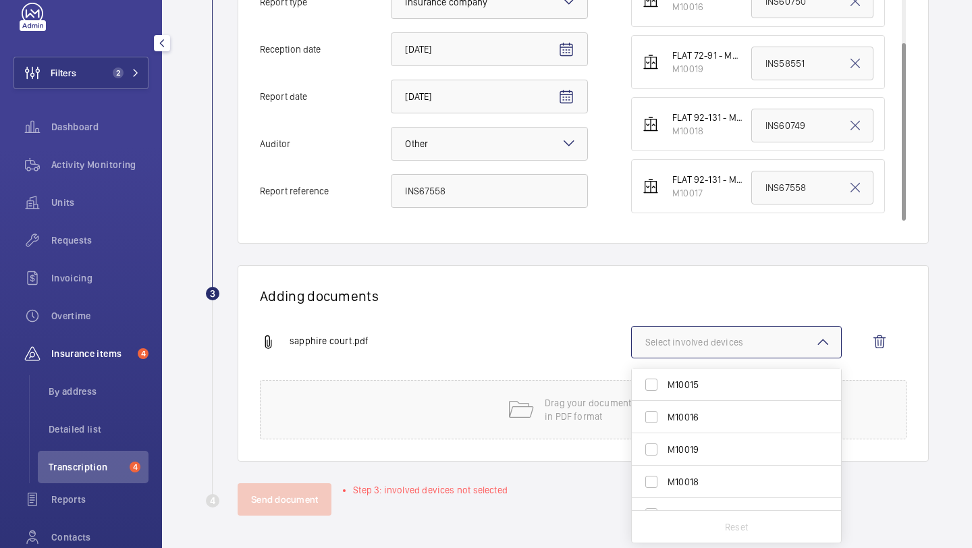
scroll to position [20, 0]
click at [700, 487] on span "M10017" at bounding box center [737, 493] width 140 height 13
click at [665, 487] on input "M10017" at bounding box center [651, 493] width 27 height 27
checkbox input "true"
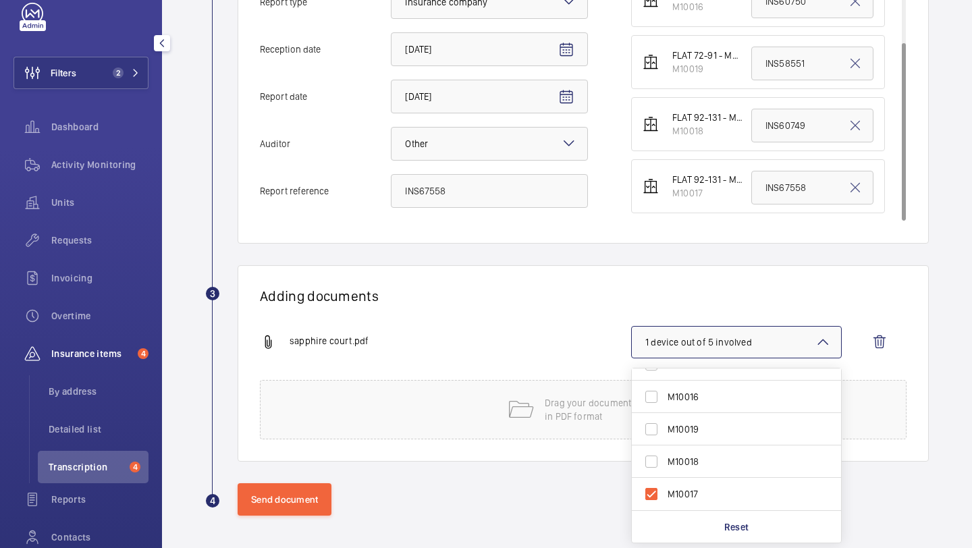
click at [511, 337] on div "sapphire court.pdf" at bounding box center [445, 342] width 371 height 16
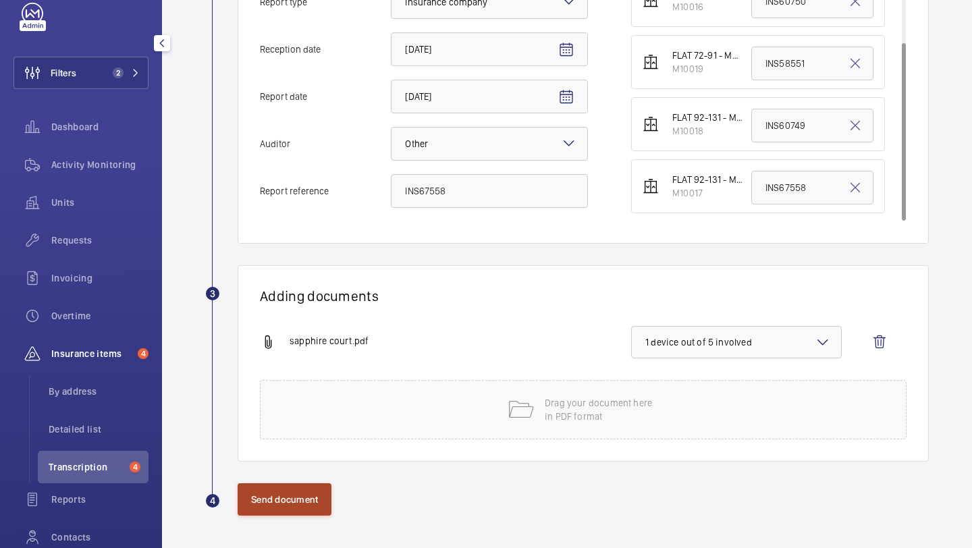
click at [321, 497] on button "Send document" at bounding box center [284, 499] width 94 height 32
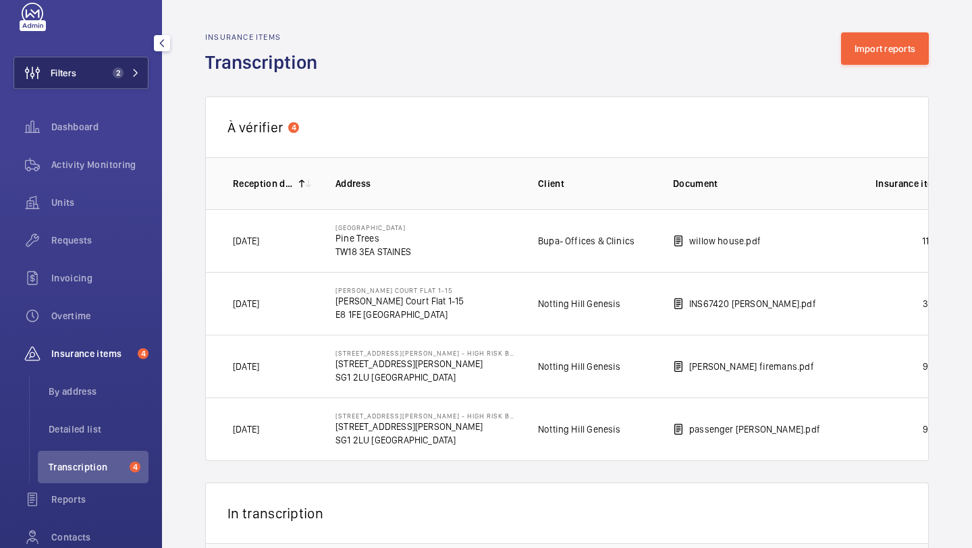
click at [115, 85] on button "Filters 2" at bounding box center [80, 73] width 135 height 32
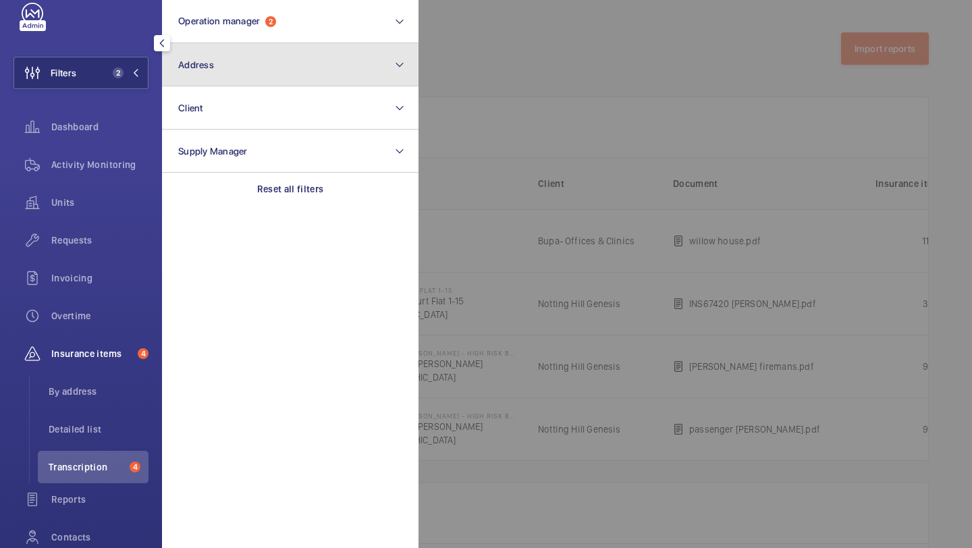
click at [194, 52] on button "Address" at bounding box center [290, 64] width 256 height 43
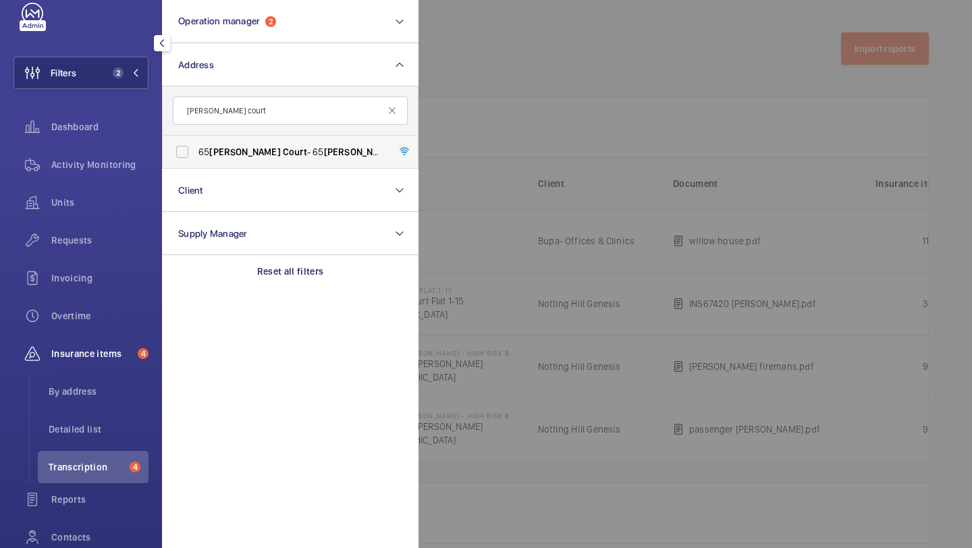
type input "winton court"
click at [216, 151] on span "Winton" at bounding box center [244, 151] width 71 height 11
click at [196, 151] on input "65 Winton Court - 65 Winton Court , LONDON N1 9AN" at bounding box center [182, 151] width 27 height 27
checkbox input "true"
click at [106, 197] on span "Units" at bounding box center [99, 202] width 97 height 13
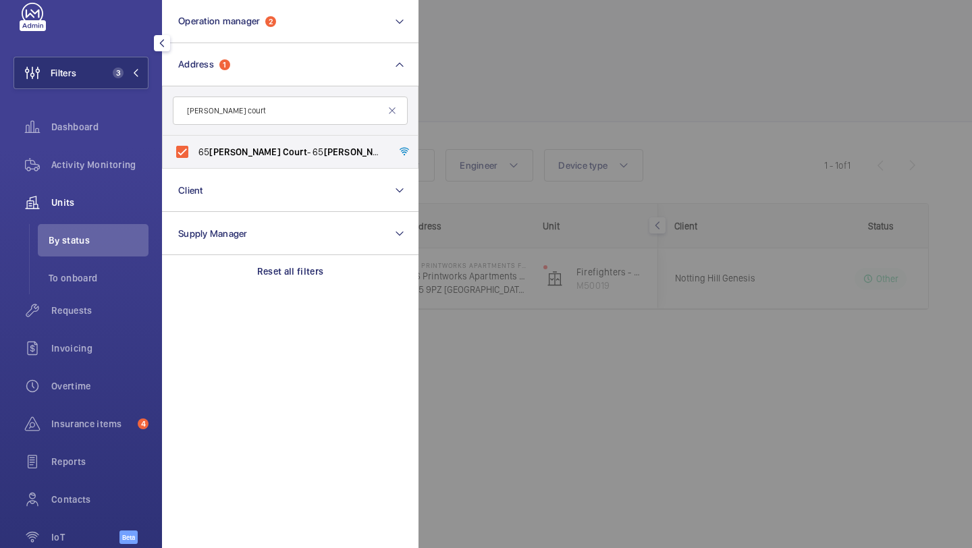
click at [538, 103] on div at bounding box center [904, 274] width 972 height 548
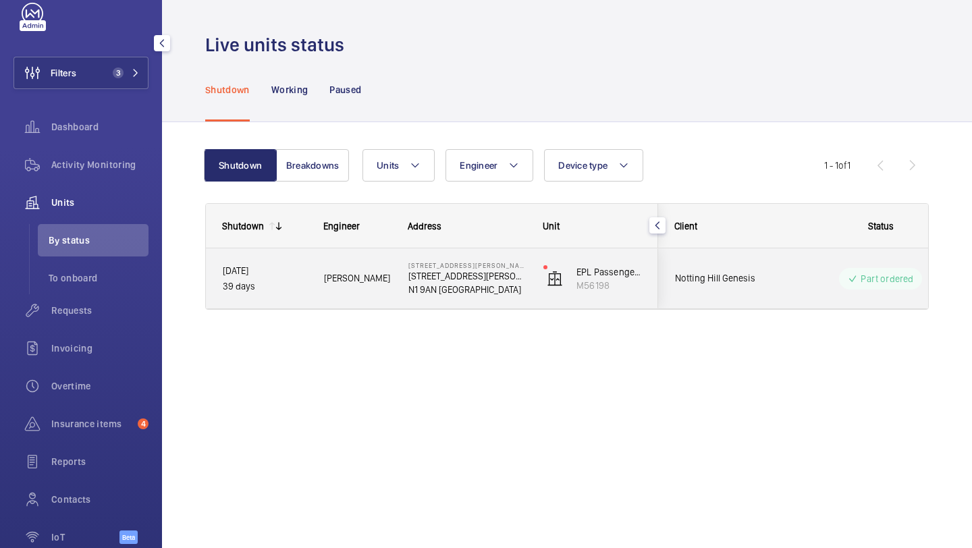
click at [786, 258] on div "Part ordered" at bounding box center [872, 278] width 184 height 49
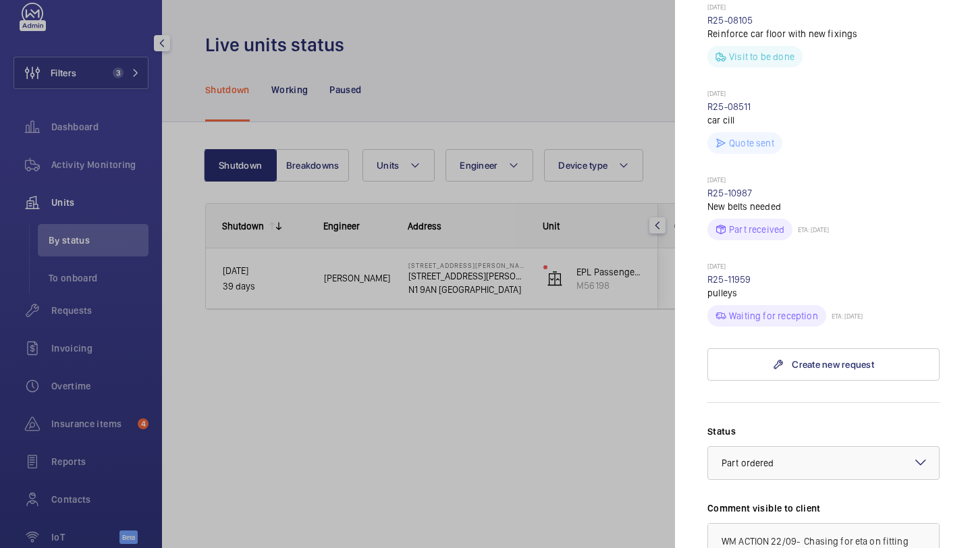
scroll to position [1279, 0]
click at [502, 84] on div at bounding box center [486, 274] width 972 height 548
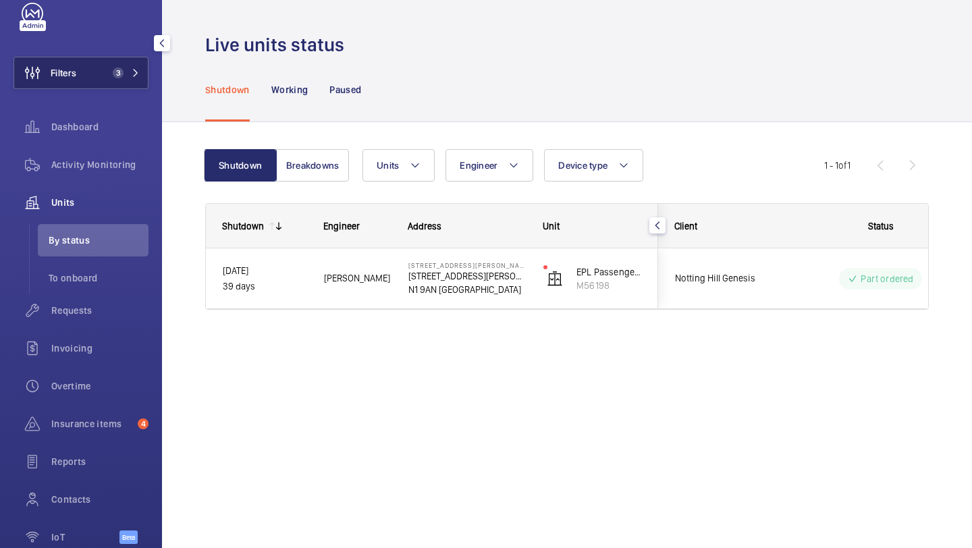
click at [115, 67] on span "3" at bounding box center [115, 72] width 16 height 11
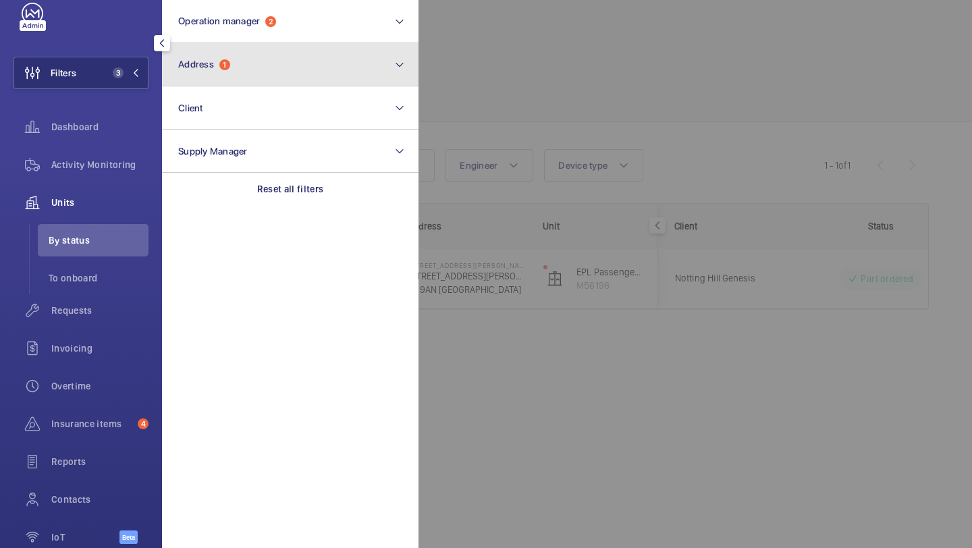
click at [219, 49] on button "Address 1" at bounding box center [290, 64] width 256 height 43
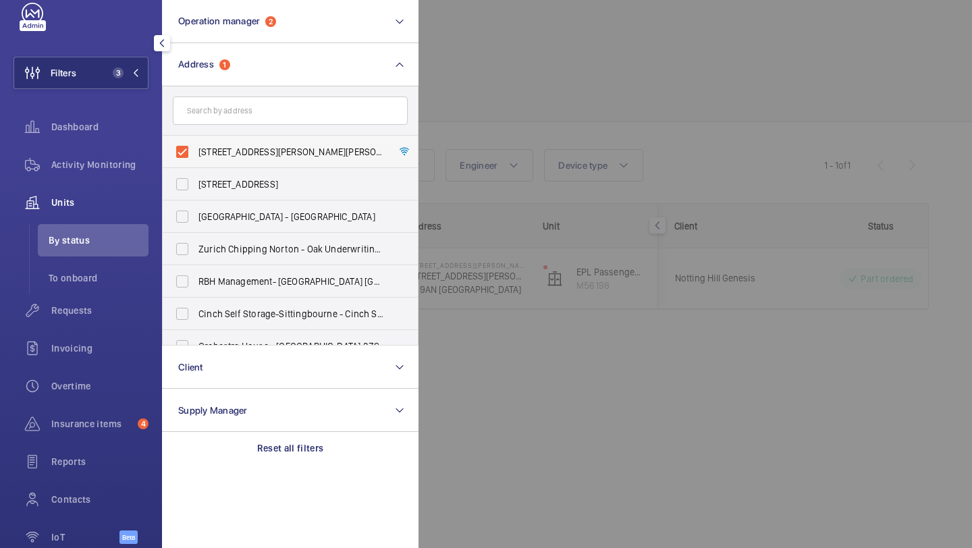
click at [228, 142] on label "65 Winton Court - 65 Winton Court, LONDON N1 9AN" at bounding box center [280, 152] width 235 height 32
click at [196, 142] on input "65 Winton Court - 65 Winton Court, LONDON N1 9AN" at bounding box center [182, 151] width 27 height 27
checkbox input "false"
click at [235, 102] on input "text" at bounding box center [290, 110] width 235 height 28
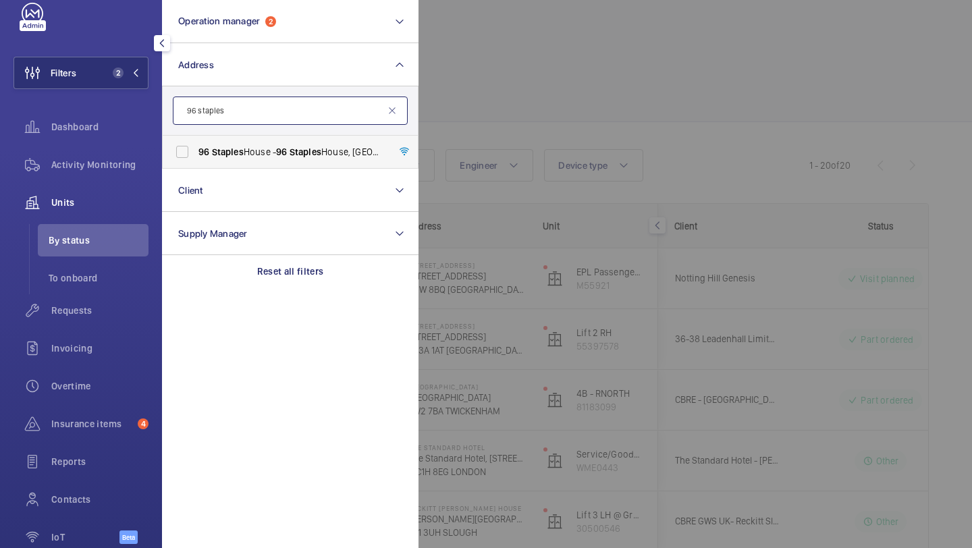
type input "96 staples"
click at [229, 153] on span "Staples" at bounding box center [228, 151] width 32 height 11
click at [196, 153] on input "96 Staples House - 96 Staples House, LONDON E6 5TY" at bounding box center [182, 151] width 27 height 27
checkbox input "true"
click at [549, 105] on div at bounding box center [904, 274] width 972 height 548
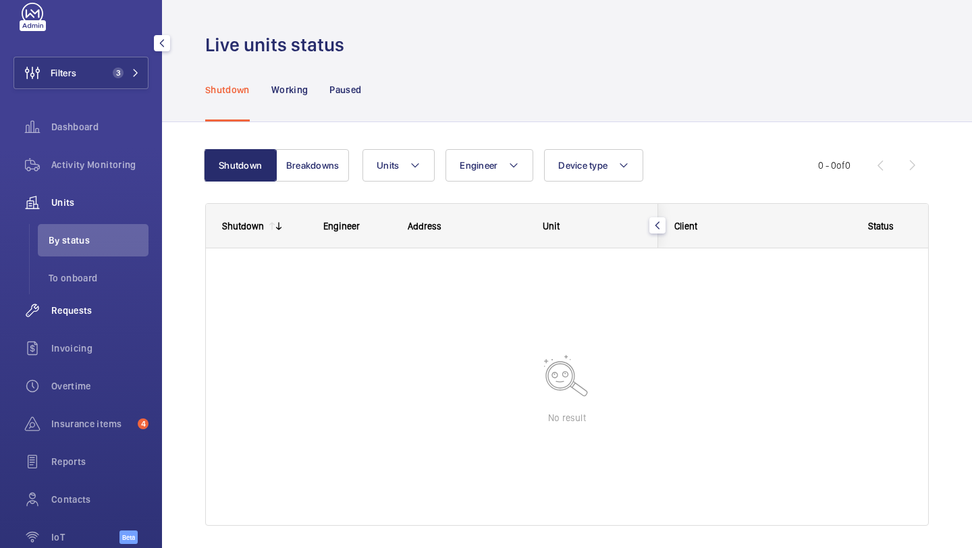
click at [101, 319] on div "Requests" at bounding box center [80, 310] width 135 height 32
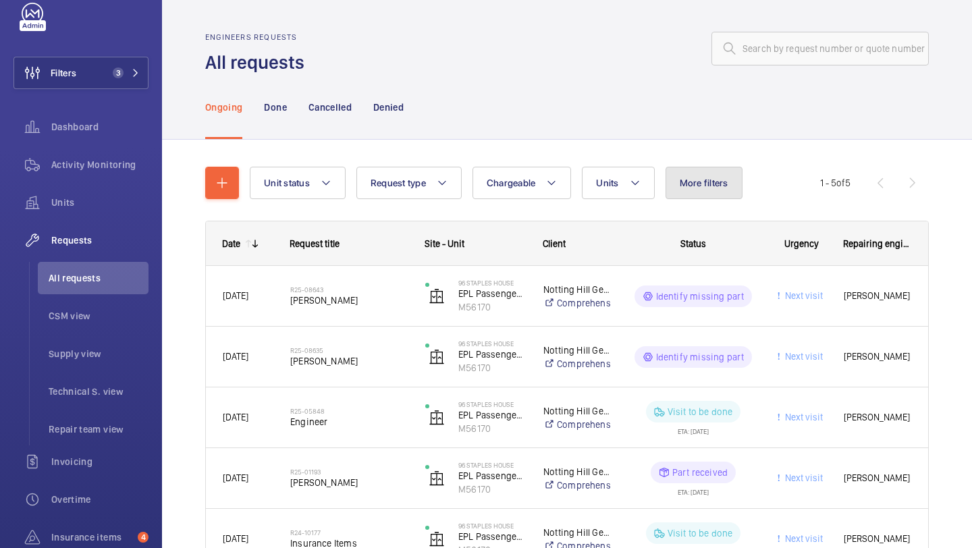
click at [706, 184] on span "More filters" at bounding box center [703, 182] width 49 height 11
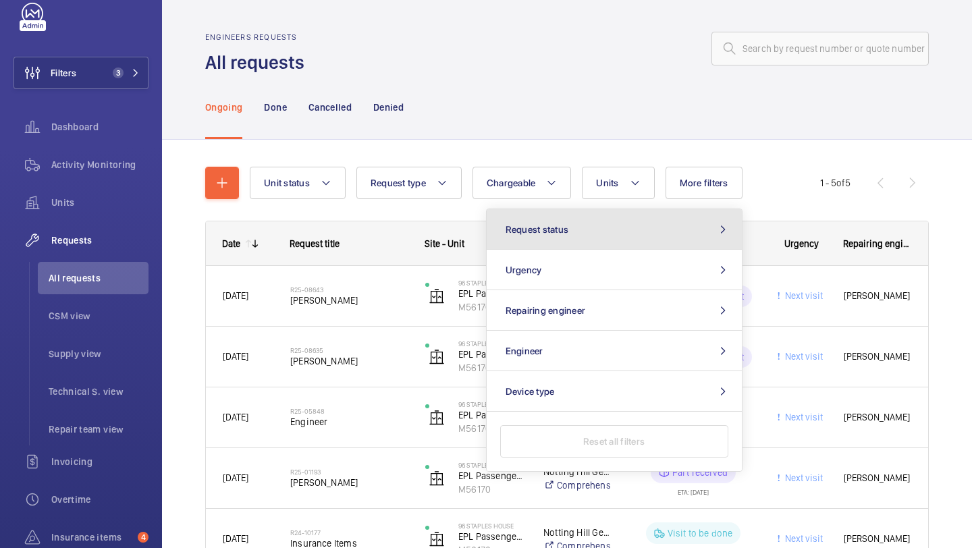
click at [654, 235] on button "Request status" at bounding box center [613, 229] width 255 height 40
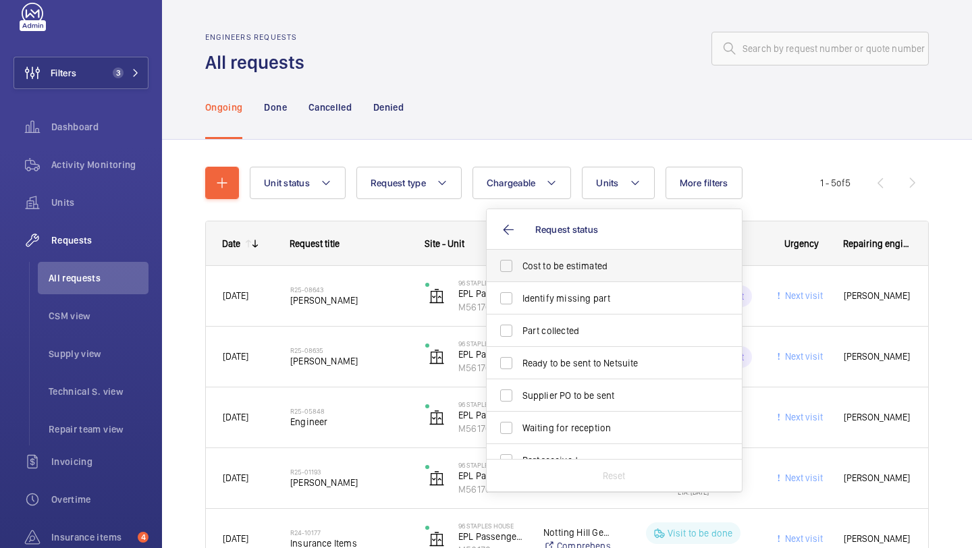
click at [622, 262] on span "Cost to be estimated" at bounding box center [615, 265] width 186 height 13
click at [520, 262] on input "Cost to be estimated" at bounding box center [506, 265] width 27 height 27
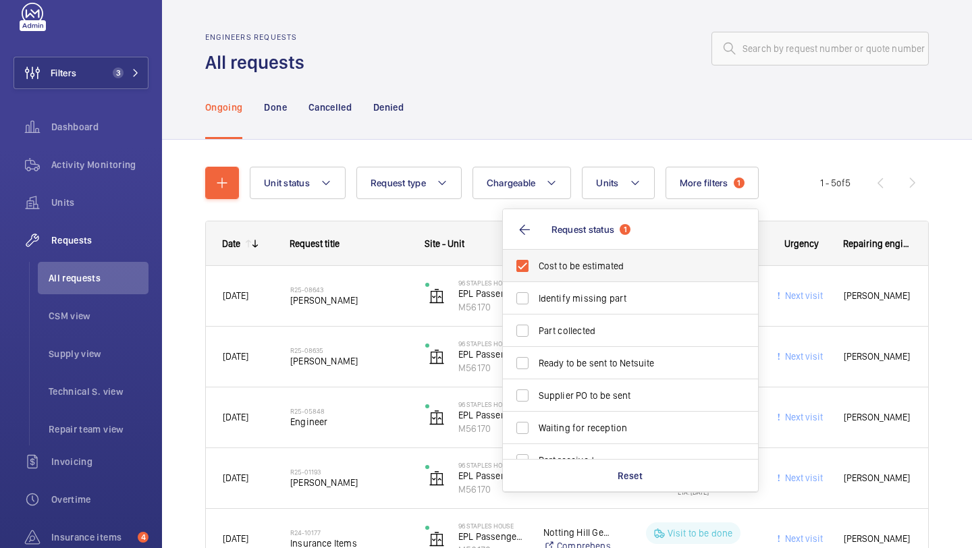
click at [622, 262] on span "Cost to be estimated" at bounding box center [631, 265] width 186 height 13
click at [536, 262] on input "Cost to be estimated" at bounding box center [522, 265] width 27 height 27
checkbox input "false"
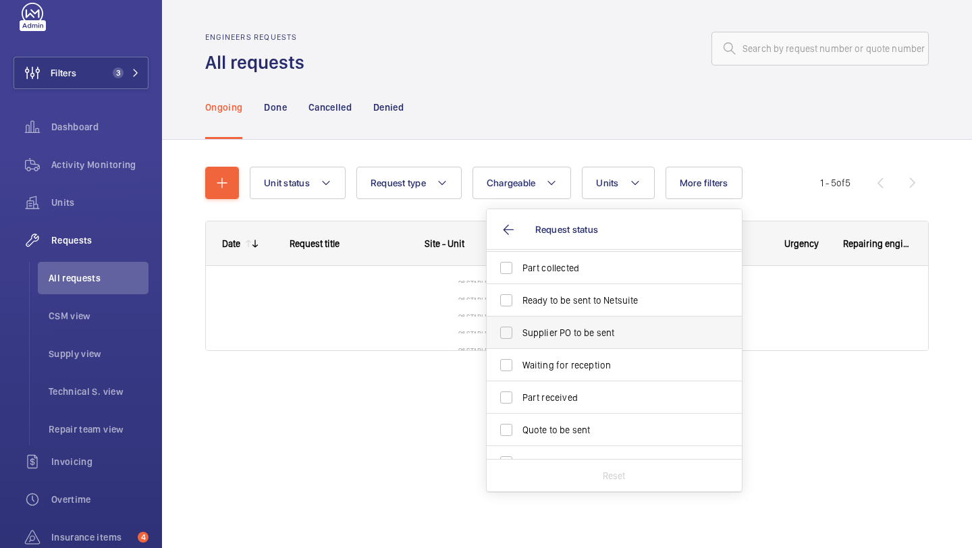
scroll to position [76, 0]
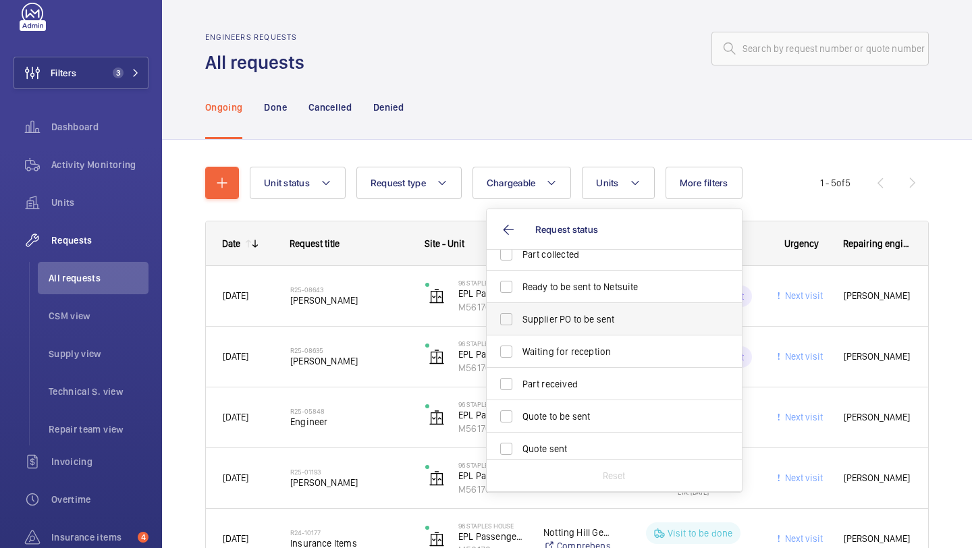
click at [594, 385] on span "Part received" at bounding box center [615, 383] width 186 height 13
click at [520, 385] on input "Part received" at bounding box center [506, 383] width 27 height 27
checkbox input "true"
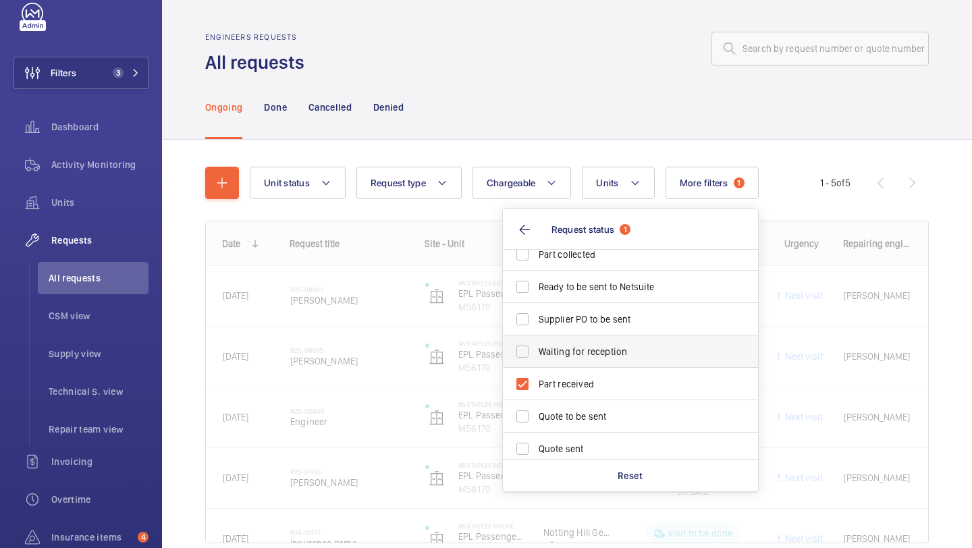
click at [600, 355] on span "Waiting for reception" at bounding box center [631, 351] width 186 height 13
click at [536, 355] on input "Waiting for reception" at bounding box center [522, 351] width 27 height 27
checkbox input "true"
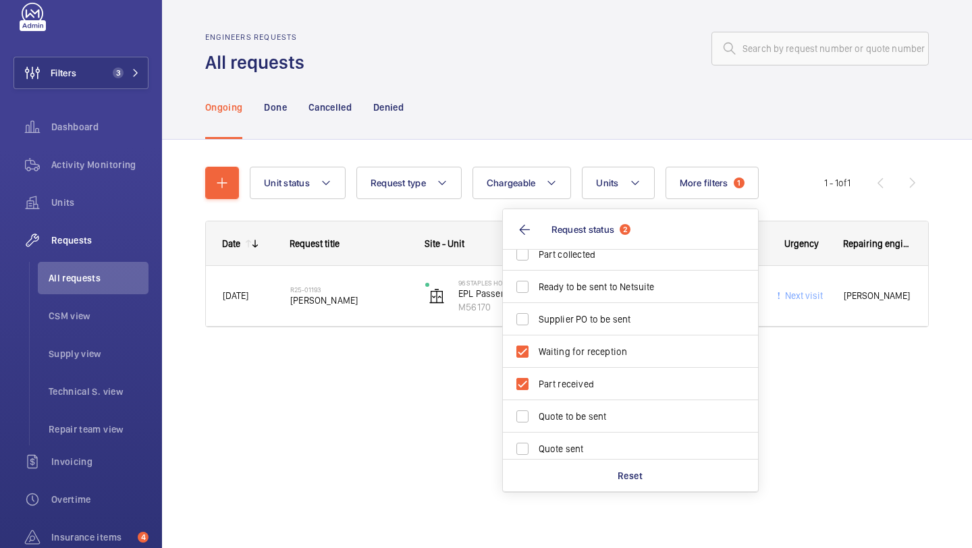
click at [427, 77] on div "Ongoing Done Cancelled Denied" at bounding box center [566, 107] width 723 height 64
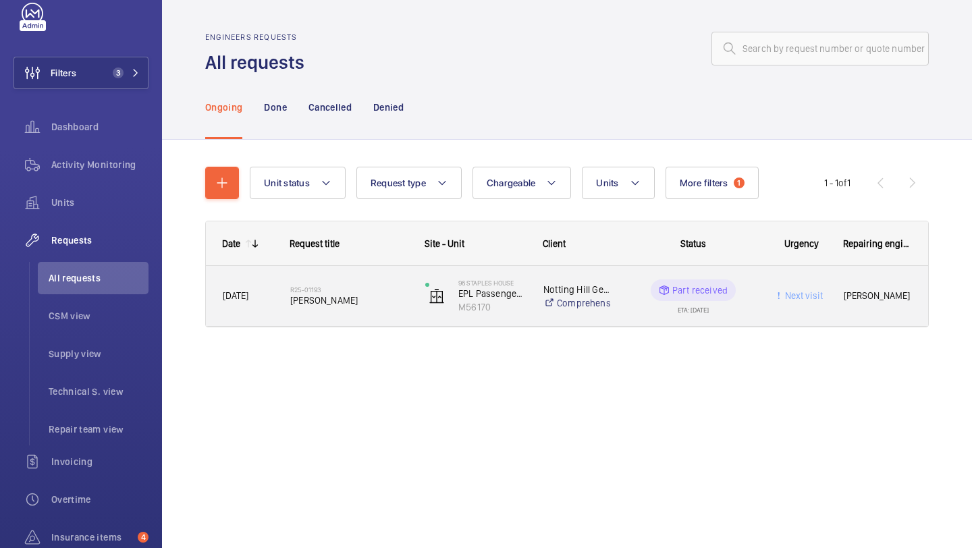
click at [366, 300] on span "Chris Cole" at bounding box center [348, 299] width 117 height 13
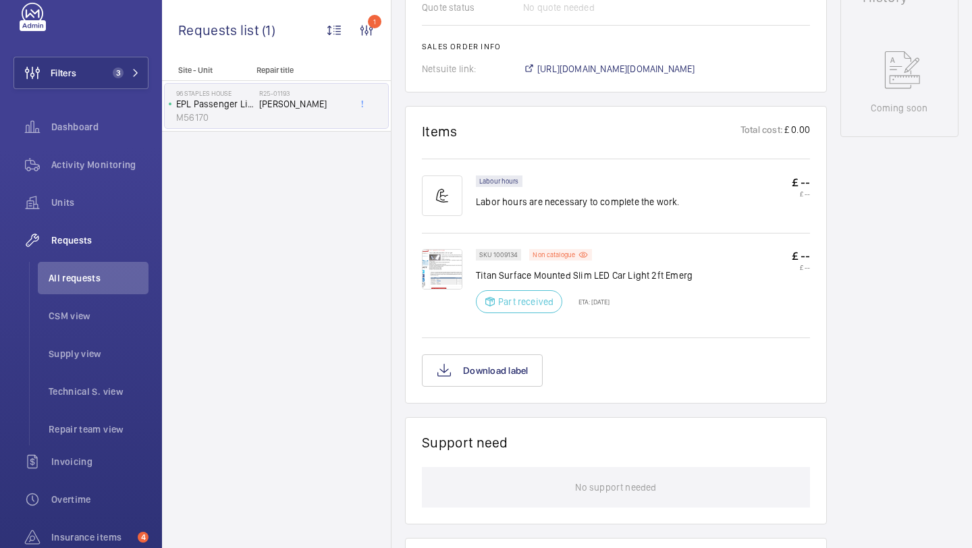
scroll to position [652, 0]
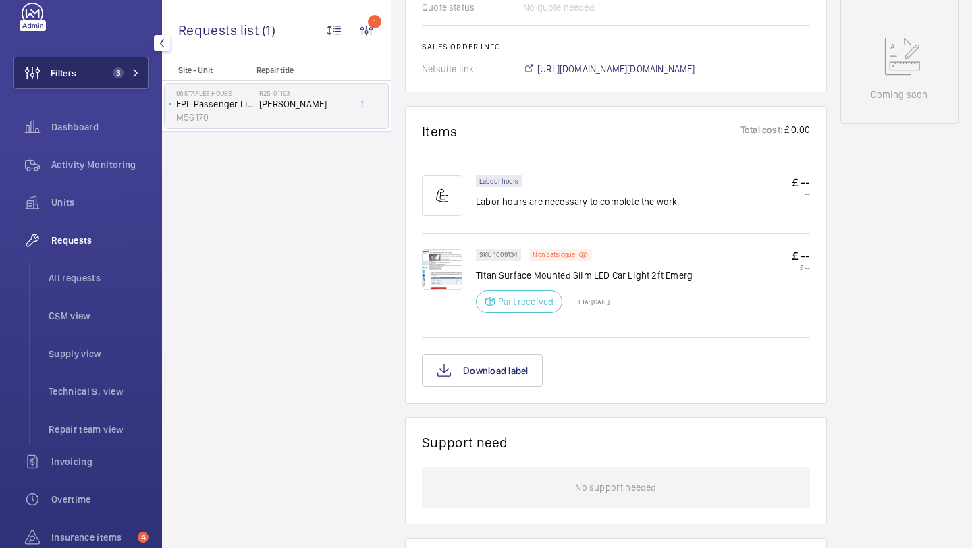
click at [61, 60] on span "Filters" at bounding box center [45, 73] width 62 height 32
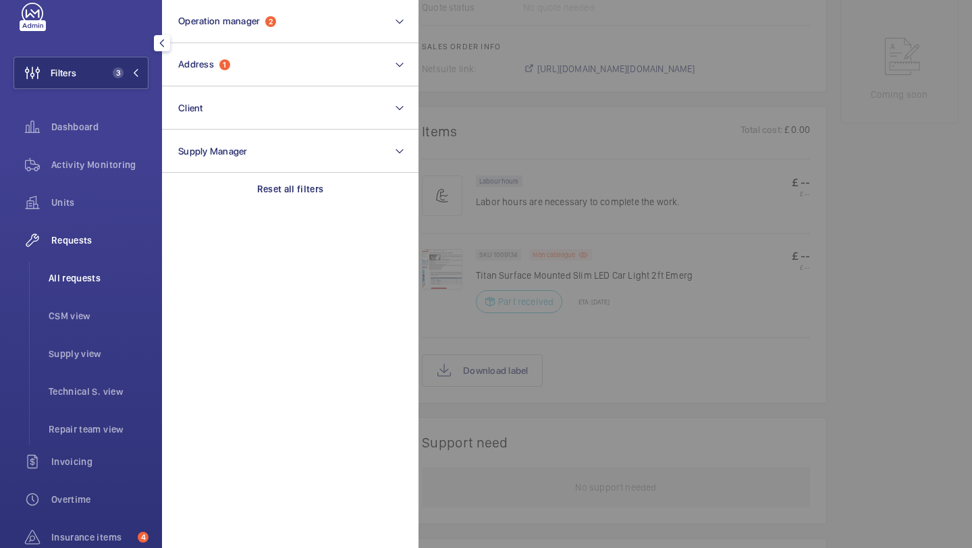
click at [73, 267] on li "All requests" at bounding box center [93, 278] width 111 height 32
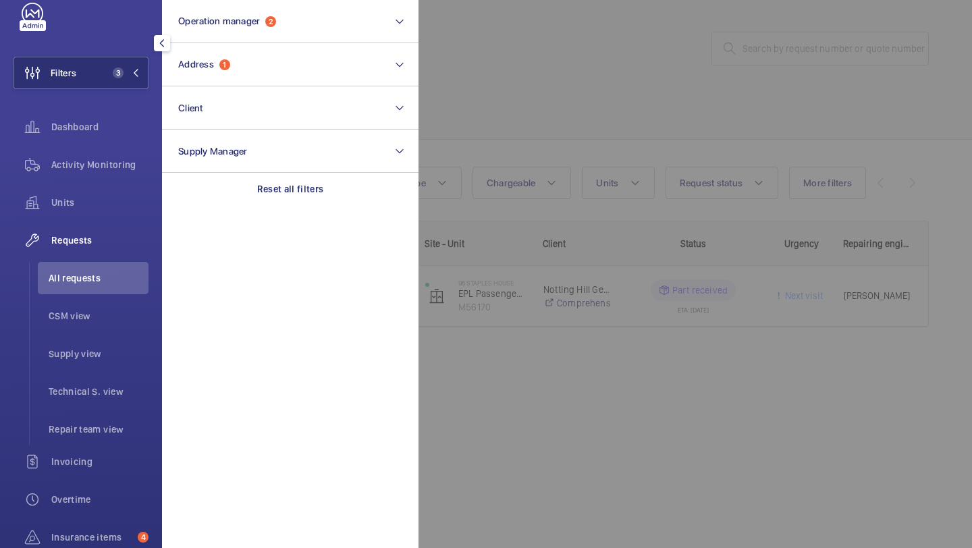
click at [512, 119] on div at bounding box center [904, 274] width 972 height 548
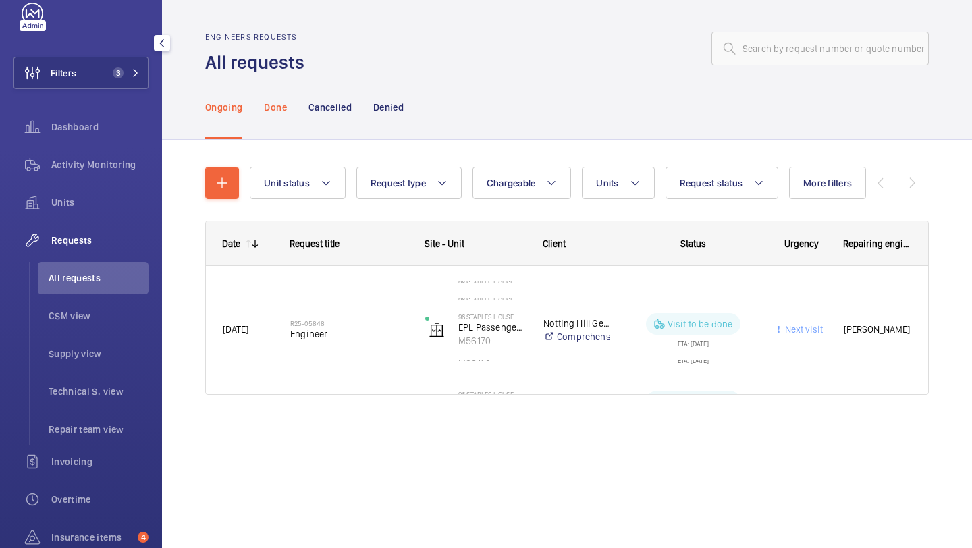
click at [284, 119] on div "Done" at bounding box center [275, 107] width 22 height 64
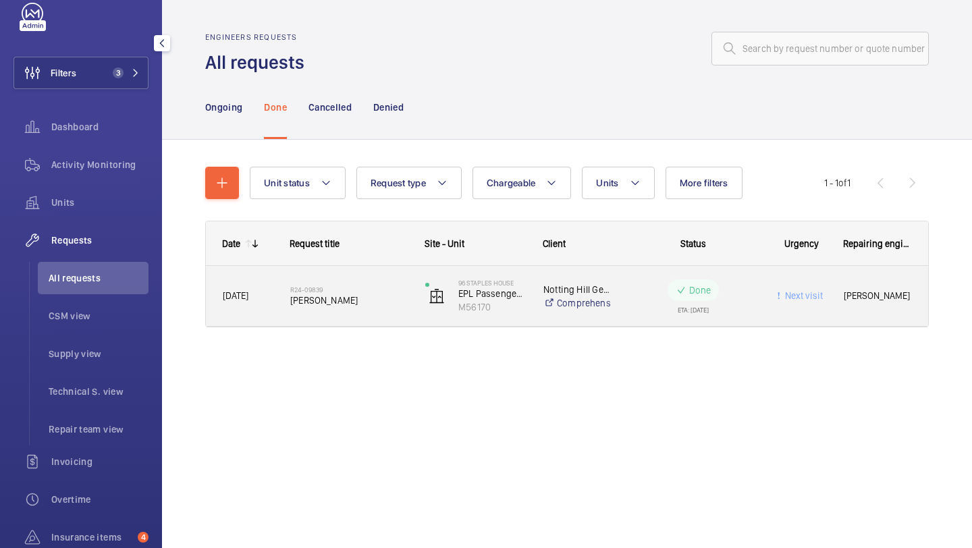
click at [390, 276] on div "R24-09839 Chris Cole" at bounding box center [341, 296] width 134 height 61
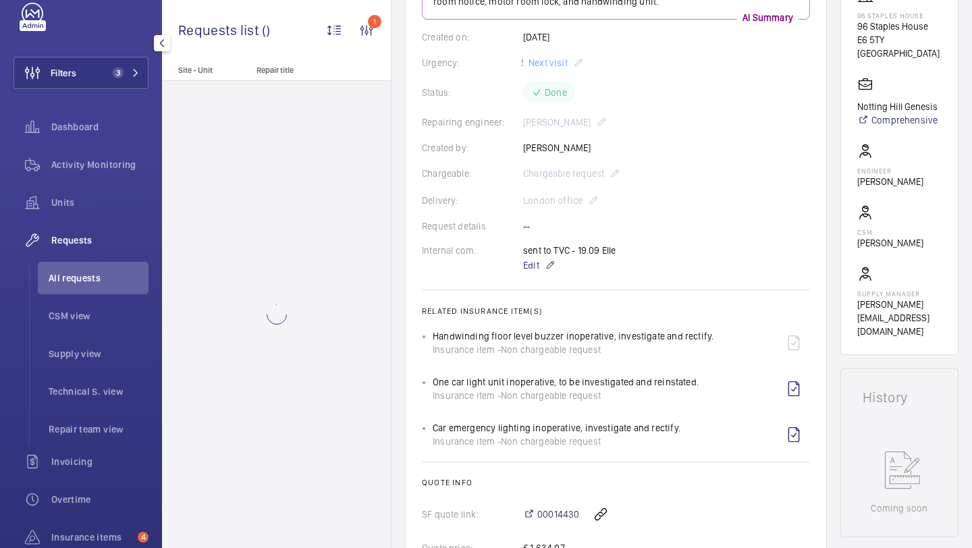
scroll to position [681, 0]
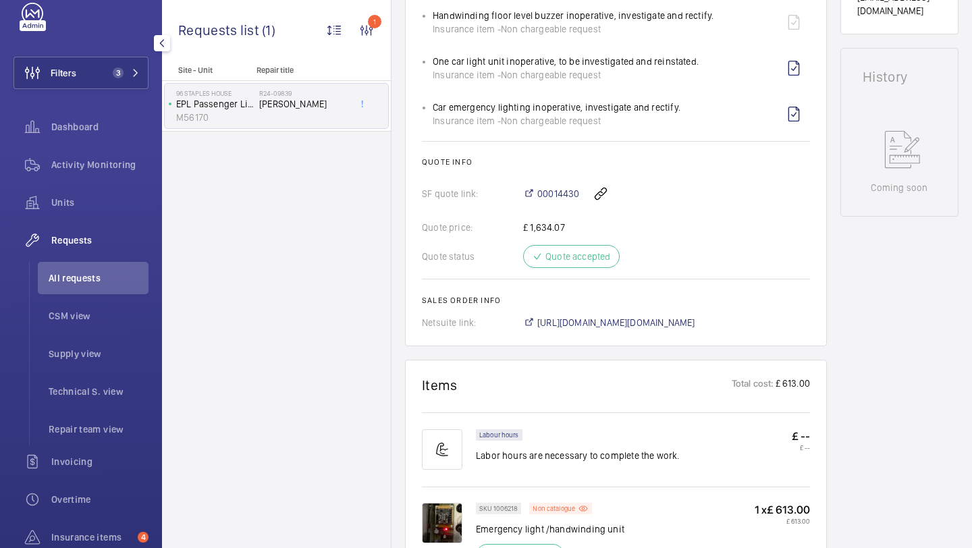
scroll to position [520, 0]
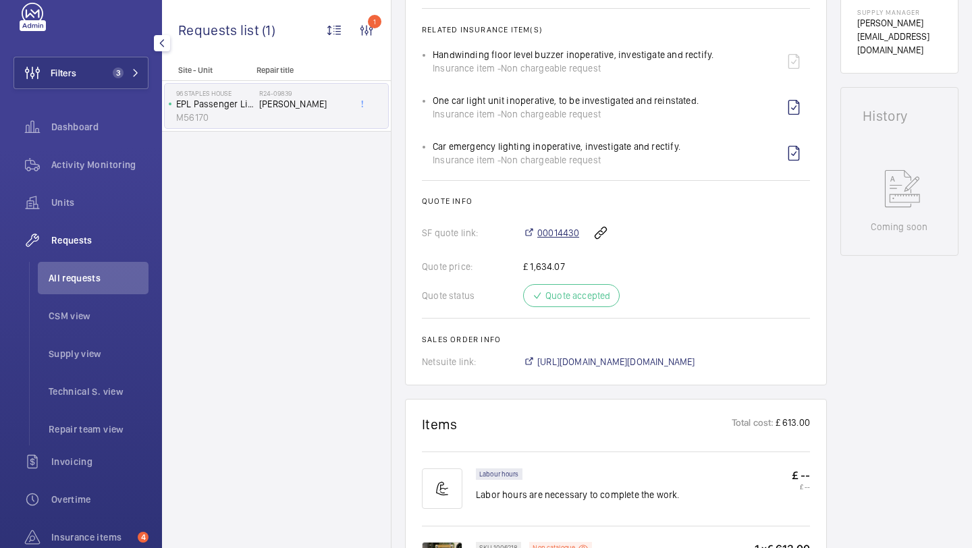
click at [544, 240] on span "00014430" at bounding box center [558, 232] width 42 height 13
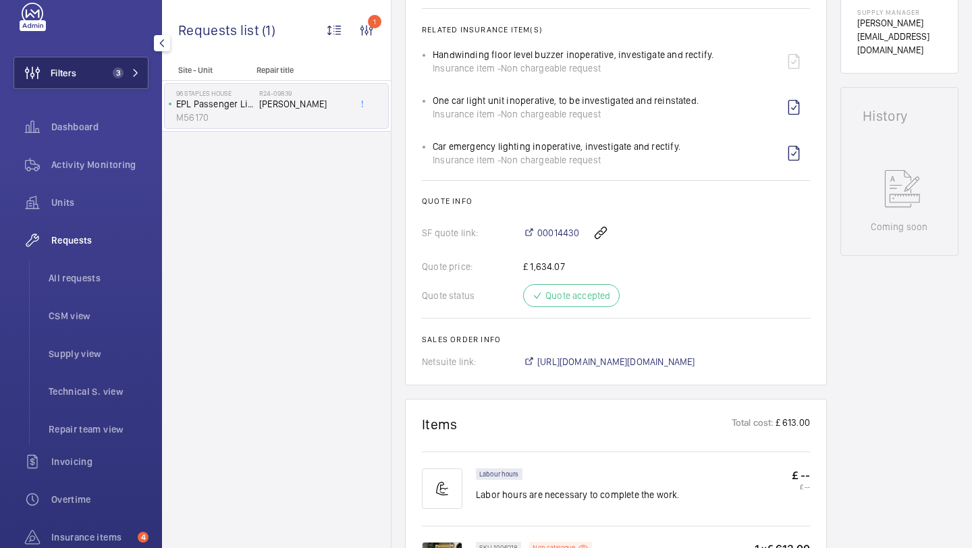
click at [109, 77] on span "3" at bounding box center [115, 72] width 16 height 11
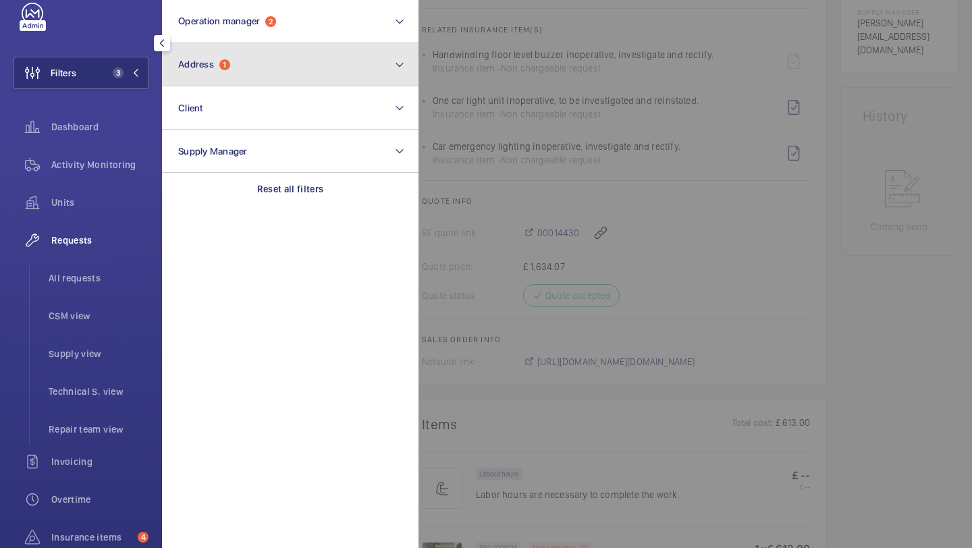
click at [184, 53] on button "Address 1" at bounding box center [290, 64] width 256 height 43
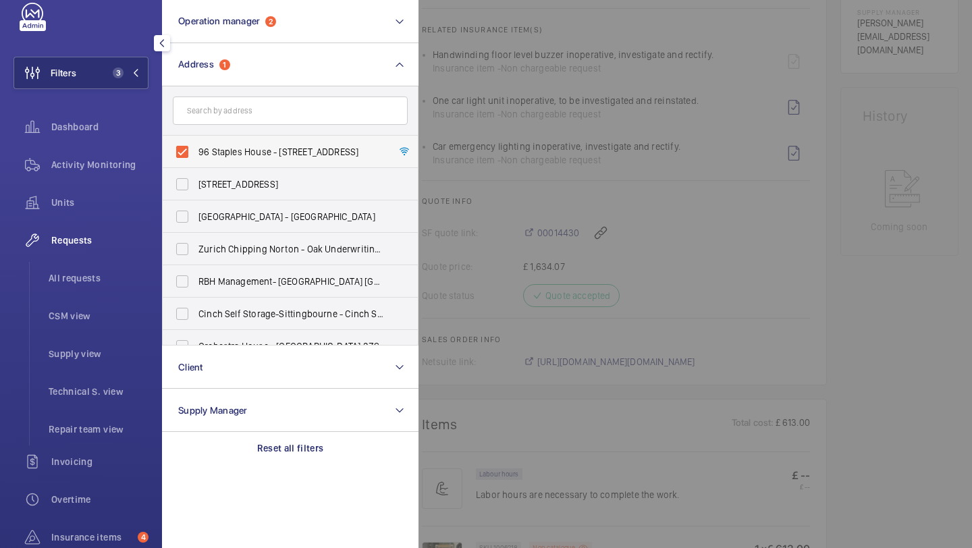
click at [206, 151] on span "96 Staples House - 96 Staples House, LONDON E6 5TY" at bounding box center [291, 151] width 186 height 13
click at [196, 151] on input "96 Staples House - 96 Staples House, LONDON E6 5TY" at bounding box center [182, 151] width 27 height 27
checkbox input "false"
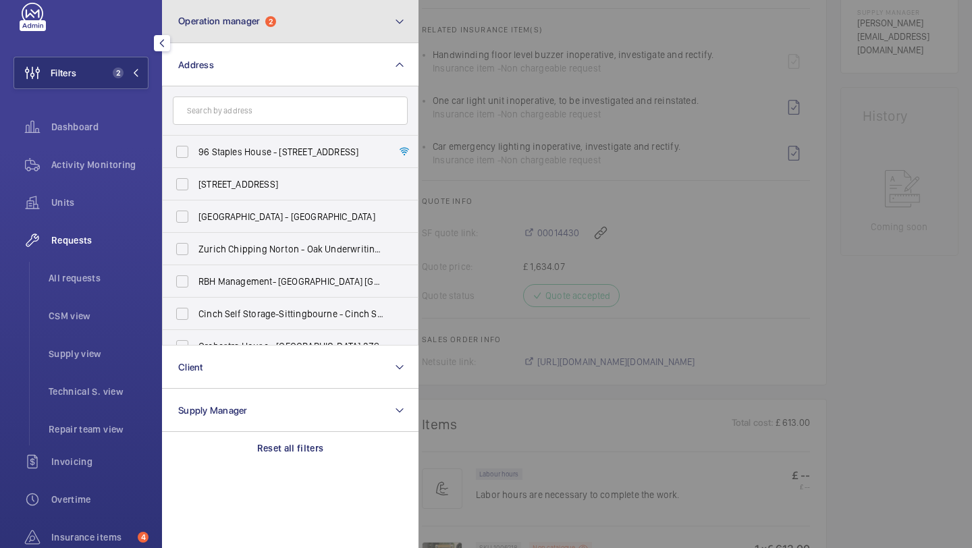
click at [238, 36] on button "Operation manager 2" at bounding box center [290, 21] width 256 height 43
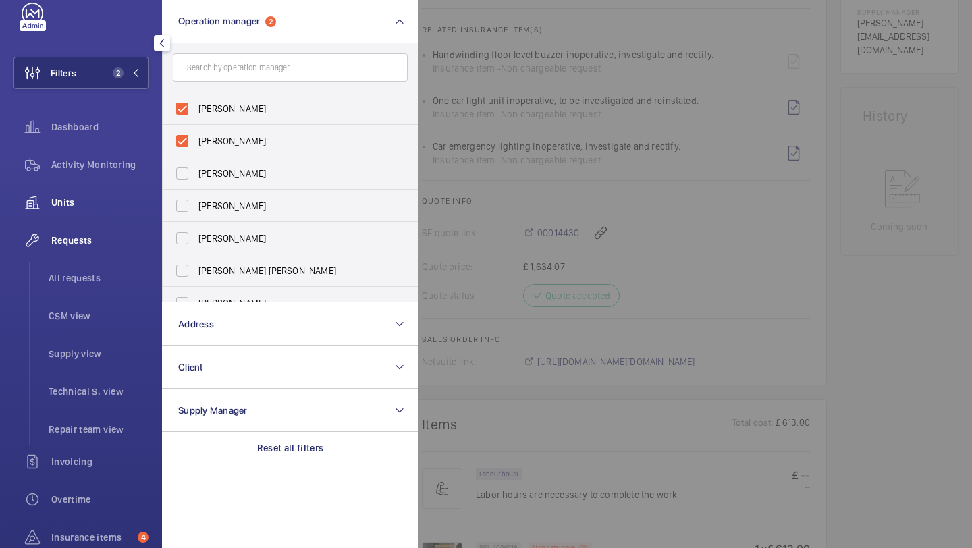
click at [89, 195] on div "Units" at bounding box center [80, 202] width 135 height 32
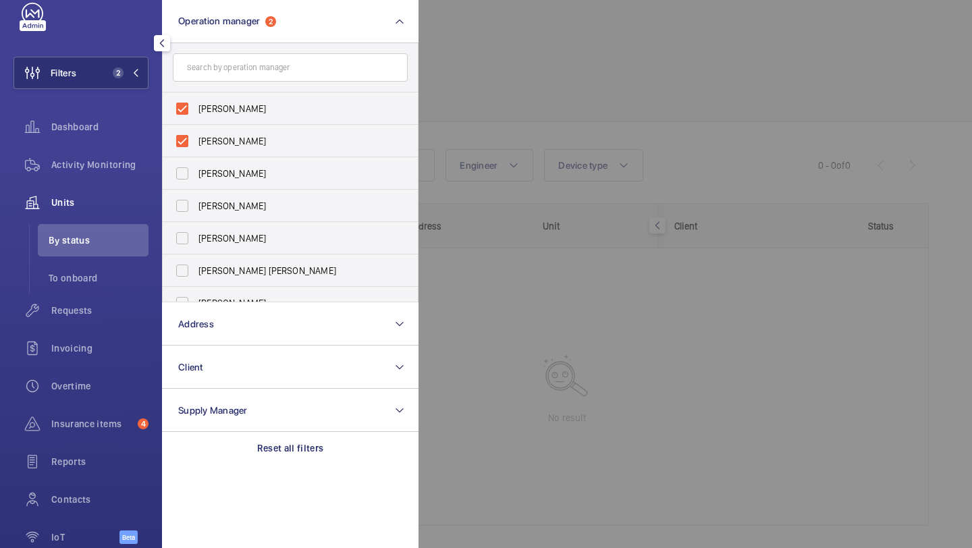
click at [530, 94] on div at bounding box center [904, 274] width 972 height 548
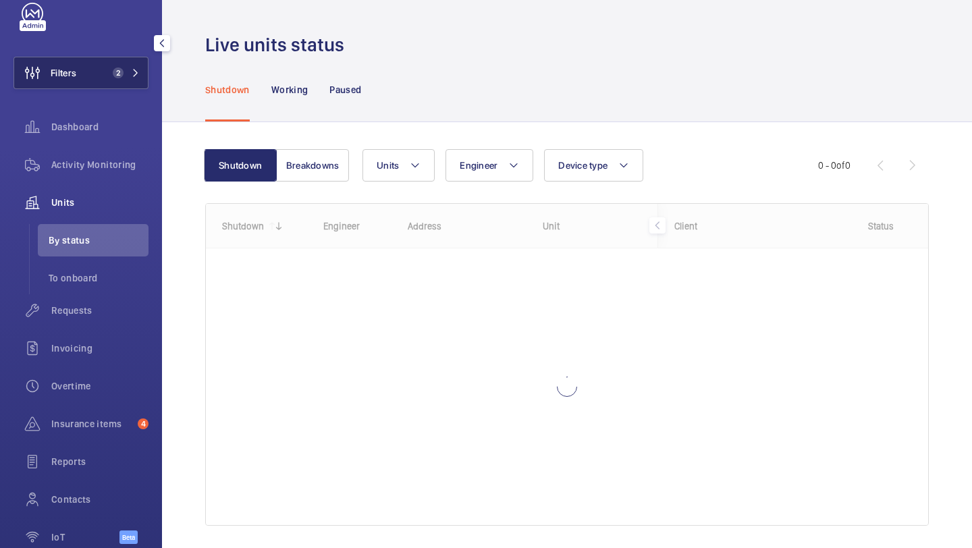
click at [136, 71] on mat-icon at bounding box center [136, 73] width 8 height 8
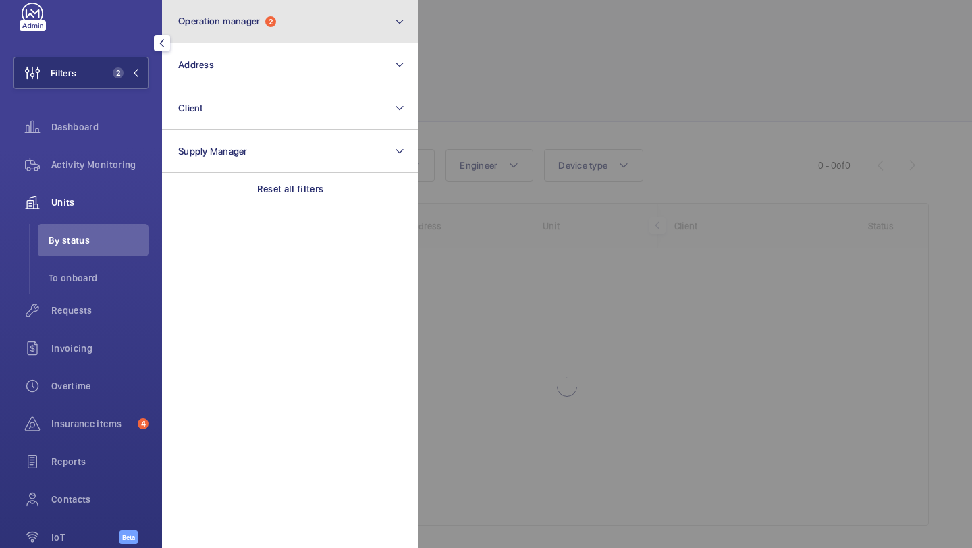
click at [237, 36] on button "Operation manager 2" at bounding box center [290, 21] width 256 height 43
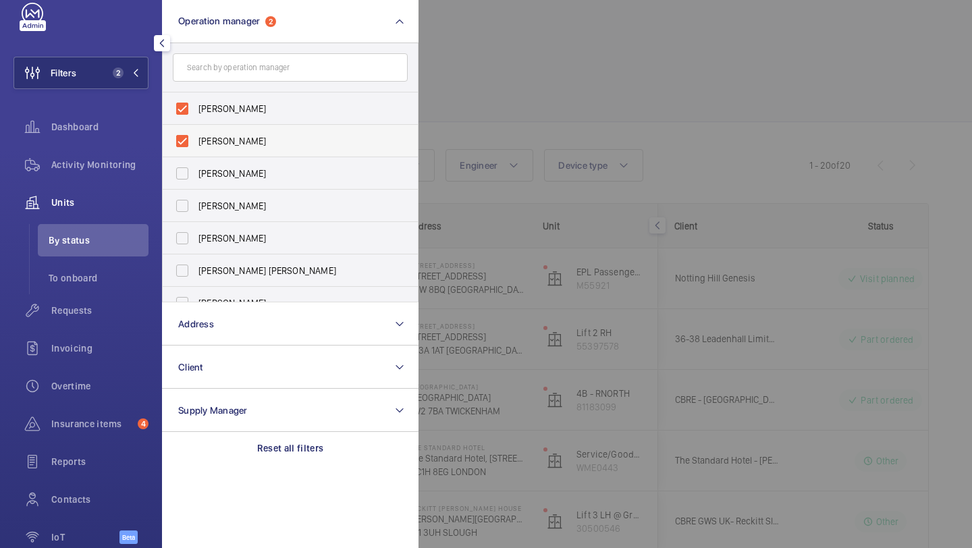
click at [226, 130] on label "Alex Waterman" at bounding box center [280, 141] width 235 height 32
click at [196, 130] on input "Alex Waterman" at bounding box center [182, 141] width 27 height 27
checkbox input "false"
drag, startPoint x: 497, startPoint y: 109, endPoint x: 505, endPoint y: 111, distance: 7.5
click at [503, 111] on div at bounding box center [904, 274] width 972 height 548
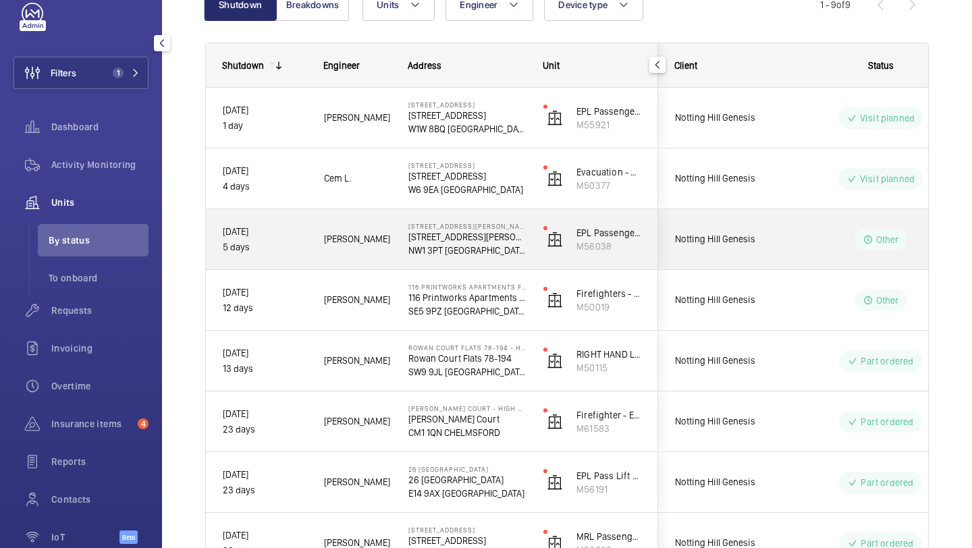
scroll to position [312, 0]
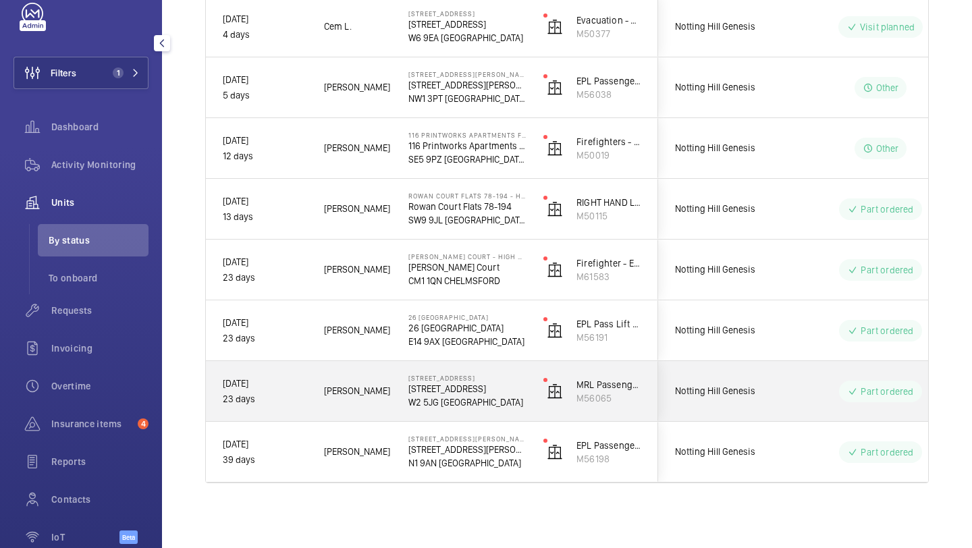
click at [733, 398] on div "Notting Hill Genesis" at bounding box center [718, 391] width 120 height 43
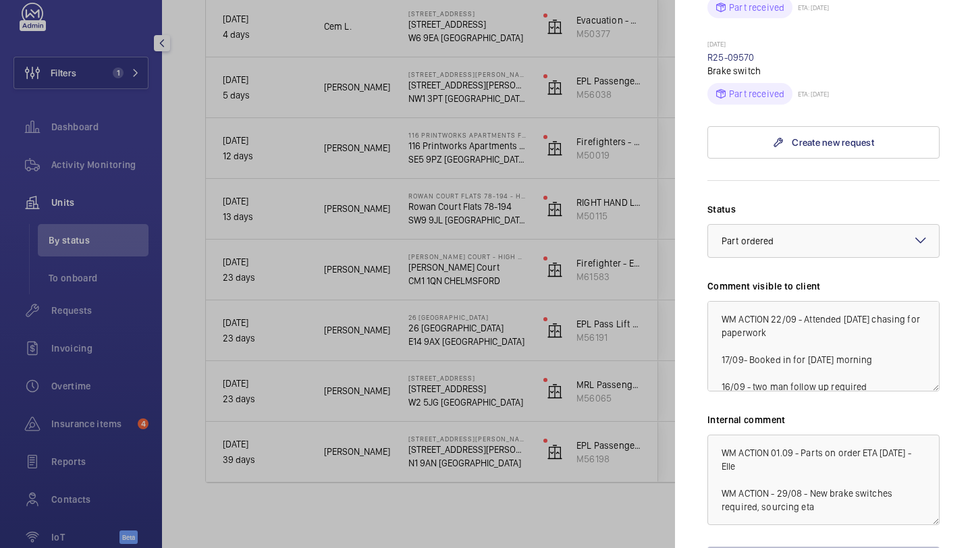
scroll to position [617, 0]
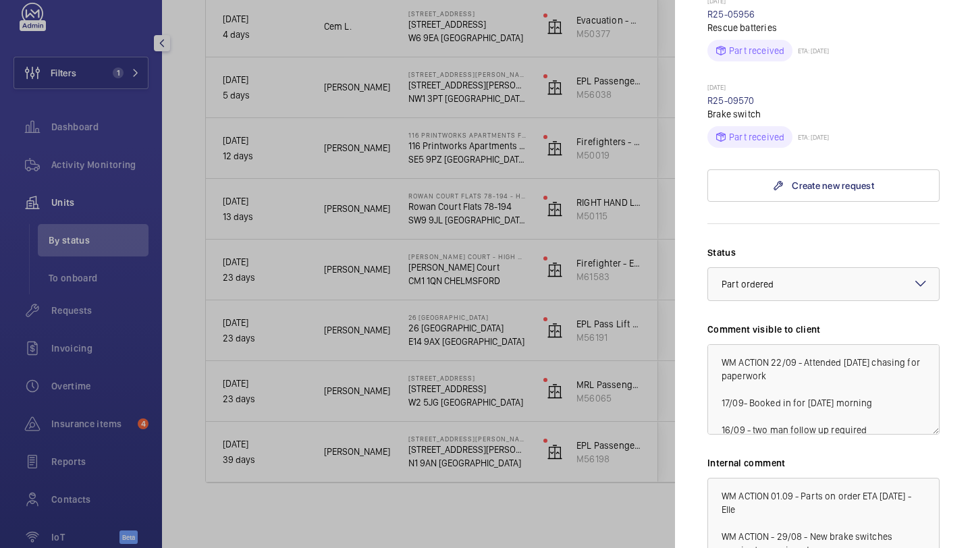
click at [659, 423] on div at bounding box center [486, 274] width 972 height 548
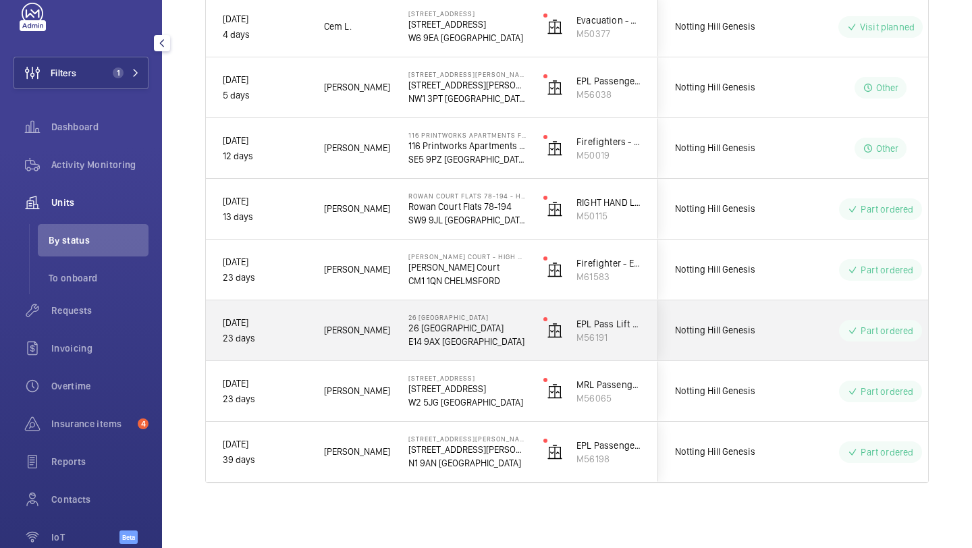
click at [751, 327] on span "Notting Hill Genesis" at bounding box center [727, 331] width 104 height 16
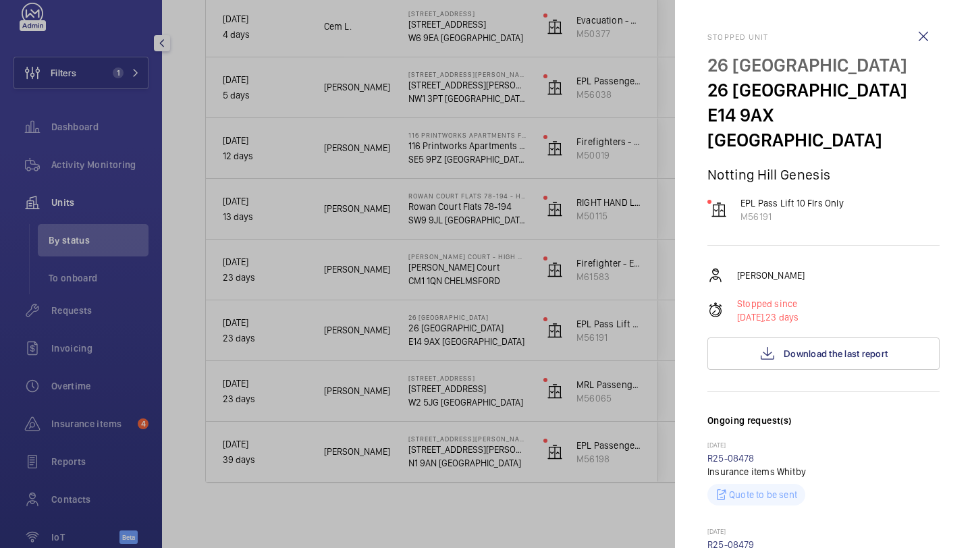
scroll to position [632, 0]
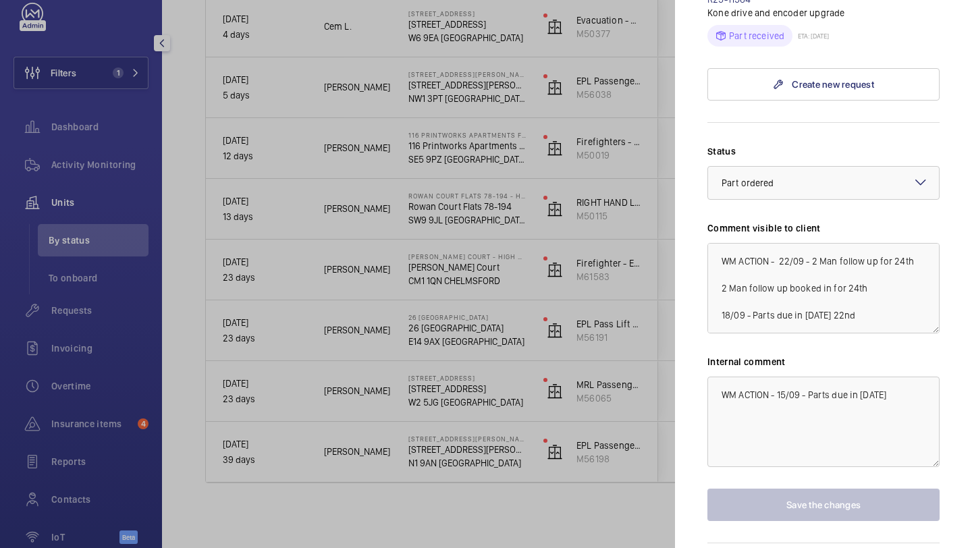
click at [654, 345] on div at bounding box center [486, 274] width 972 height 548
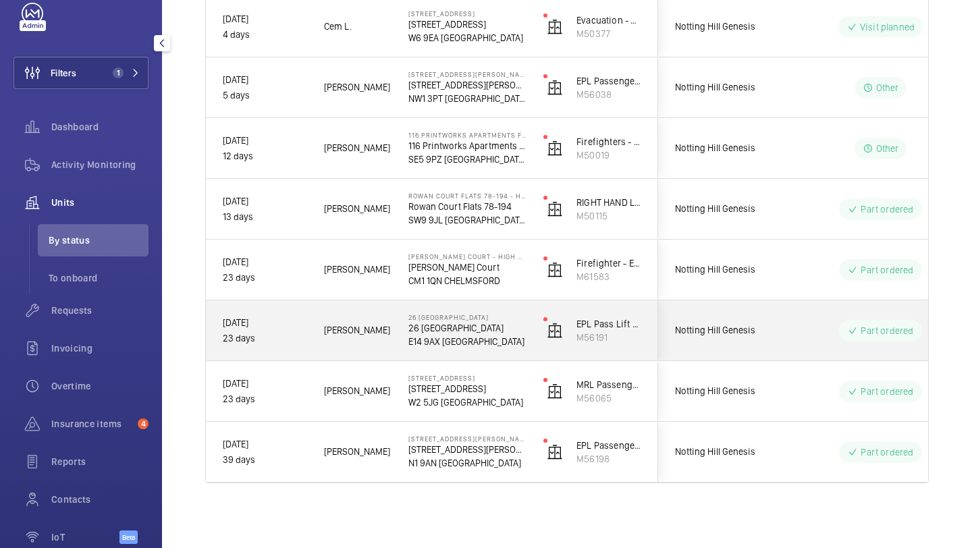
click at [710, 275] on span "Notting Hill Genesis" at bounding box center [727, 270] width 104 height 16
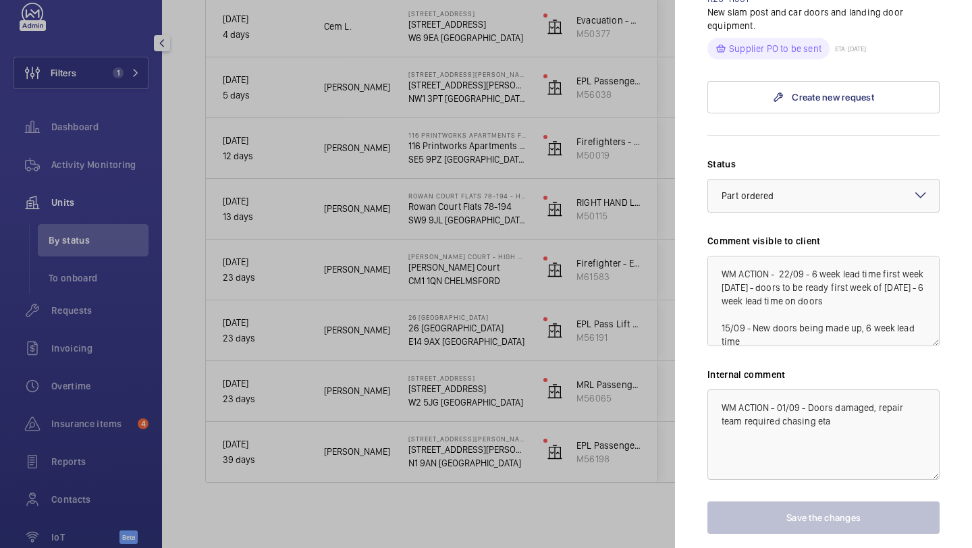
scroll to position [603, 0]
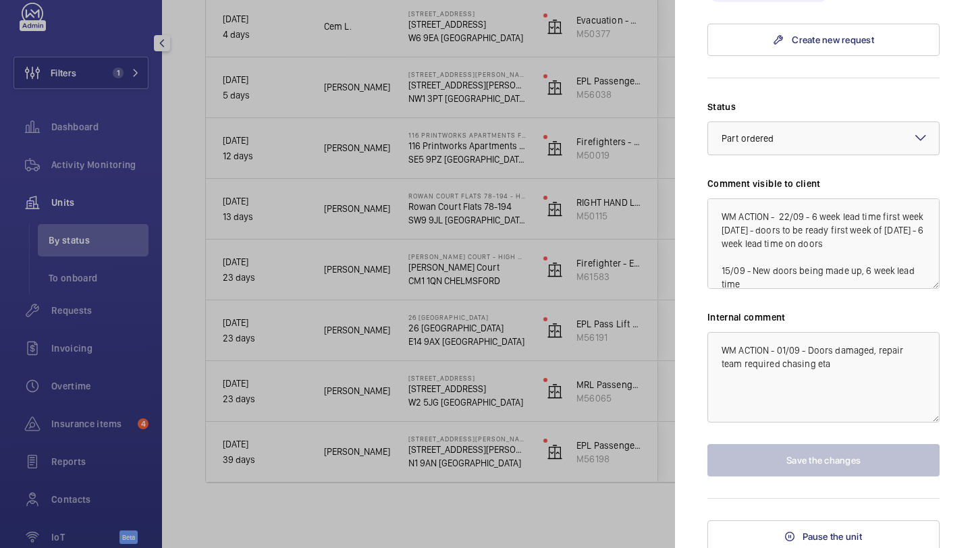
click at [619, 329] on div at bounding box center [486, 274] width 972 height 548
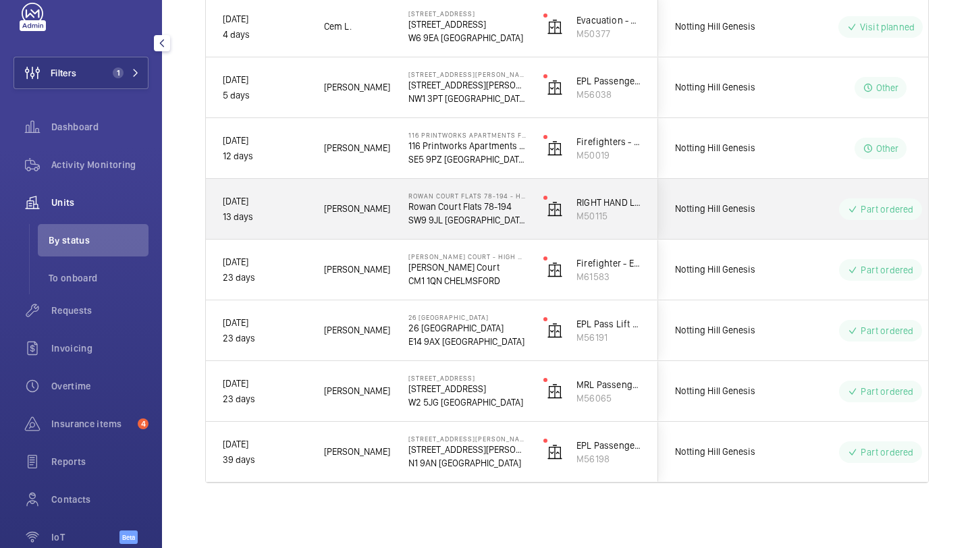
click at [730, 184] on div "Notting Hill Genesis" at bounding box center [718, 209] width 121 height 60
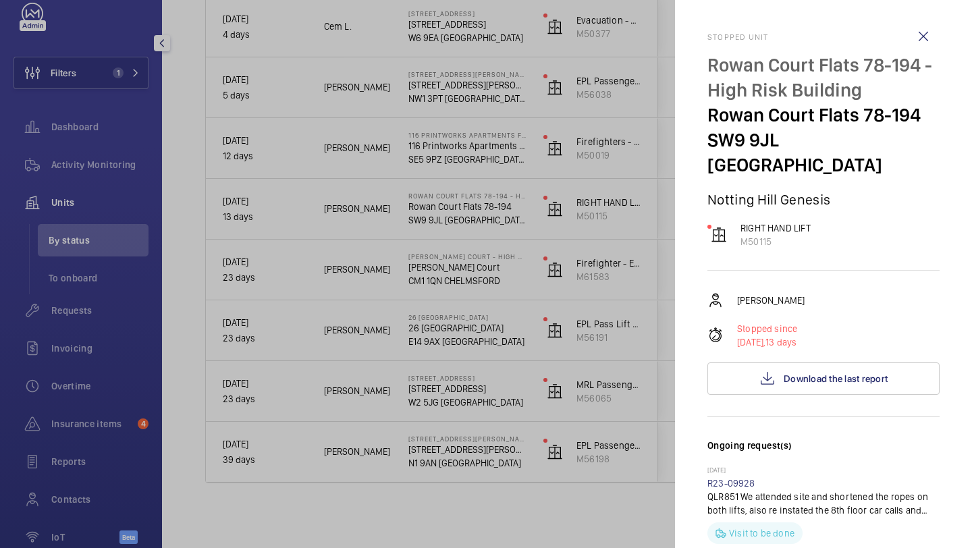
click at [648, 275] on div at bounding box center [486, 274] width 972 height 548
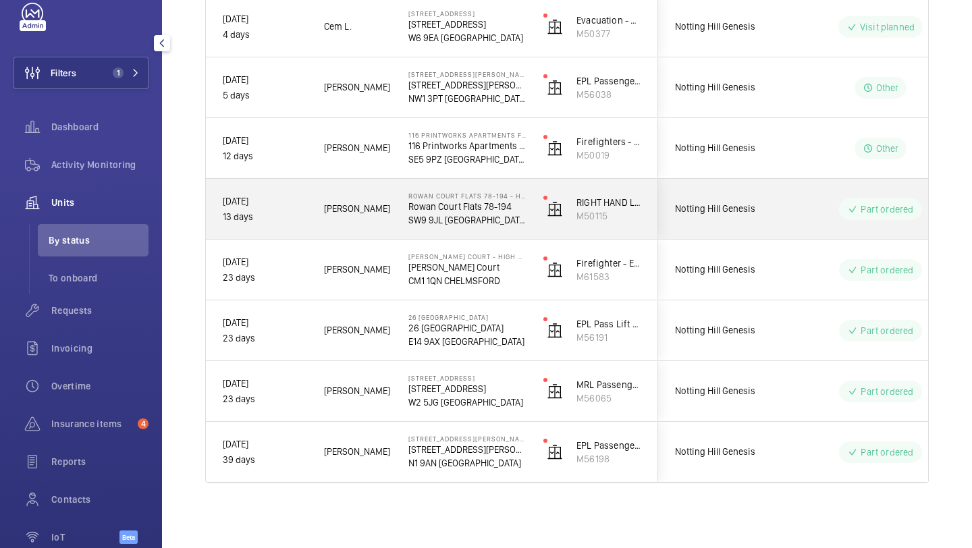
click at [793, 206] on div "Part ordered" at bounding box center [872, 209] width 184 height 49
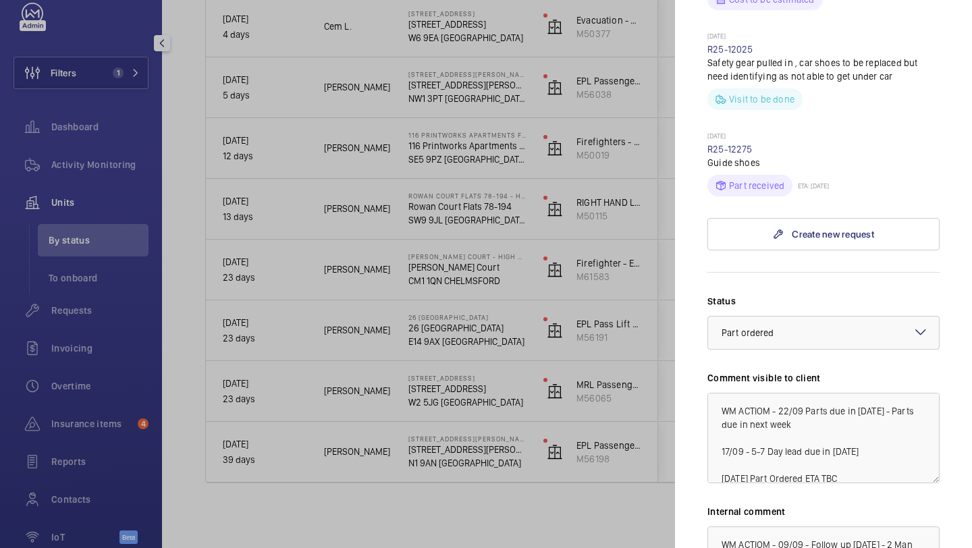
scroll to position [617, 0]
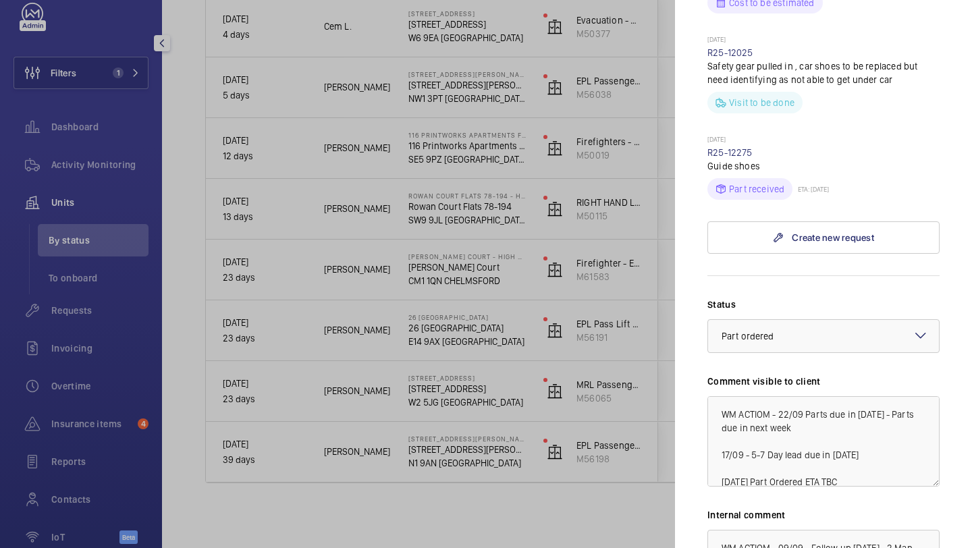
click at [677, 250] on mat-sidenav "Stopped unit Rowan Court Flats 78-194 - High Risk Building Rowan Court Flats 78…" at bounding box center [823, 274] width 297 height 548
click at [648, 267] on div at bounding box center [486, 274] width 972 height 548
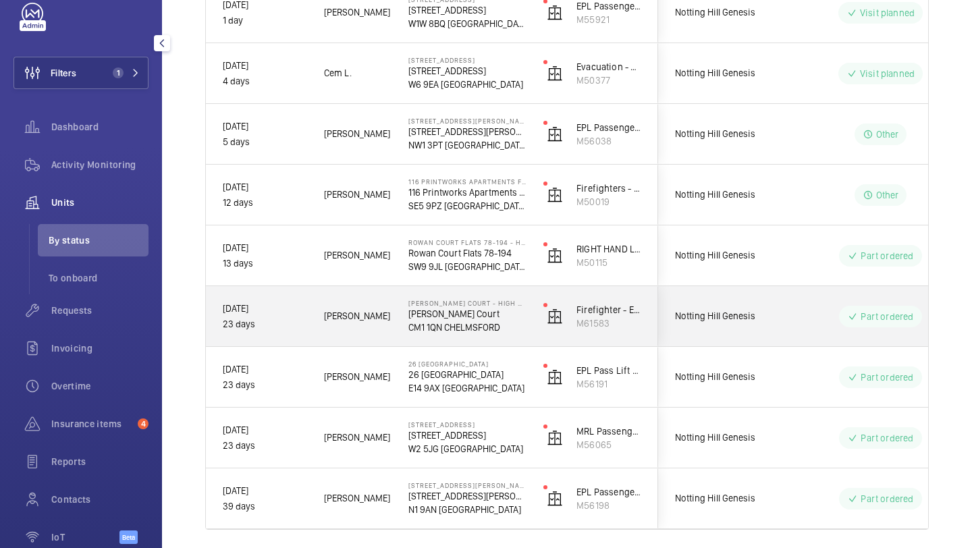
scroll to position [258, 0]
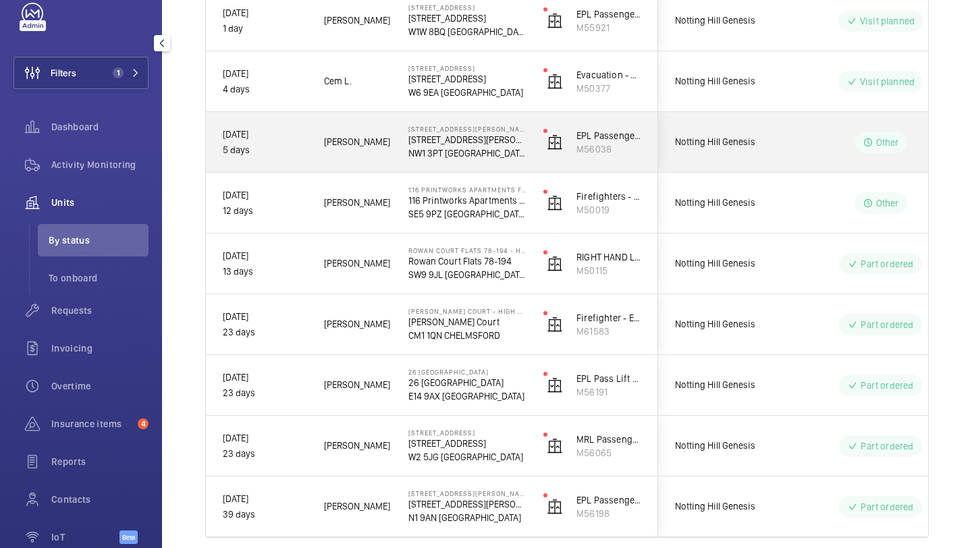
click at [760, 161] on div "Notting Hill Genesis" at bounding box center [718, 142] width 120 height 43
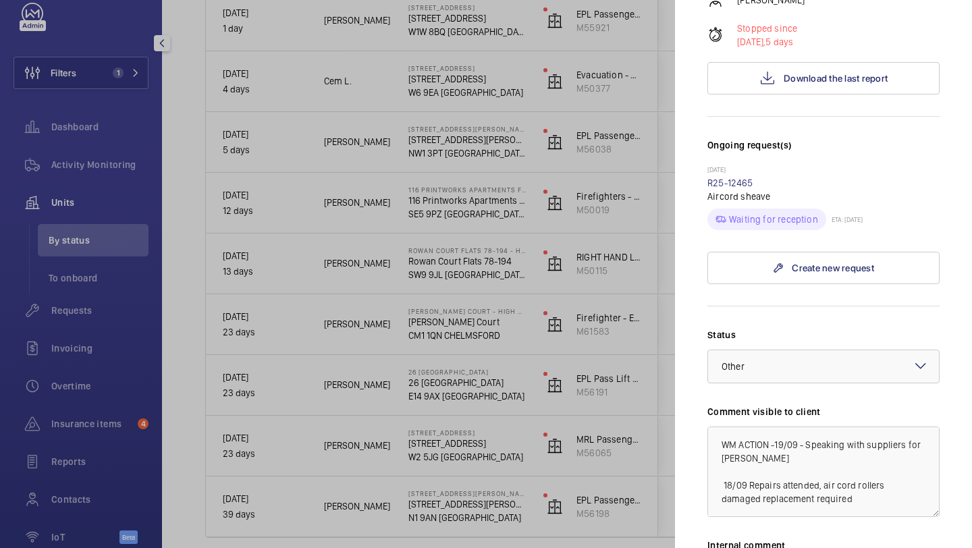
scroll to position [376, 0]
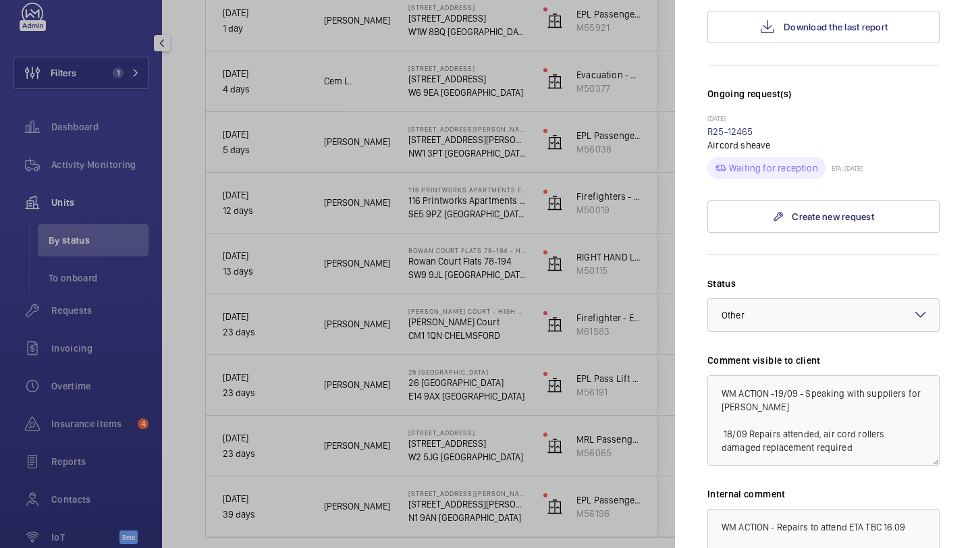
click at [460, 231] on div at bounding box center [486, 274] width 972 height 548
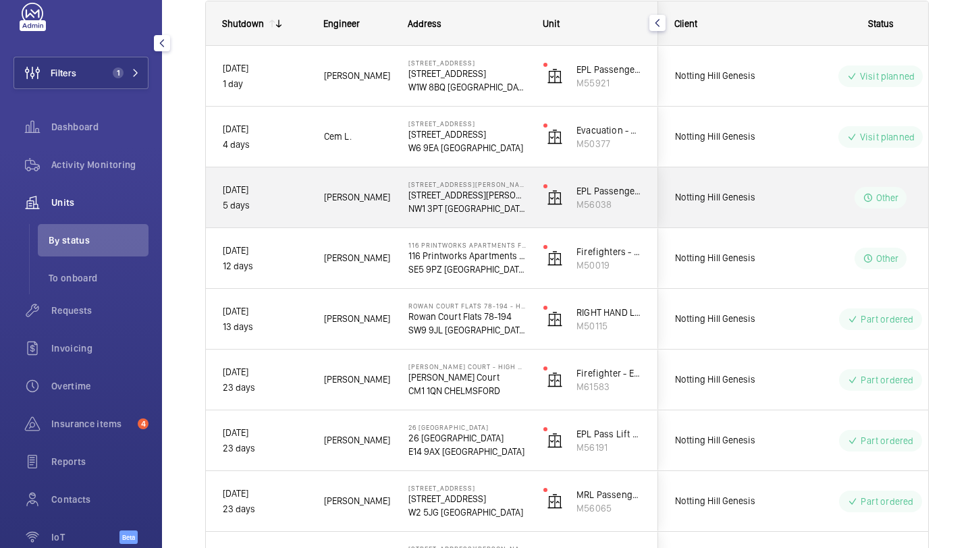
scroll to position [183, 0]
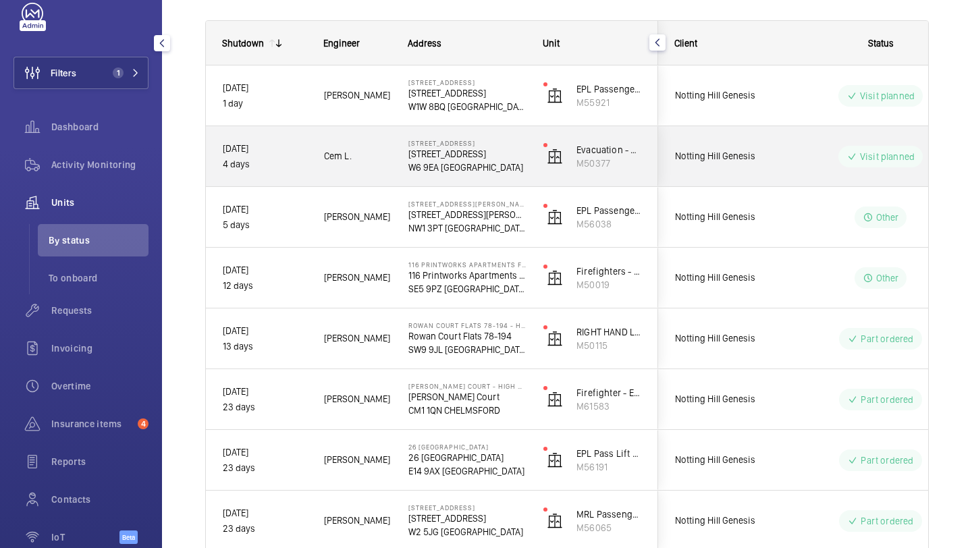
click at [714, 153] on span "Notting Hill Genesis" at bounding box center [727, 156] width 104 height 16
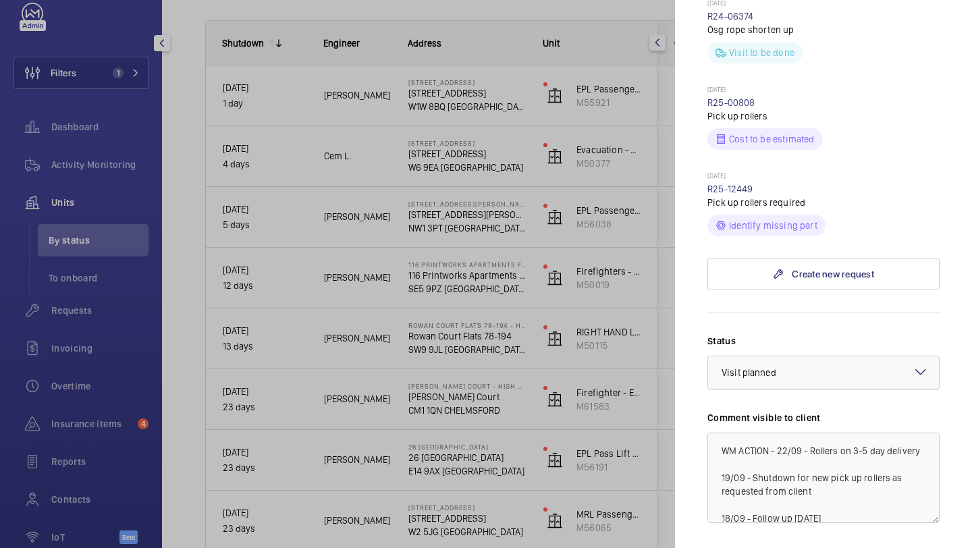
scroll to position [441, 0]
drag, startPoint x: 754, startPoint y: 169, endPoint x: 708, endPoint y: 169, distance: 45.9
click at [708, 173] on div "18/09/2025 R25-12449 Pick up rollers required Identify missing part" at bounding box center [823, 205] width 232 height 65
copy link "R25-12449"
click at [507, 161] on div at bounding box center [486, 274] width 972 height 548
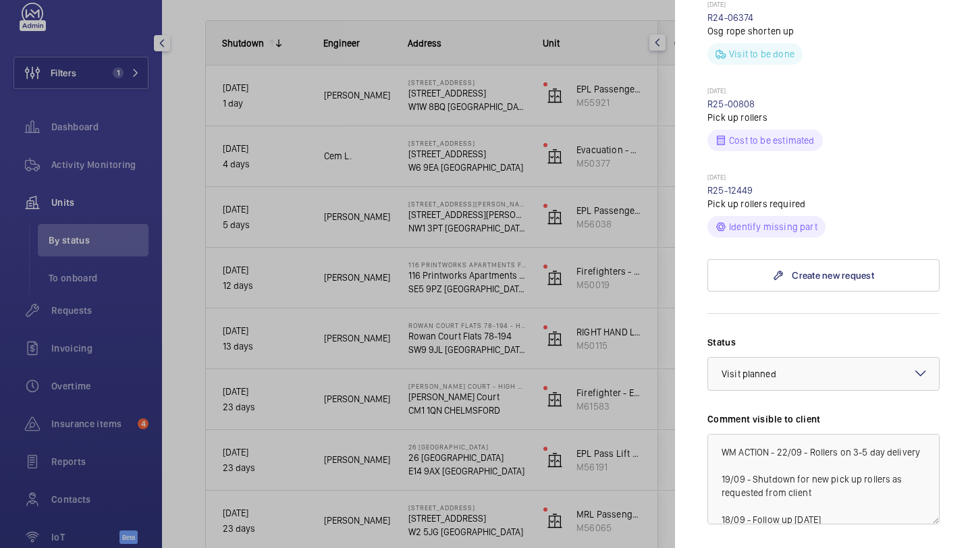
scroll to position [0, 0]
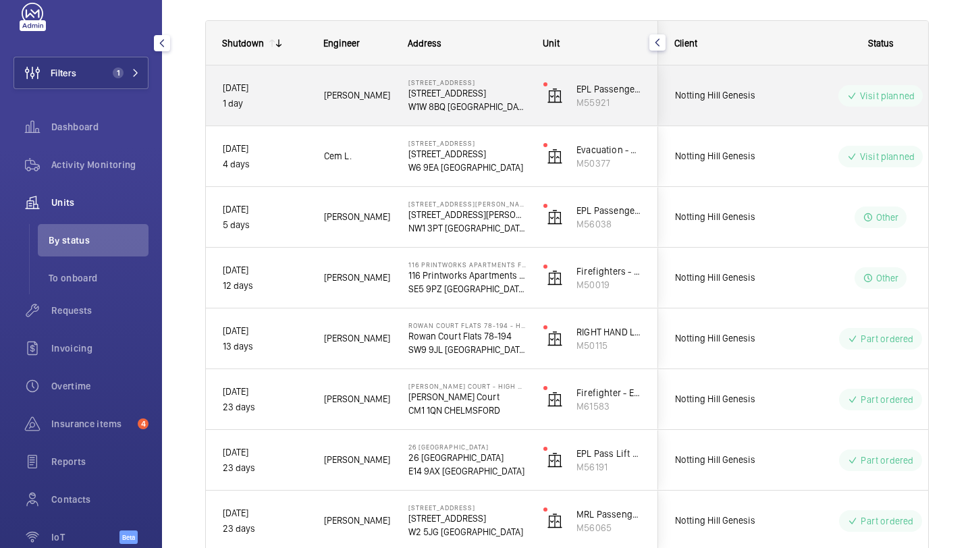
click at [710, 95] on span "Notting Hill Genesis" at bounding box center [727, 96] width 104 height 16
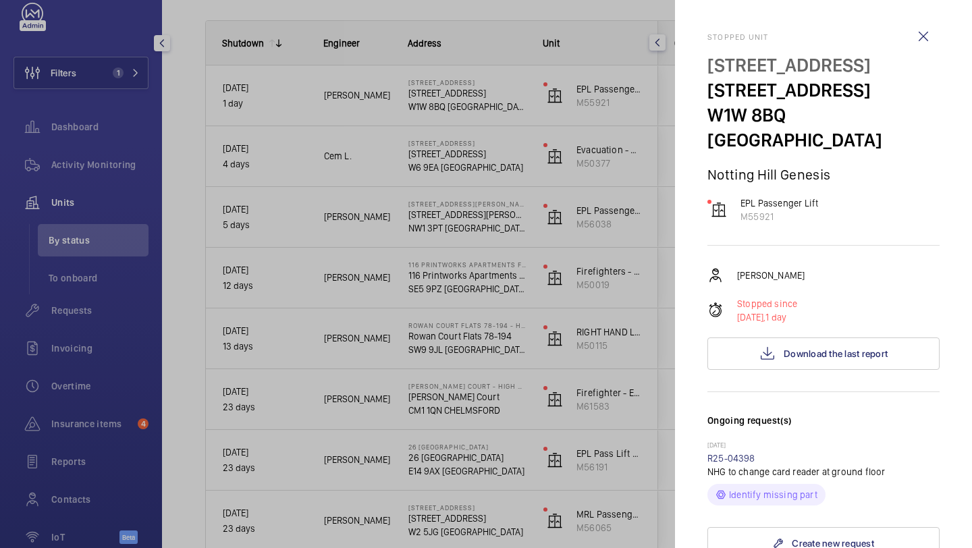
scroll to position [483, 0]
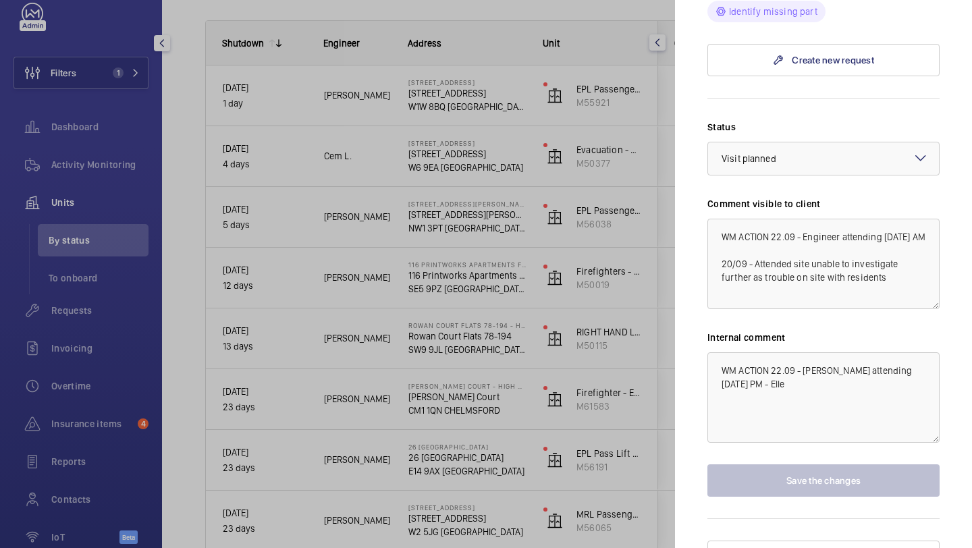
click at [607, 200] on div at bounding box center [486, 274] width 972 height 548
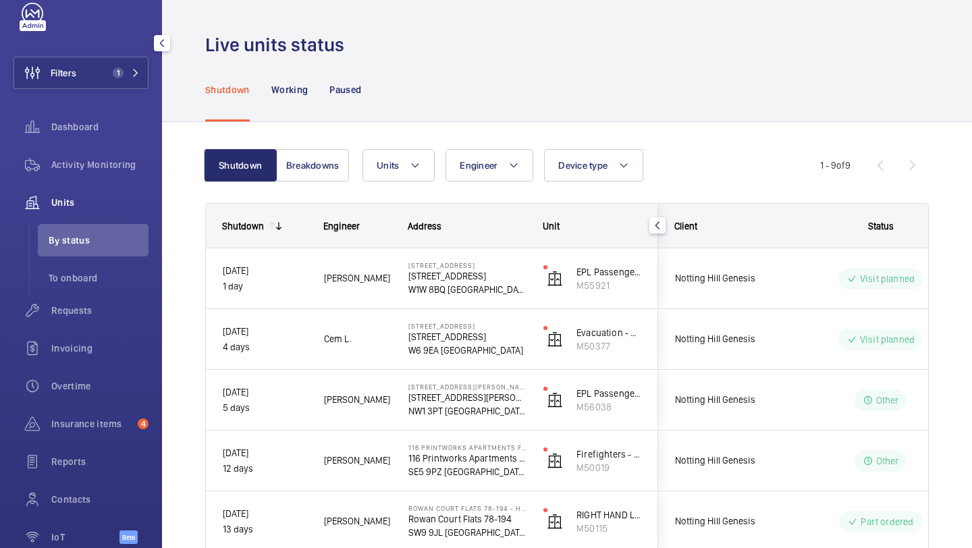
scroll to position [312, 0]
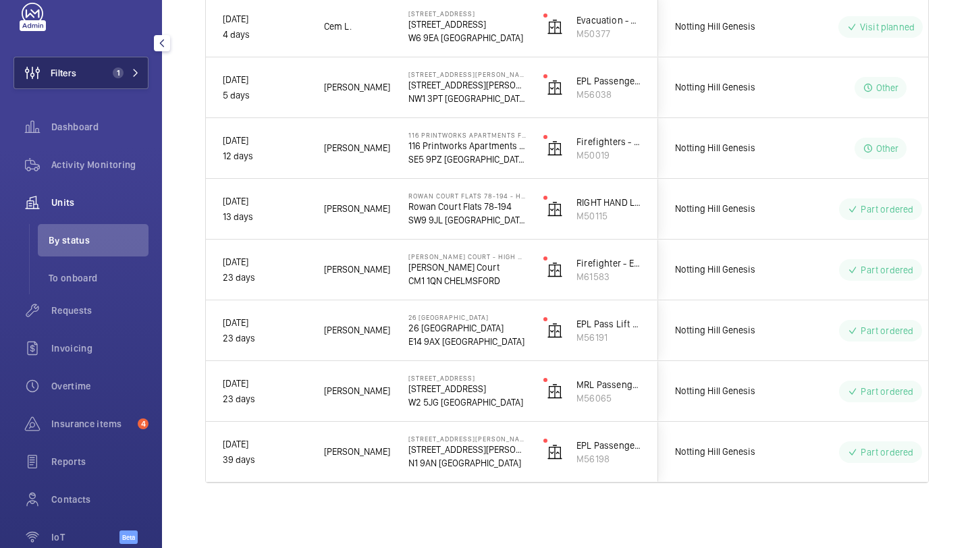
click at [109, 82] on button "Filters 1" at bounding box center [80, 73] width 135 height 32
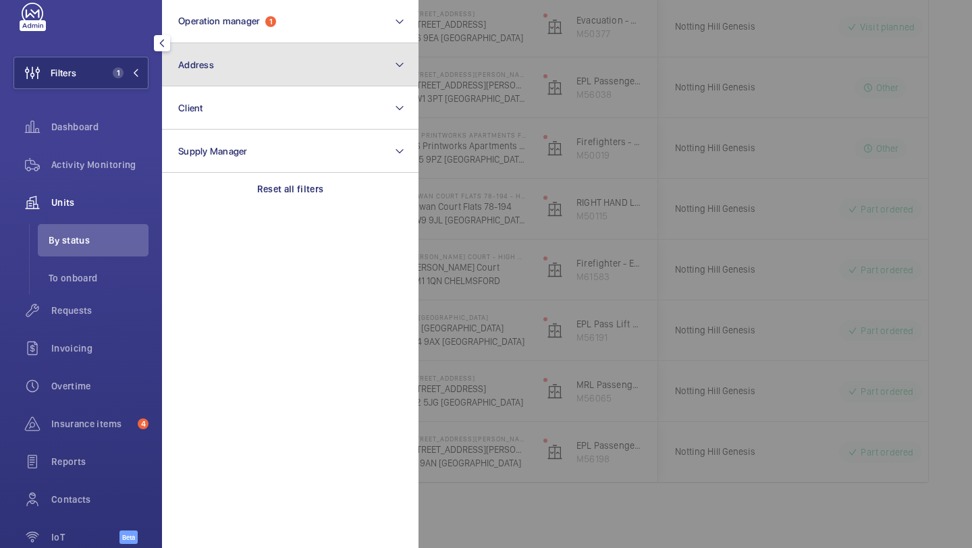
click at [216, 76] on button "Address" at bounding box center [290, 64] width 256 height 43
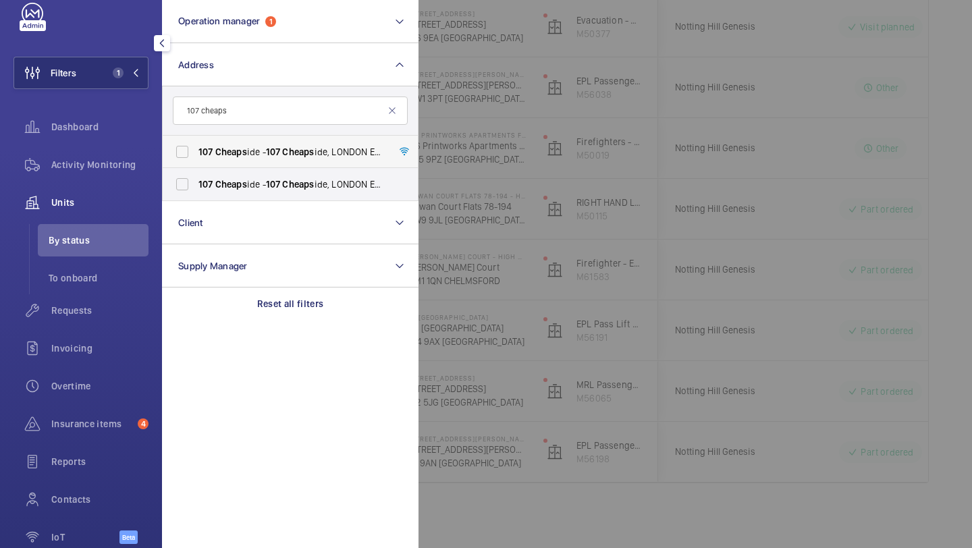
type input "107 cheaps"
click at [248, 154] on span "107 Cheaps ide - 107 Cheaps ide, LONDON EC2V 6DN" at bounding box center [291, 151] width 186 height 13
click at [196, 154] on input "107 Cheaps ide - 107 Cheaps ide, LONDON EC2V 6DN" at bounding box center [182, 151] width 27 height 27
checkbox input "true"
click at [239, 176] on label "107 Cheaps ide - 107 Cheaps ide, LONDON EC2V 6DN" at bounding box center [280, 184] width 235 height 32
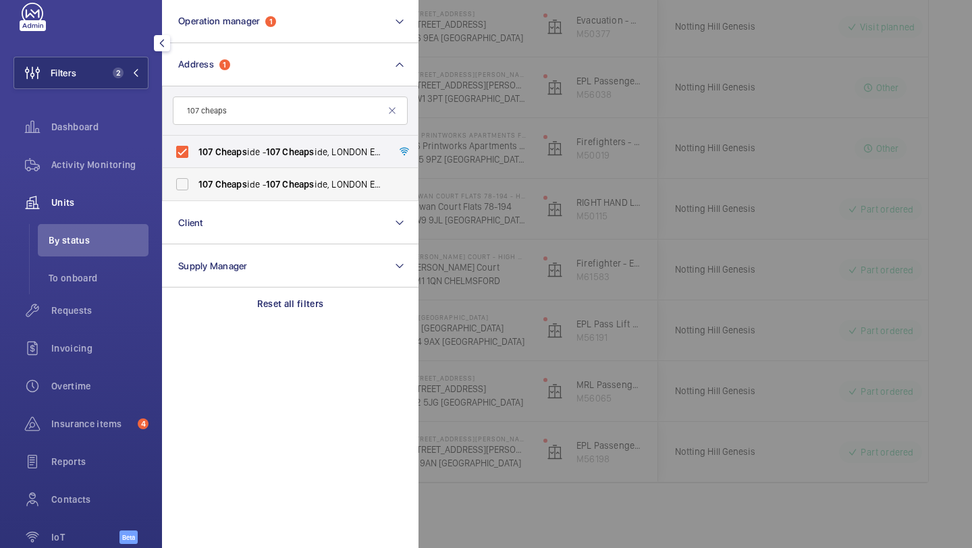
click at [196, 176] on input "107 Cheaps ide - 107 Cheaps ide, LONDON EC2V 6DN" at bounding box center [182, 184] width 27 height 27
checkbox input "true"
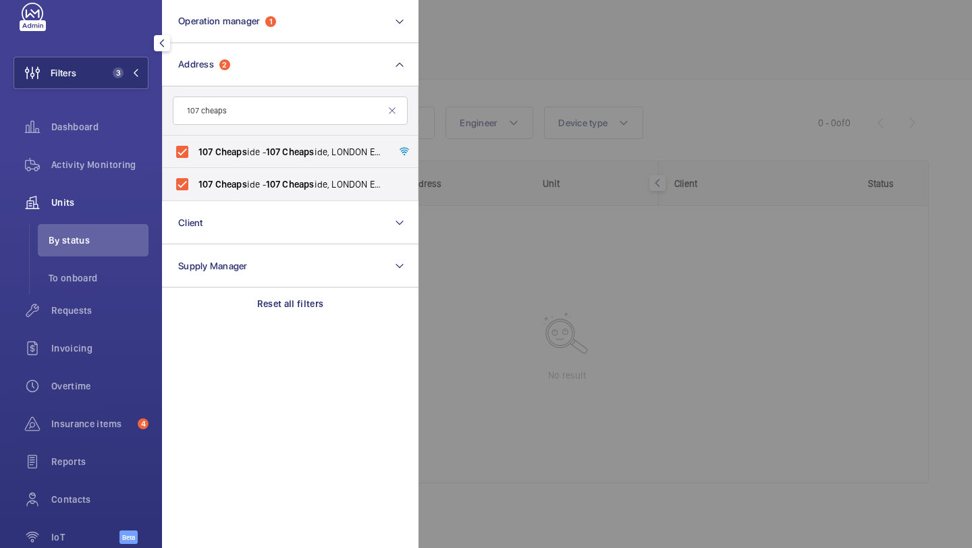
click at [541, 82] on div at bounding box center [904, 274] width 972 height 548
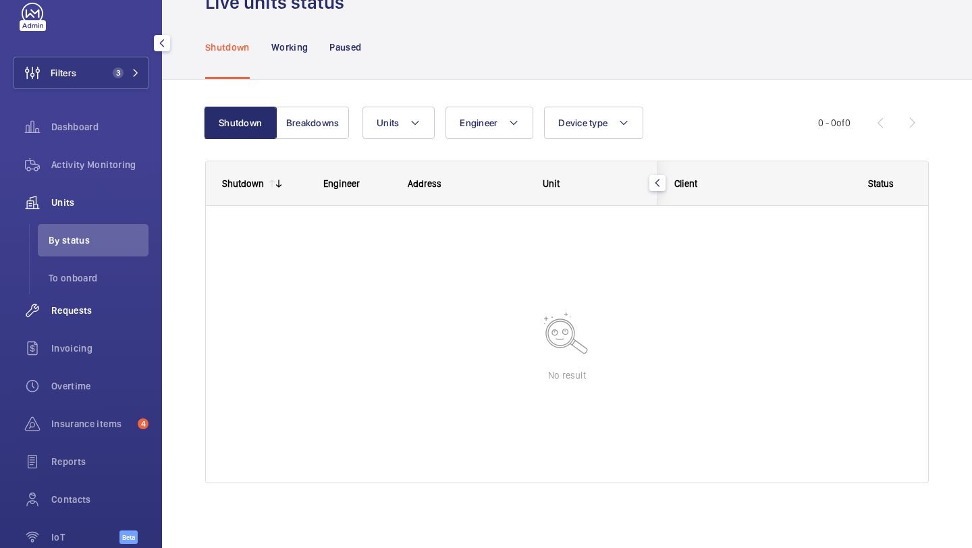
click at [61, 304] on span "Requests" at bounding box center [99, 310] width 97 height 13
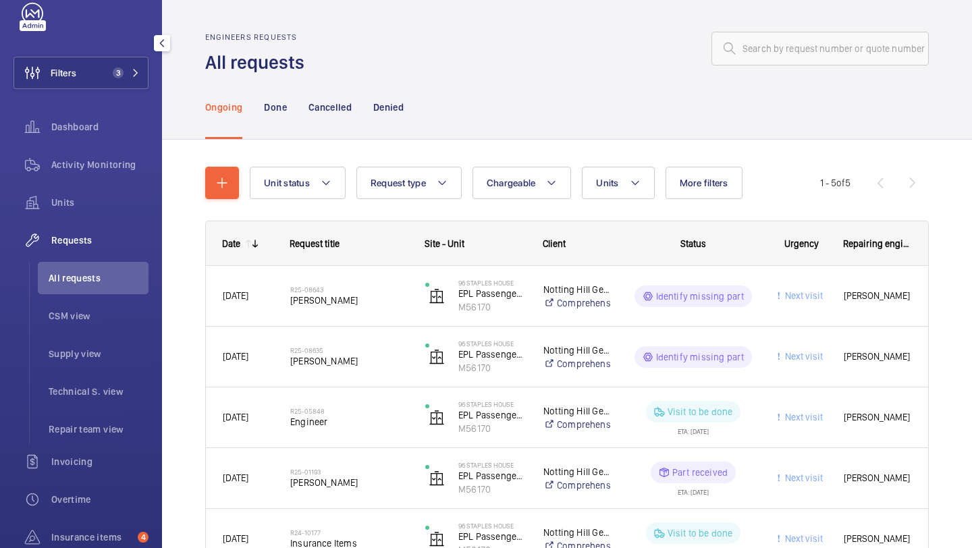
click at [76, 236] on span "Requests" at bounding box center [99, 239] width 97 height 13
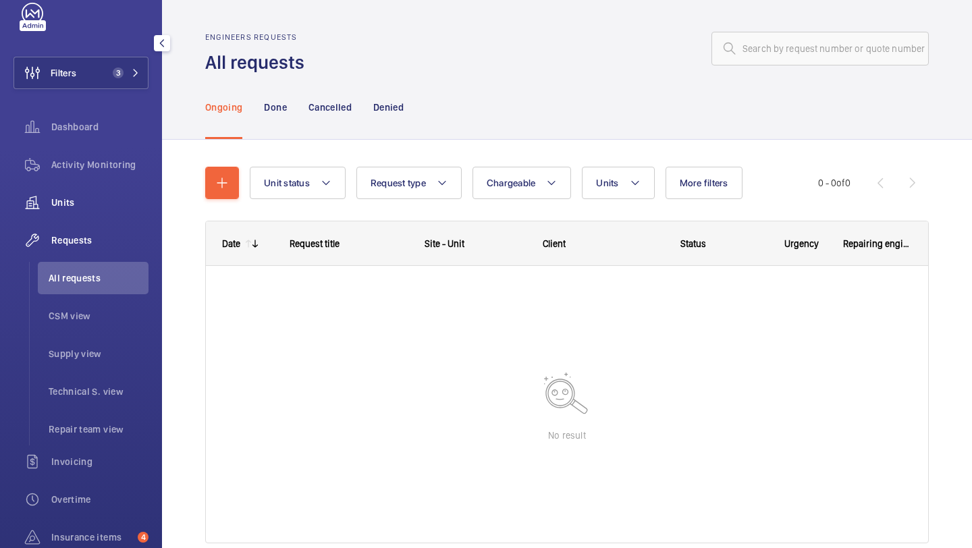
click at [77, 216] on div "Units" at bounding box center [80, 202] width 135 height 32
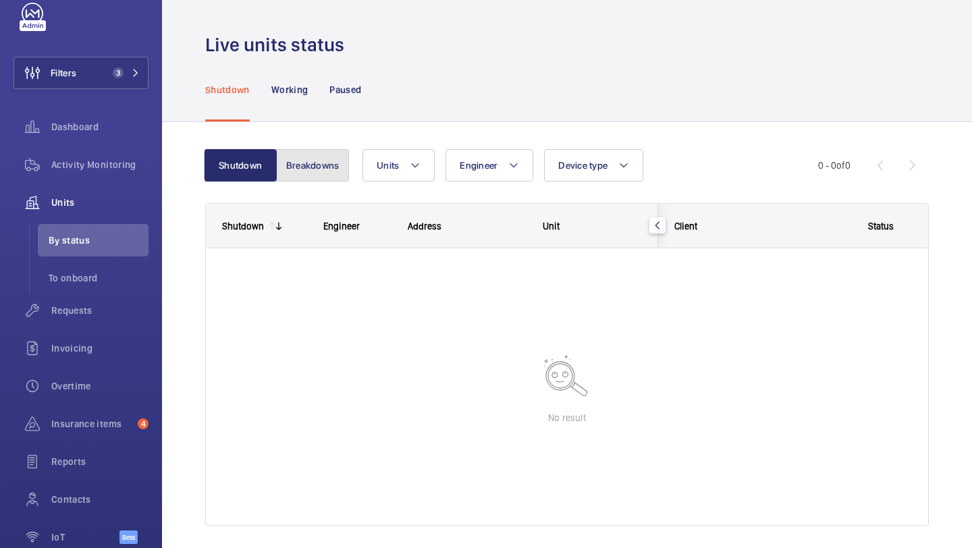
click at [310, 175] on button "Breakdowns" at bounding box center [312, 165] width 73 height 32
click at [265, 165] on button "Shutdown" at bounding box center [241, 165] width 73 height 32
click at [360, 78] on div "Paused" at bounding box center [345, 89] width 32 height 64
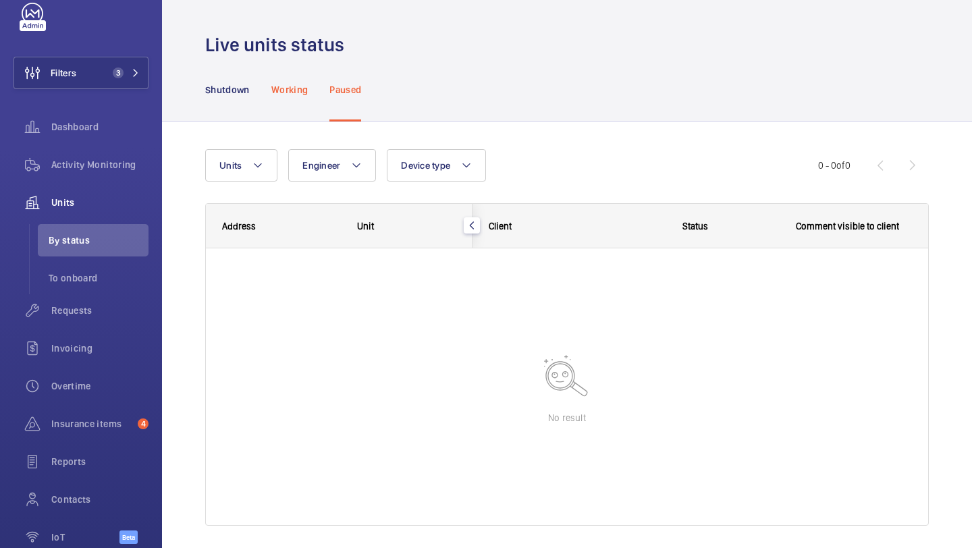
click at [297, 84] on p "Working" at bounding box center [289, 89] width 36 height 13
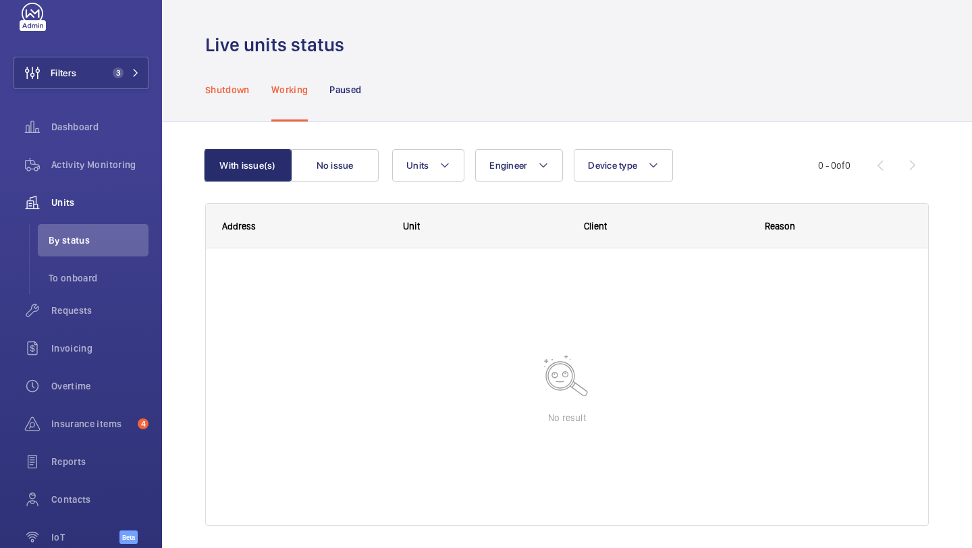
click at [221, 111] on div "Shutdown" at bounding box center [227, 89] width 45 height 64
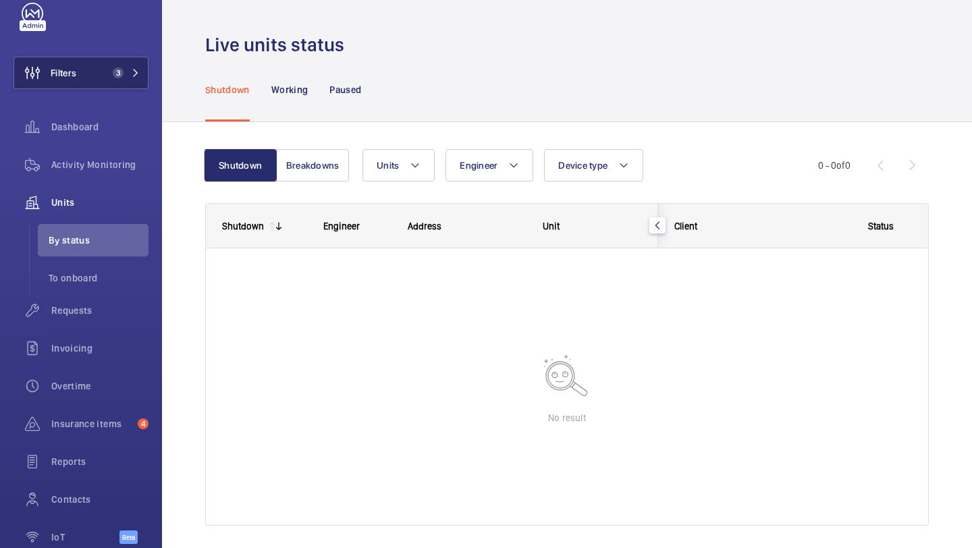
click at [119, 77] on span "3" at bounding box center [118, 72] width 11 height 11
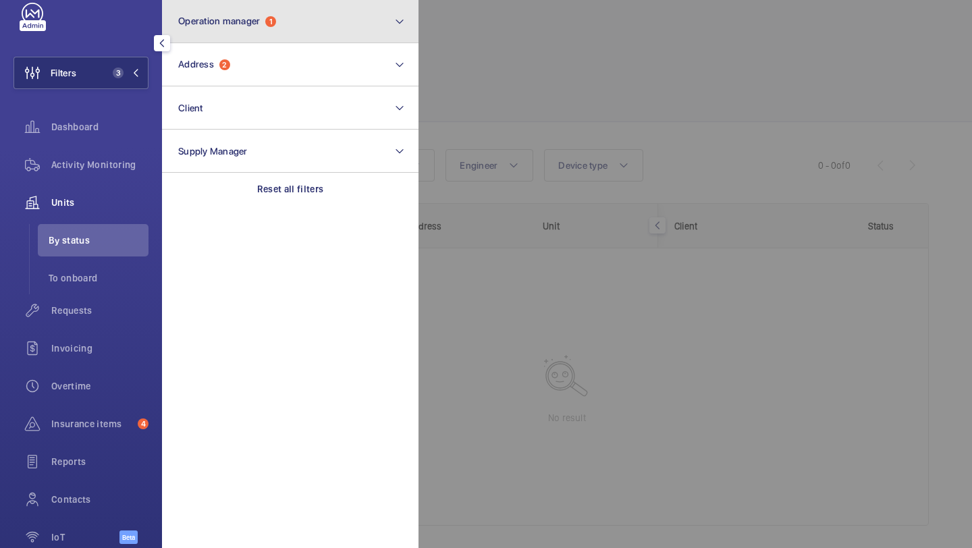
click at [248, 13] on button "Operation manager 1" at bounding box center [290, 21] width 256 height 43
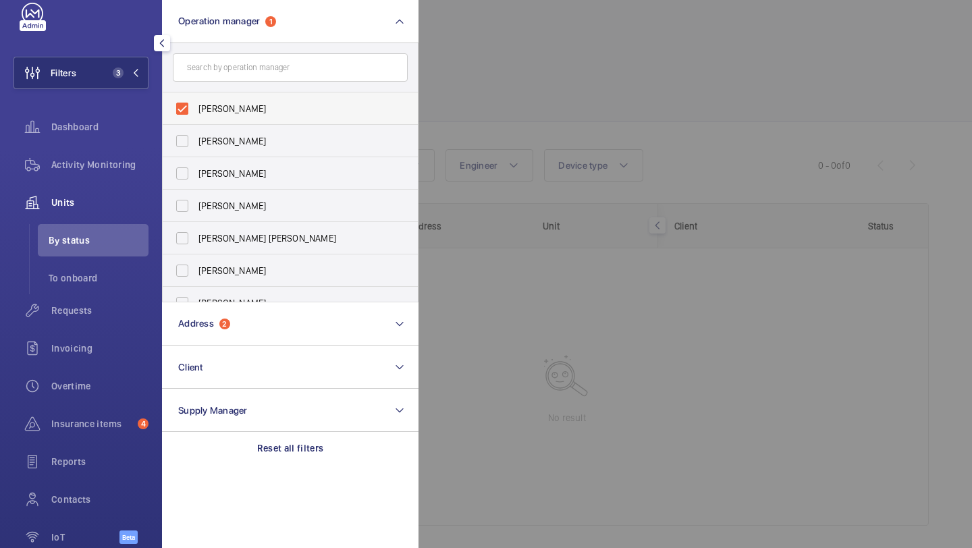
click at [241, 107] on span "[PERSON_NAME]" at bounding box center [291, 108] width 186 height 13
click at [196, 107] on input "[PERSON_NAME]" at bounding box center [182, 108] width 27 height 27
checkbox input "false"
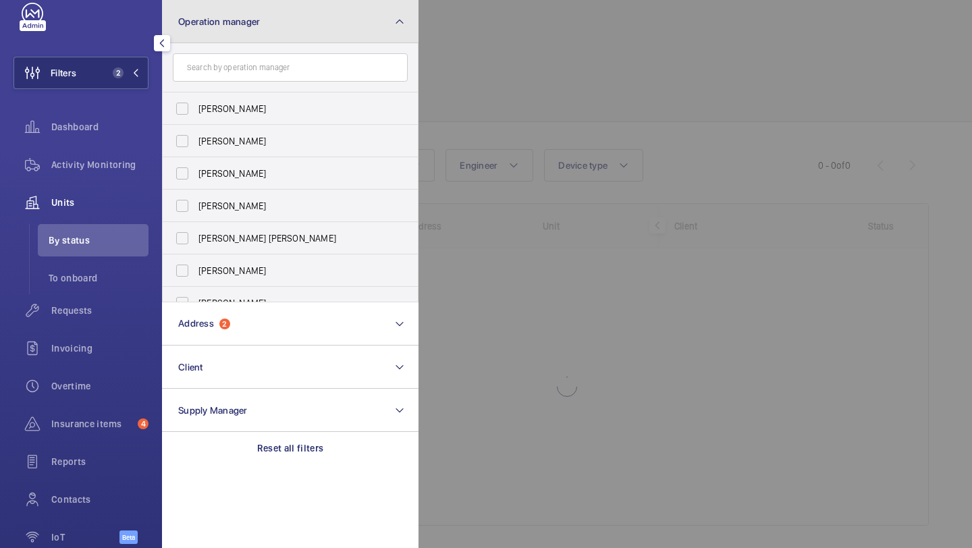
click at [237, 34] on button "Operation manager" at bounding box center [290, 21] width 256 height 43
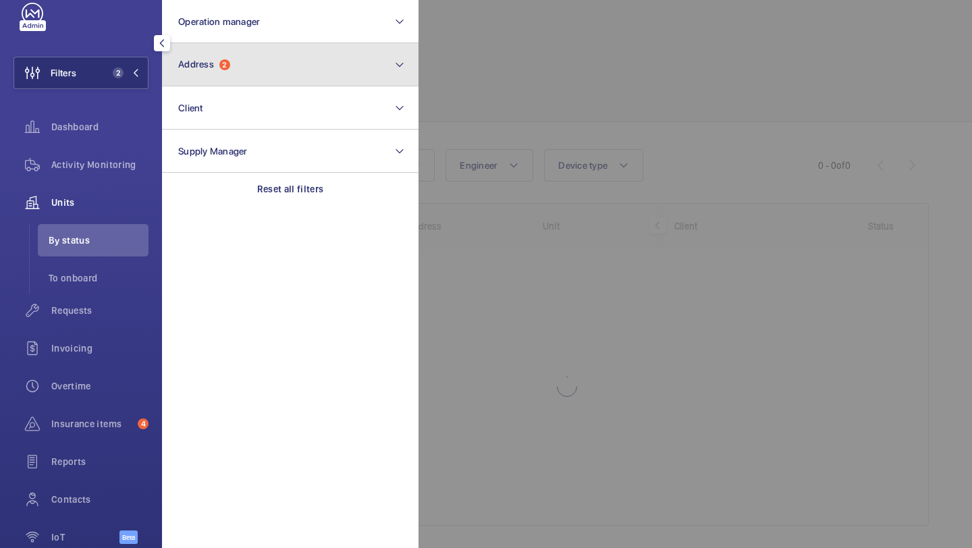
click at [237, 77] on button "Address 2" at bounding box center [290, 64] width 256 height 43
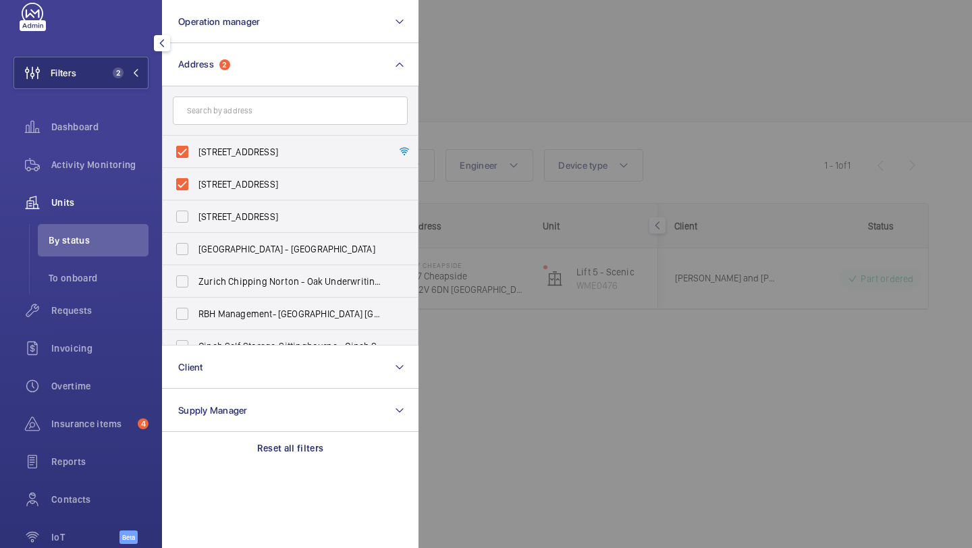
click at [546, 65] on div at bounding box center [904, 274] width 972 height 548
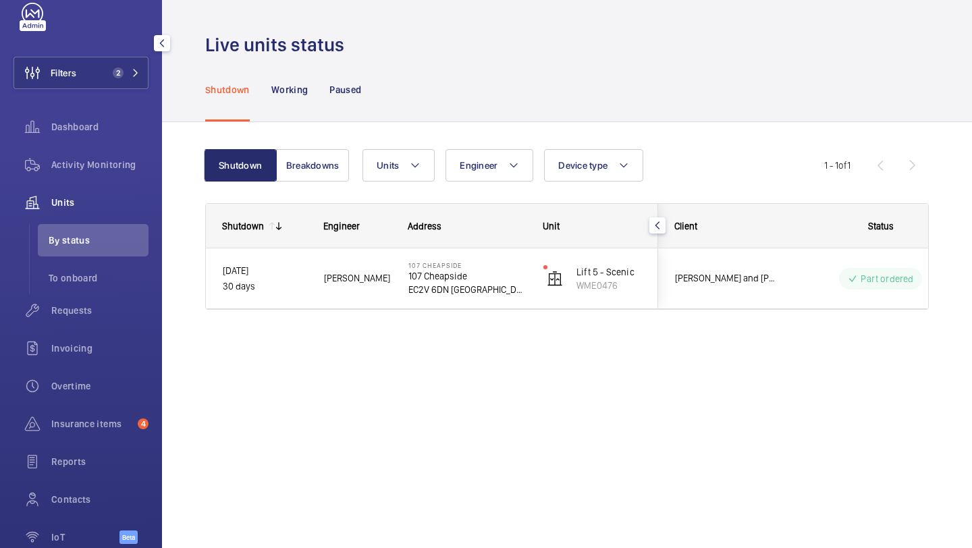
click at [770, 309] on div "Shutdown Engineer Address Unit Client" at bounding box center [566, 256] width 723 height 107
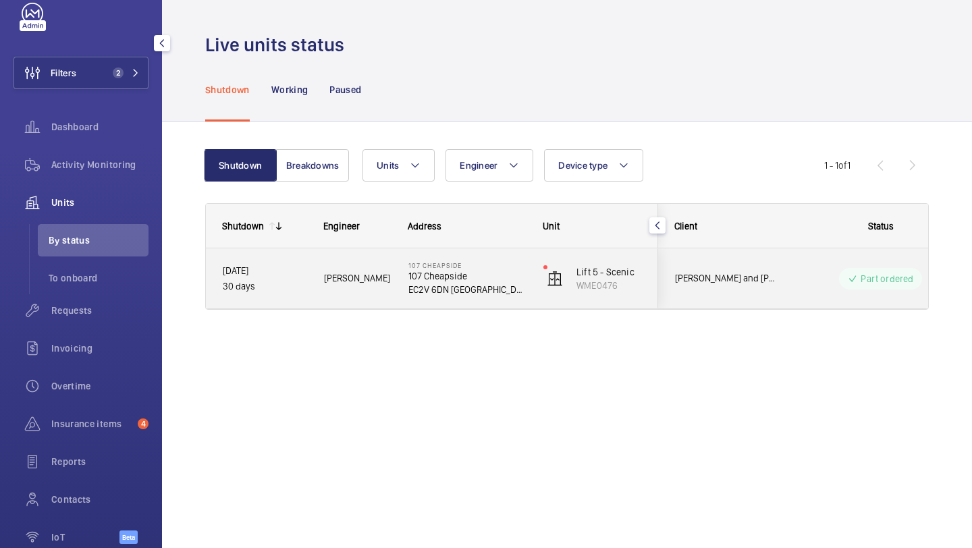
click at [770, 301] on div "Cushman and Wakefield 107 Cheapside" at bounding box center [718, 278] width 121 height 60
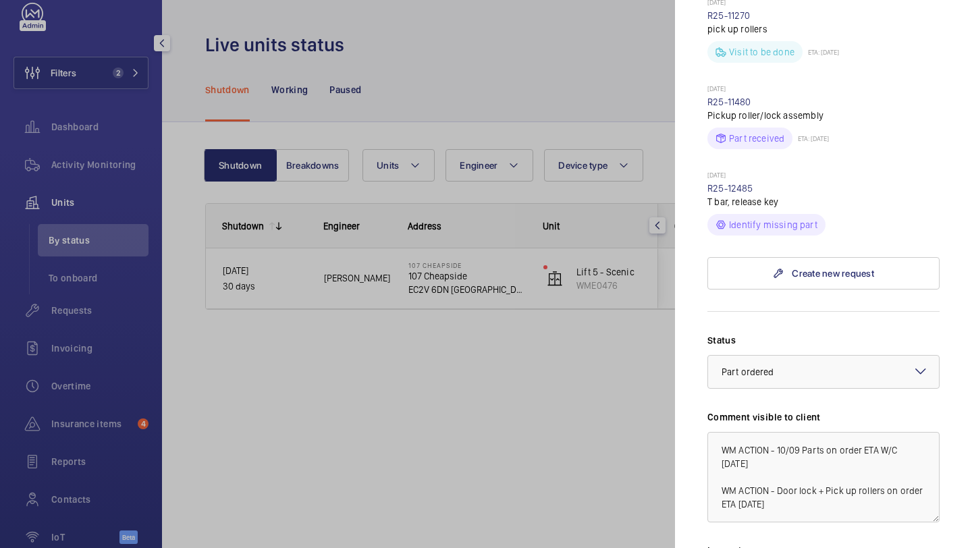
scroll to position [538, 0]
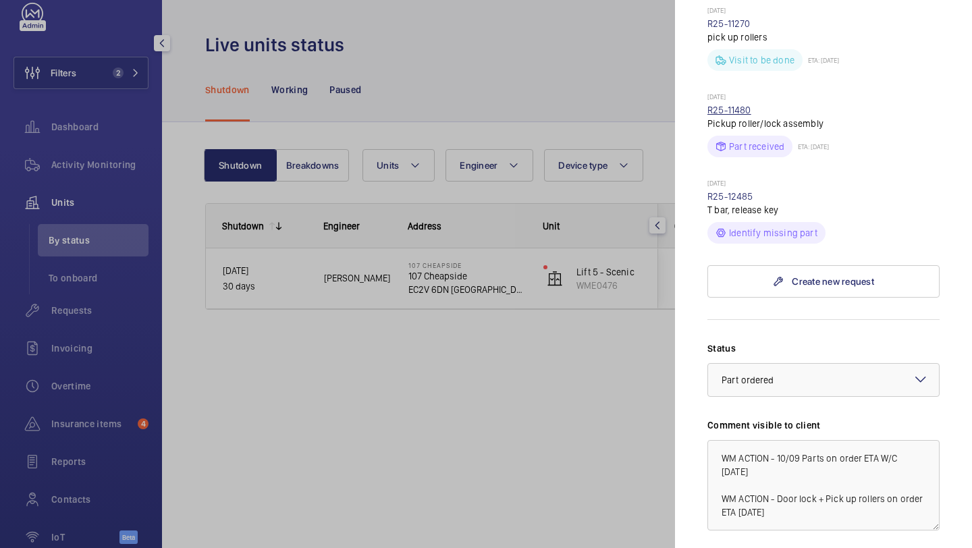
click at [738, 105] on link "R25-11480" at bounding box center [729, 110] width 44 height 11
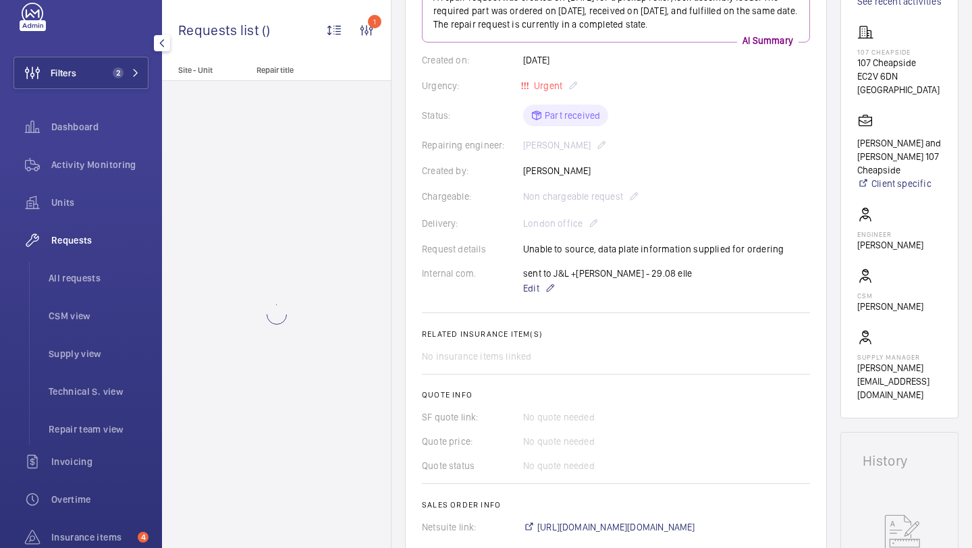
scroll to position [499, 0]
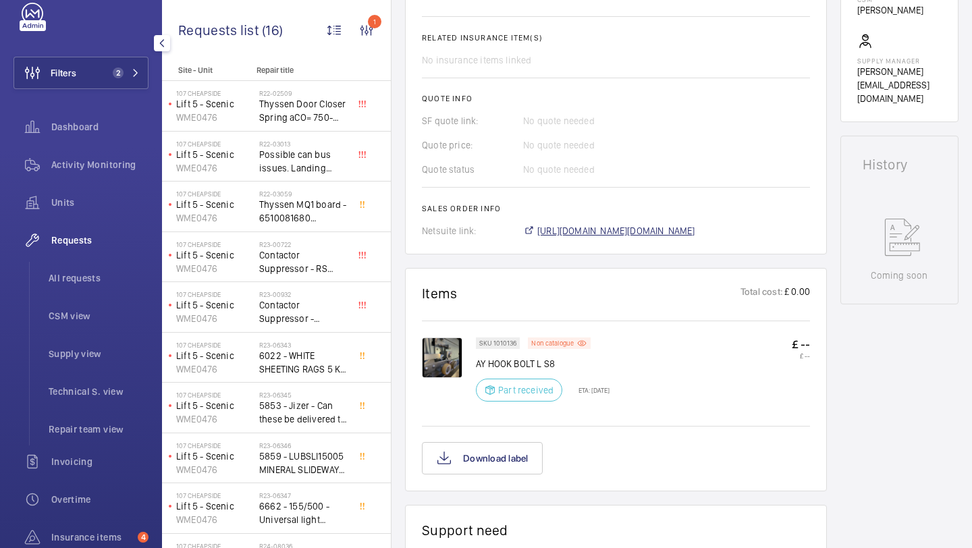
click at [695, 237] on span "https://6461500.app.netsuite.com/app/accounting/transactions/salesord.nl?id=296…" at bounding box center [616, 230] width 158 height 13
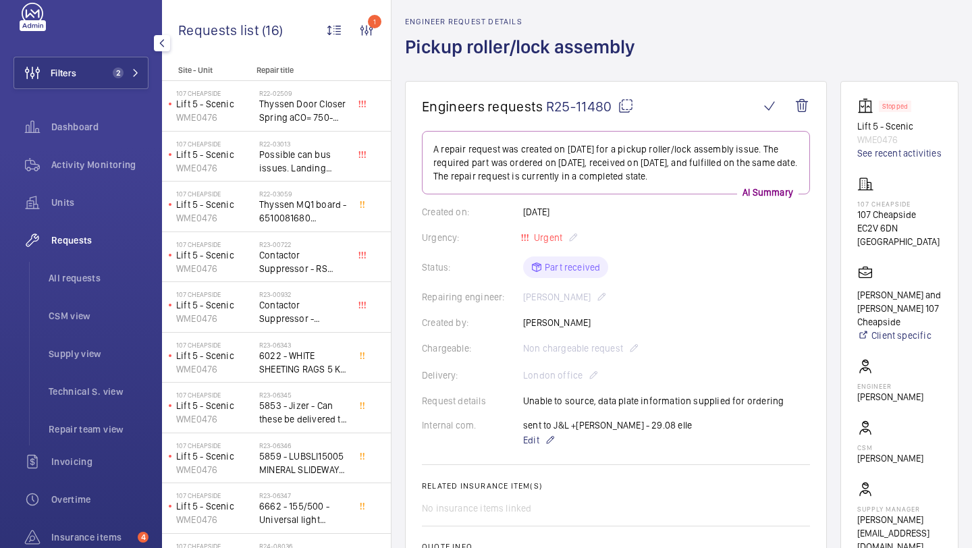
scroll to position [24, 0]
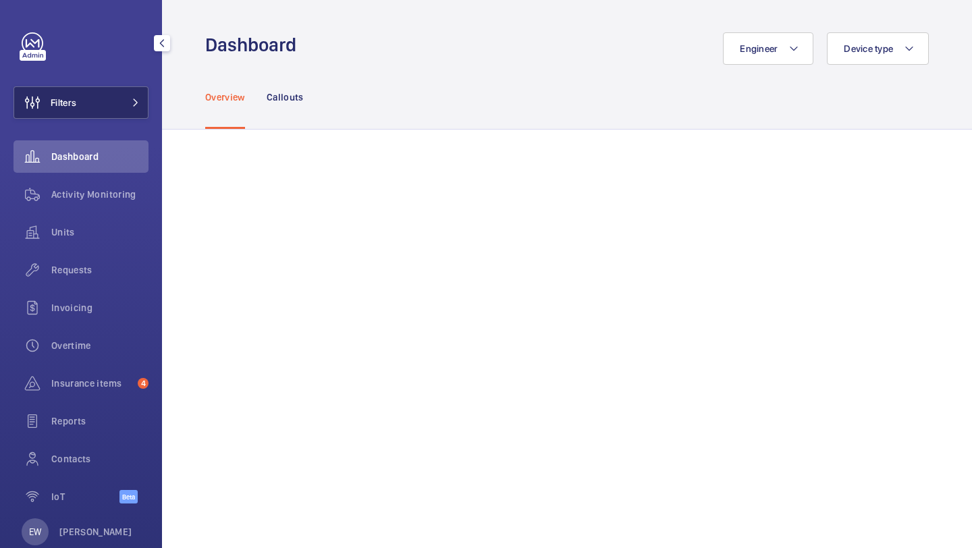
click at [116, 99] on button "Filters" at bounding box center [80, 102] width 135 height 32
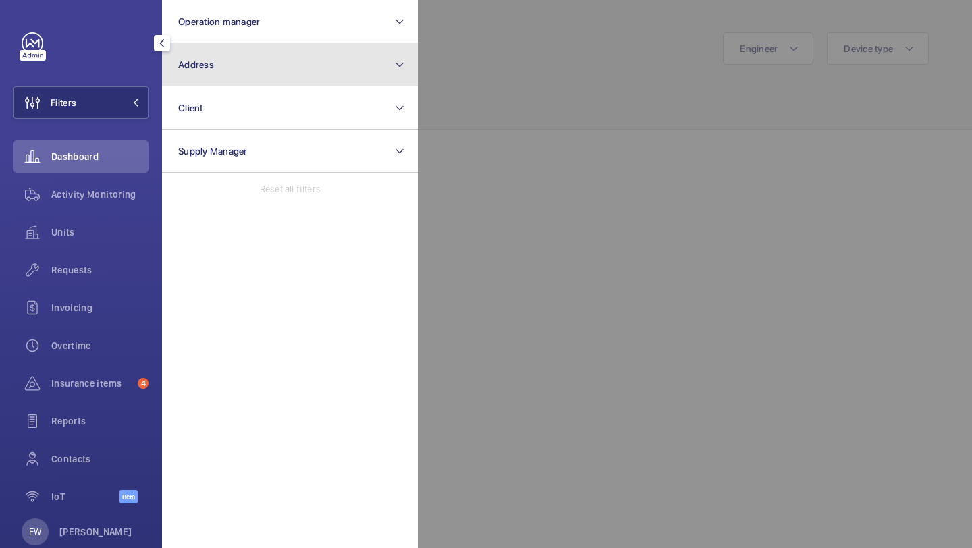
click at [201, 63] on span "Address" at bounding box center [196, 64] width 36 height 11
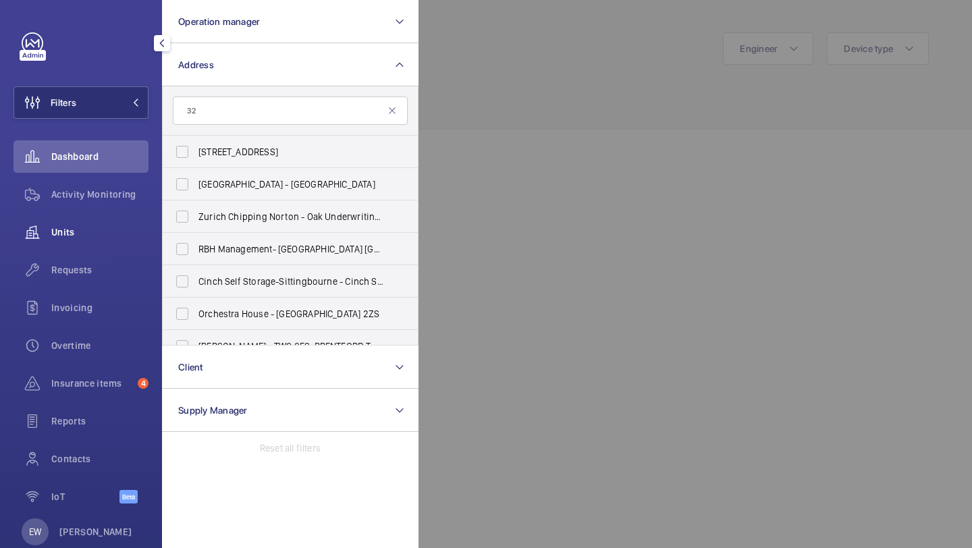
click at [130, 233] on span "Units" at bounding box center [99, 231] width 97 height 13
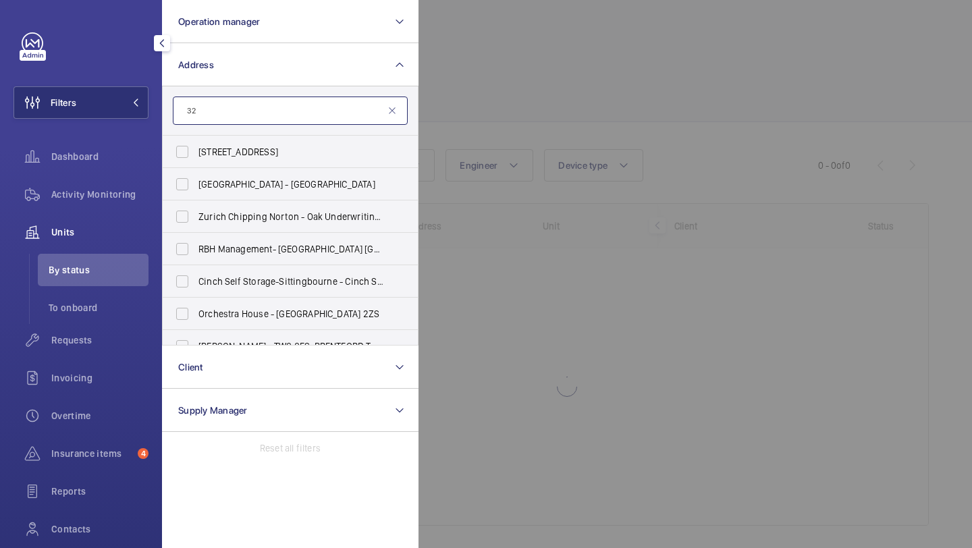
click at [233, 99] on input "32" at bounding box center [290, 110] width 235 height 28
click at [232, 102] on input "32" at bounding box center [290, 110] width 235 height 28
click at [227, 117] on input "32" at bounding box center [290, 110] width 235 height 28
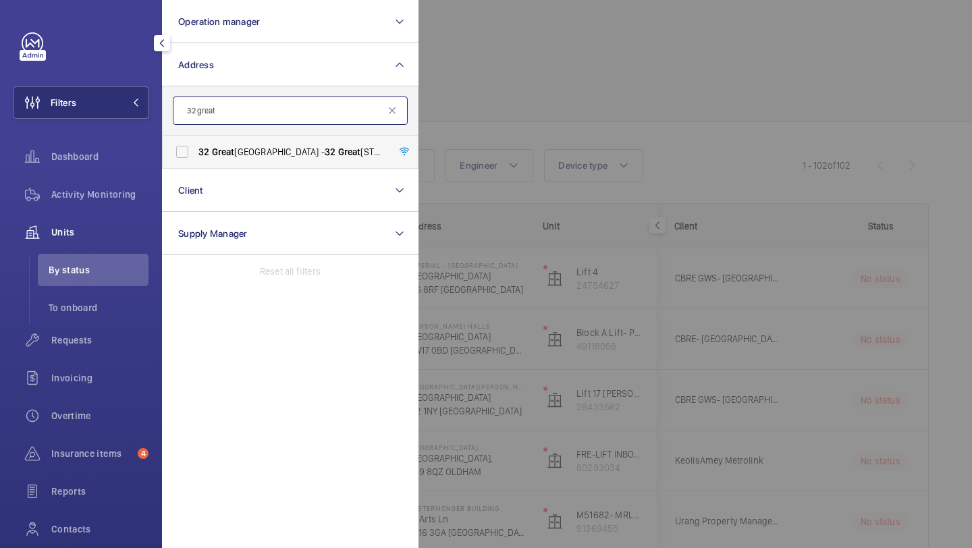
type input "32 great"
click at [225, 162] on label "32 Great Titchfield Street - 32 Great Titchfield Street, LONDON W1W 8BQ" at bounding box center [280, 152] width 235 height 32
click at [196, 162] on input "32 Great Titchfield Street - 32 Great Titchfield Street, LONDON W1W 8BQ" at bounding box center [182, 151] width 27 height 27
checkbox input "true"
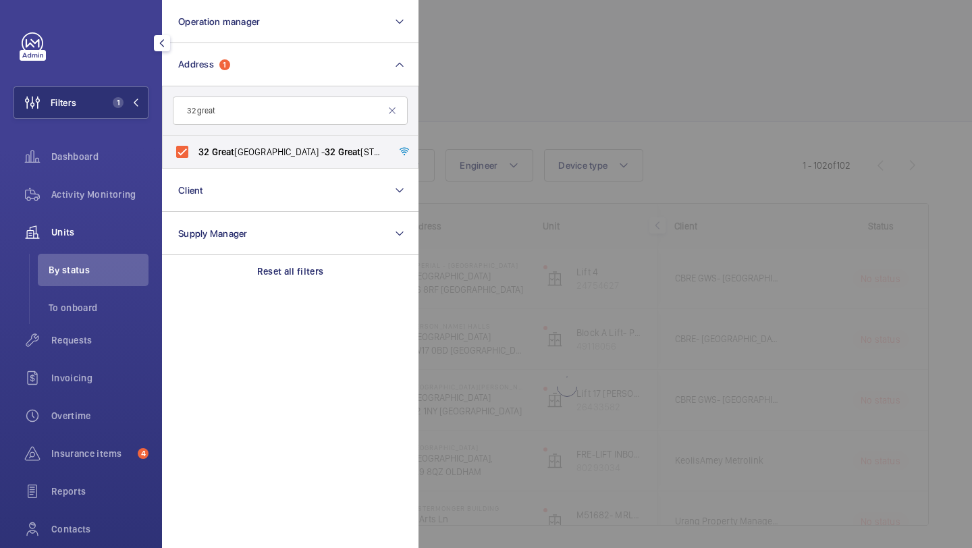
click at [582, 188] on div at bounding box center [904, 274] width 972 height 548
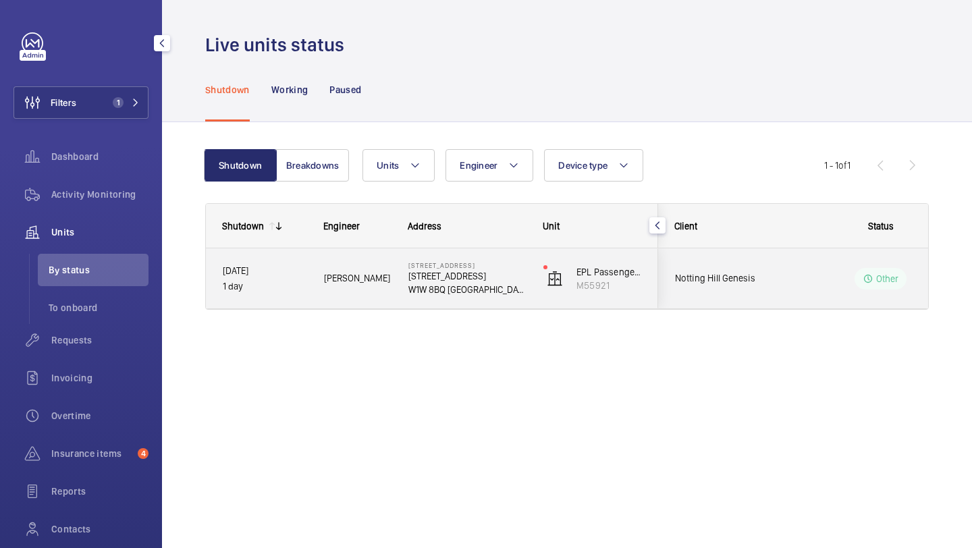
click at [746, 259] on div "Notting Hill Genesis" at bounding box center [718, 278] width 120 height 43
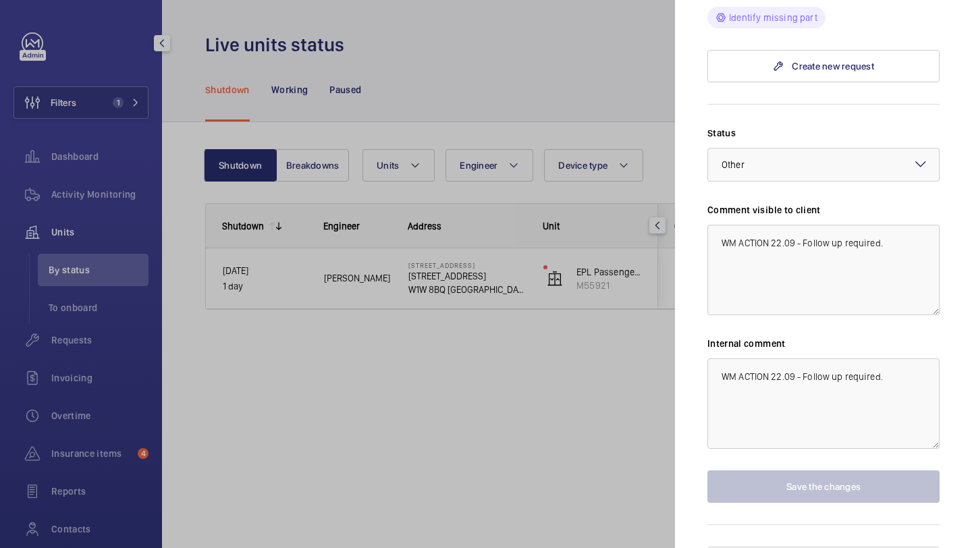
scroll to position [483, 0]
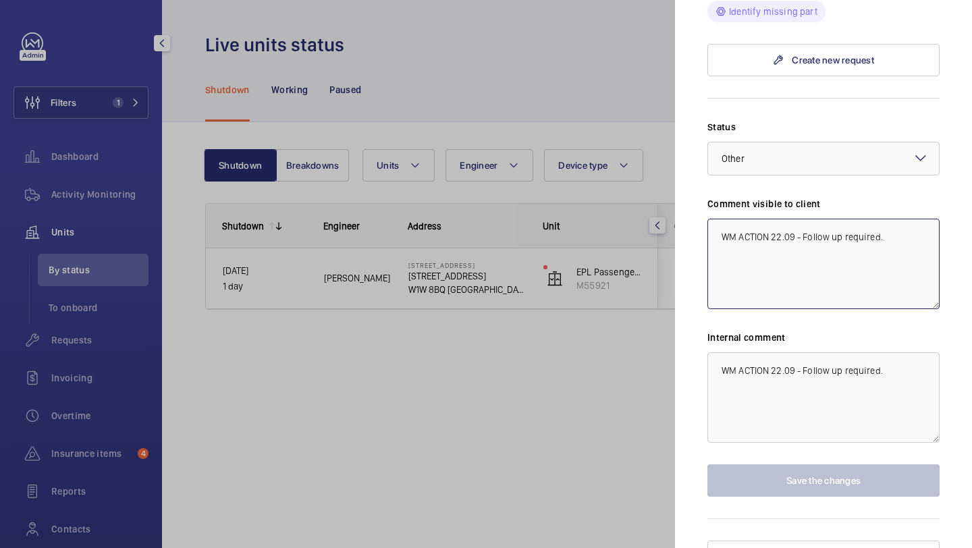
drag, startPoint x: 878, startPoint y: 221, endPoint x: 803, endPoint y: 214, distance: 75.2
click at [803, 219] on textarea "WM ACTION 22.09 - Follow up required." at bounding box center [823, 264] width 232 height 90
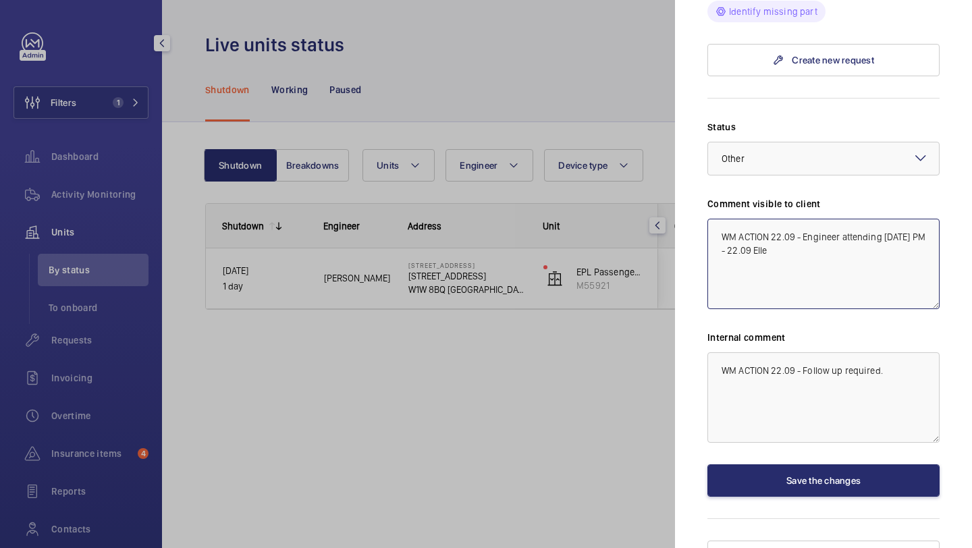
drag, startPoint x: 771, startPoint y: 225, endPoint x: 708, endPoint y: 225, distance: 62.7
click at [709, 225] on textarea "WM ACTION 22.09 - Engineer attending today PM - 22.09 Elle" at bounding box center [823, 264] width 232 height 90
drag, startPoint x: 928, startPoint y: 213, endPoint x: 695, endPoint y: 211, distance: 233.4
click at [695, 211] on mat-sidenav "Stopped unit 32 Great Titchfield Street 32 Great Titchfield Street W1W 8BQ LOND…" at bounding box center [823, 274] width 297 height 548
type textarea "WM ACTION 22.09 - Engineer attending today PM"
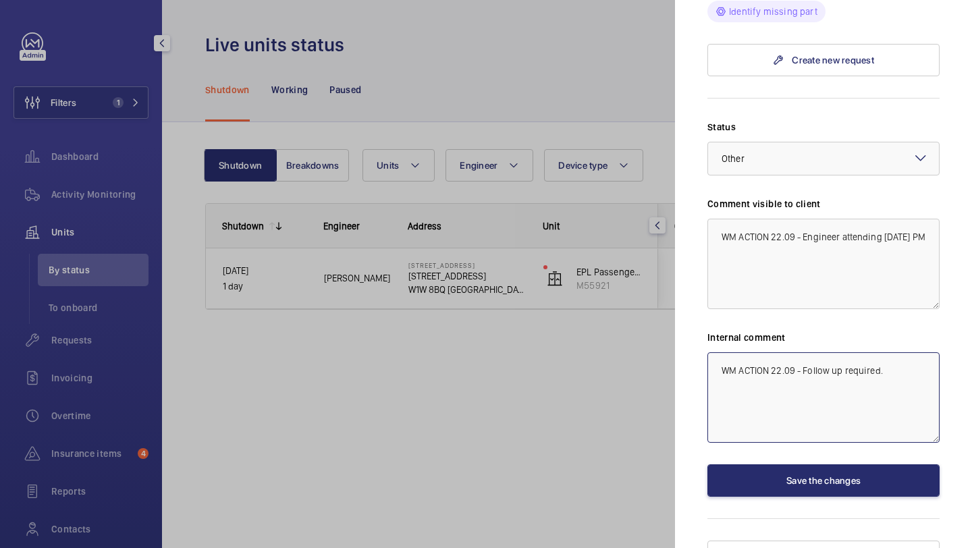
drag, startPoint x: 888, startPoint y: 349, endPoint x: 672, endPoint y: 349, distance: 215.9
click at [671, 349] on mat-sidenav-container "Filters 1 Dashboard Activity Monitoring Units By status To onboard Requests Inv…" at bounding box center [486, 274] width 972 height 548
paste textarea "Engineer attending today PM"
drag, startPoint x: 841, startPoint y: 345, endPoint x: 801, endPoint y: 345, distance: 39.8
click at [801, 352] on textarea "WM ACTION 22.09 - Engineer attending today PM - Elle" at bounding box center [823, 397] width 232 height 90
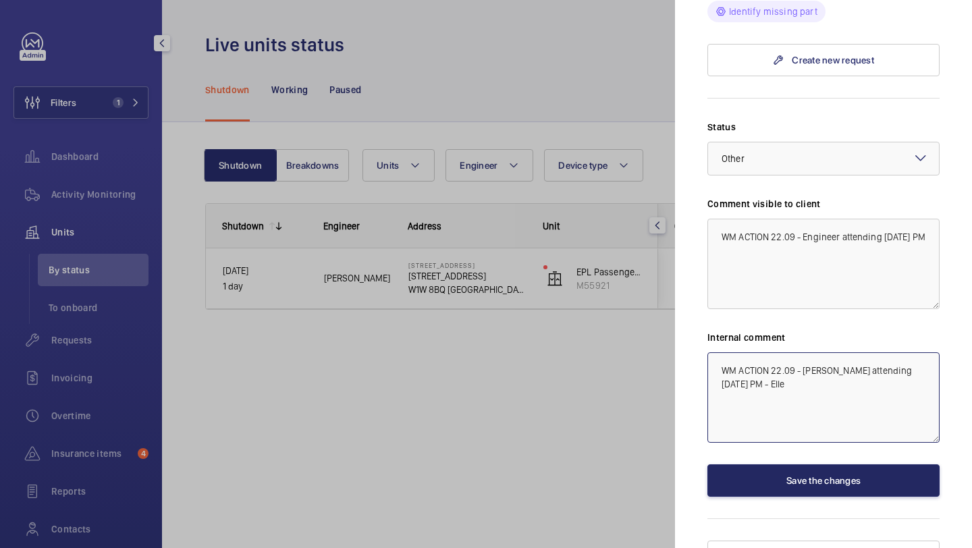
type textarea "WM ACTION 22.09 - Dave Hamblin attending today PM - Elle"
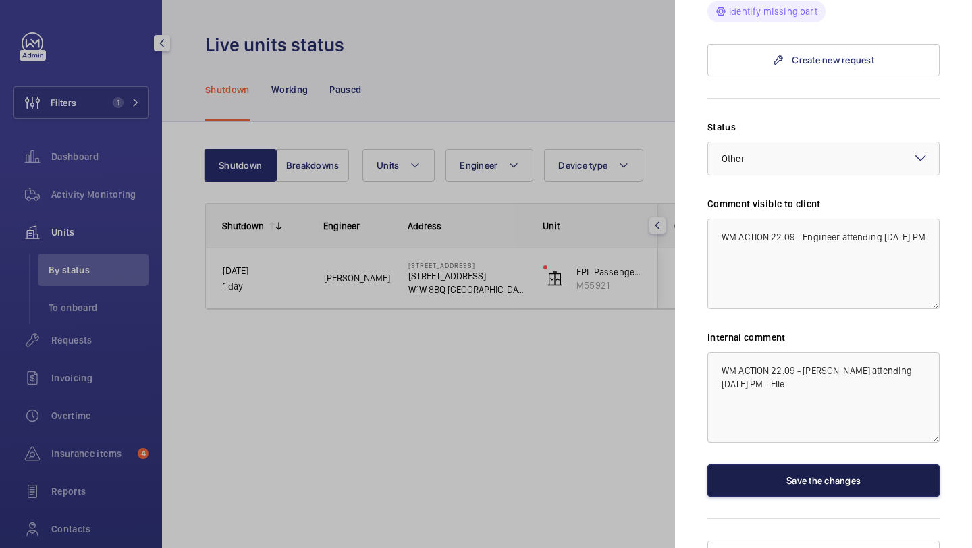
click at [847, 464] on button "Save the changes" at bounding box center [823, 480] width 232 height 32
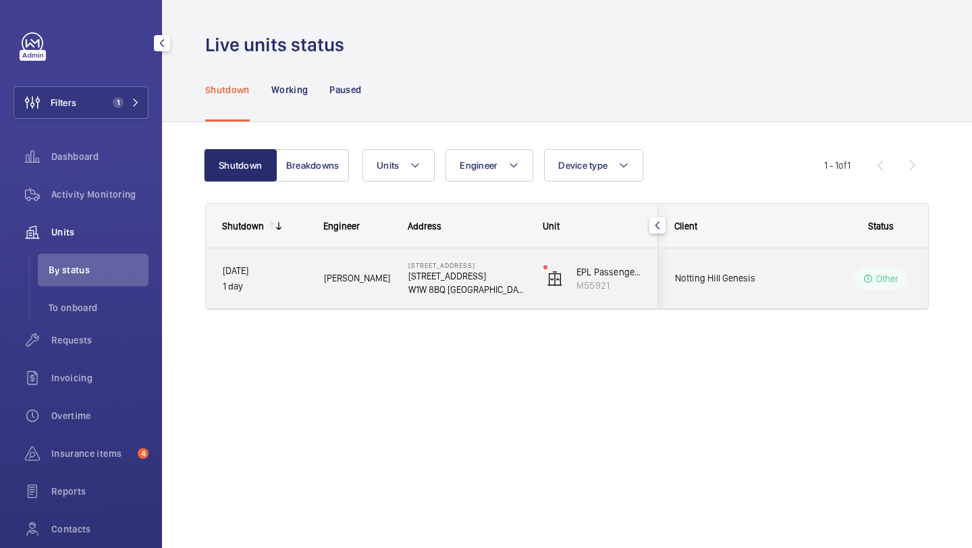
click at [773, 263] on div "Notting Hill Genesis" at bounding box center [718, 278] width 120 height 43
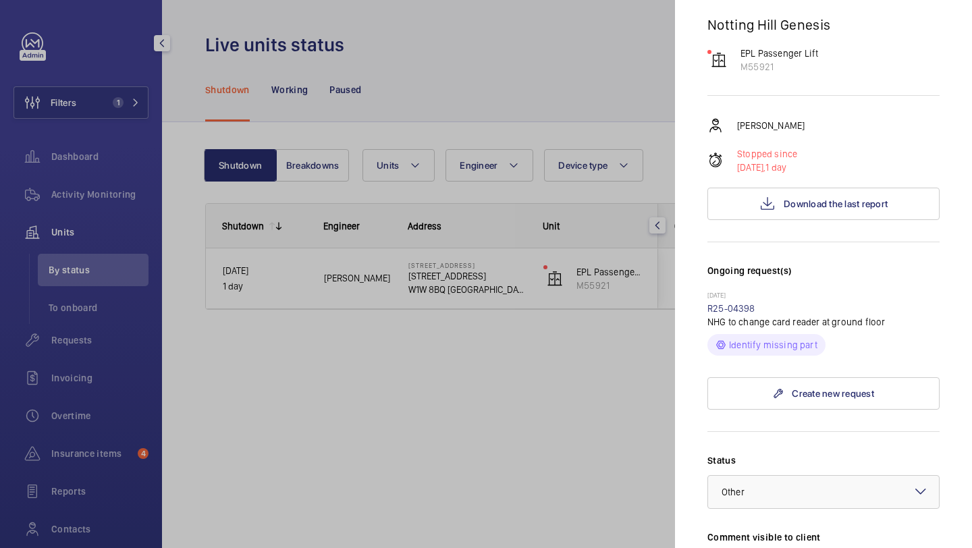
scroll to position [228, 0]
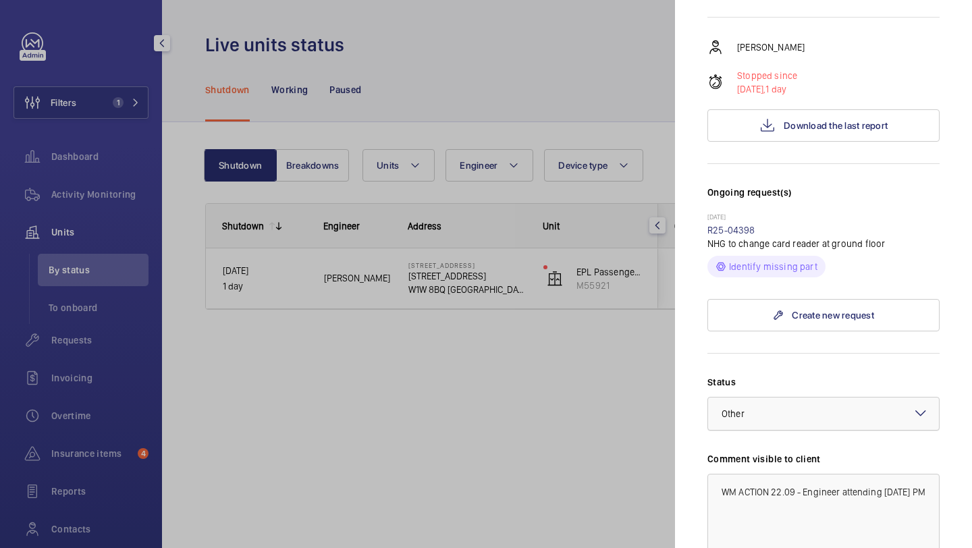
click at [784, 397] on div at bounding box center [823, 413] width 231 height 32
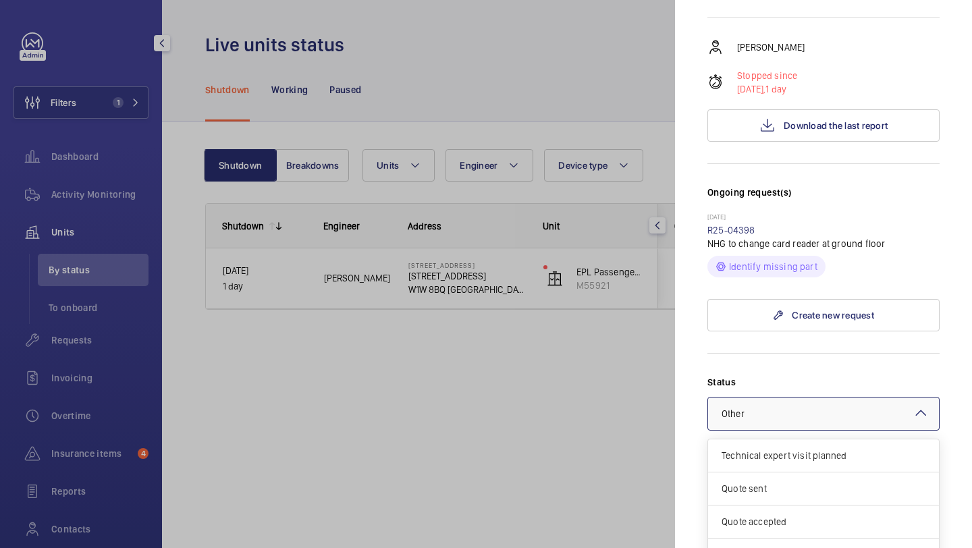
scroll to position [115, 0]
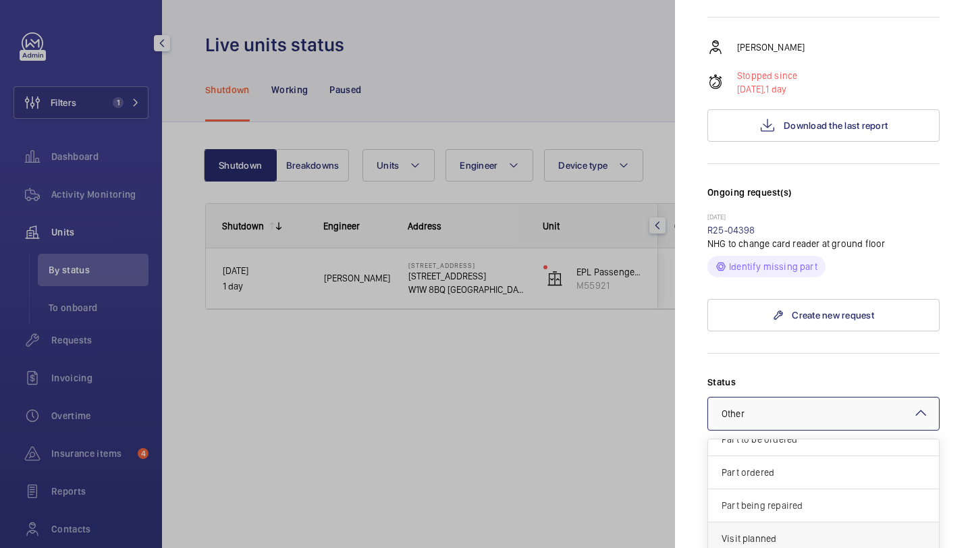
click at [758, 522] on div "Visit planned" at bounding box center [823, 538] width 231 height 33
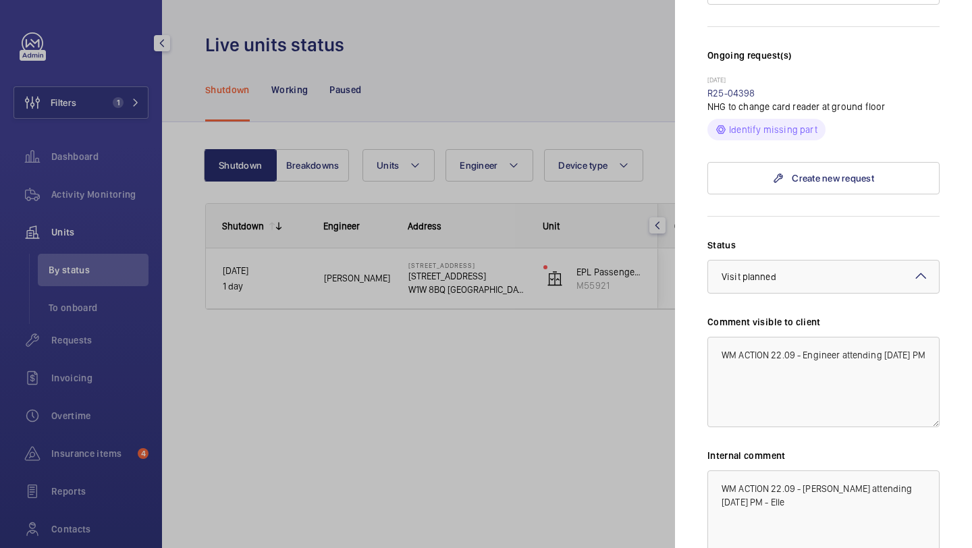
scroll to position [483, 0]
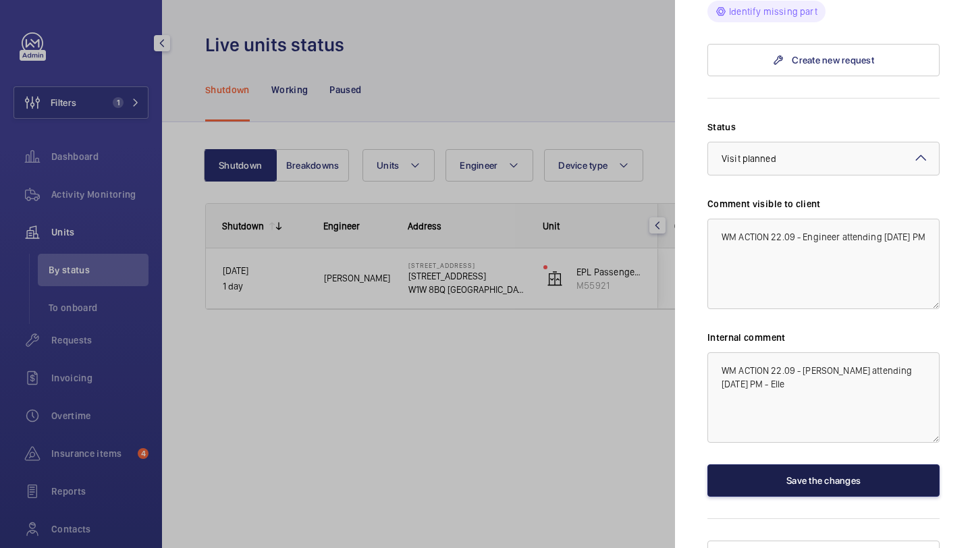
click at [781, 464] on button "Save the changes" at bounding box center [823, 480] width 232 height 32
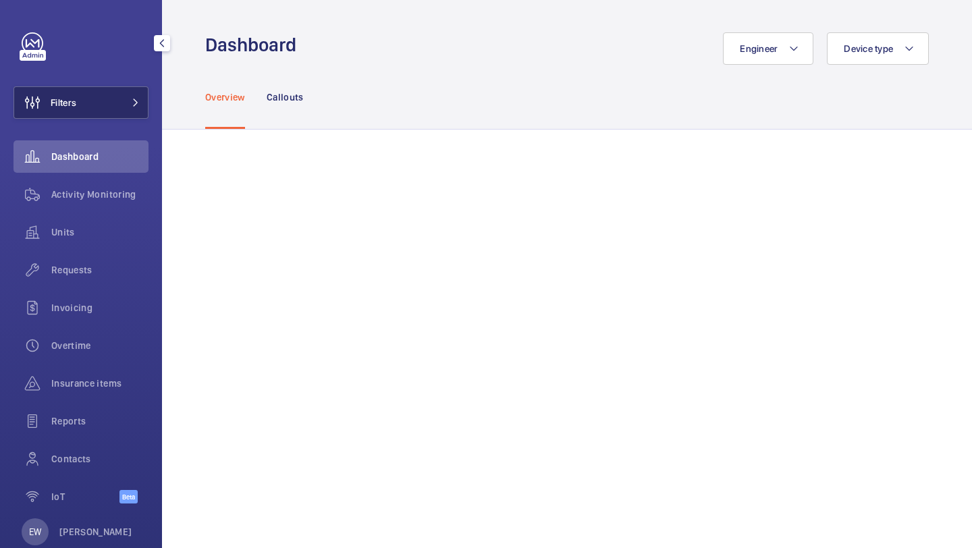
click at [116, 100] on button "Filters" at bounding box center [80, 102] width 135 height 32
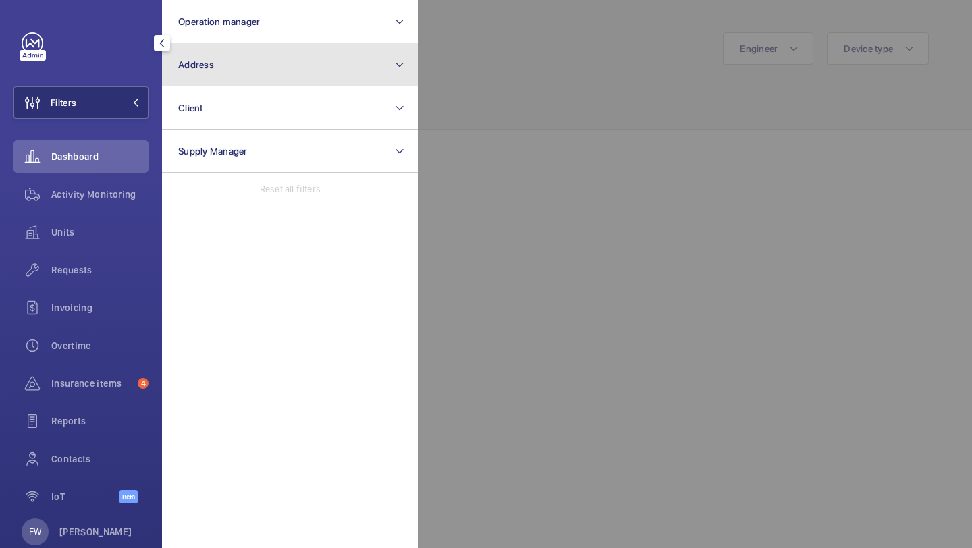
click at [213, 59] on button "Address" at bounding box center [290, 64] width 256 height 43
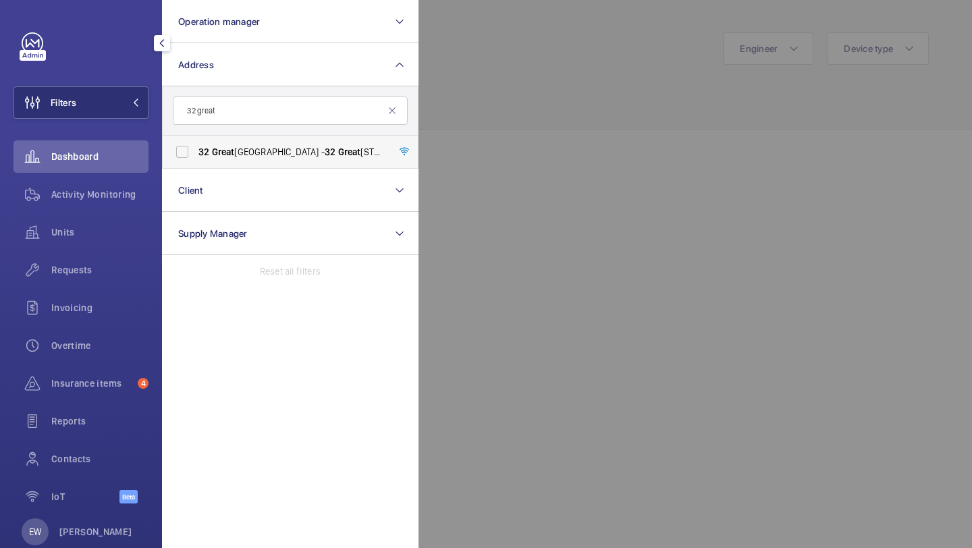
type input "32 great"
click at [260, 166] on label "[STREET_ADDRESS] - [STREET_ADDRESS]" at bounding box center [280, 152] width 235 height 32
click at [196, 165] on input "[STREET_ADDRESS] - [STREET_ADDRESS]" at bounding box center [182, 151] width 27 height 27
checkbox input "true"
click at [144, 188] on span "Activity Monitoring" at bounding box center [99, 194] width 97 height 13
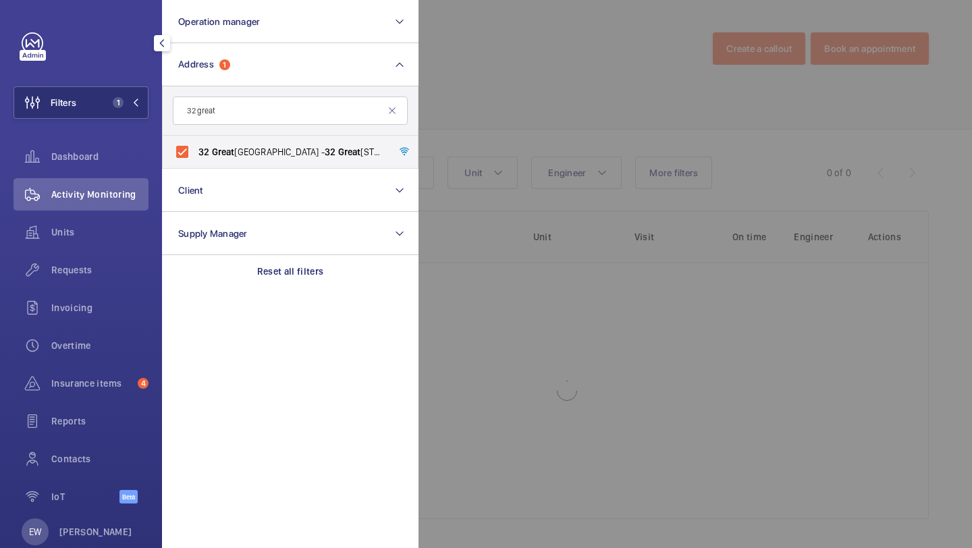
click at [438, 117] on div at bounding box center [904, 274] width 972 height 548
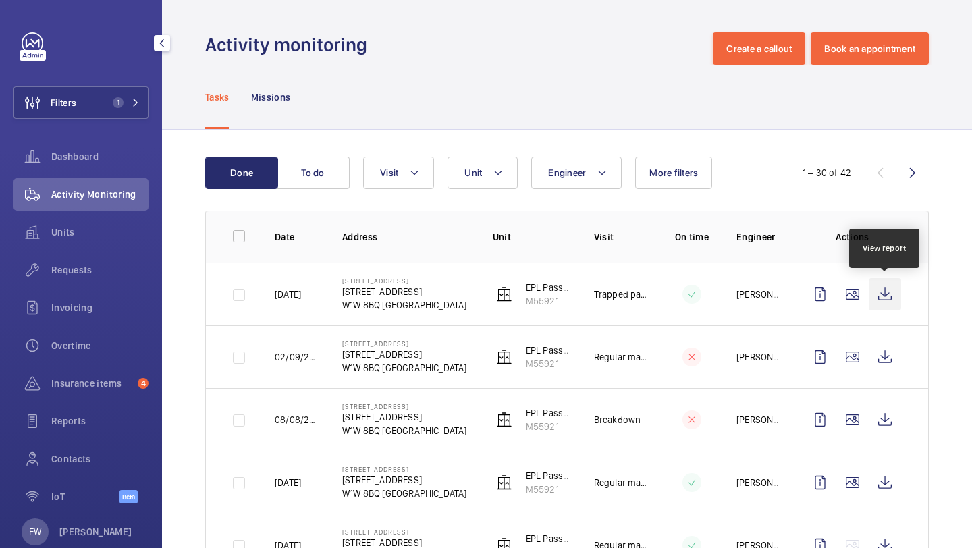
click at [893, 291] on wm-front-icon-button at bounding box center [884, 294] width 32 height 32
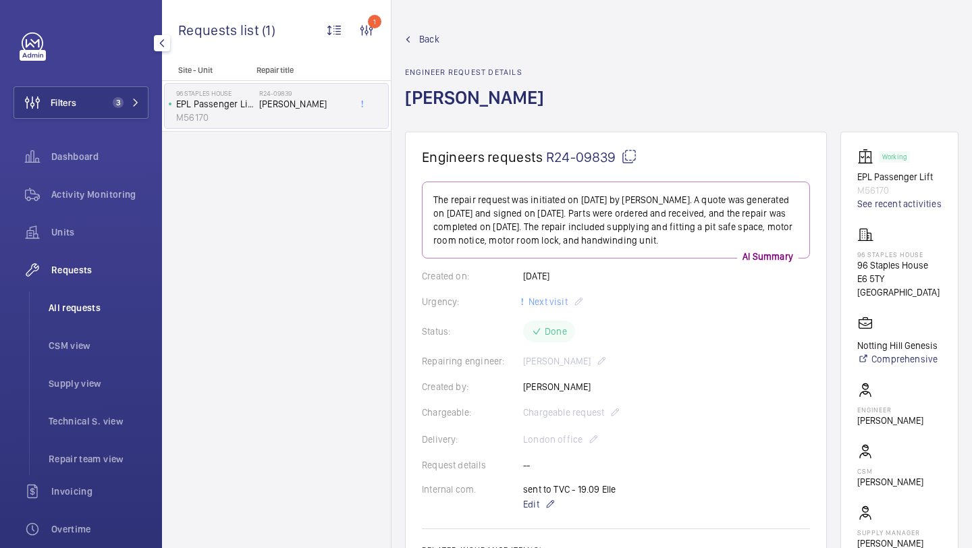
click at [117, 306] on span "All requests" at bounding box center [99, 307] width 100 height 13
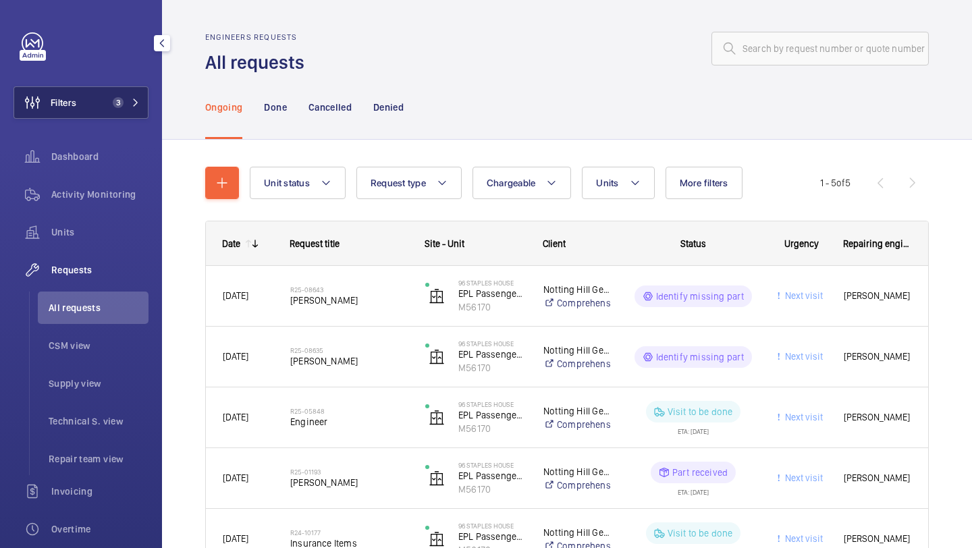
click at [99, 111] on button "Filters 3" at bounding box center [80, 102] width 135 height 32
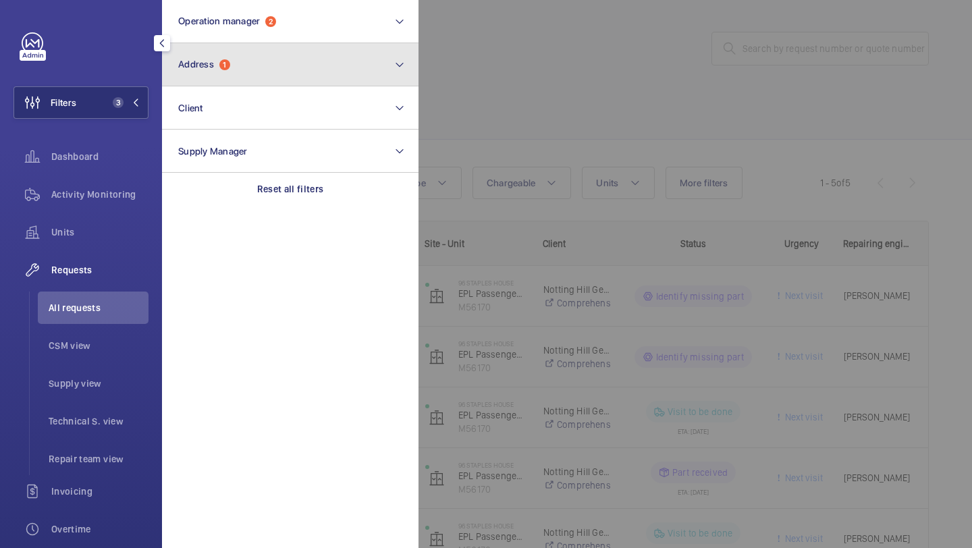
click at [222, 55] on button "Address 1" at bounding box center [290, 64] width 256 height 43
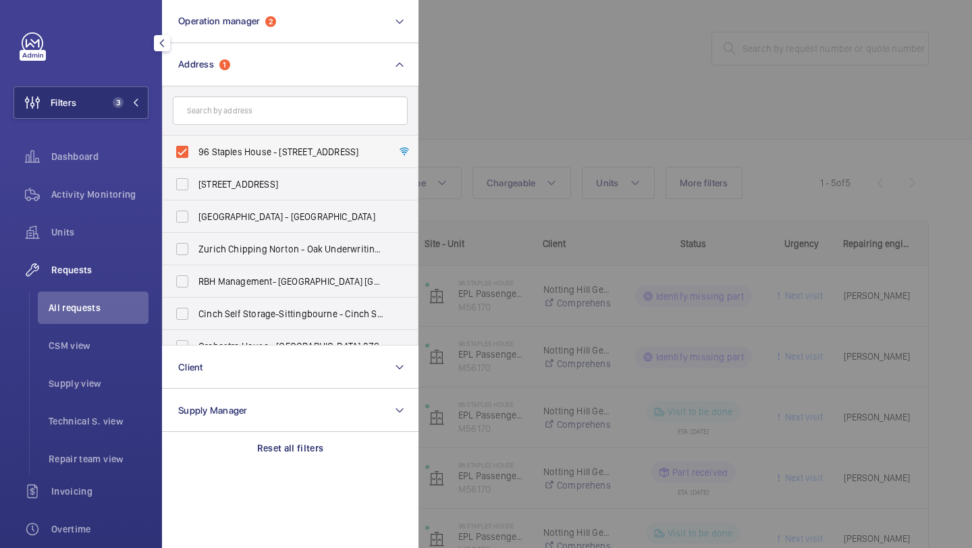
click at [221, 140] on label "96 Staples House - [STREET_ADDRESS]" at bounding box center [280, 152] width 235 height 32
click at [196, 140] on input "96 Staples House - [STREET_ADDRESS]" at bounding box center [182, 151] width 27 height 27
checkbox input "false"
click at [550, 88] on div at bounding box center [904, 274] width 972 height 548
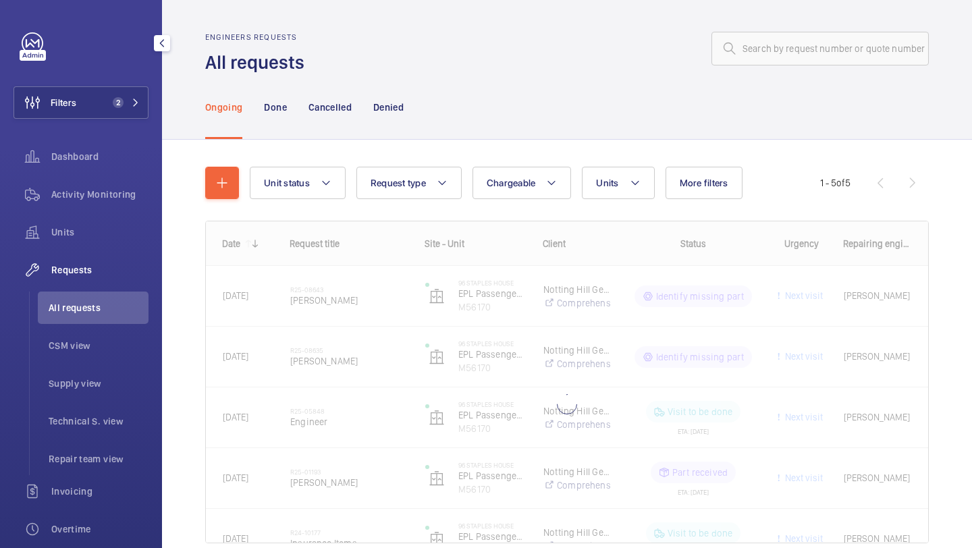
click at [596, 117] on div "Ongoing Done Cancelled Denied" at bounding box center [566, 107] width 723 height 64
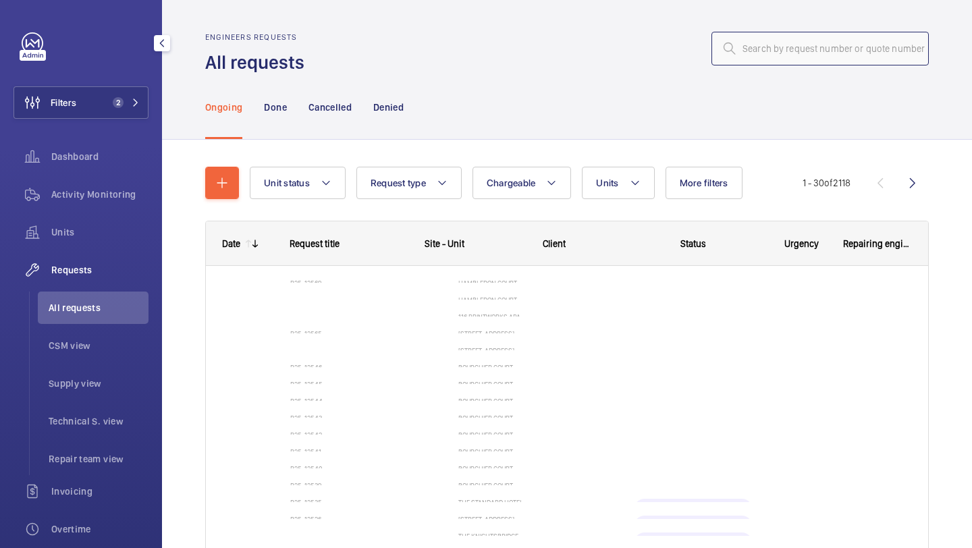
click at [832, 37] on input "text" at bounding box center [819, 49] width 217 height 34
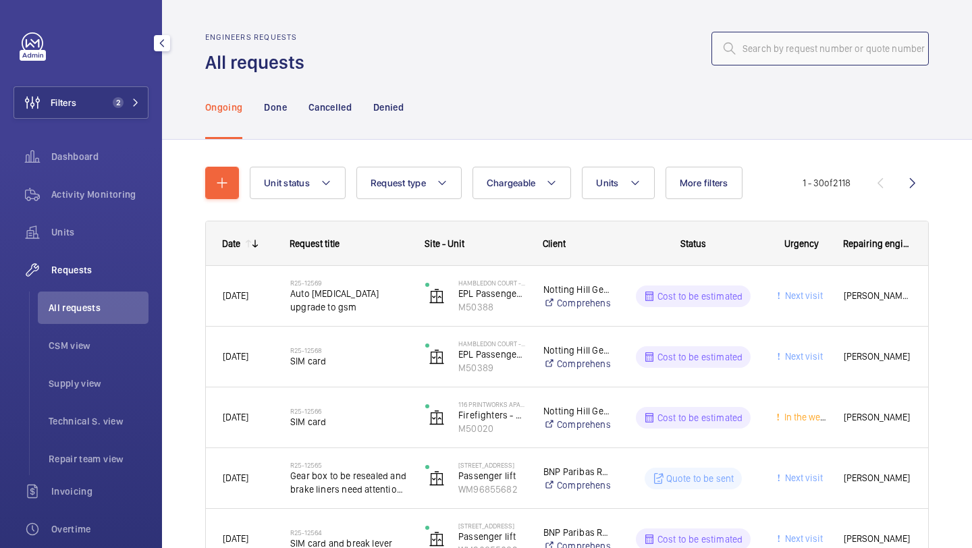
paste input "R25-12449"
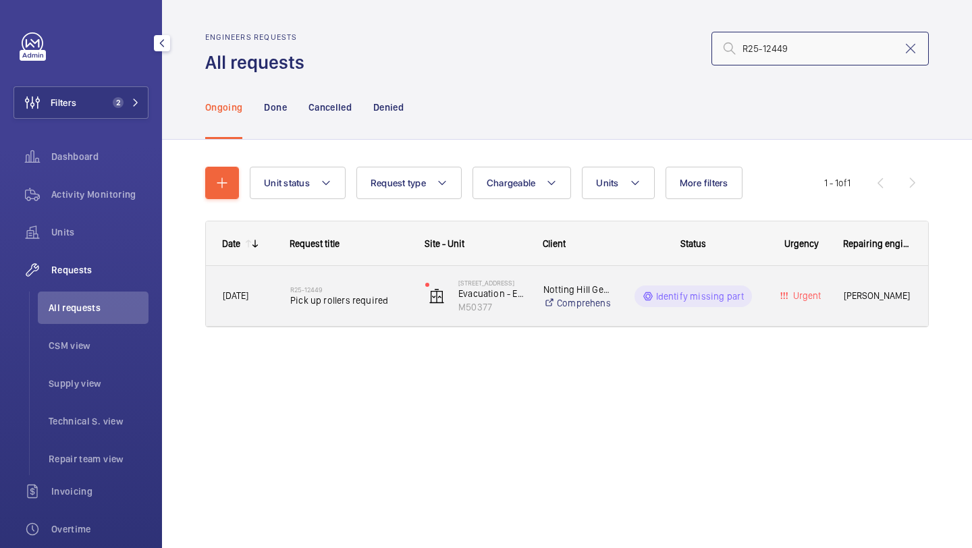
type input "R25-12449"
click at [371, 294] on span "Pick up rollers required" at bounding box center [348, 299] width 117 height 13
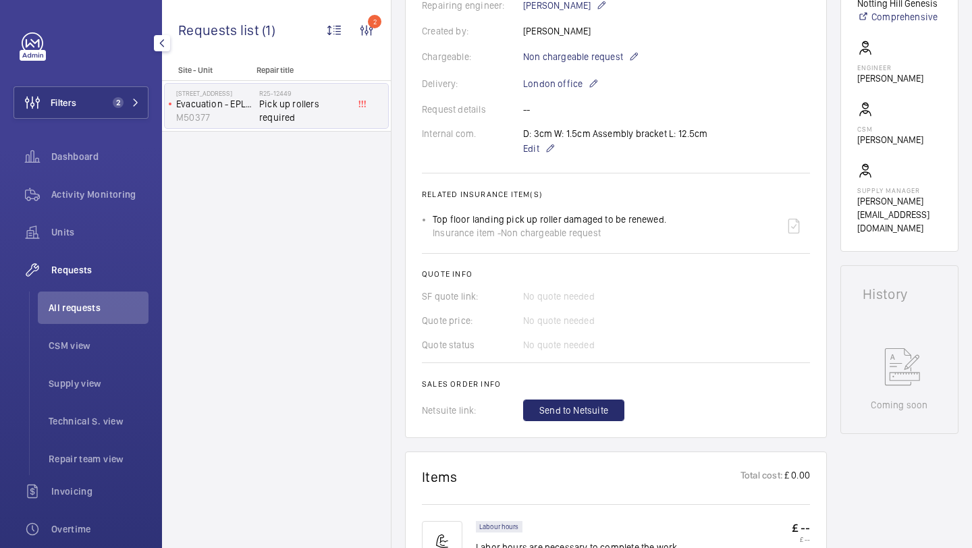
scroll to position [868, 0]
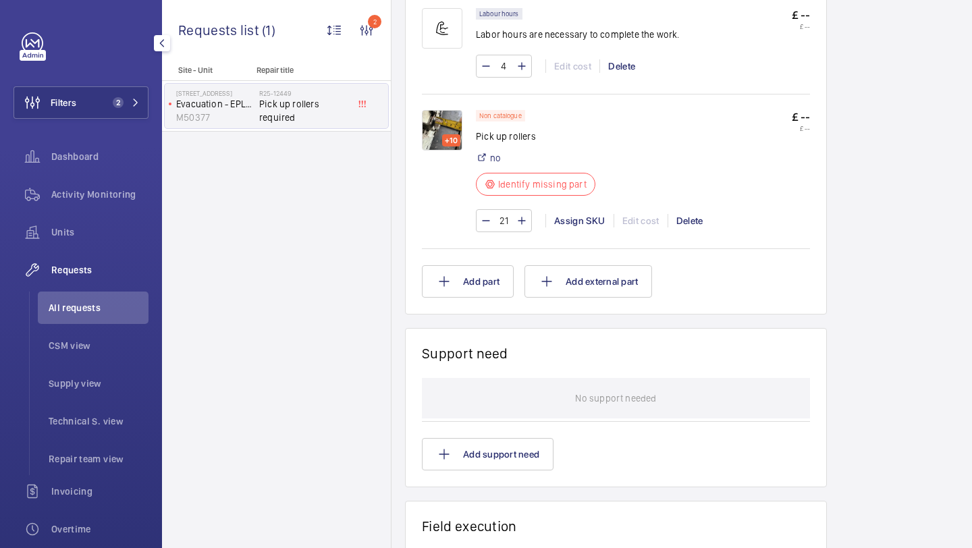
click at [443, 137] on div "+10" at bounding box center [451, 140] width 18 height 12
click at [443, 136] on div "+10" at bounding box center [451, 140] width 18 height 12
click at [444, 125] on img at bounding box center [442, 130] width 40 height 40
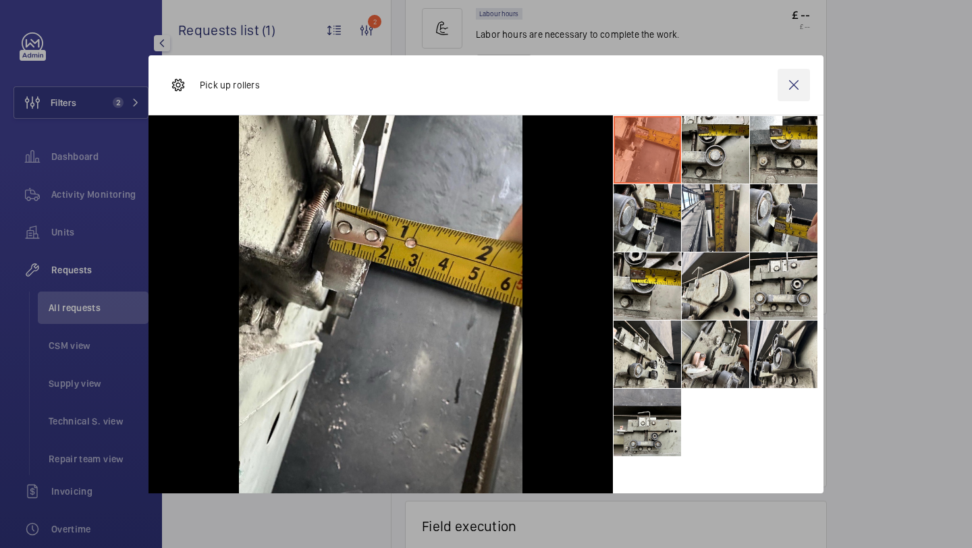
click at [790, 86] on wm-front-icon-button at bounding box center [793, 85] width 32 height 32
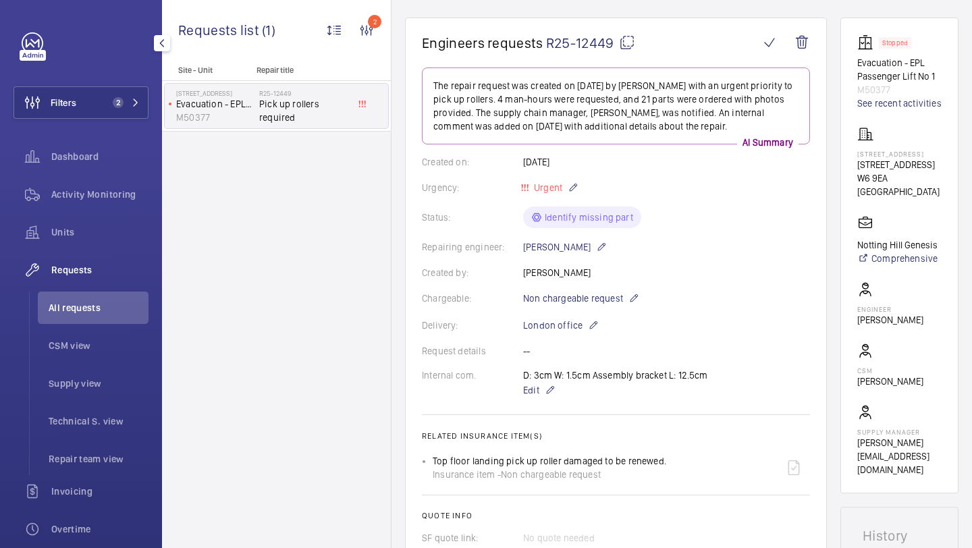
scroll to position [296, 0]
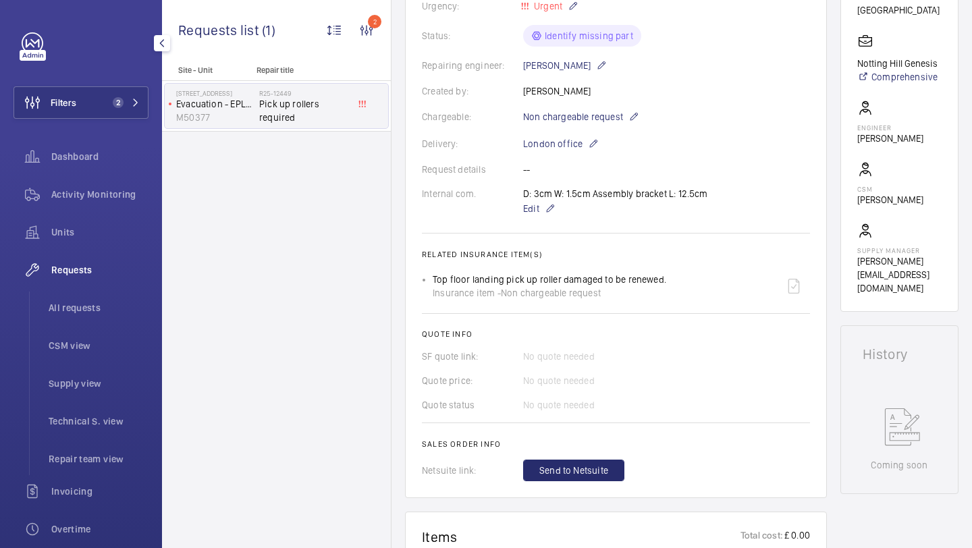
click at [107, 82] on div "Filters 2 Dashboard Activity Monitoring Units Requests All requests CSM view Su…" at bounding box center [80, 366] width 135 height 669
click at [107, 86] on button "Filters 2" at bounding box center [80, 102] width 135 height 32
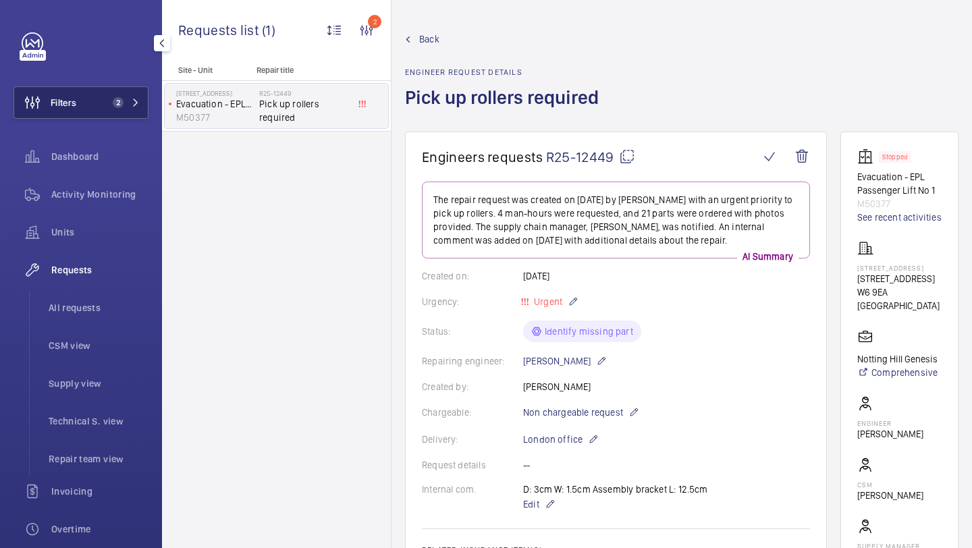
click at [91, 97] on button "Filters 2" at bounding box center [80, 102] width 135 height 32
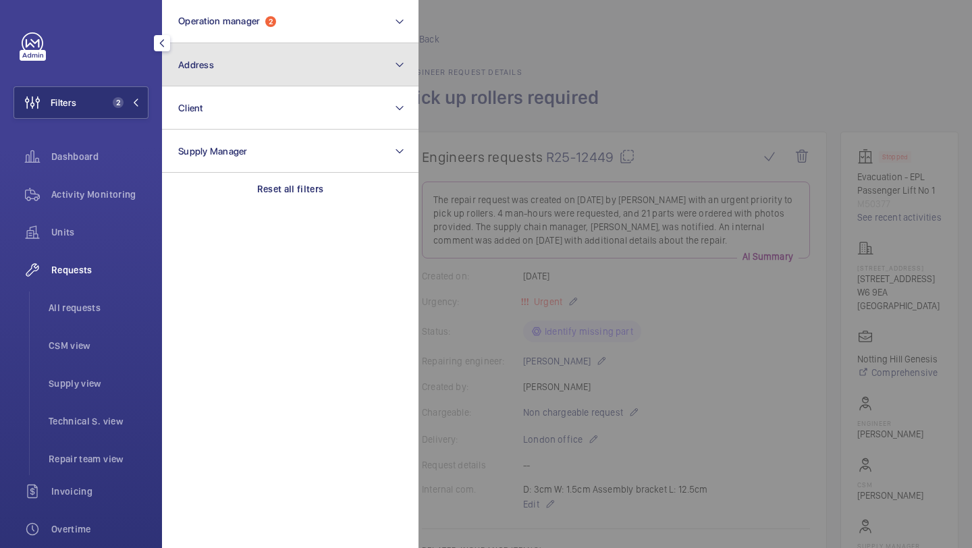
click at [233, 49] on button "Address" at bounding box center [290, 64] width 256 height 43
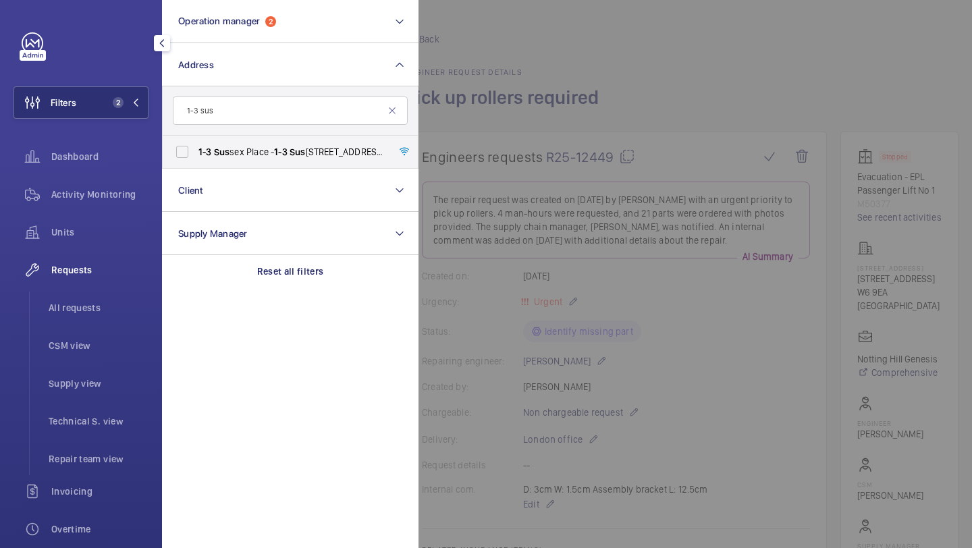
type input "1-3 sus"
click at [278, 130] on form "1-3 sus" at bounding box center [290, 110] width 255 height 49
click at [264, 152] on span "1-3 Sus sex Place - [STREET_ADDRESS]" at bounding box center [291, 151] width 186 height 13
click at [196, 152] on input "1-3 Sus sex Place - [STREET_ADDRESS]" at bounding box center [182, 151] width 27 height 27
checkbox input "true"
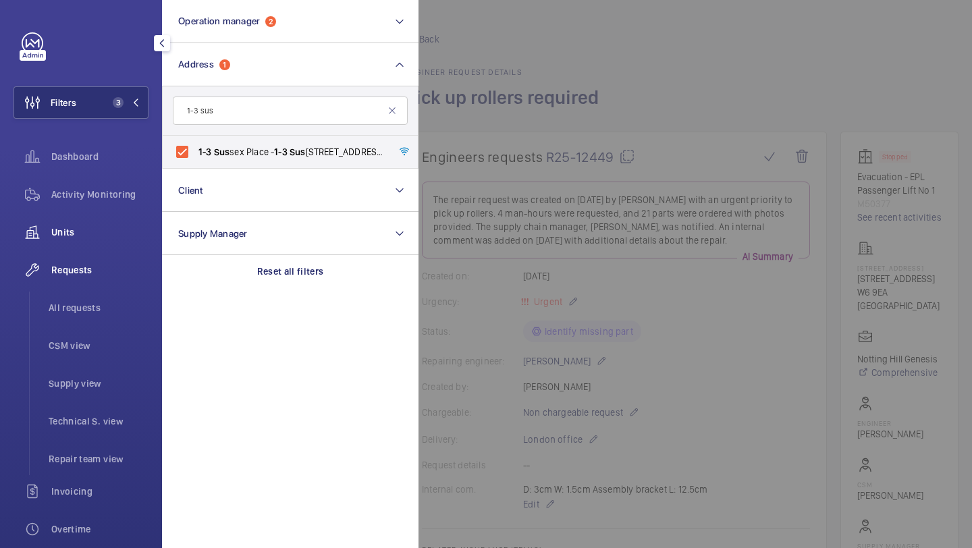
click at [107, 224] on div "Units" at bounding box center [80, 232] width 135 height 32
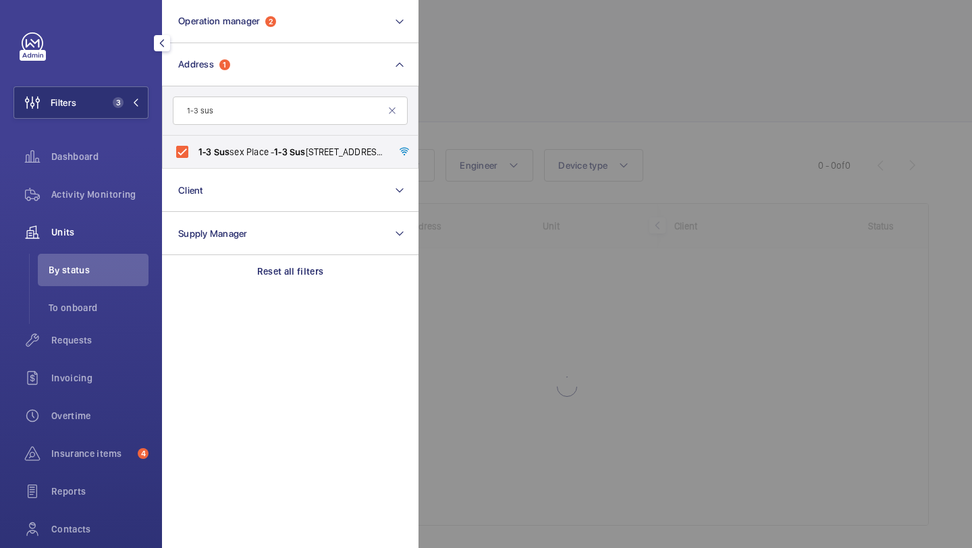
click at [555, 123] on div at bounding box center [904, 274] width 972 height 548
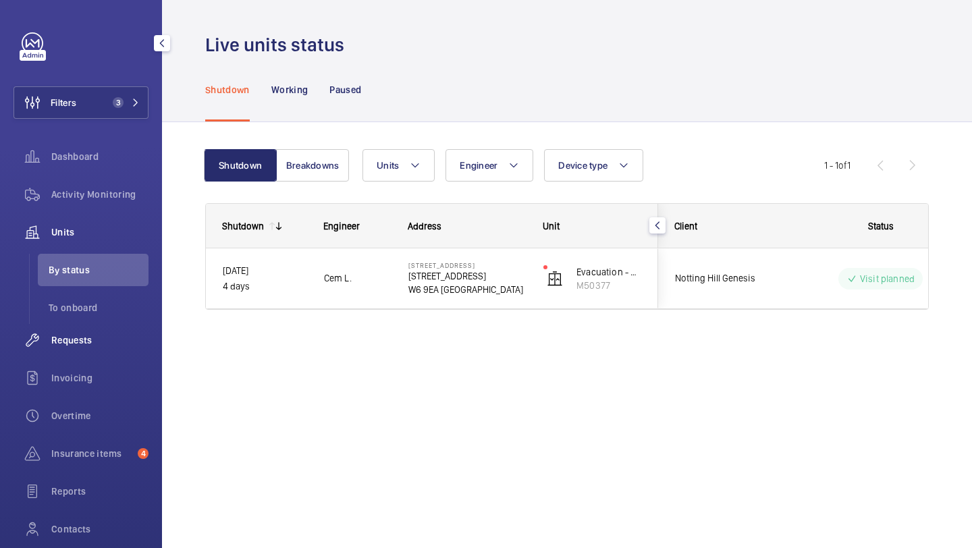
click at [134, 327] on div "Requests" at bounding box center [80, 340] width 135 height 32
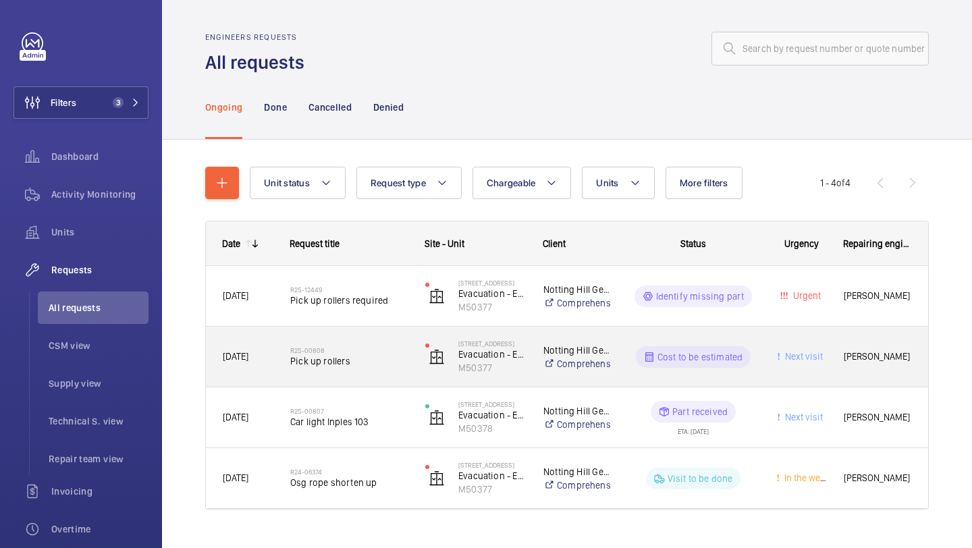
click at [381, 373] on div "R25-00808 Pick up rollers" at bounding box center [348, 356] width 117 height 39
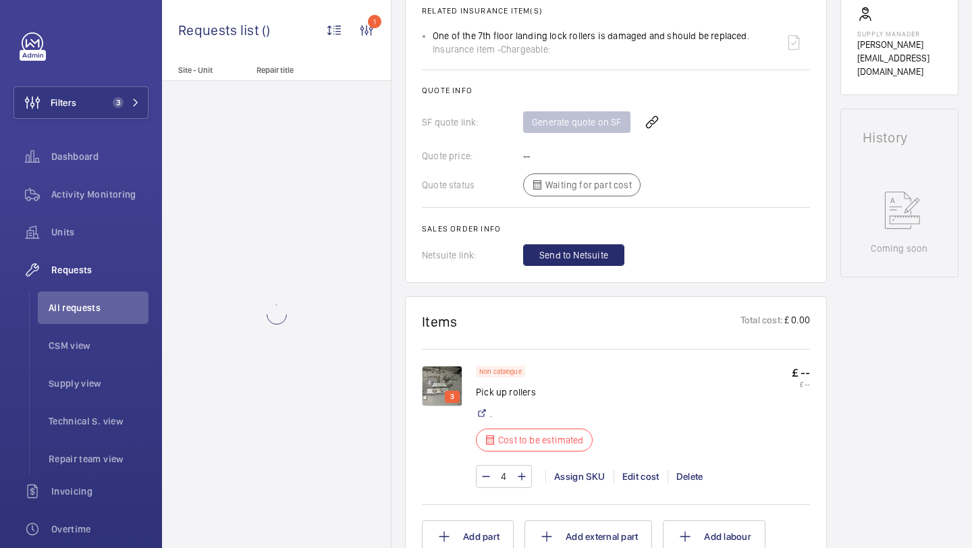
scroll to position [663, 0]
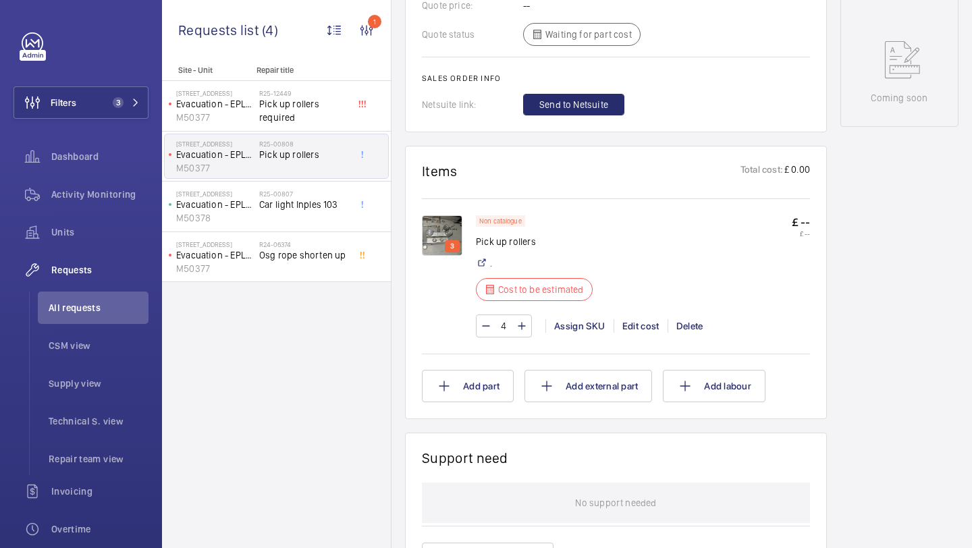
click at [442, 244] on img at bounding box center [442, 235] width 40 height 40
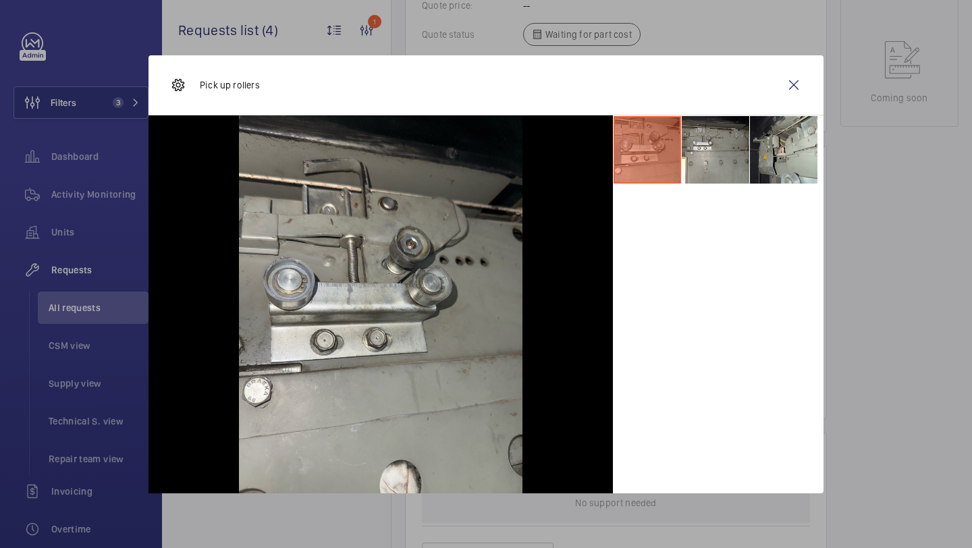
click at [750, 161] on li at bounding box center [783, 149] width 67 height 67
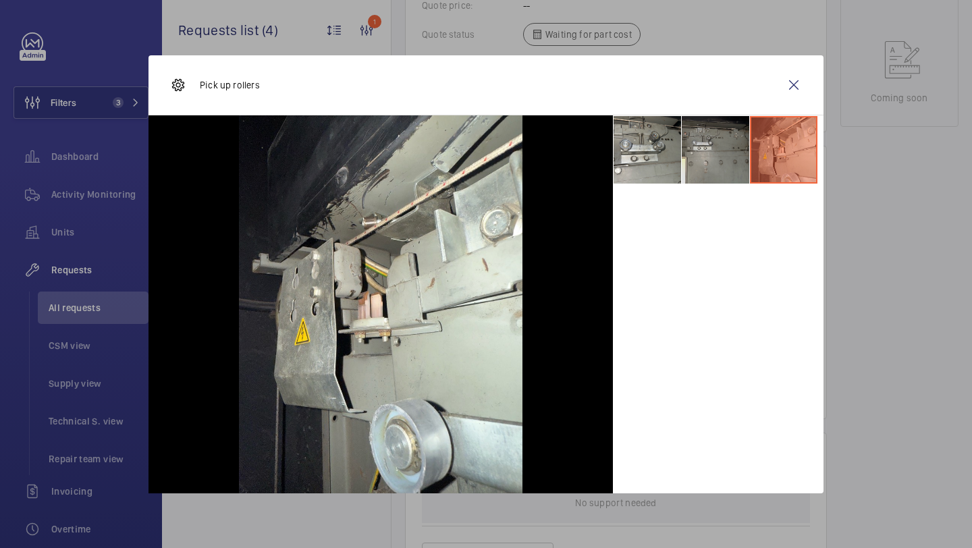
click at [719, 161] on li at bounding box center [714, 149] width 67 height 67
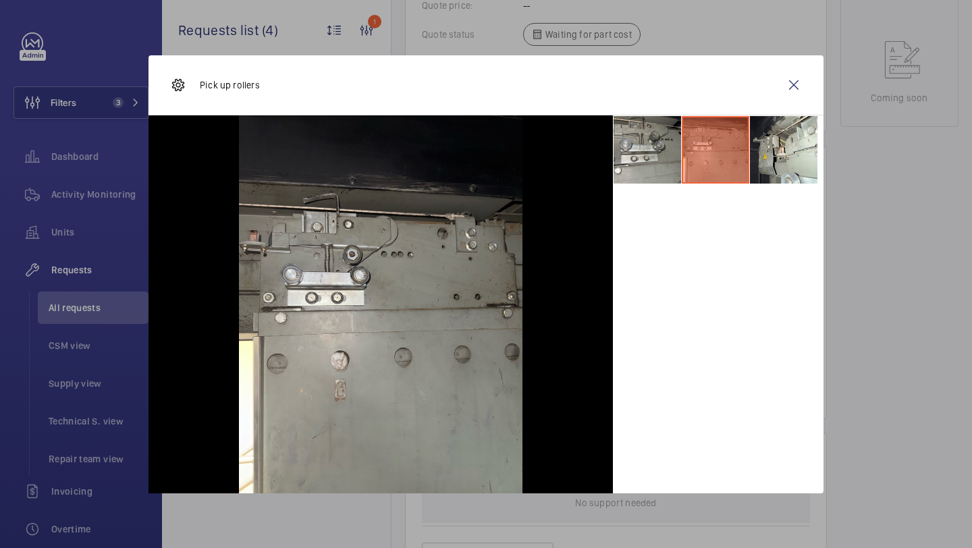
click at [809, 57] on div "Pick up rollers" at bounding box center [485, 85] width 675 height 60
click at [805, 75] on wm-front-icon-button at bounding box center [793, 85] width 32 height 32
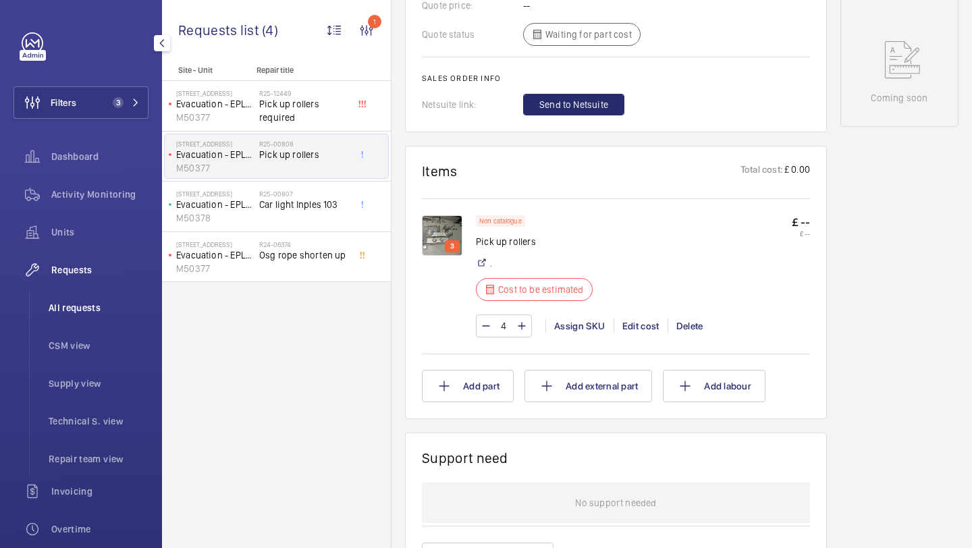
click at [121, 304] on span "All requests" at bounding box center [99, 307] width 100 height 13
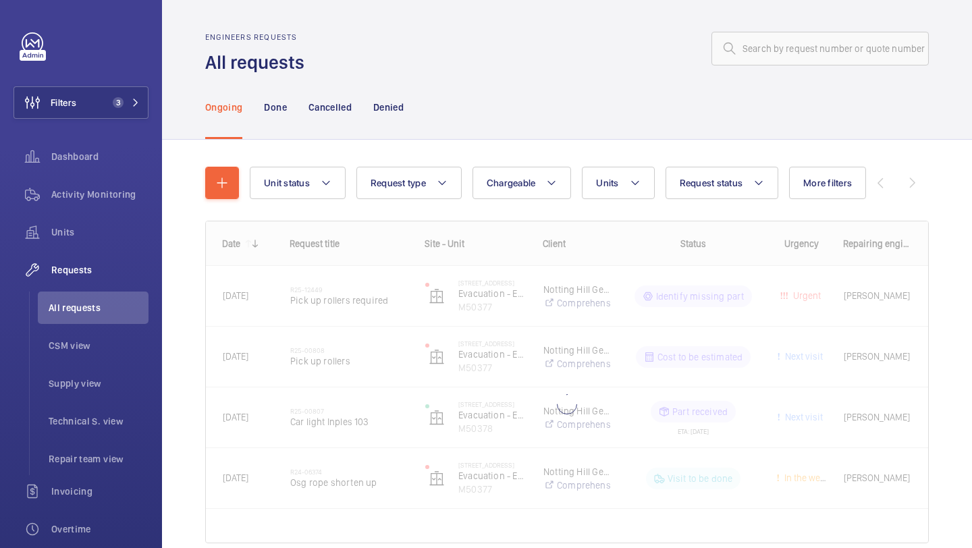
click at [262, 119] on nav "Ongoing Done Cancelled Denied" at bounding box center [304, 107] width 198 height 64
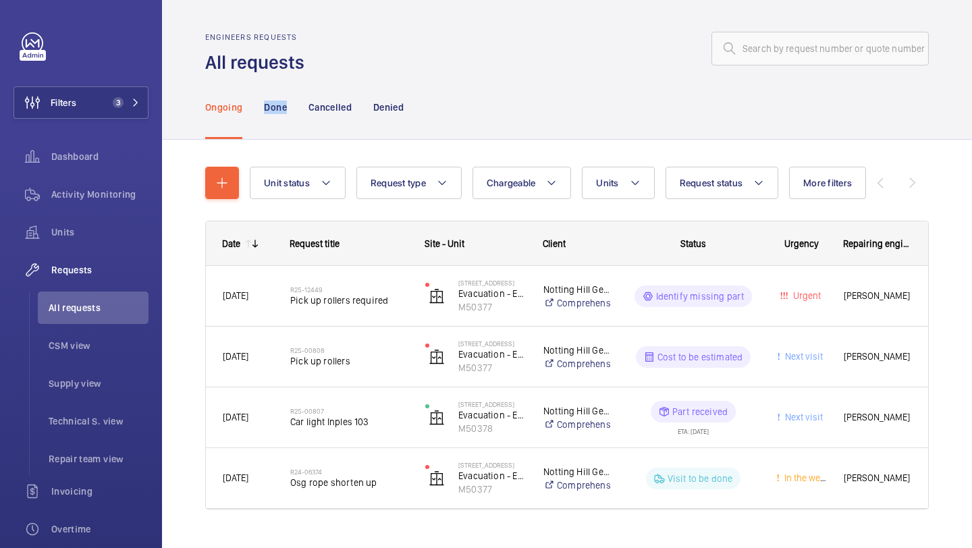
click at [262, 113] on nav "Ongoing Done Cancelled Denied" at bounding box center [304, 107] width 198 height 64
click at [263, 113] on nav "Ongoing Done Cancelled Denied" at bounding box center [304, 107] width 198 height 64
click at [268, 113] on p "Done" at bounding box center [275, 107] width 22 height 13
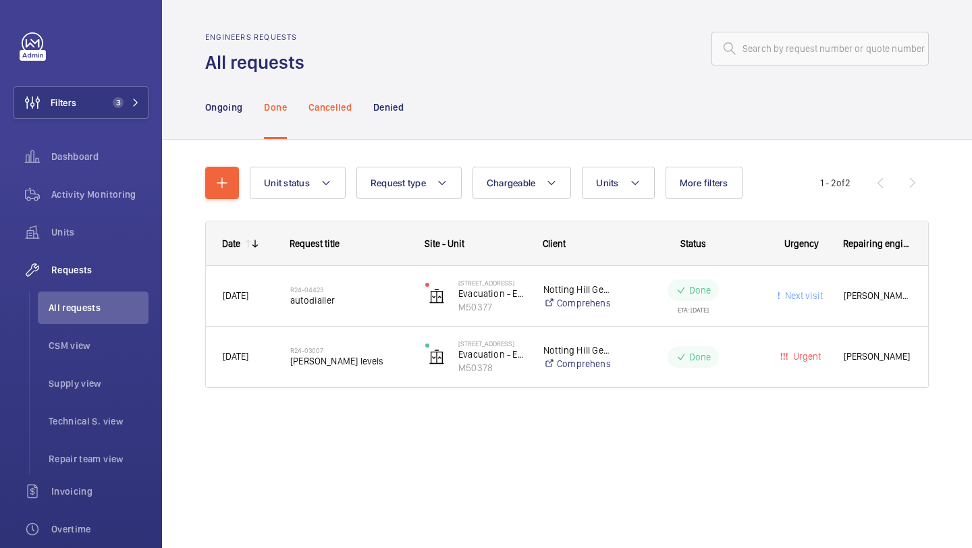
click at [324, 104] on p "Cancelled" at bounding box center [329, 107] width 43 height 13
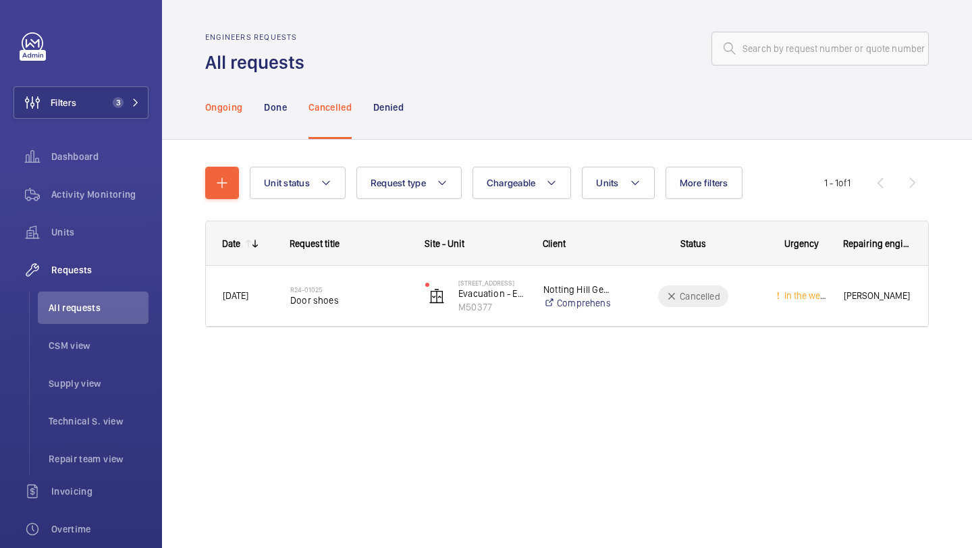
click at [221, 102] on p "Ongoing" at bounding box center [223, 107] width 37 height 13
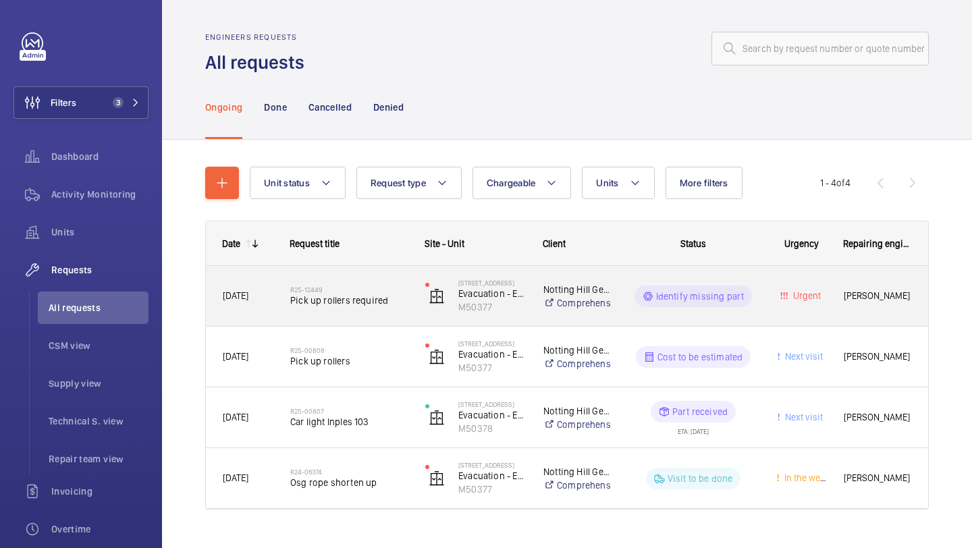
click at [362, 293] on span "Pick up rollers required" at bounding box center [348, 299] width 117 height 13
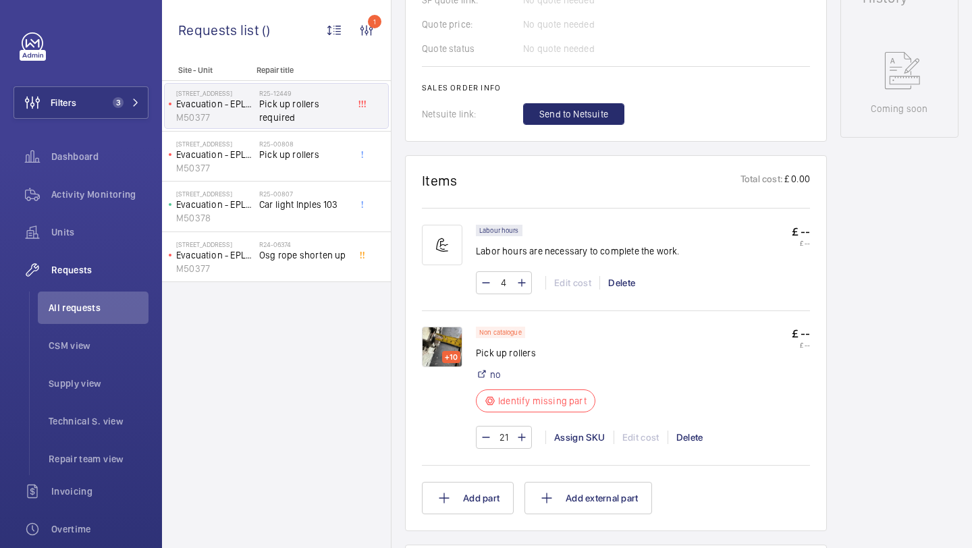
scroll to position [710, 0]
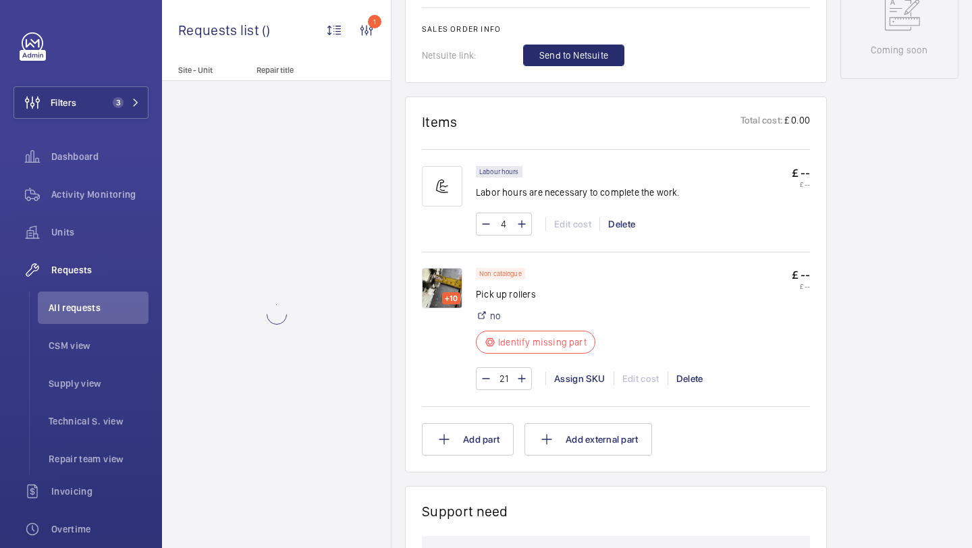
click at [453, 278] on img at bounding box center [442, 288] width 40 height 40
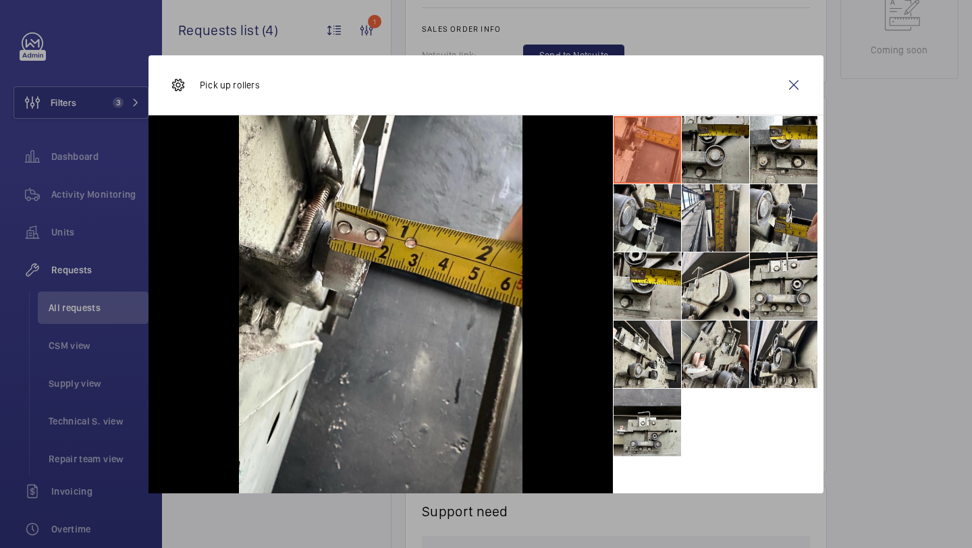
click at [727, 152] on li at bounding box center [714, 149] width 67 height 67
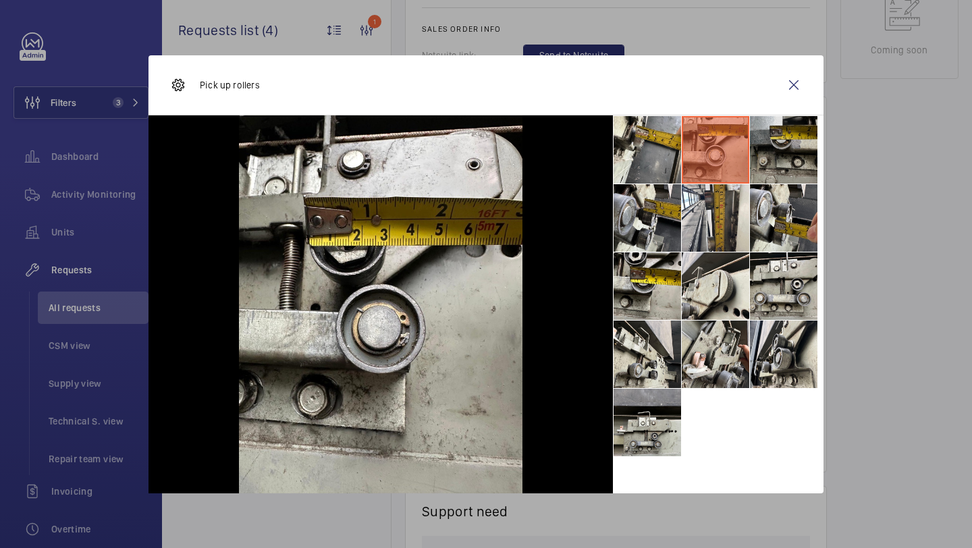
click at [787, 148] on li at bounding box center [783, 149] width 67 height 67
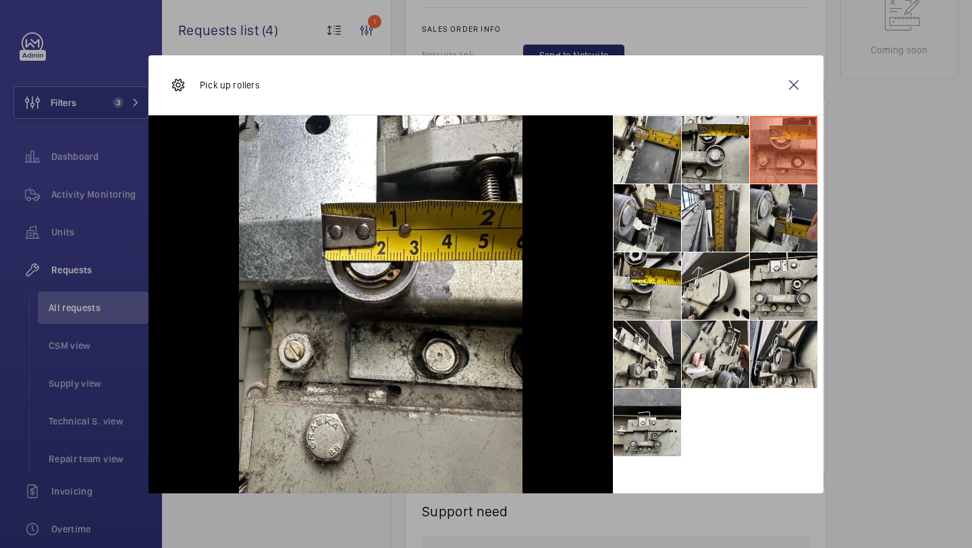
click at [780, 204] on li at bounding box center [783, 217] width 67 height 67
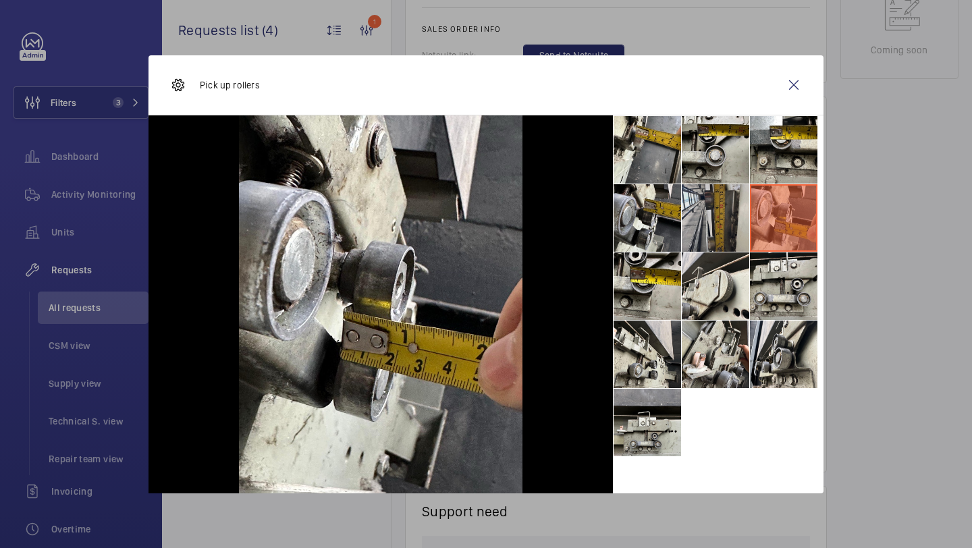
click at [737, 217] on li at bounding box center [714, 217] width 67 height 67
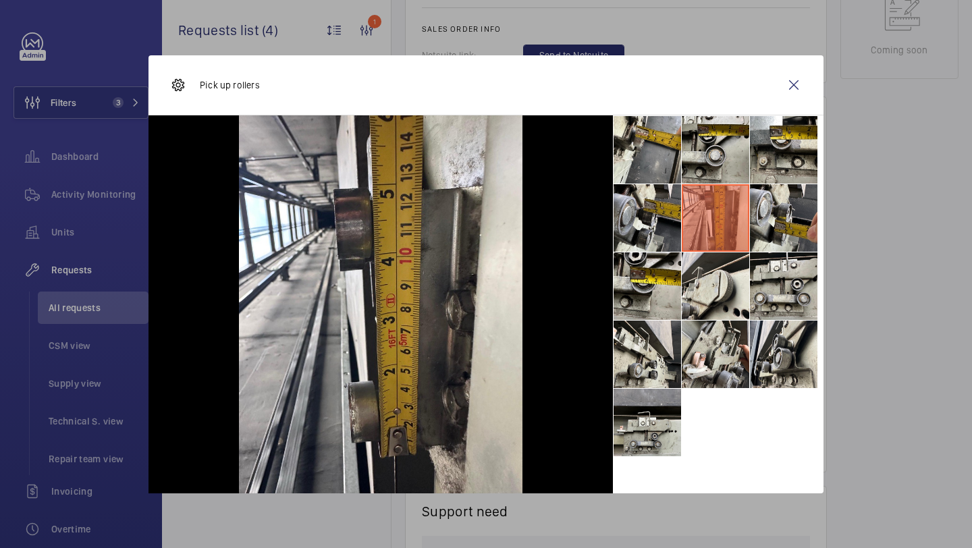
click at [716, 250] on li at bounding box center [714, 217] width 67 height 67
click at [711, 291] on li at bounding box center [714, 285] width 67 height 67
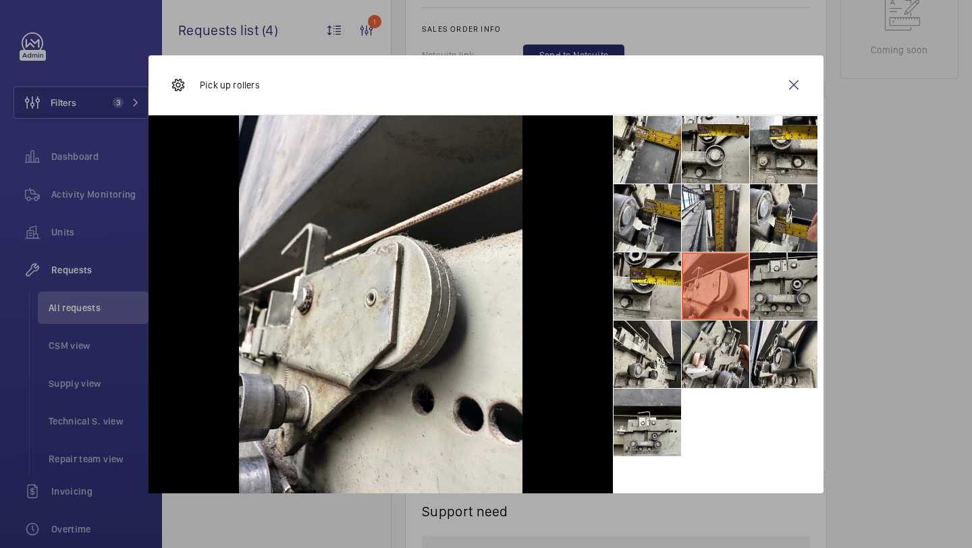
click at [769, 294] on li at bounding box center [783, 285] width 67 height 67
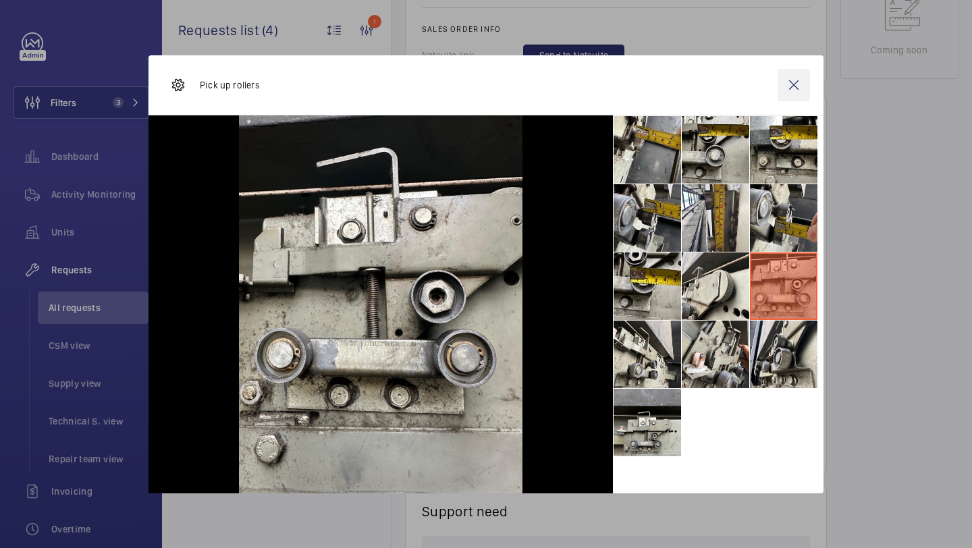
click at [793, 94] on wm-front-icon-button at bounding box center [793, 85] width 32 height 32
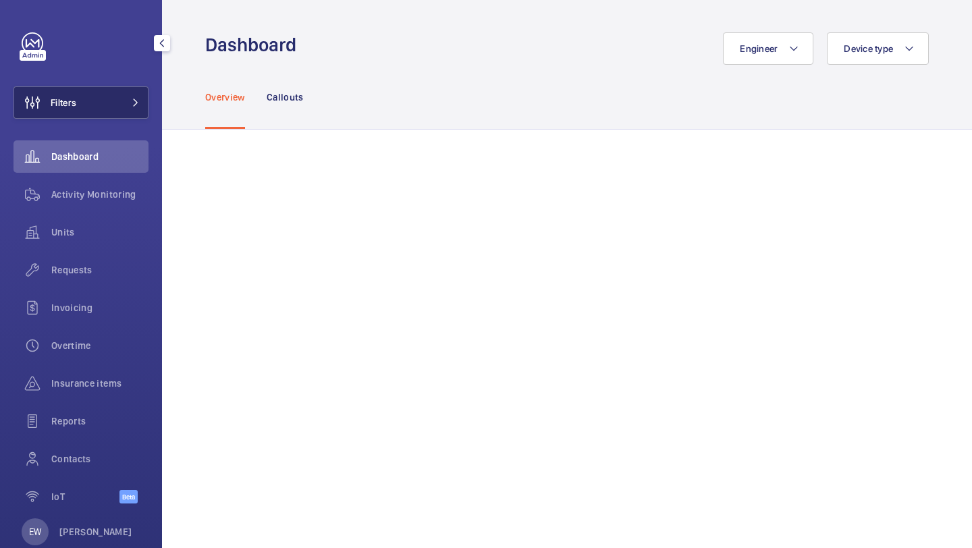
click at [118, 104] on button "Filters" at bounding box center [80, 102] width 135 height 32
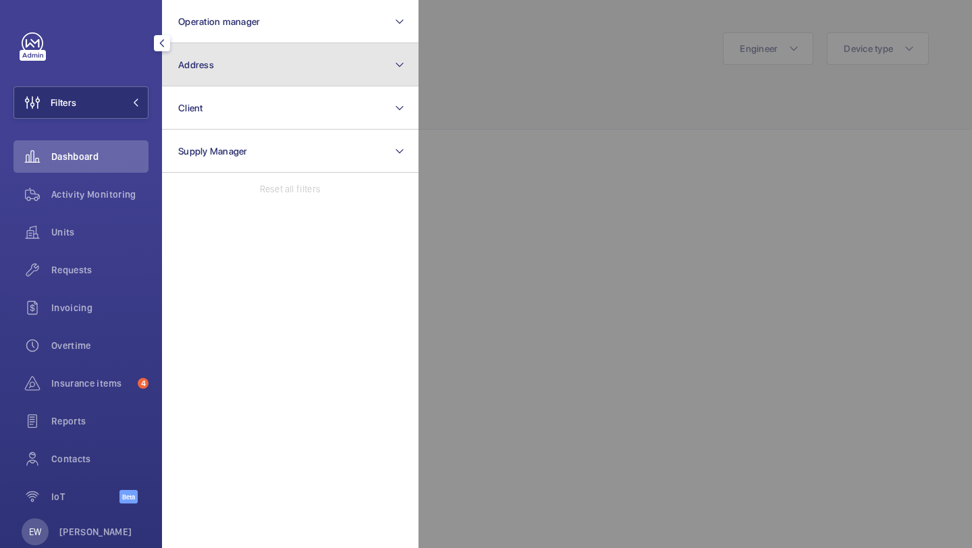
click at [174, 74] on button "Address" at bounding box center [290, 64] width 256 height 43
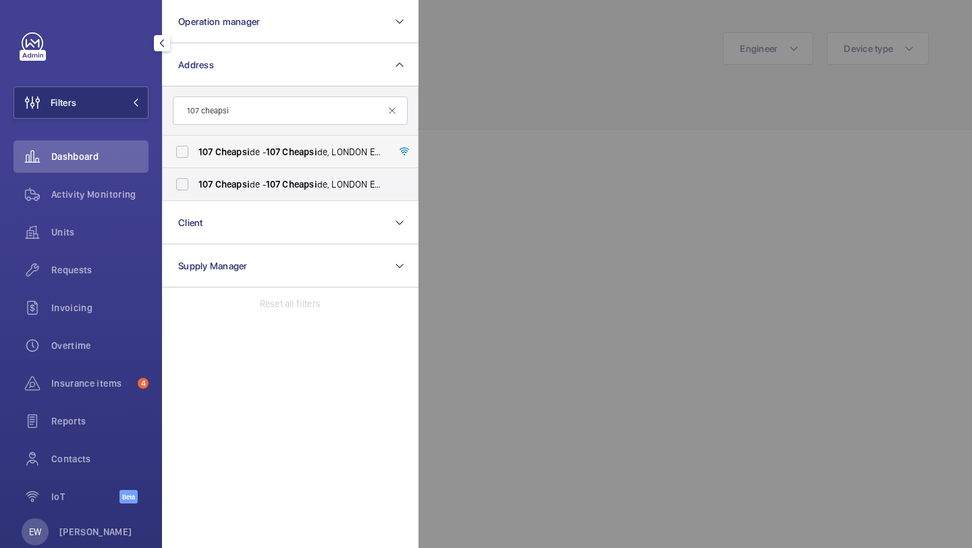
type input "107 cheapsi"
click at [217, 157] on span "Cheapsi" at bounding box center [232, 151] width 34 height 11
click at [196, 157] on input "[STREET_ADDRESS]" at bounding box center [182, 151] width 27 height 27
click at [218, 165] on label "[STREET_ADDRESS]" at bounding box center [280, 152] width 235 height 32
click at [196, 165] on input "[STREET_ADDRESS]" at bounding box center [182, 151] width 27 height 27
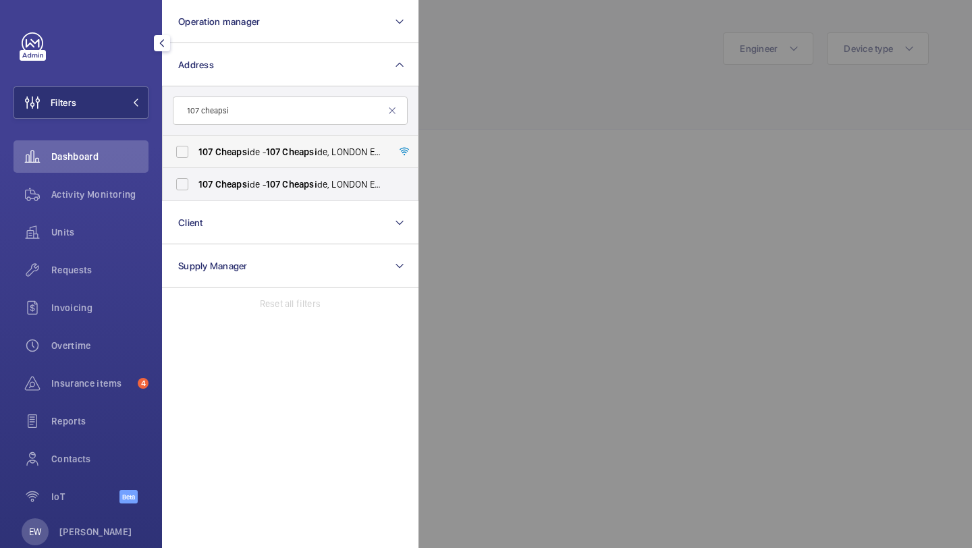
click at [218, 165] on label "[STREET_ADDRESS]" at bounding box center [280, 152] width 235 height 32
click at [196, 165] on input "[STREET_ADDRESS]" at bounding box center [182, 151] width 27 height 27
checkbox input "true"
click at [220, 176] on label "[STREET_ADDRESS]" at bounding box center [280, 184] width 235 height 32
click at [196, 176] on input "[STREET_ADDRESS]" at bounding box center [182, 184] width 27 height 27
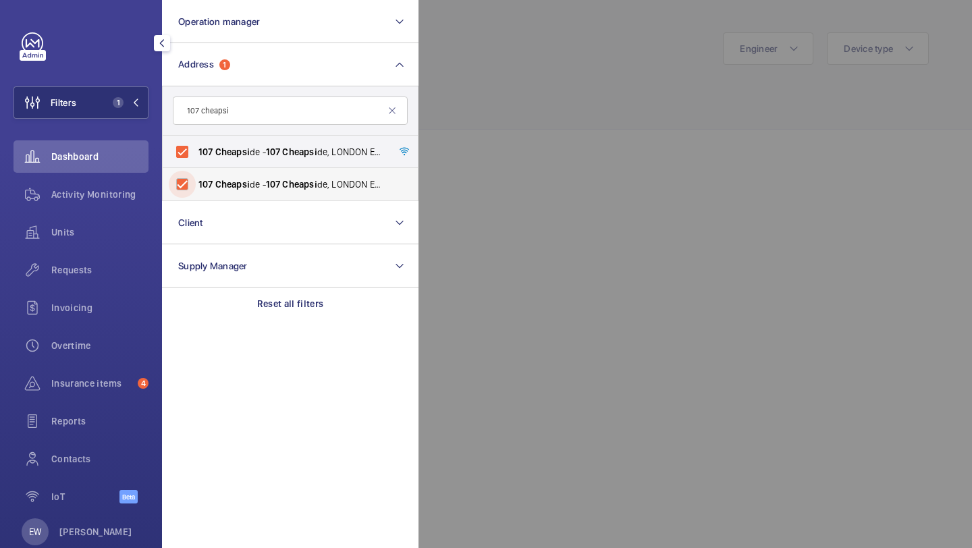
checkbox input "true"
click at [84, 220] on div "Units" at bounding box center [80, 232] width 135 height 32
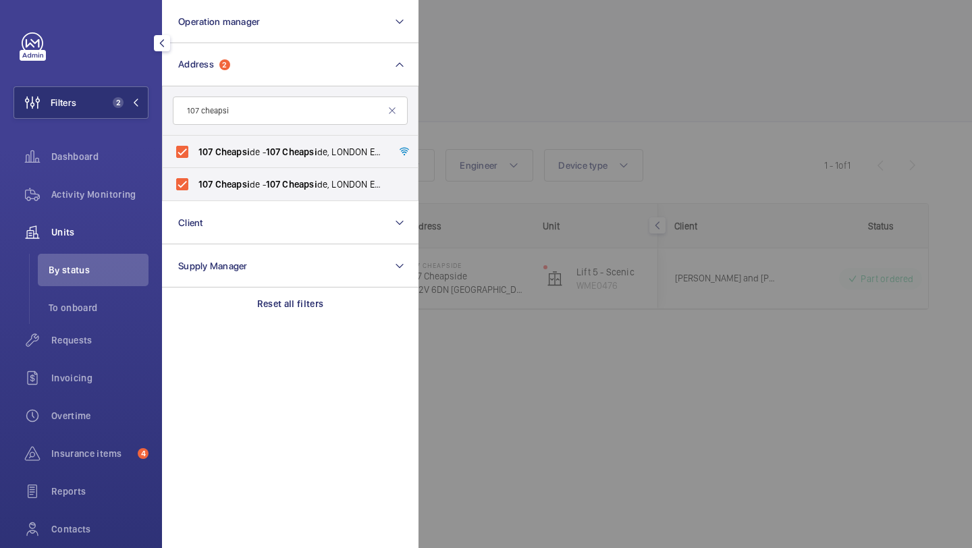
click at [553, 89] on div at bounding box center [904, 274] width 972 height 548
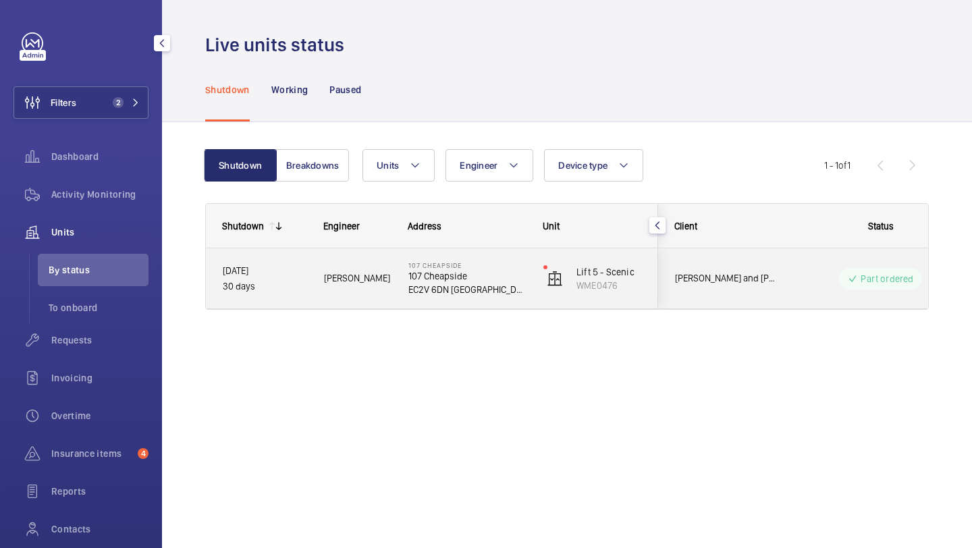
click at [732, 276] on span "[PERSON_NAME] and [PERSON_NAME] 107 Cheapside" at bounding box center [727, 279] width 104 height 16
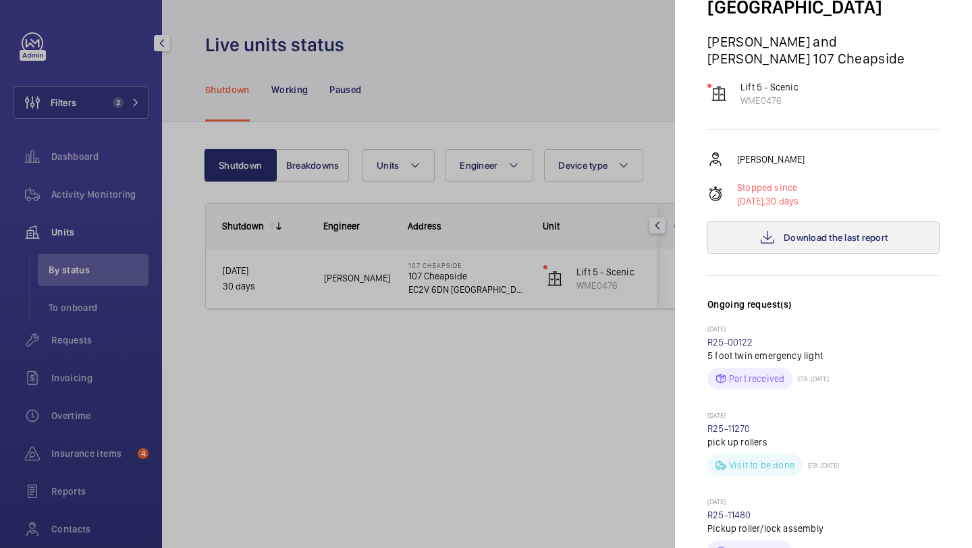
scroll to position [376, 0]
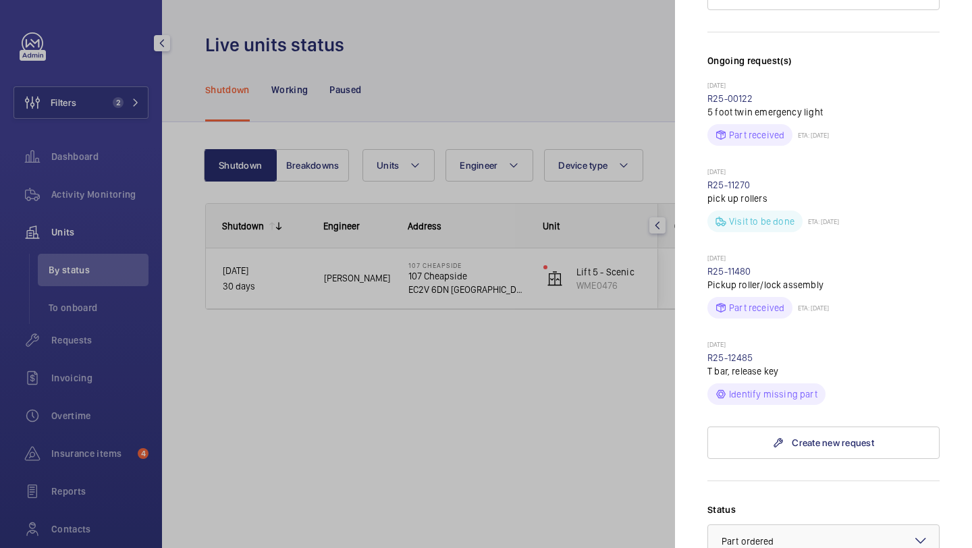
drag, startPoint x: 754, startPoint y: 337, endPoint x: 708, endPoint y: 341, distance: 46.8
click at [707, 340] on div "[DATE] R25-12485 T bar, release key Identify missing part" at bounding box center [823, 372] width 232 height 65
copy link "R25-12485"
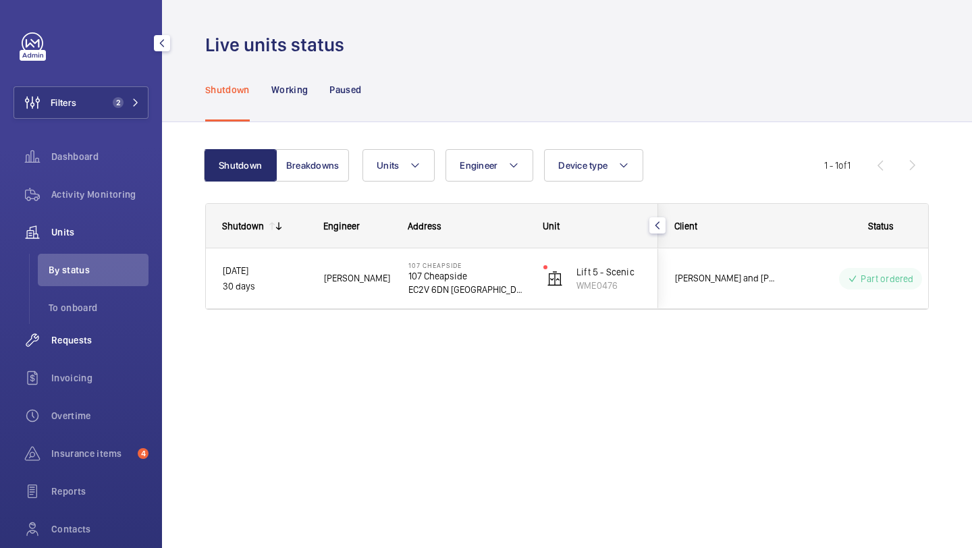
click at [110, 340] on span "Requests" at bounding box center [99, 339] width 97 height 13
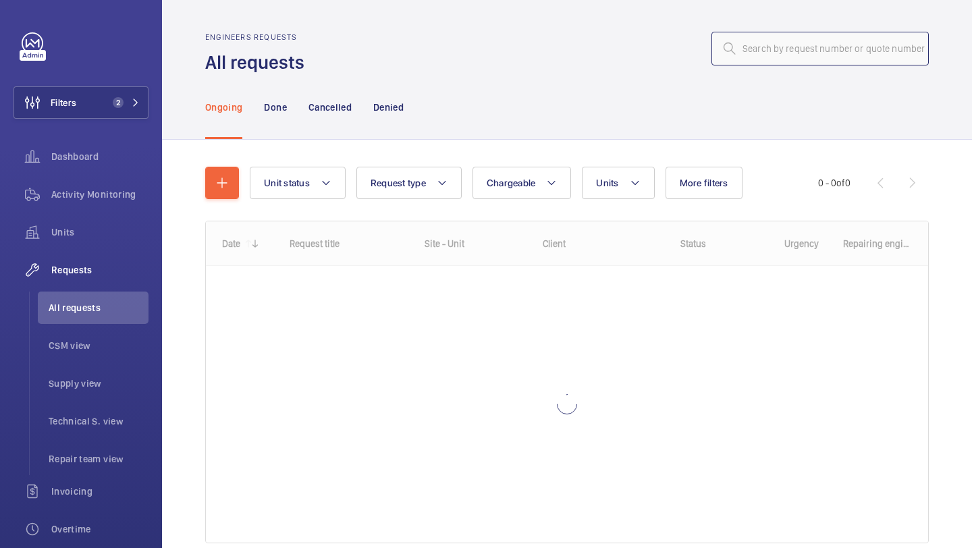
click at [883, 55] on input "text" at bounding box center [819, 49] width 217 height 34
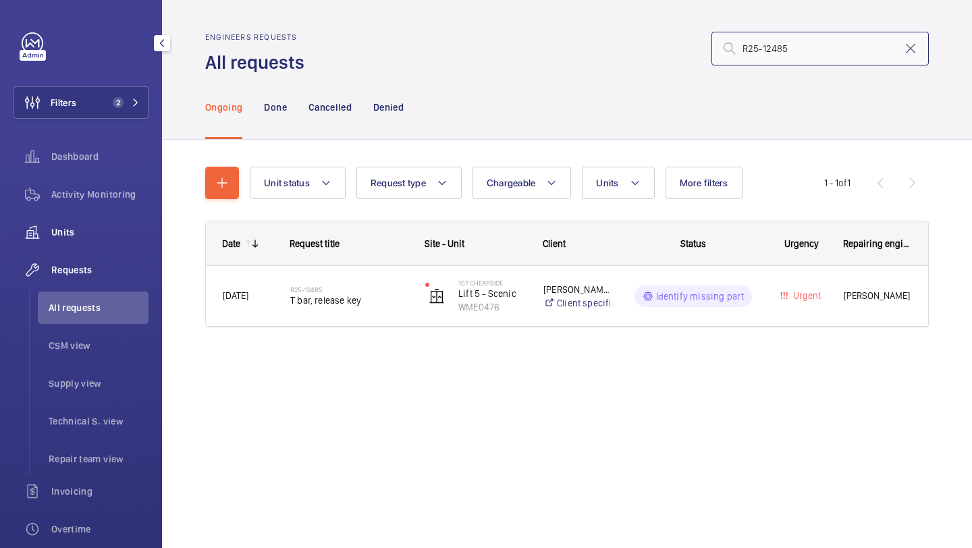
type input "R25-12485"
click at [86, 237] on span "Units" at bounding box center [99, 231] width 97 height 13
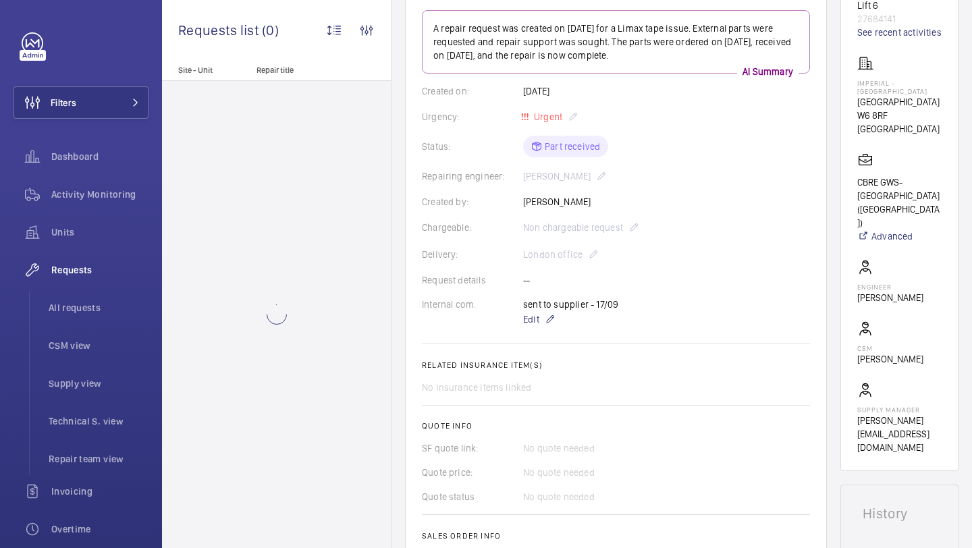
scroll to position [76, 0]
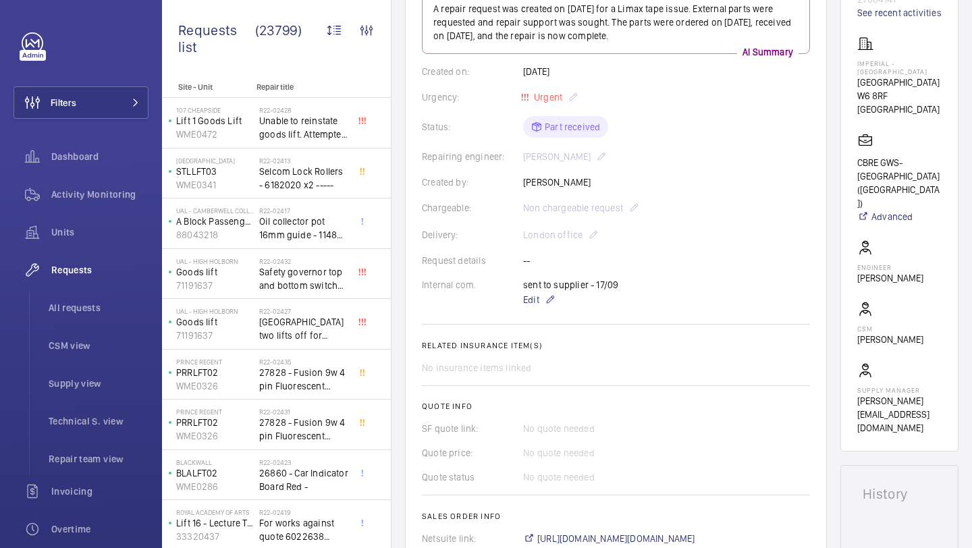
scroll to position [251, 0]
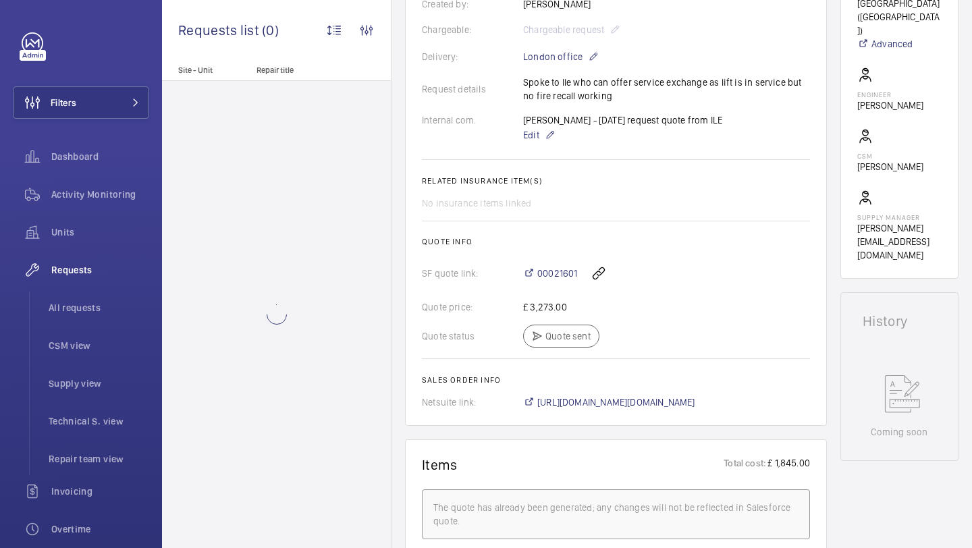
scroll to position [368, 0]
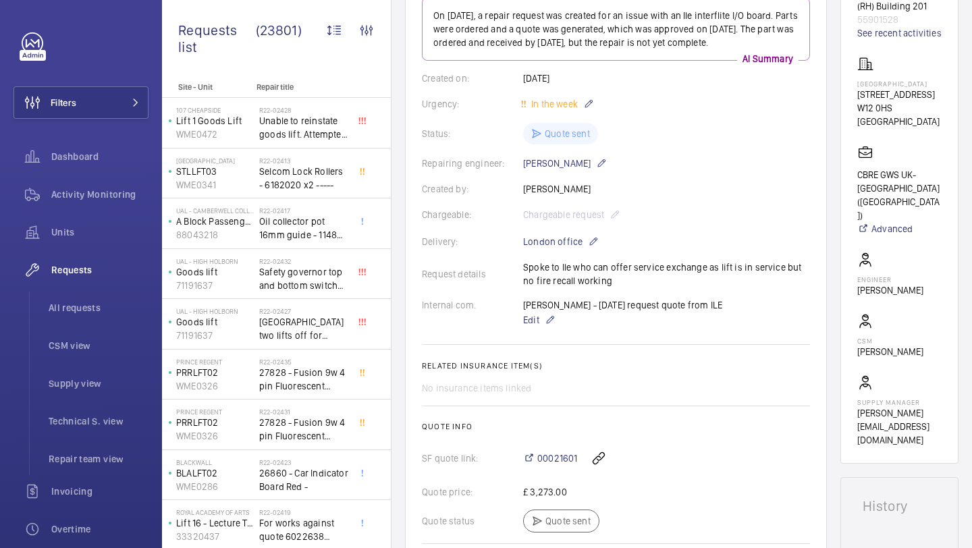
scroll to position [23, 0]
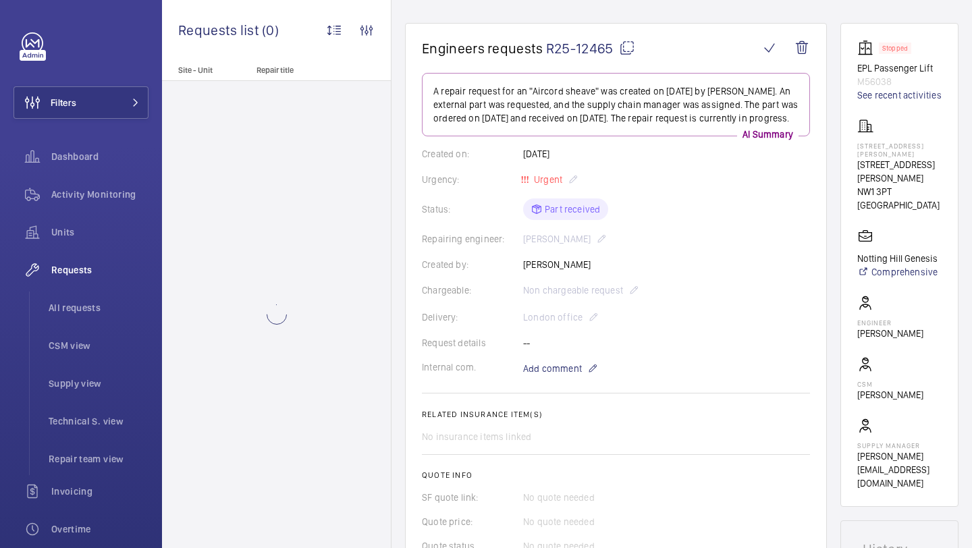
scroll to position [113, 0]
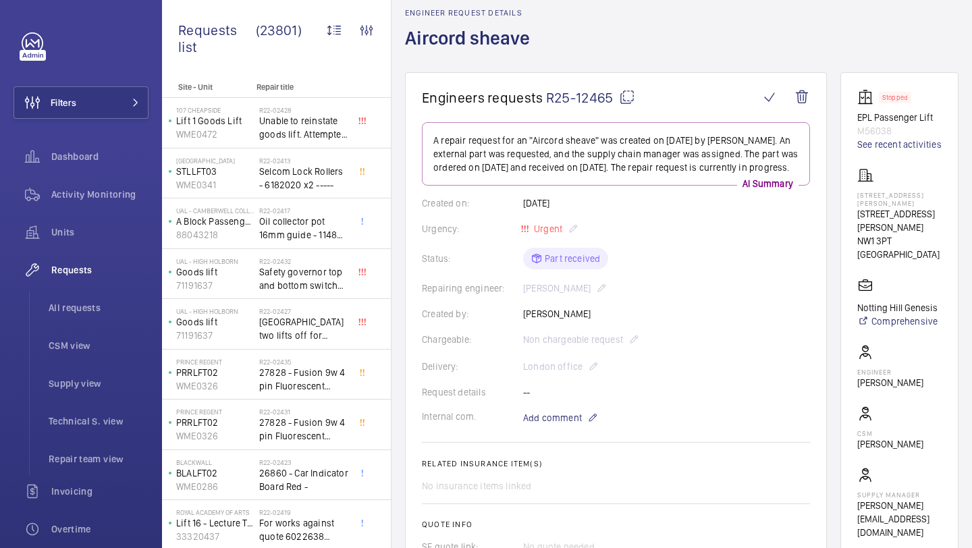
scroll to position [20, 0]
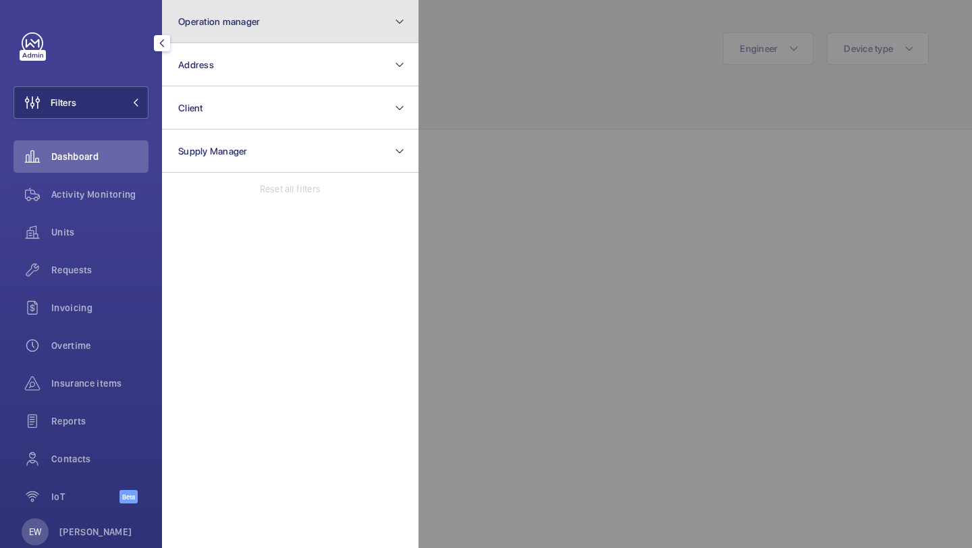
click at [209, 18] on span "Operation manager" at bounding box center [219, 21] width 82 height 11
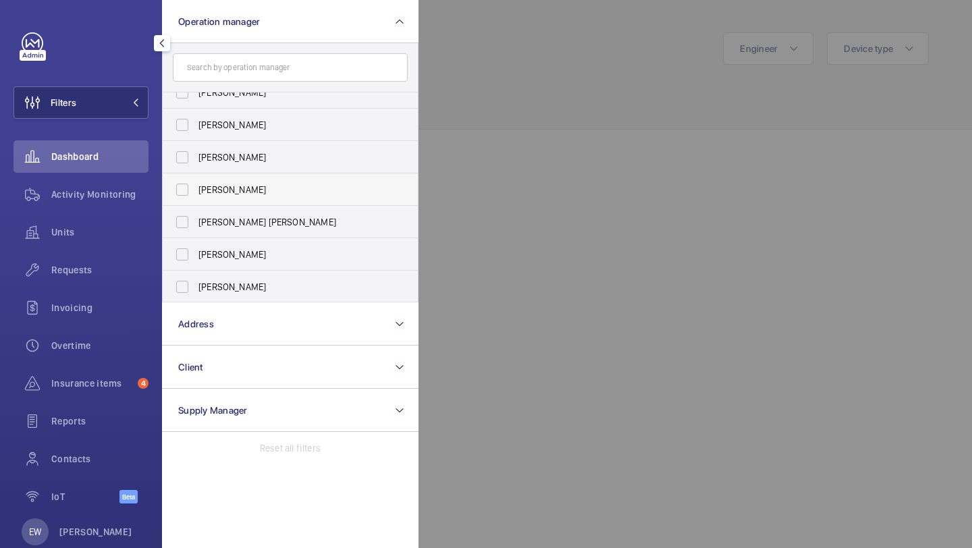
scroll to position [11, 0]
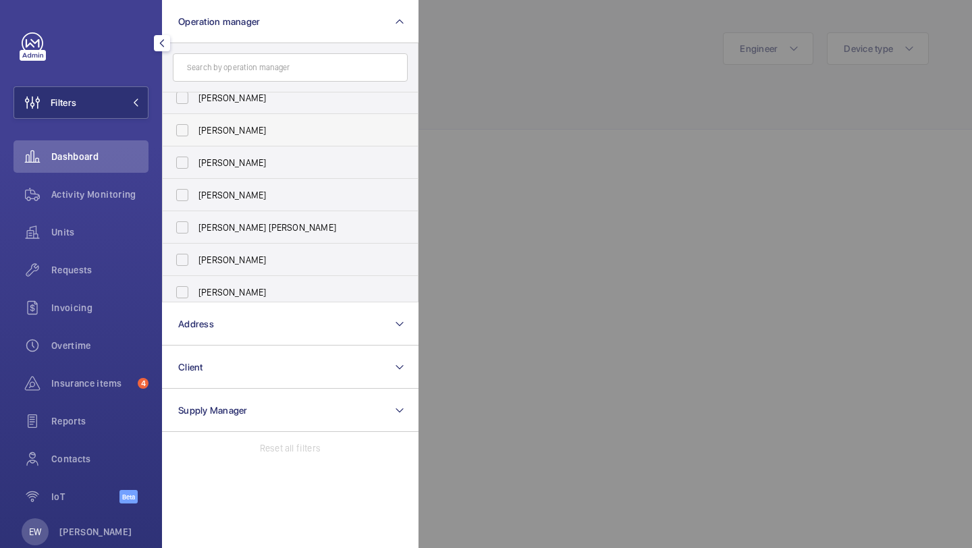
click at [244, 133] on span "[PERSON_NAME]" at bounding box center [291, 129] width 186 height 13
click at [196, 133] on input "[PERSON_NAME]" at bounding box center [182, 130] width 27 height 27
checkbox input "true"
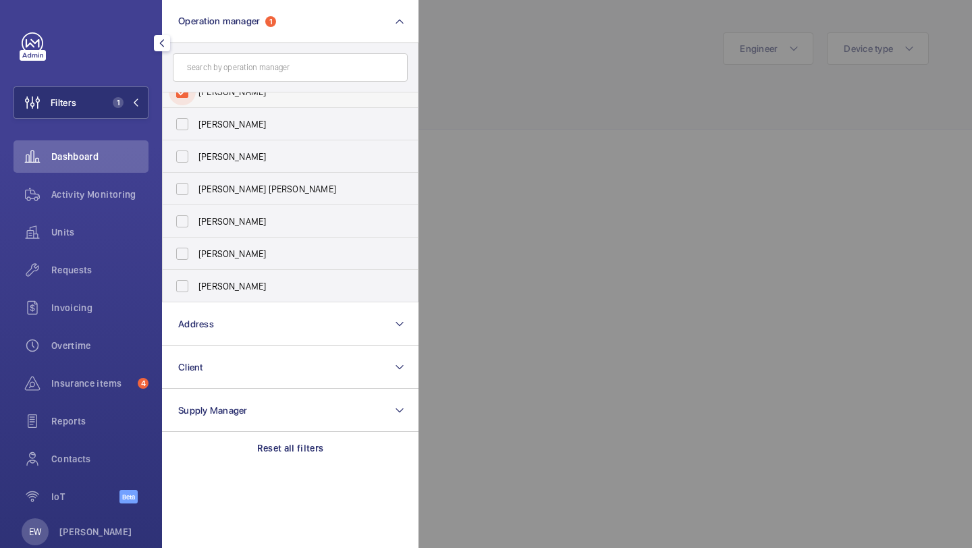
scroll to position [50, 0]
click at [248, 186] on span "[PERSON_NAME] [PERSON_NAME]" at bounding box center [291, 187] width 186 height 13
click at [196, 186] on input "[PERSON_NAME] [PERSON_NAME]" at bounding box center [182, 188] width 27 height 27
click at [126, 231] on span "Units" at bounding box center [99, 231] width 97 height 13
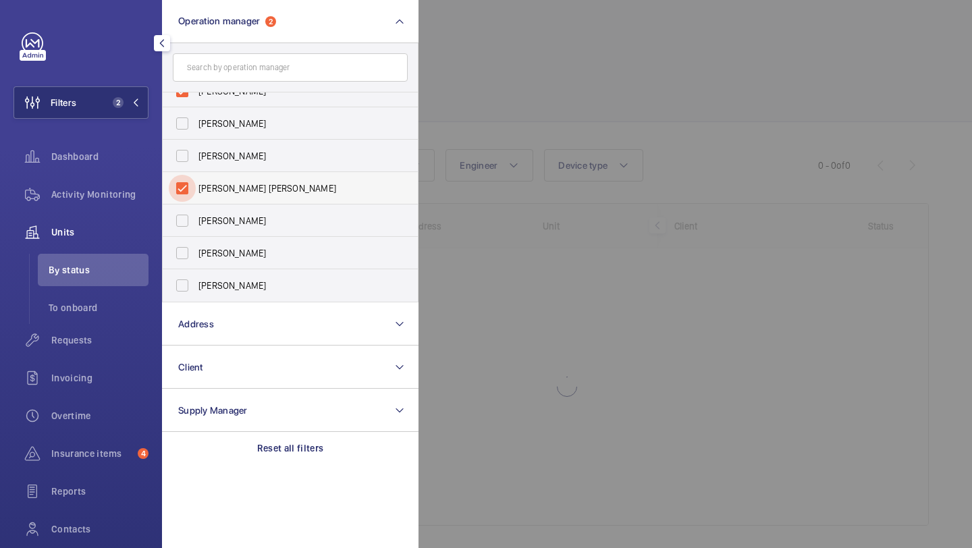
click at [194, 200] on input "[PERSON_NAME] [PERSON_NAME]" at bounding box center [182, 188] width 27 height 27
checkbox input "false"
click at [462, 145] on div at bounding box center [904, 274] width 972 height 548
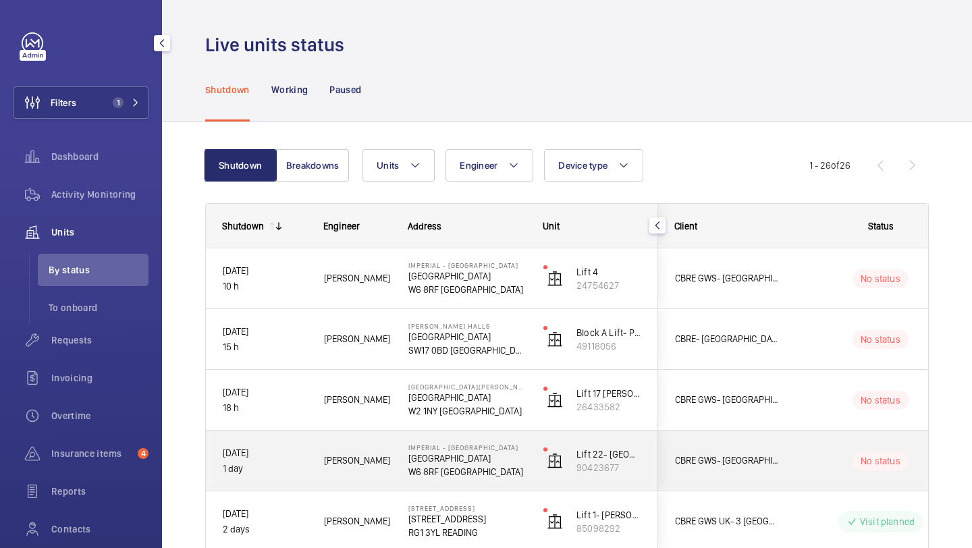
click at [768, 458] on span "CBRE GWS- [GEOGRAPHIC_DATA] ([GEOGRAPHIC_DATA])" at bounding box center [727, 461] width 104 height 16
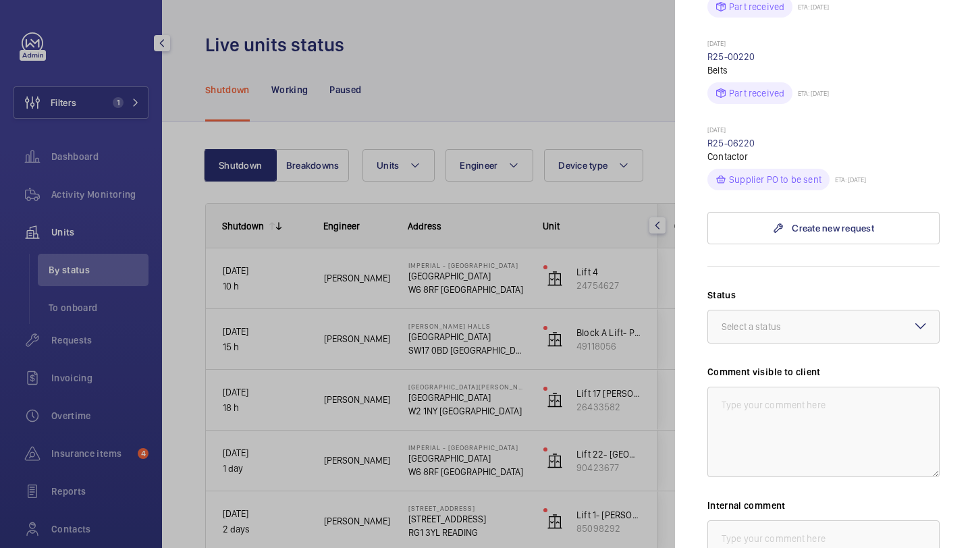
scroll to position [327, 0]
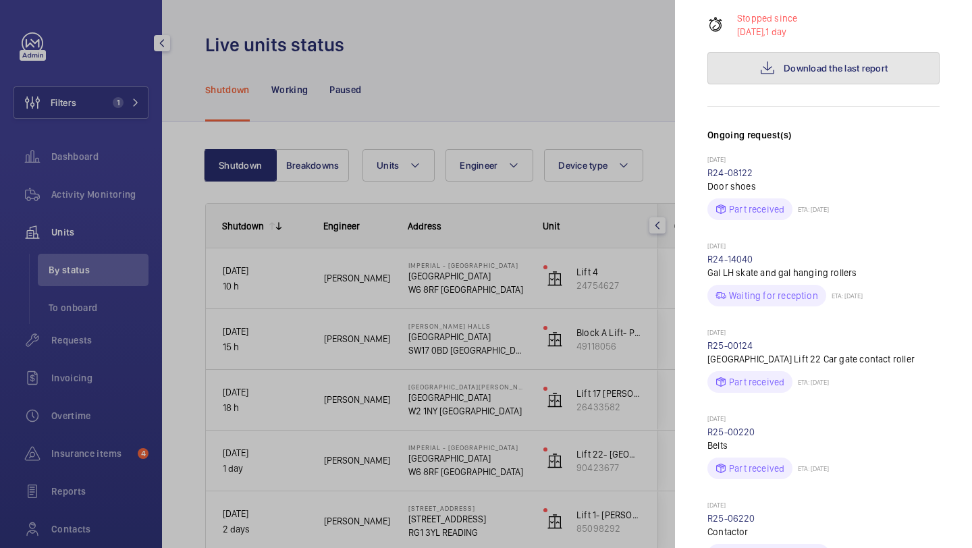
click at [814, 63] on span "Download the last report" at bounding box center [835, 68] width 104 height 11
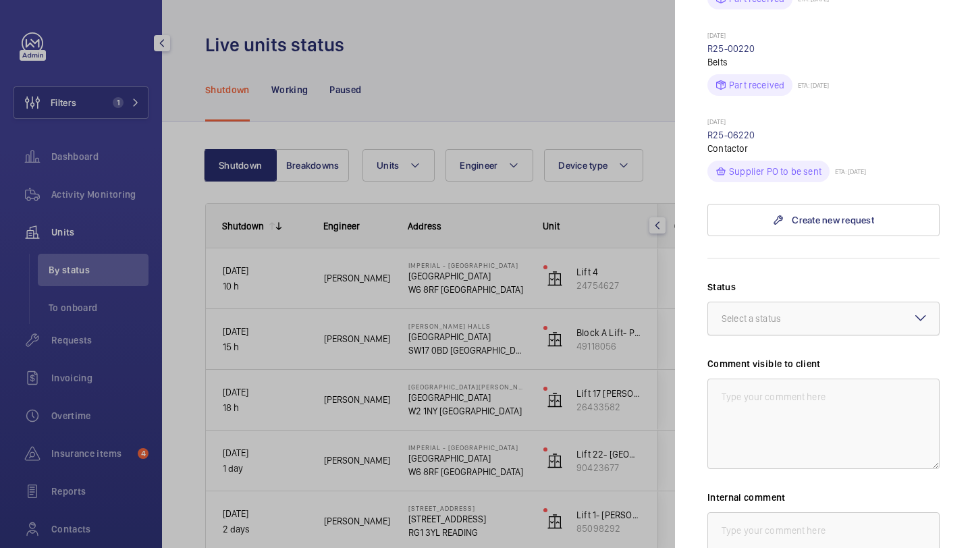
click at [778, 302] on div at bounding box center [823, 318] width 231 height 32
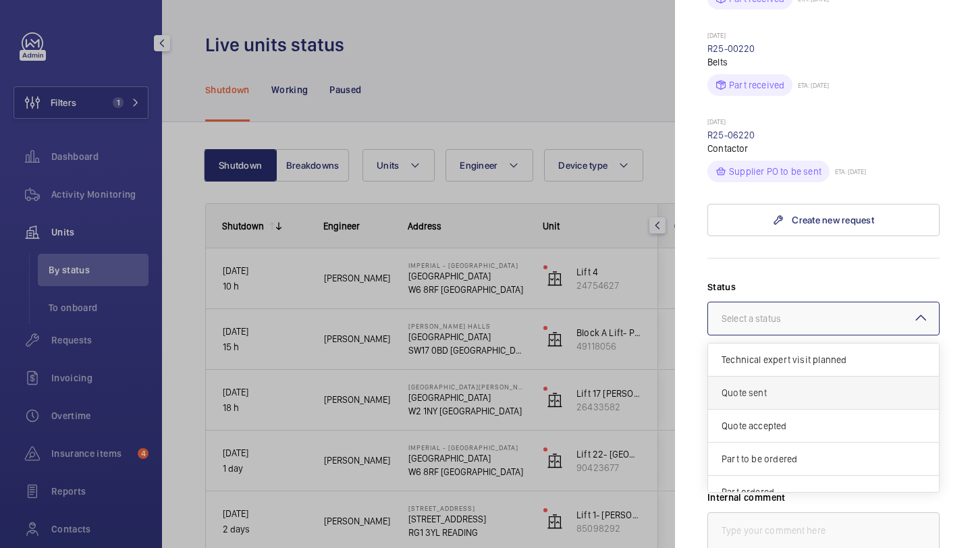
scroll to position [45, 0]
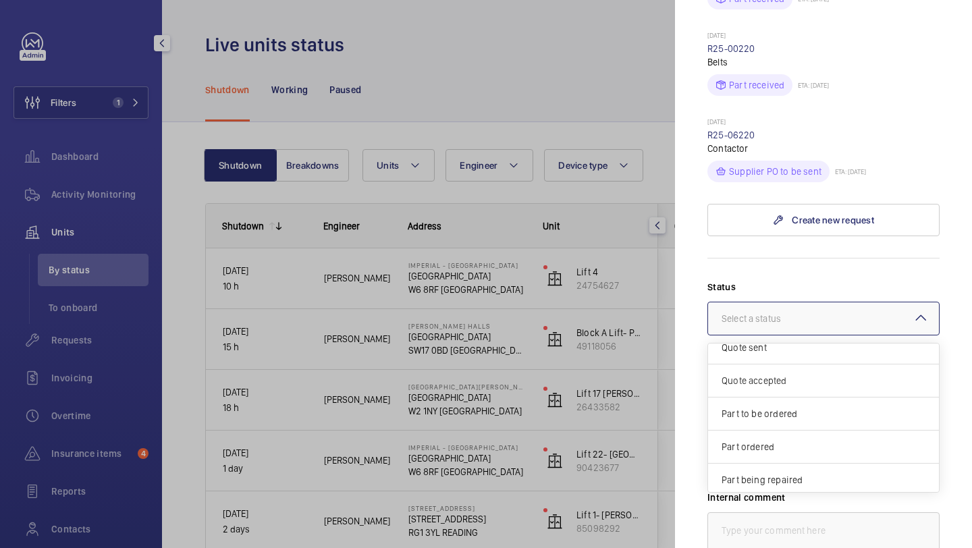
click at [893, 70] on div "Part received ETA: 08/01/2025" at bounding box center [823, 82] width 232 height 27
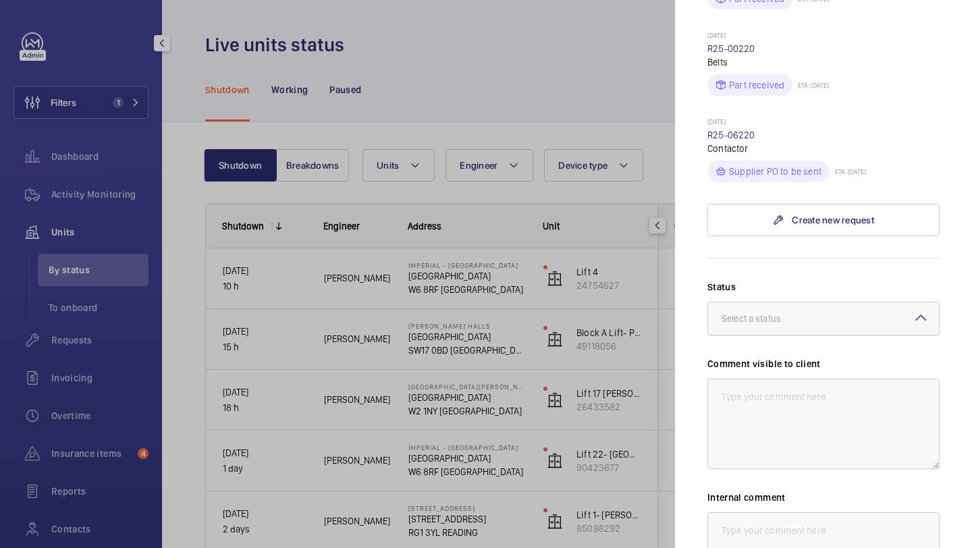
click at [805, 312] on div "Select a status" at bounding box center [767, 318] width 93 height 13
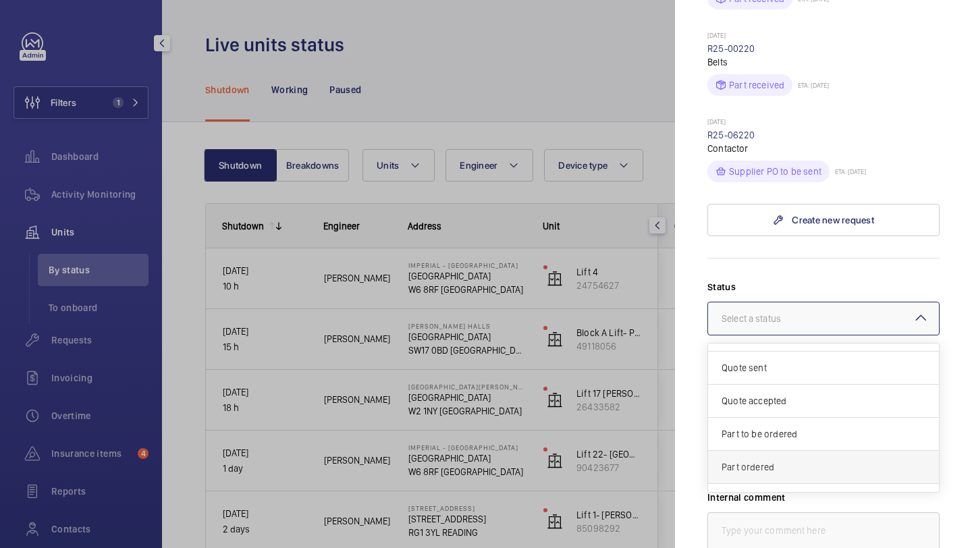
scroll to position [26, 0]
click at [763, 426] on span "Part to be ordered" at bounding box center [823, 432] width 204 height 13
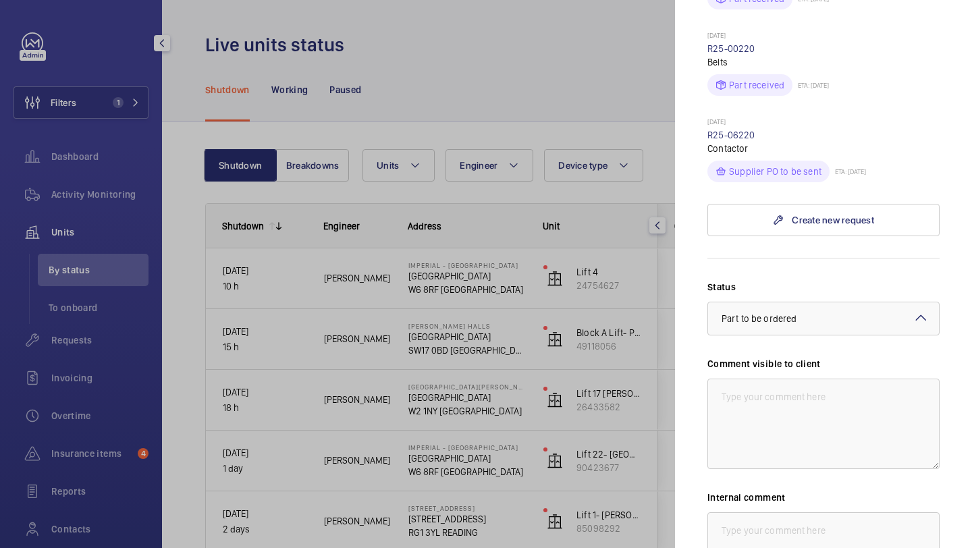
scroll to position [870, 0]
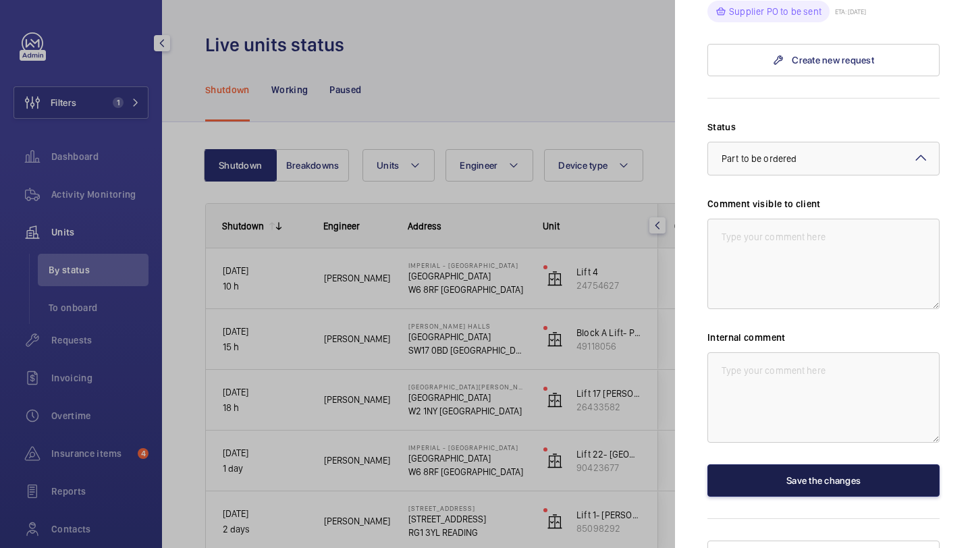
click at [762, 464] on button "Save the changes" at bounding box center [823, 480] width 232 height 32
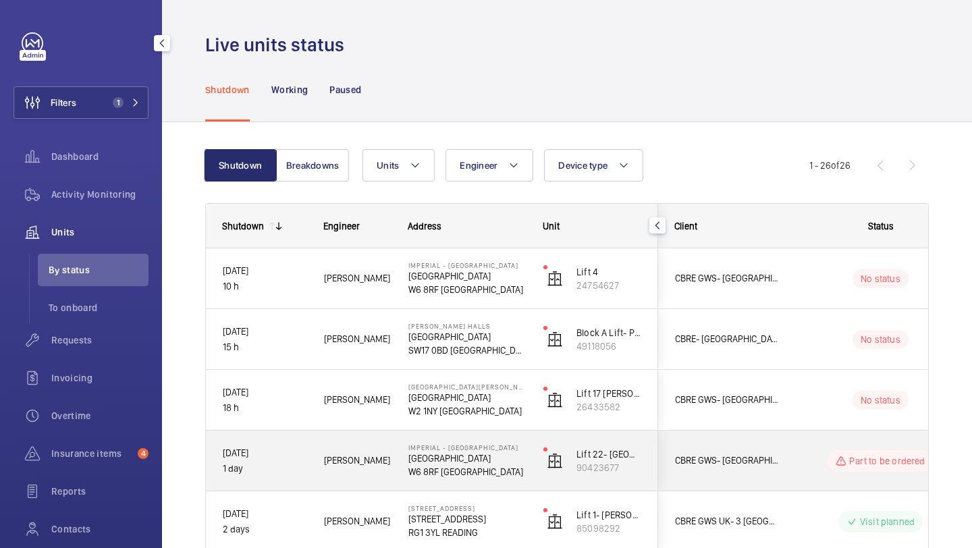
click at [762, 445] on div "CBRE GWS- [GEOGRAPHIC_DATA] ([GEOGRAPHIC_DATA])" at bounding box center [718, 460] width 120 height 43
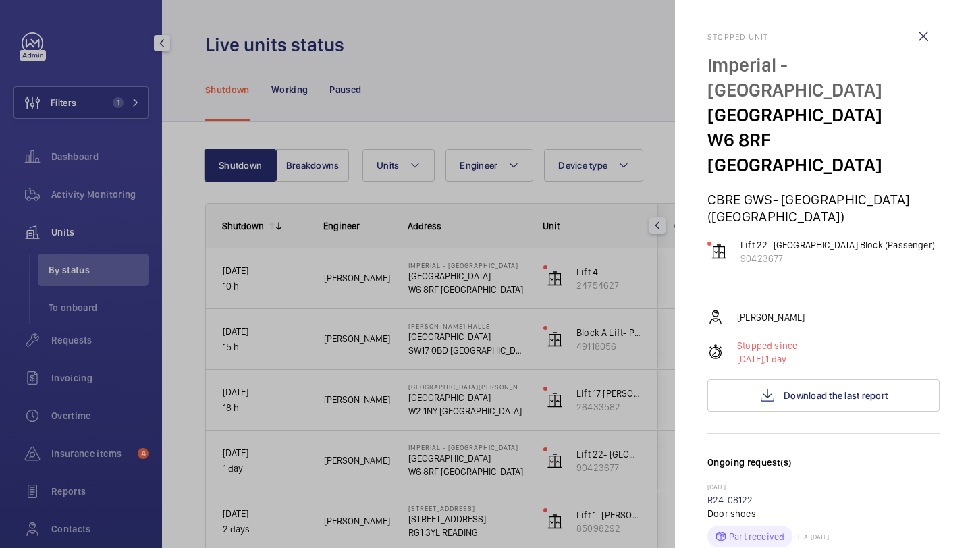
click at [617, 406] on div at bounding box center [486, 274] width 972 height 548
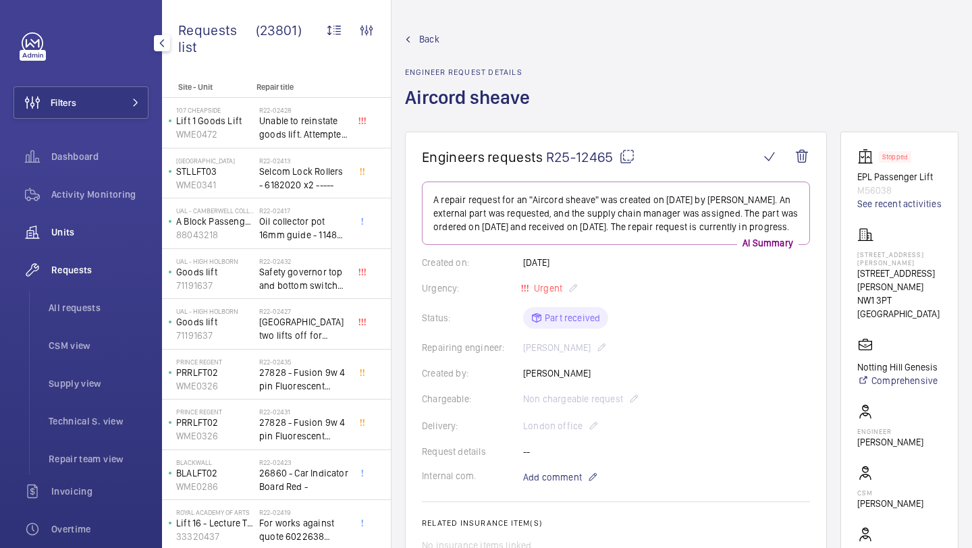
scroll to position [20, 0]
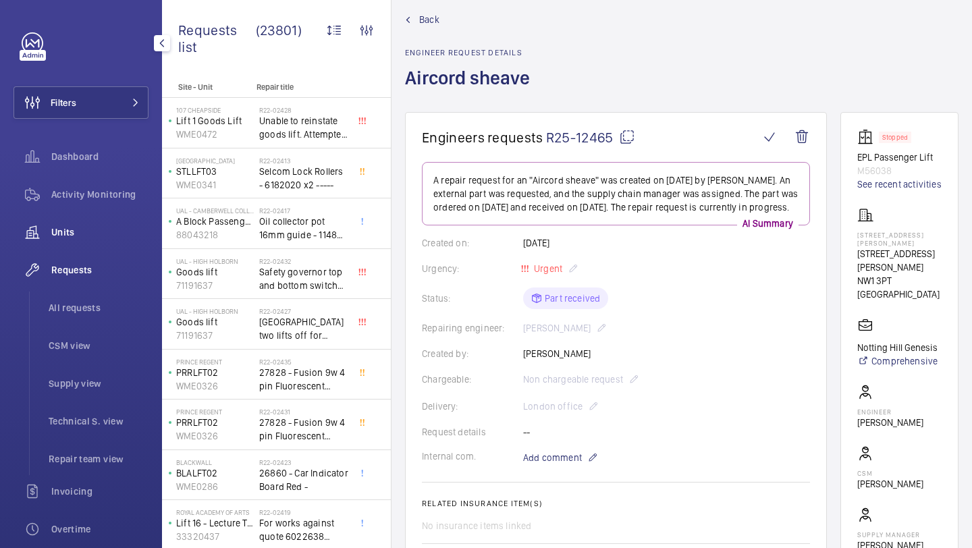
click at [112, 232] on span "Units" at bounding box center [99, 231] width 97 height 13
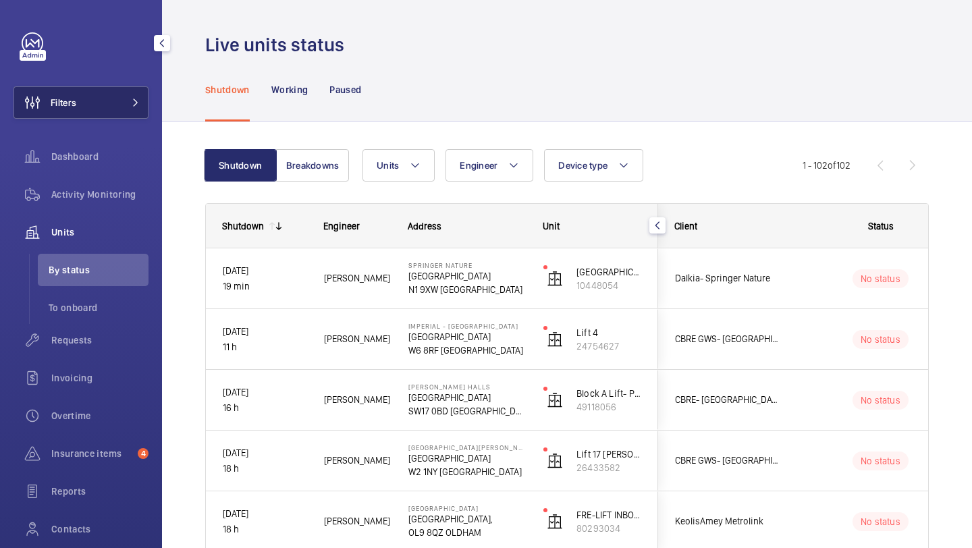
click at [72, 86] on span "Filters" at bounding box center [45, 102] width 62 height 32
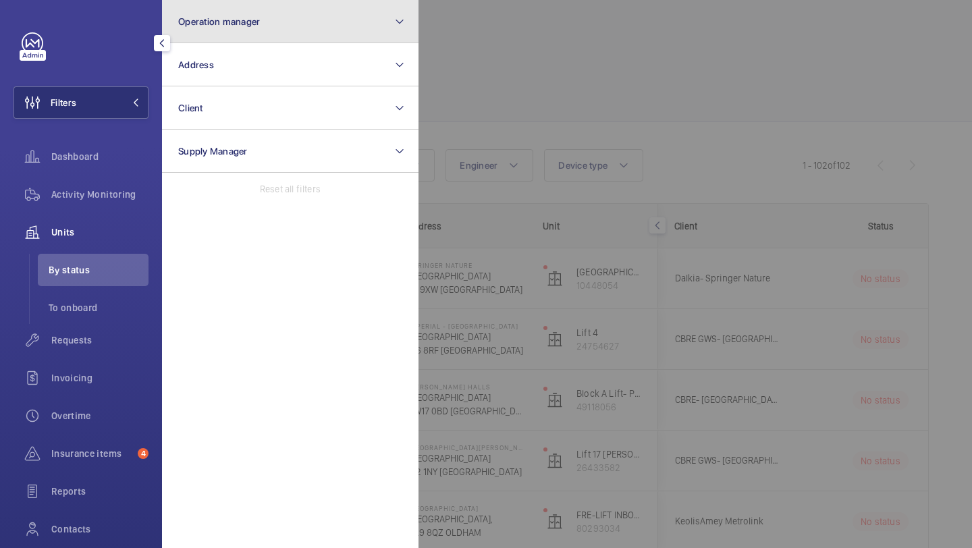
click at [236, 24] on span "Operation manager" at bounding box center [219, 21] width 82 height 11
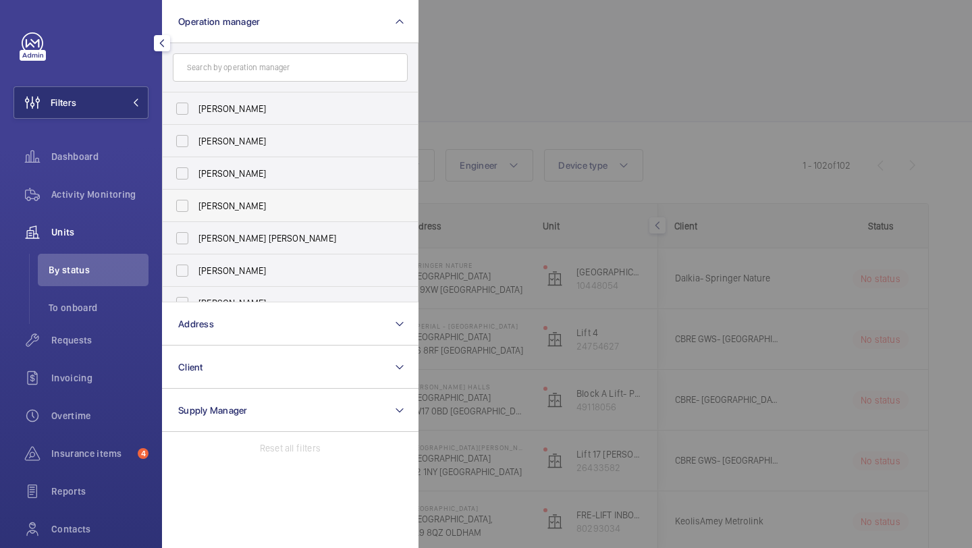
click at [263, 144] on span "[PERSON_NAME]" at bounding box center [291, 140] width 186 height 13
click at [196, 144] on input "[PERSON_NAME]" at bounding box center [182, 141] width 27 height 27
checkbox input "true"
click at [547, 105] on div at bounding box center [904, 274] width 972 height 548
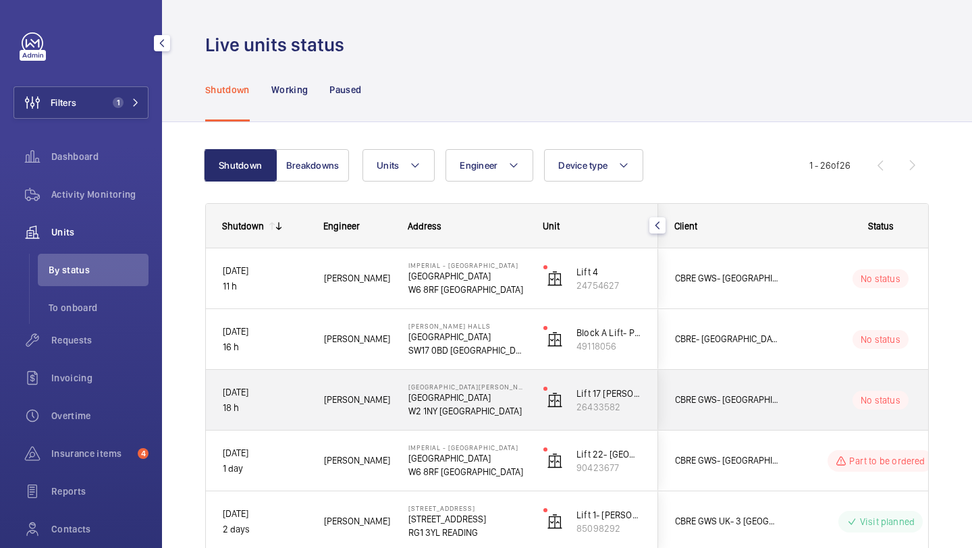
click at [785, 378] on div "No status" at bounding box center [872, 400] width 184 height 46
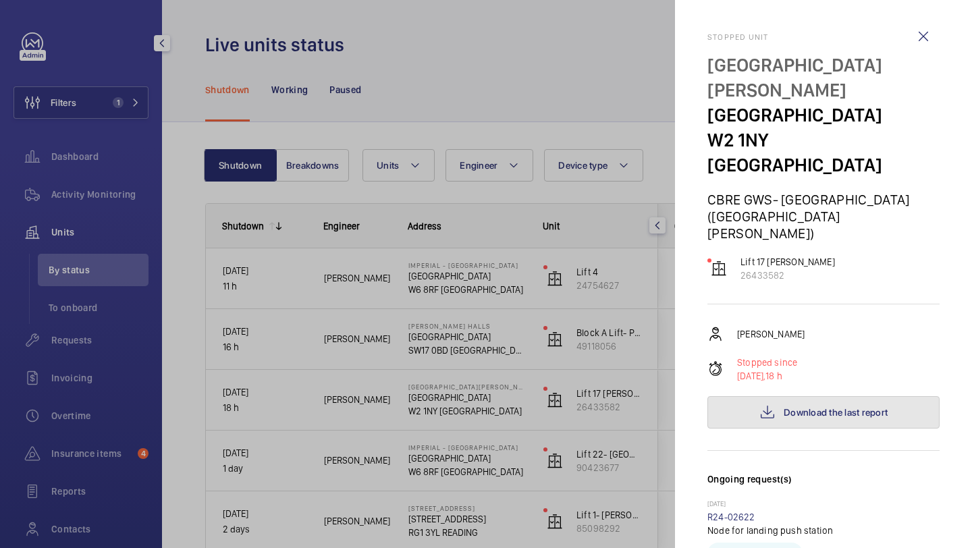
click at [794, 407] on span "Download the last report" at bounding box center [835, 412] width 104 height 11
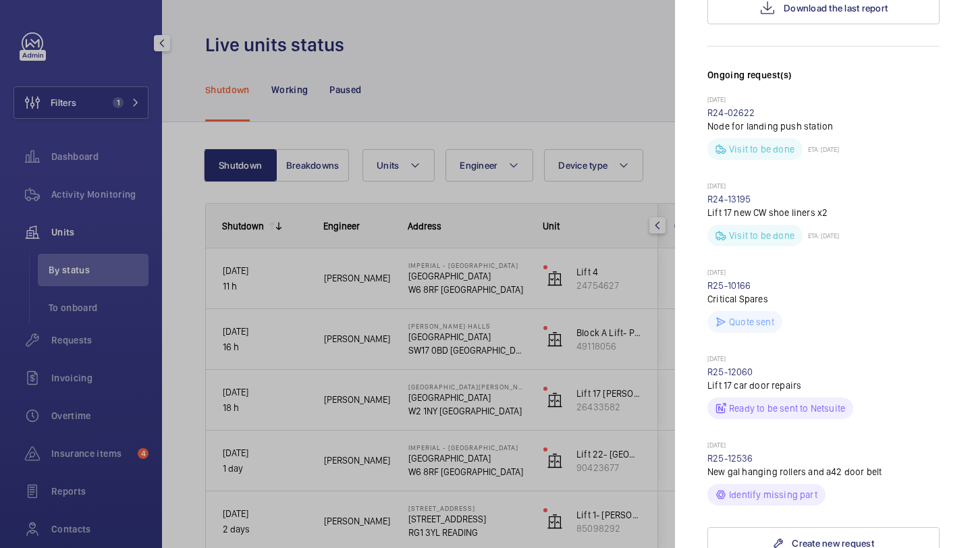
scroll to position [410, 0]
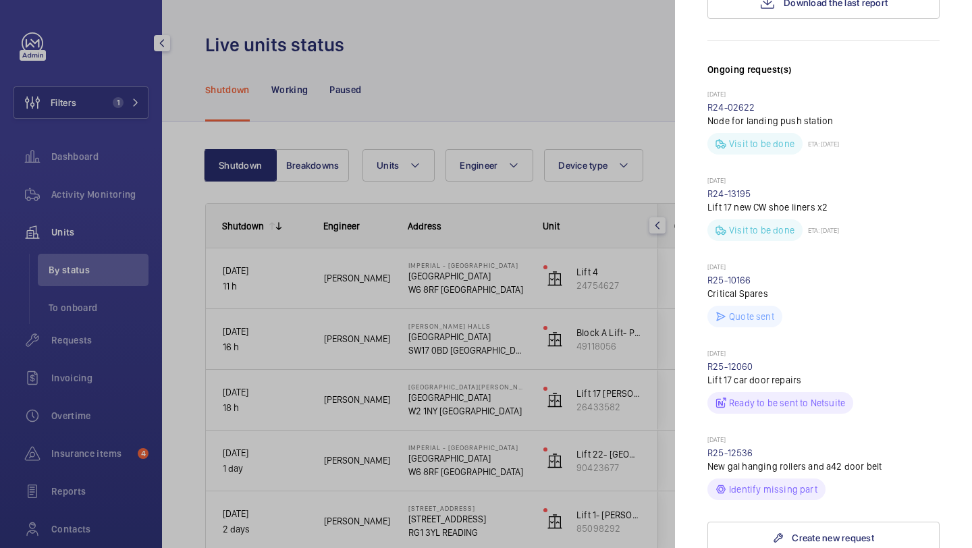
drag, startPoint x: 754, startPoint y: 385, endPoint x: 706, endPoint y: 386, distance: 47.9
click at [706, 386] on mat-sidenav "Stopped unit St Mary Hospital Praed Street W2 1NY LONDON CBRE GWS- Imperial Hos…" at bounding box center [823, 274] width 297 height 548
copy link "R25-12536"
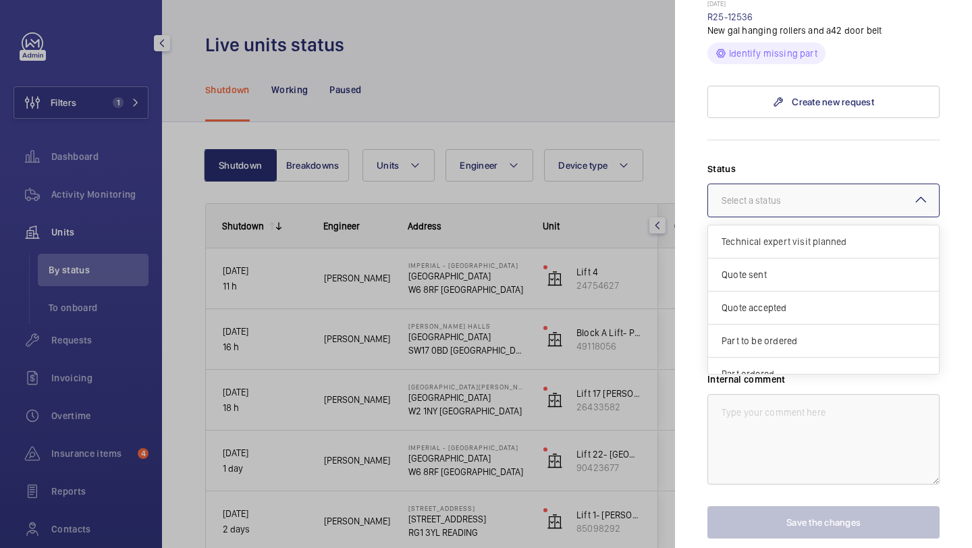
click at [774, 184] on div at bounding box center [823, 200] width 231 height 32
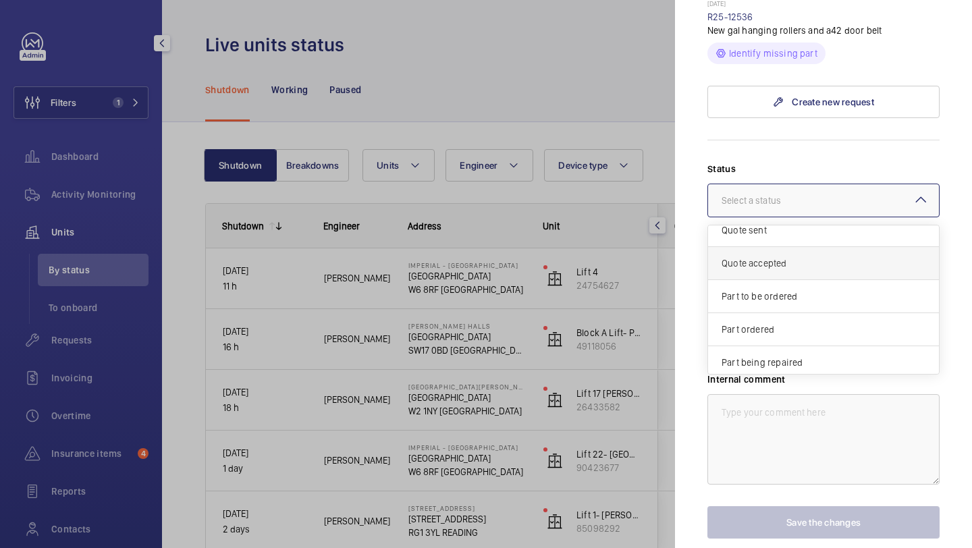
scroll to position [107, 0]
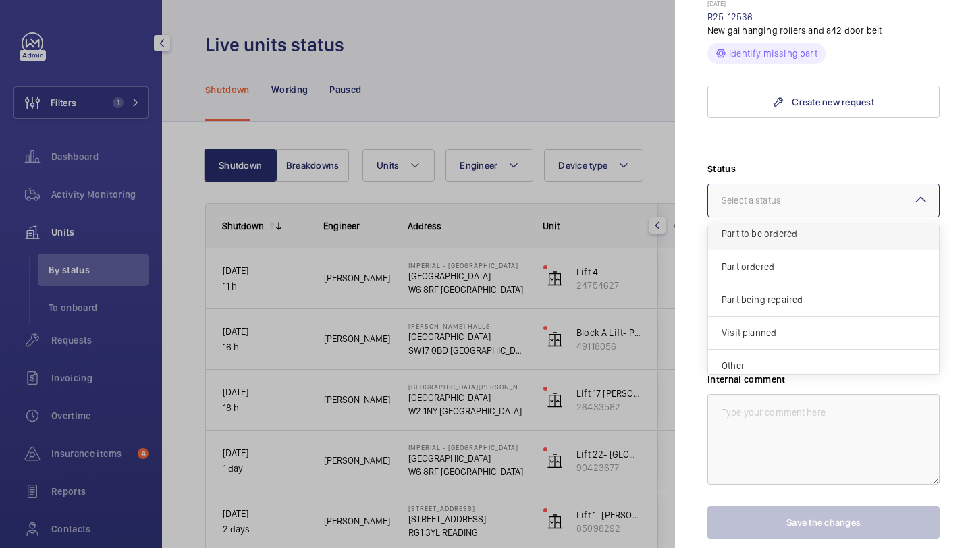
click at [783, 217] on div "Part to be ordered" at bounding box center [823, 233] width 231 height 33
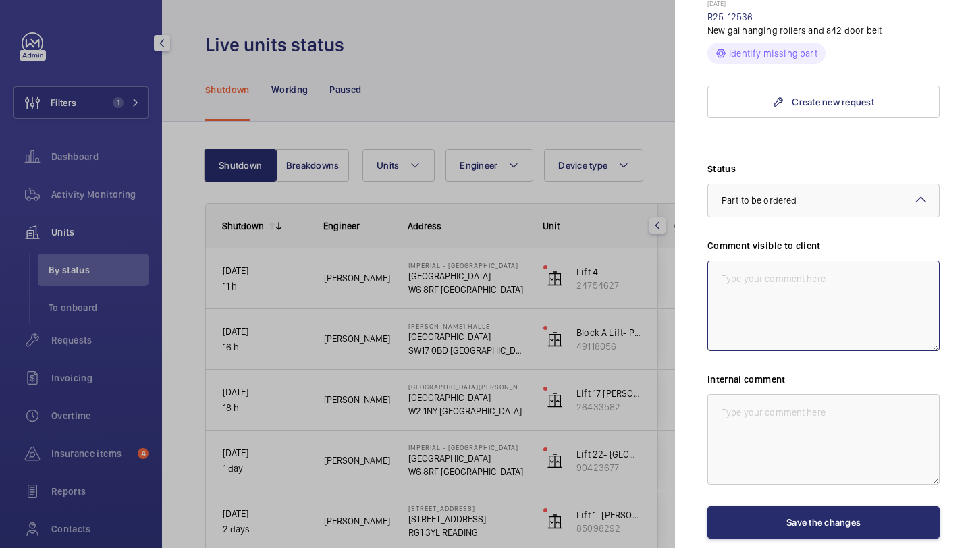
click at [766, 260] on textarea at bounding box center [823, 305] width 232 height 90
type textarea "w"
click at [769, 260] on textarea "WM ACTION - Parts required, supply chain currently sourcing." at bounding box center [823, 305] width 232 height 90
click at [806, 260] on textarea "WM ACTION 22.09 - Parts required, supply chain currently sourcing." at bounding box center [823, 305] width 232 height 90
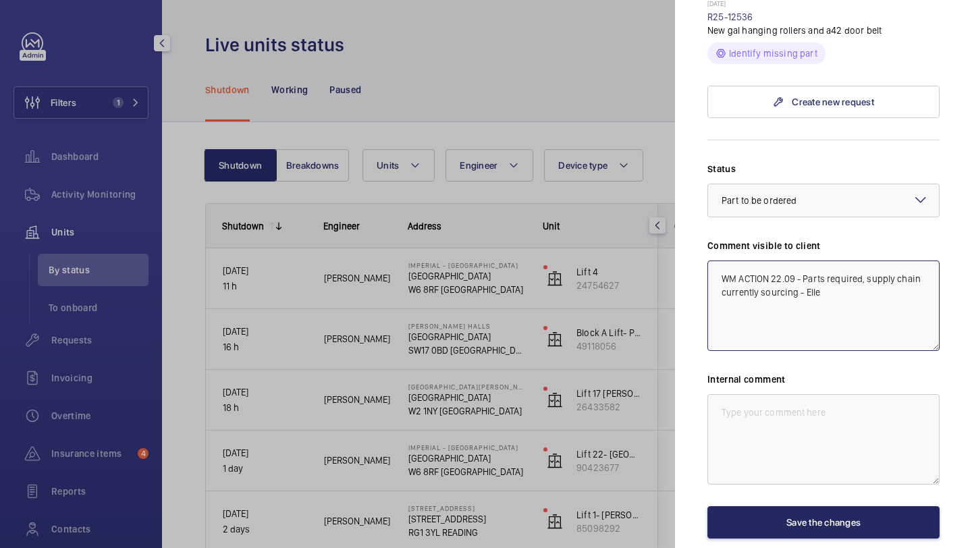
type textarea "WM ACTION 22.09 - Parts required, supply chain currently sourcing - Elle"
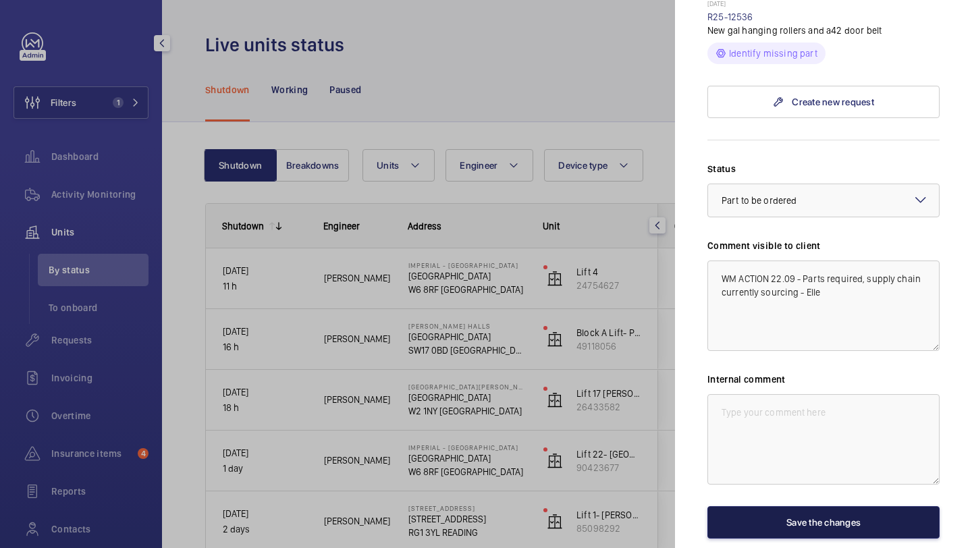
click at [804, 506] on button "Save the changes" at bounding box center [823, 522] width 232 height 32
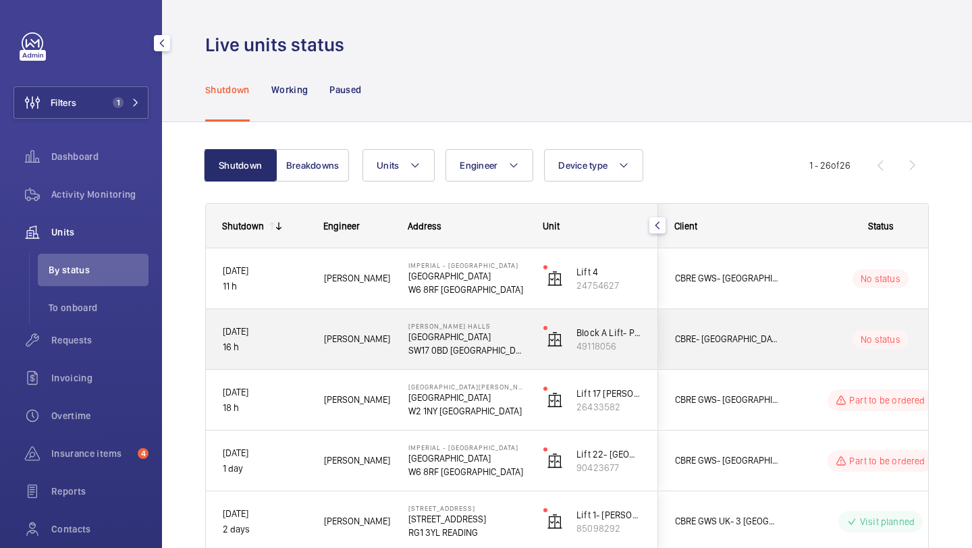
click at [773, 331] on span "CBRE- [GEOGRAPHIC_DATA]" at bounding box center [727, 339] width 104 height 16
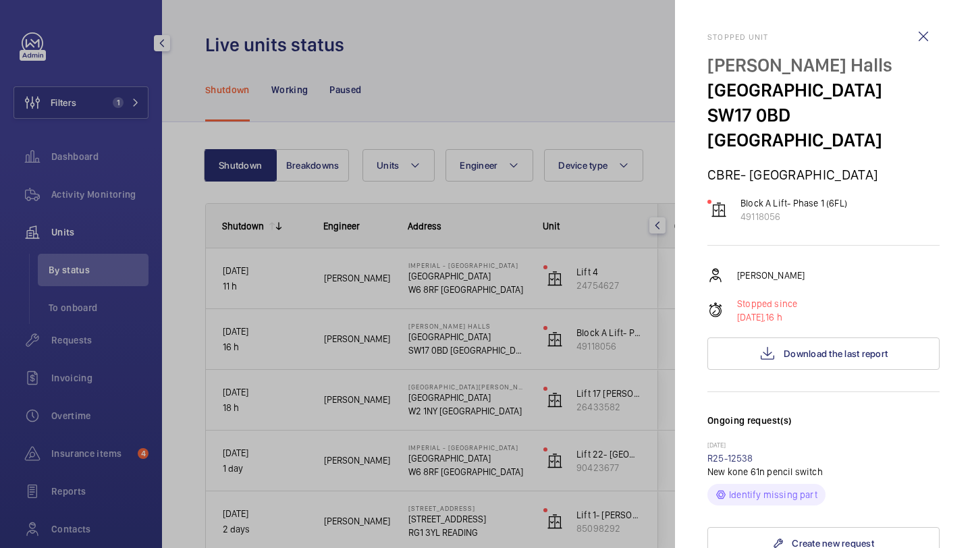
click at [823, 305] on div "Dan Jennings Stopped since 21/09/2025, 16 h Download the last report" at bounding box center [823, 318] width 232 height 103
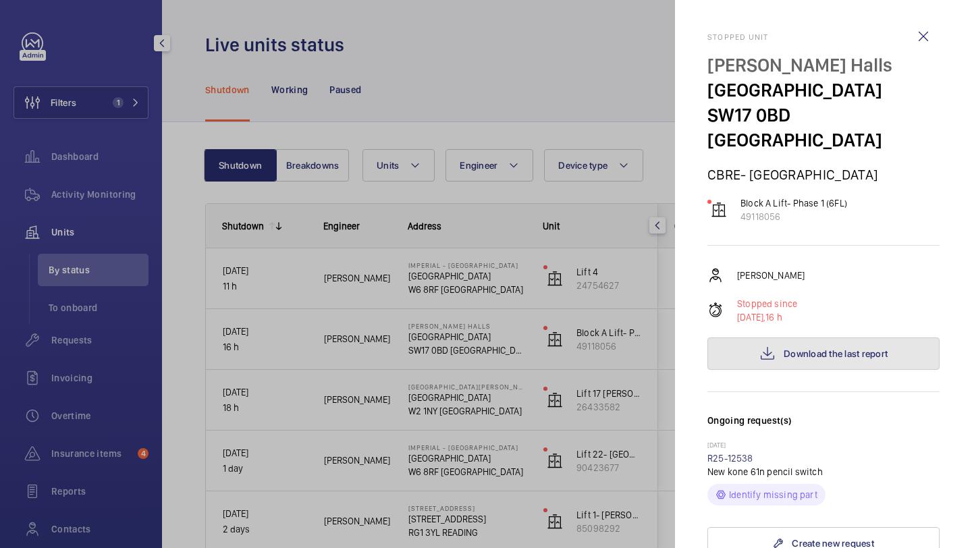
click at [820, 337] on button "Download the last report" at bounding box center [823, 353] width 232 height 32
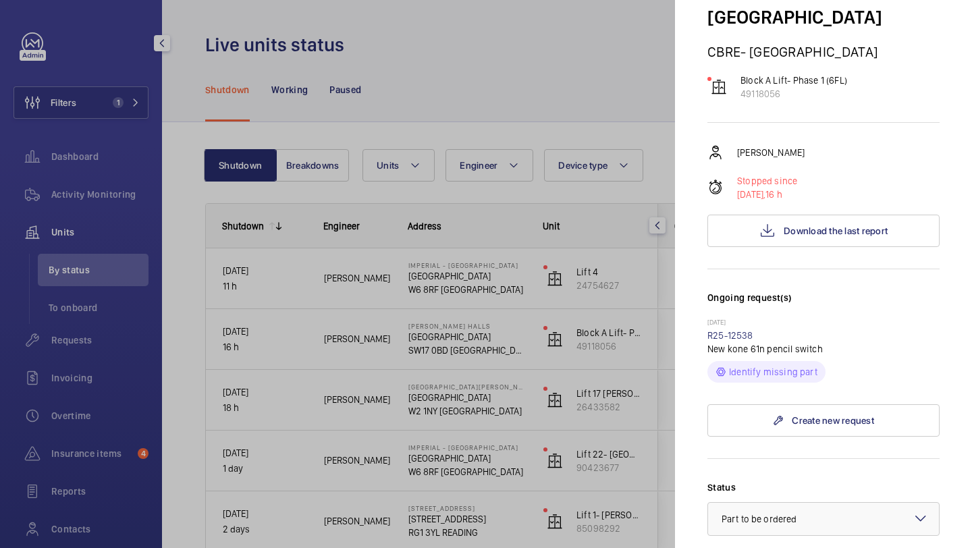
scroll to position [347, 0]
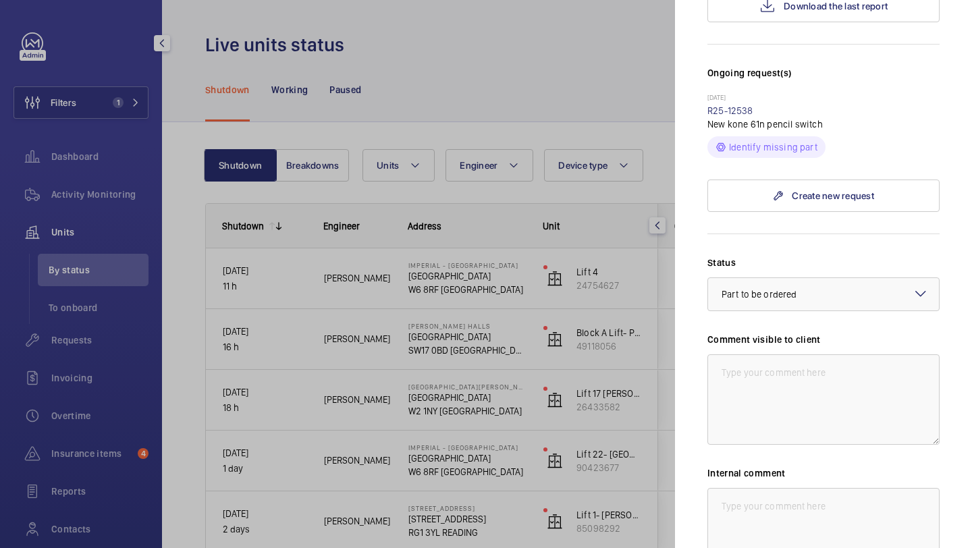
click at [779, 333] on div "Comment visible to client" at bounding box center [823, 389] width 232 height 112
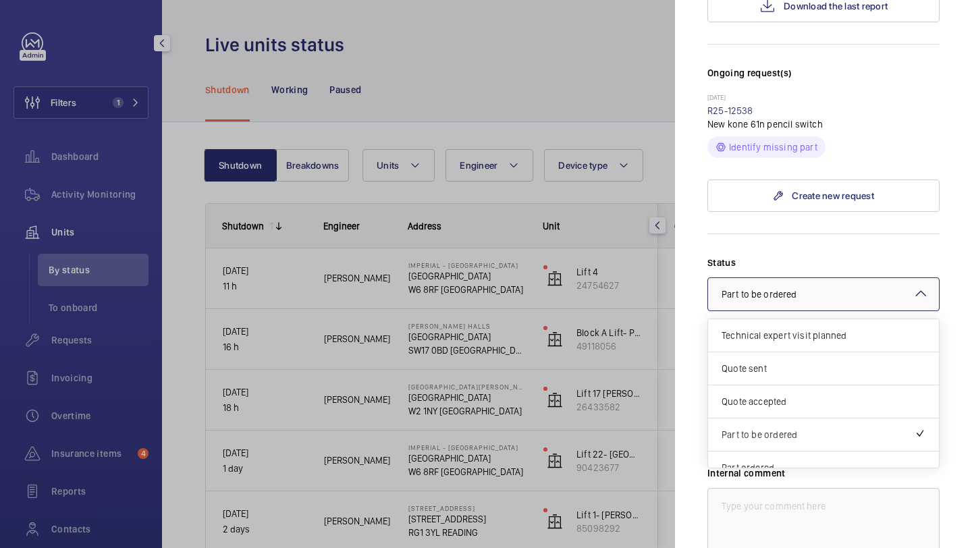
click at [783, 289] on span "Part to be ordered" at bounding box center [758, 294] width 75 height 11
click at [725, 507] on textarea at bounding box center [823, 533] width 232 height 90
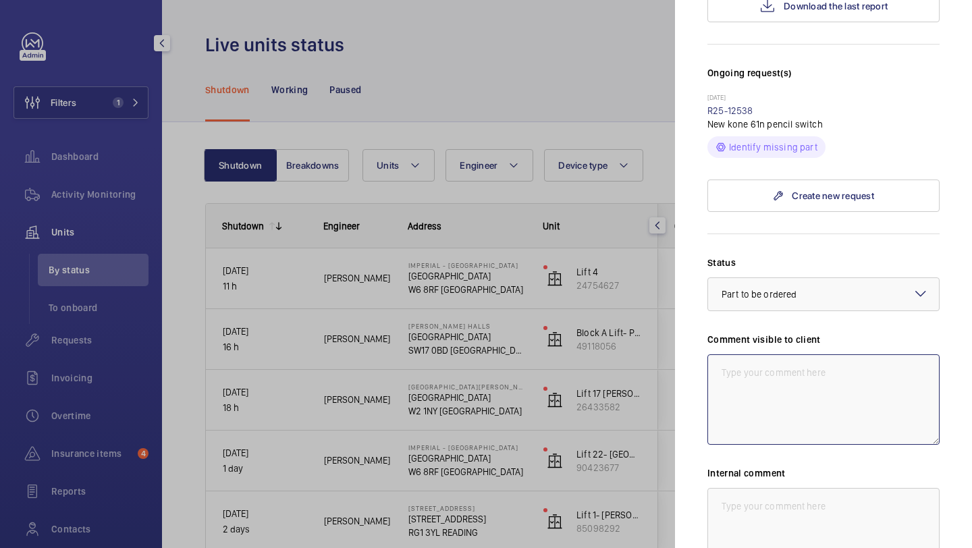
click at [748, 382] on textarea at bounding box center [823, 399] width 232 height 90
drag, startPoint x: 814, startPoint y: 372, endPoint x: 723, endPoint y: 325, distance: 102.0
click at [723, 333] on div "Comment visible to client WM ACTION 22.09 - Parts required, supply chain curren…" at bounding box center [823, 389] width 232 height 112
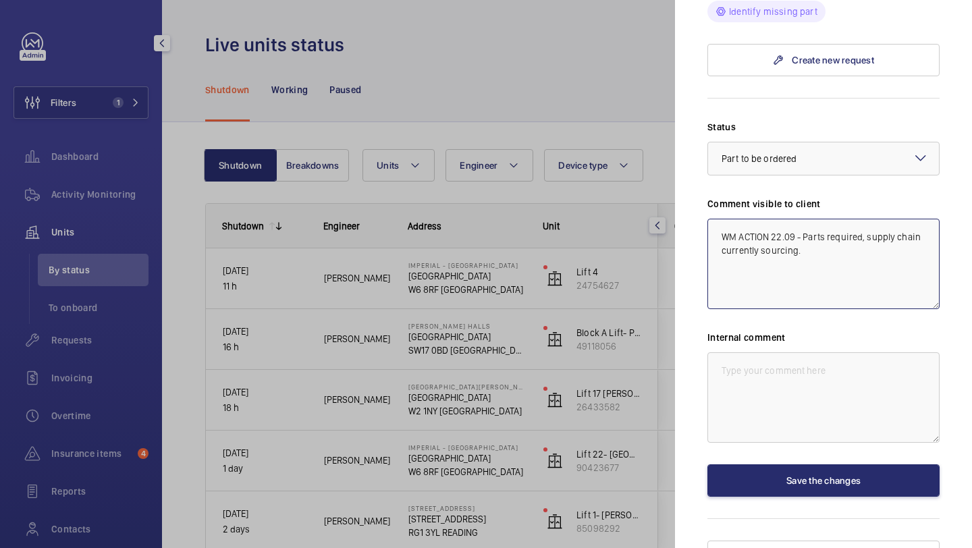
type textarea "WM ACTION 22.09 - Parts required, supply chain currently sourcing."
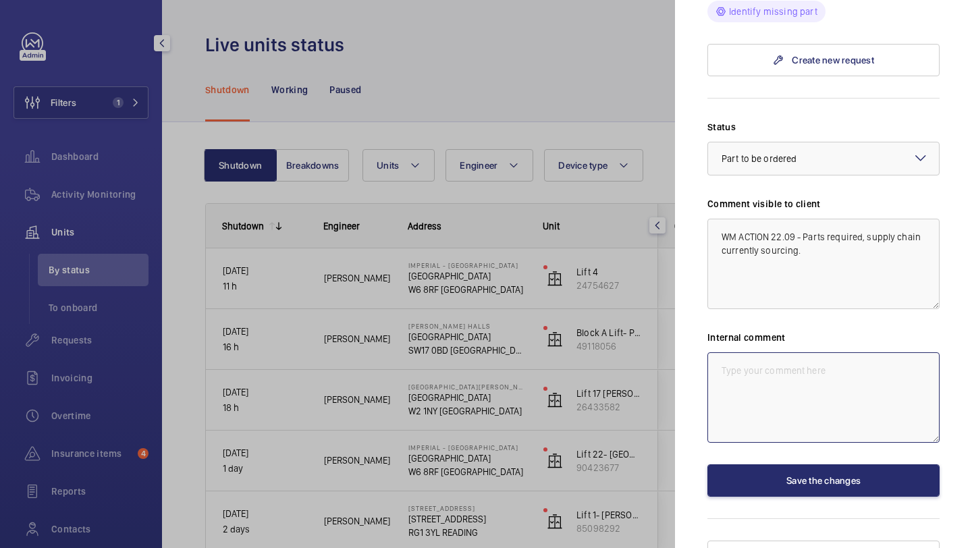
click at [770, 352] on textarea at bounding box center [823, 397] width 232 height 90
paste textarea "WM ACTION 22.09 - Parts required, supply chain currently sourcing."
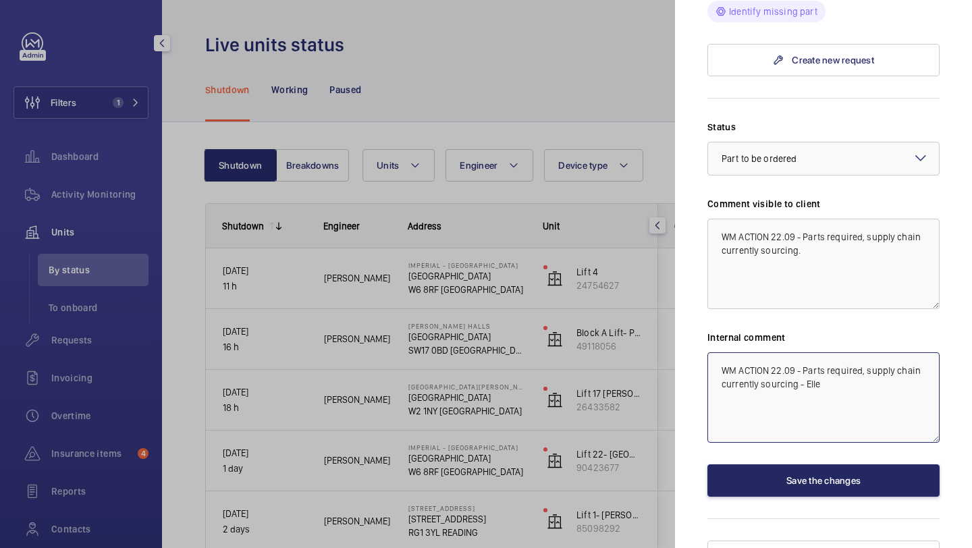
type textarea "WM ACTION 22.09 - Parts required, supply chain currently sourcing - Elle"
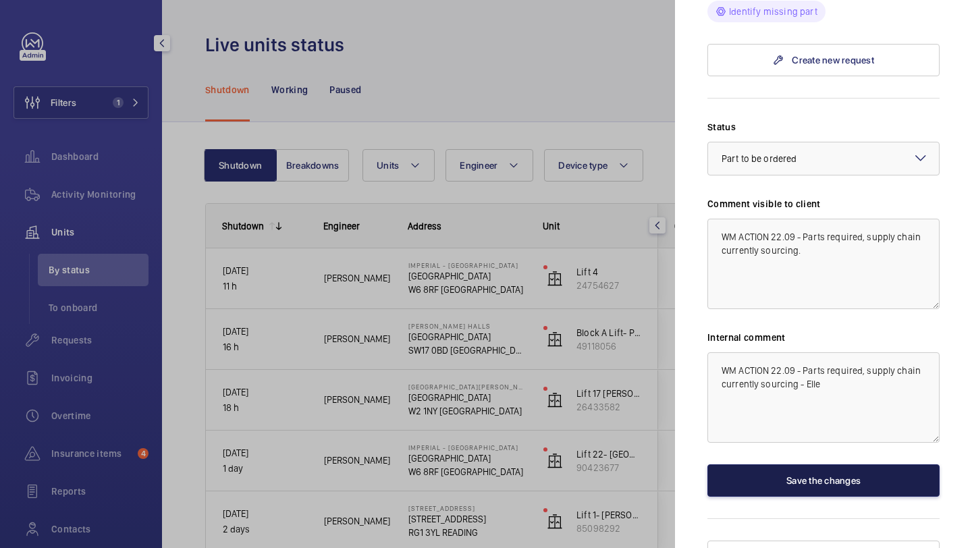
click at [768, 464] on button "Save the changes" at bounding box center [823, 480] width 232 height 32
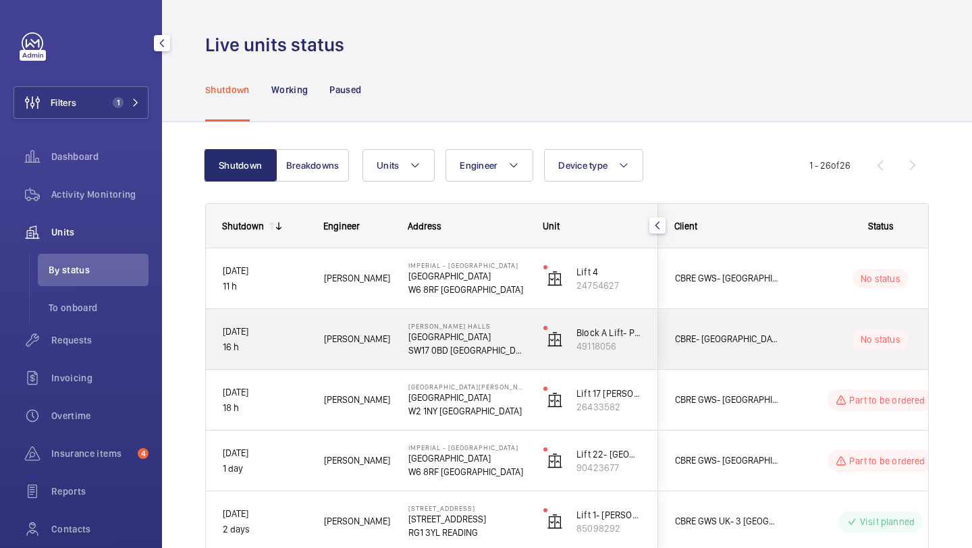
click at [694, 331] on span "CBRE- St Georges University" at bounding box center [727, 339] width 104 height 16
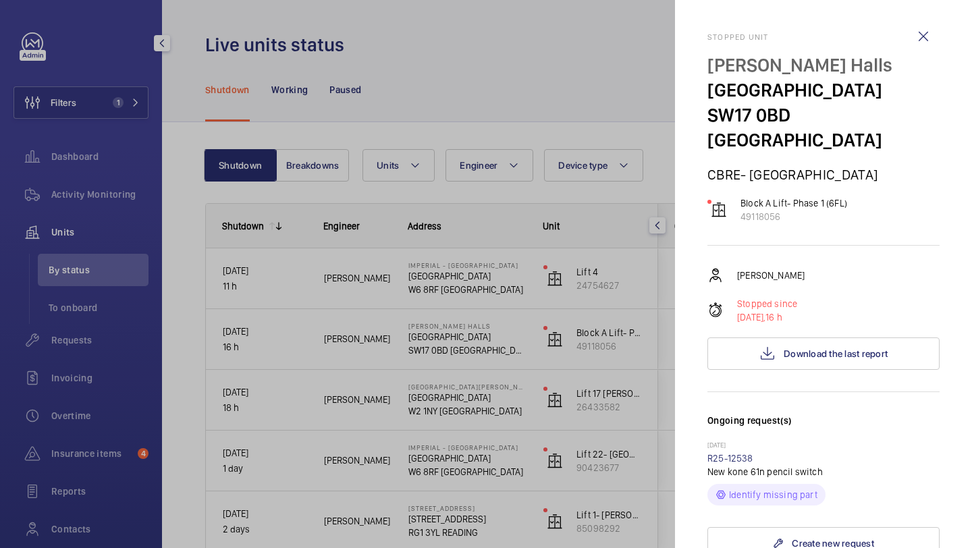
scroll to position [483, 0]
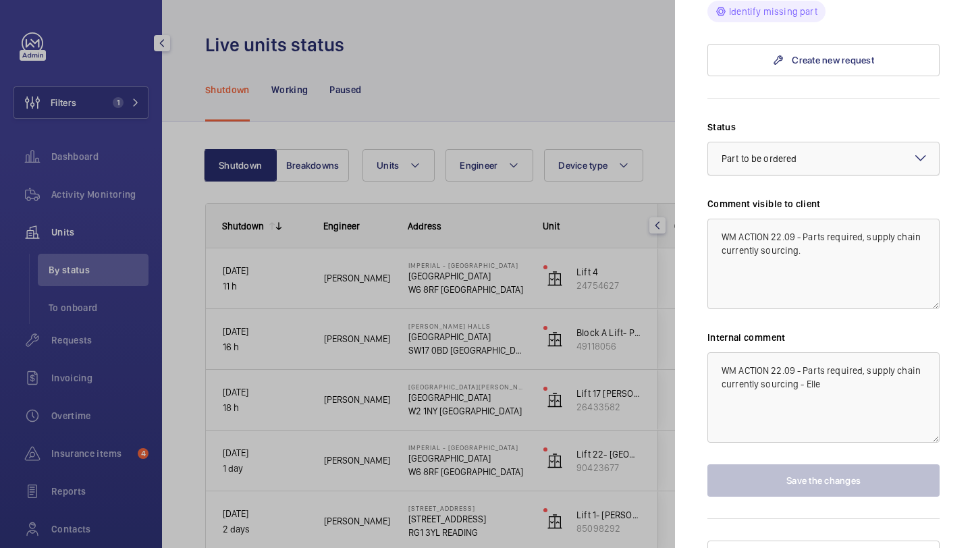
click at [816, 152] on div "× Part to be ordered" at bounding box center [775, 158] width 109 height 13
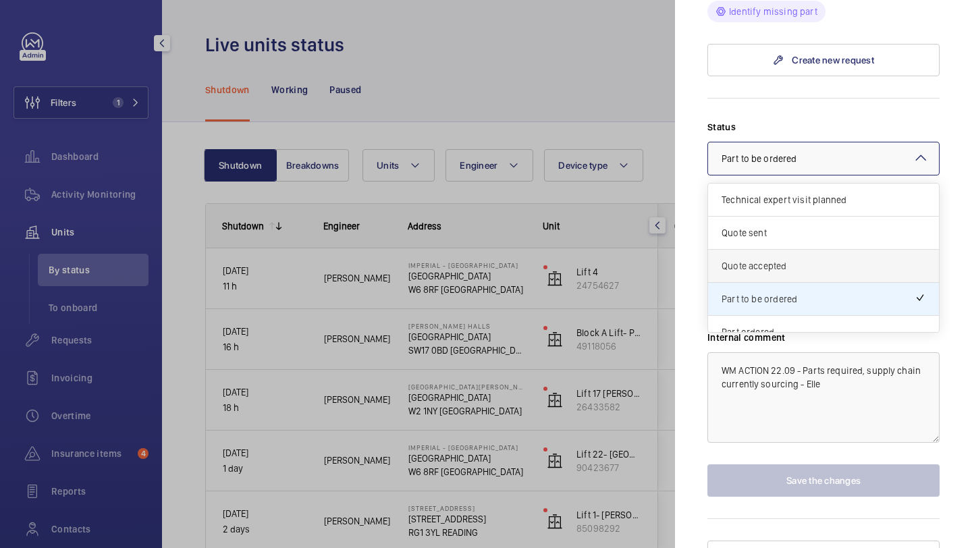
click at [804, 250] on div "Quote accepted" at bounding box center [823, 266] width 231 height 33
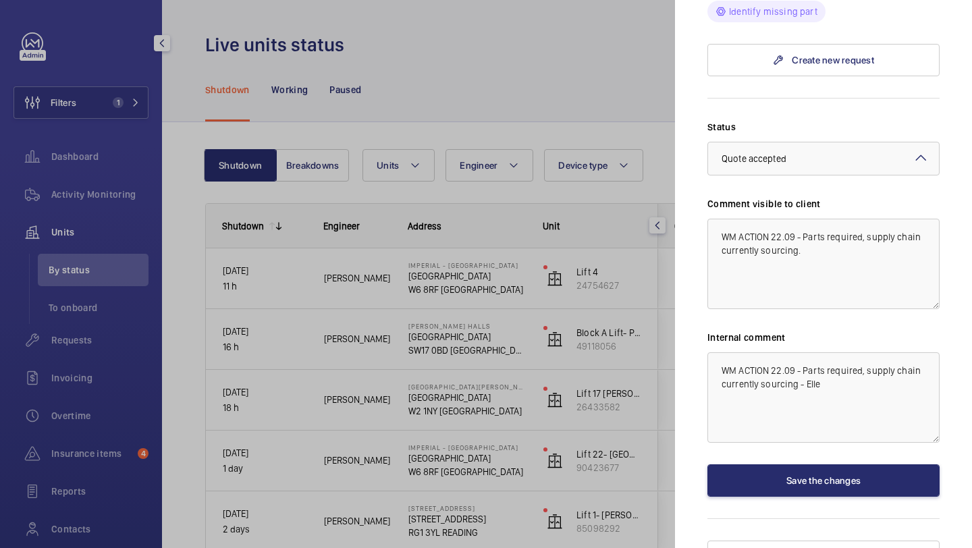
click at [815, 152] on div "Status Select a status × Quote accepted × Comment visible to client WM ACTION 2…" at bounding box center [823, 308] width 232 height 376
click at [815, 143] on div at bounding box center [823, 158] width 231 height 32
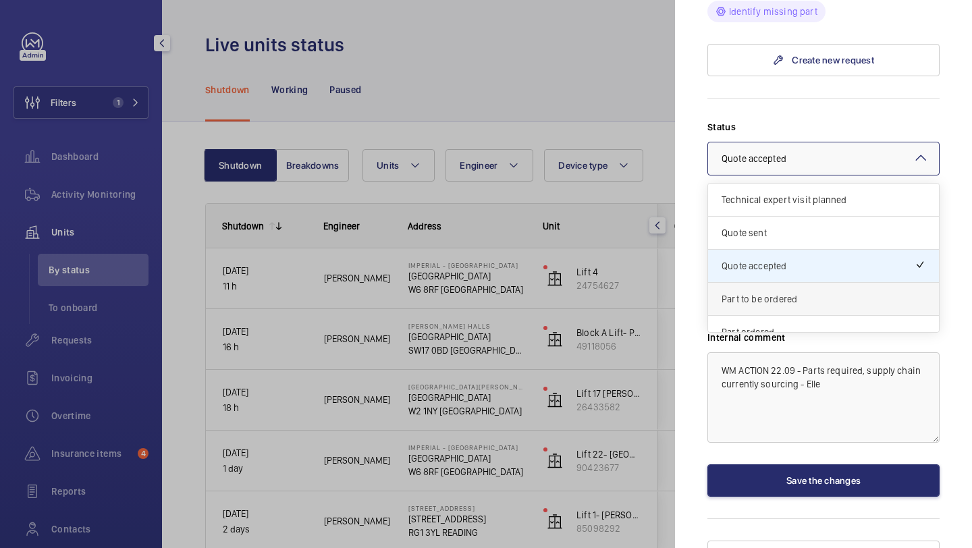
click at [792, 292] on span "Part to be ordered" at bounding box center [823, 298] width 204 height 13
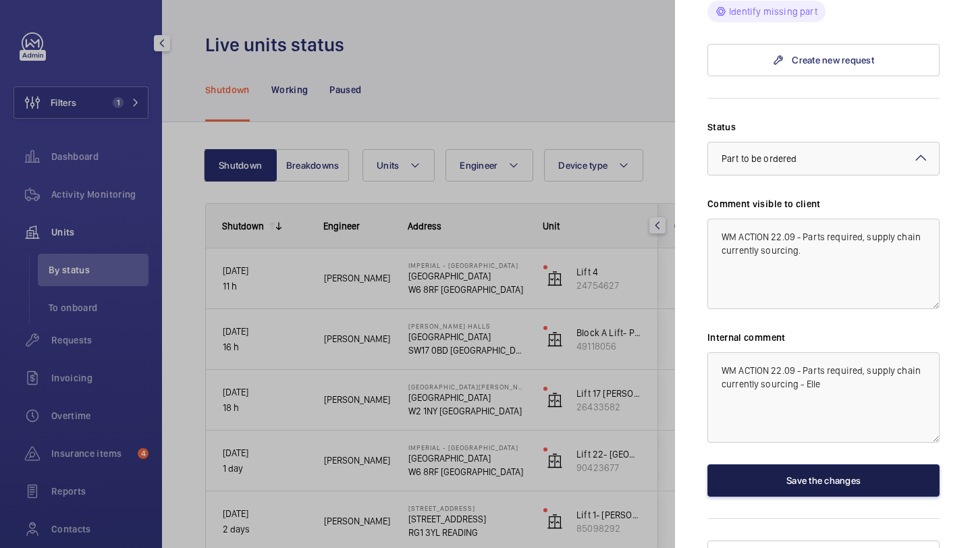
click at [802, 464] on button "Save the changes" at bounding box center [823, 480] width 232 height 32
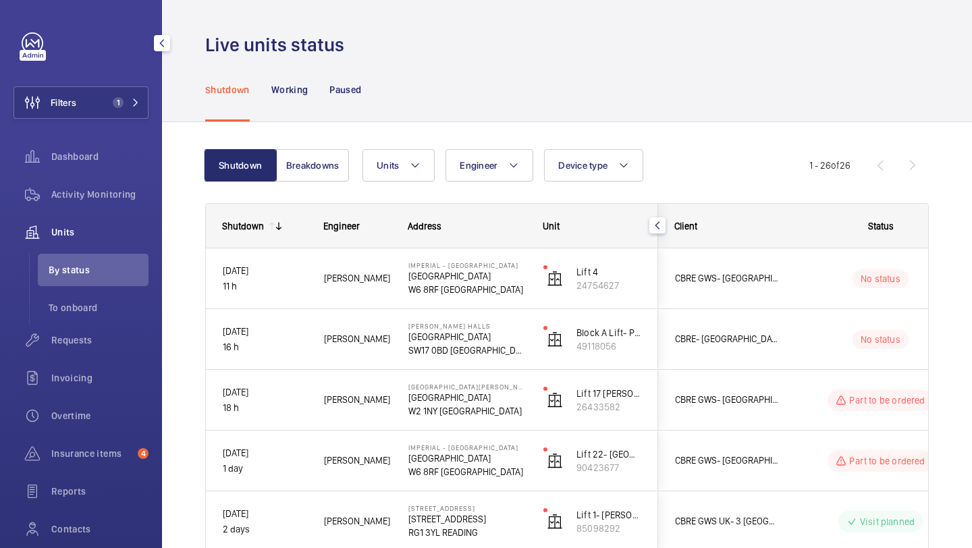
scroll to position [0, 0]
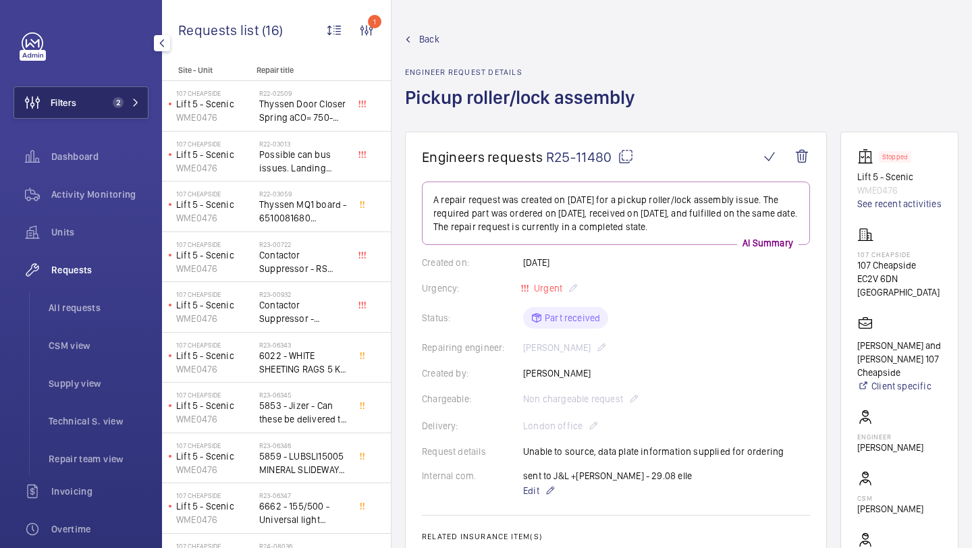
scroll to position [24, 0]
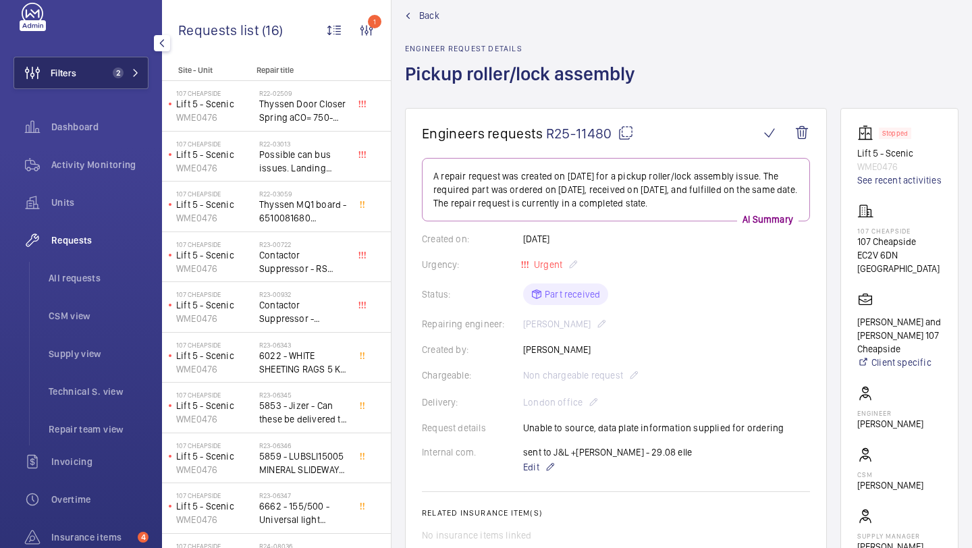
click at [90, 74] on button "Filters 2" at bounding box center [80, 73] width 135 height 32
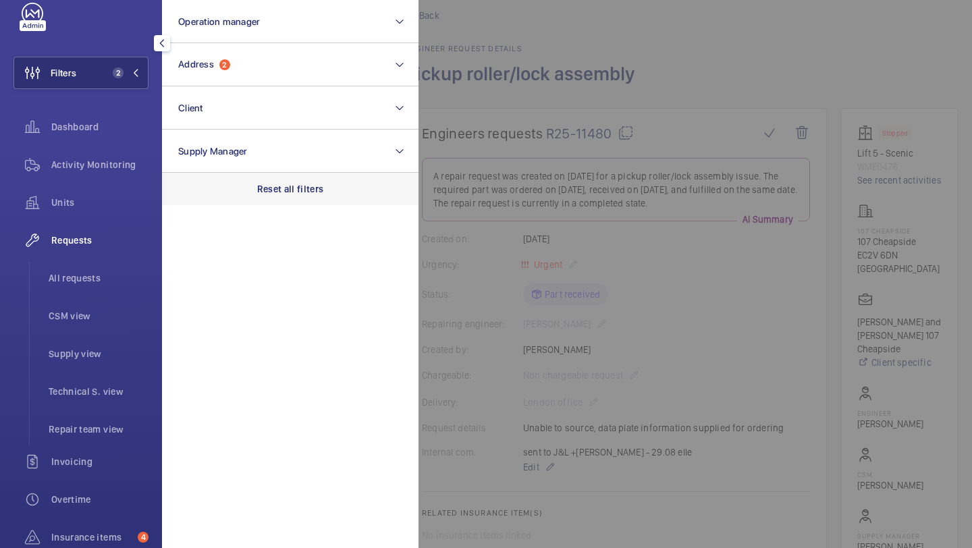
click at [283, 188] on p "Reset all filters" at bounding box center [290, 188] width 67 height 13
click at [104, 277] on span "All requests" at bounding box center [99, 277] width 100 height 13
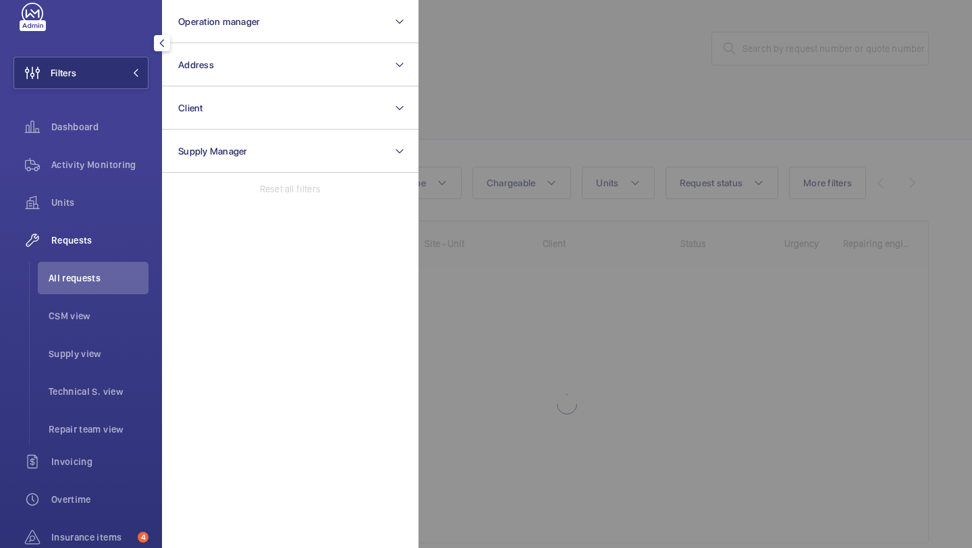
click at [623, 86] on div at bounding box center [904, 274] width 972 height 548
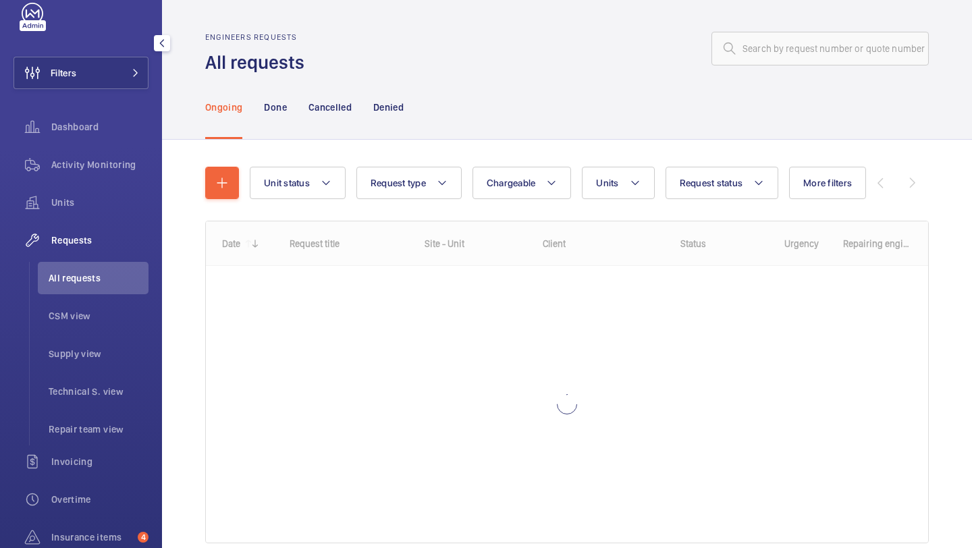
click at [745, 75] on div "Ongoing Done Cancelled Denied" at bounding box center [566, 107] width 723 height 64
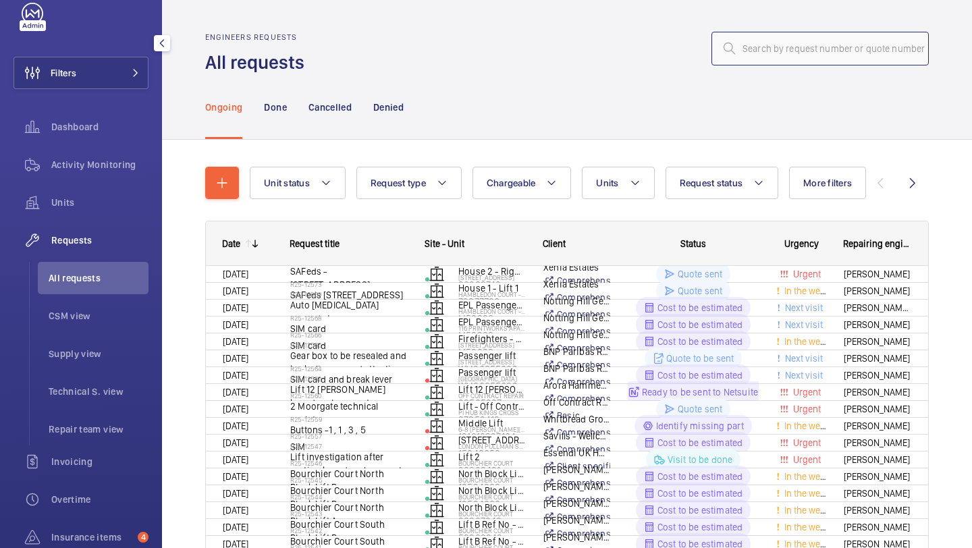
click at [752, 64] on input "text" at bounding box center [819, 49] width 217 height 34
paste input "R25-12536"
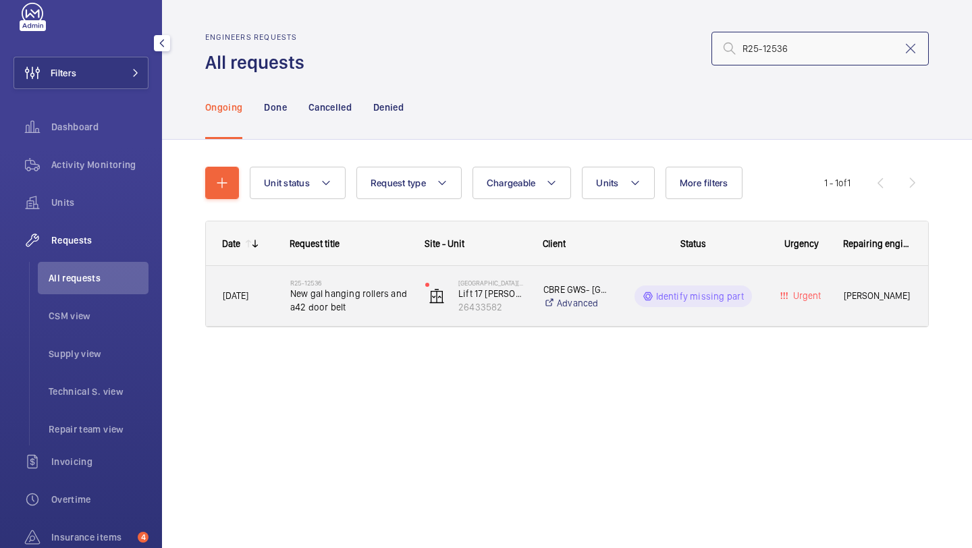
type input "R25-12536"
click at [368, 304] on span "New gal hanging rollers and a42 door belt" at bounding box center [348, 300] width 117 height 27
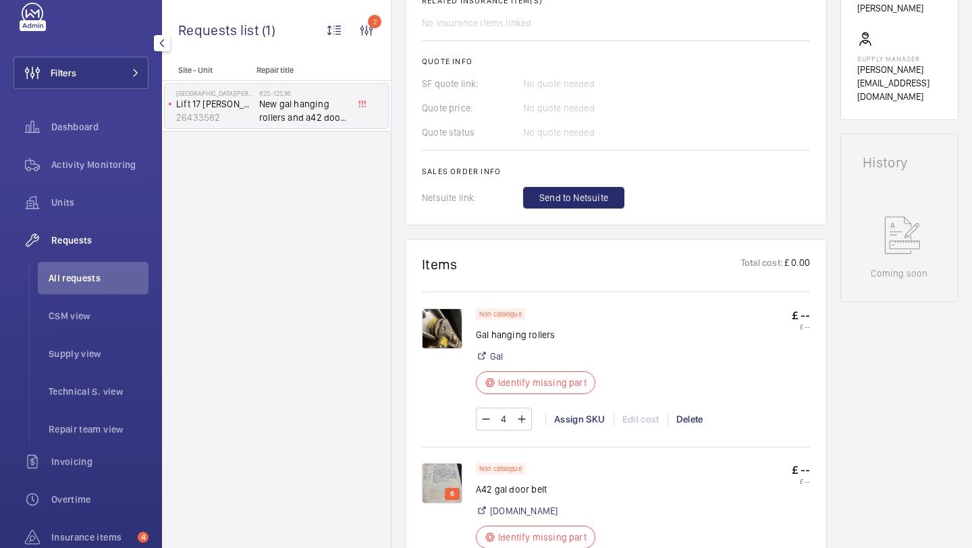
scroll to position [504, 0]
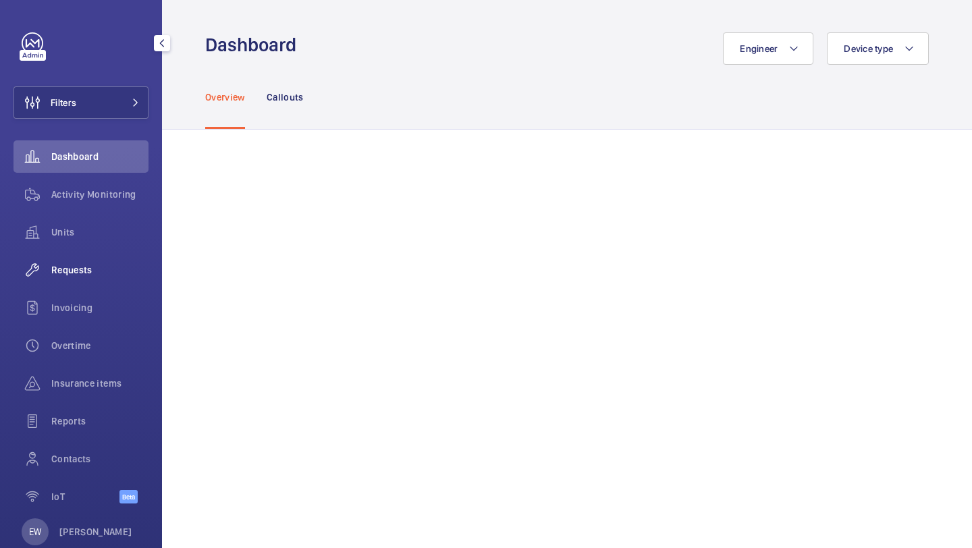
click at [131, 270] on span "Requests" at bounding box center [99, 269] width 97 height 13
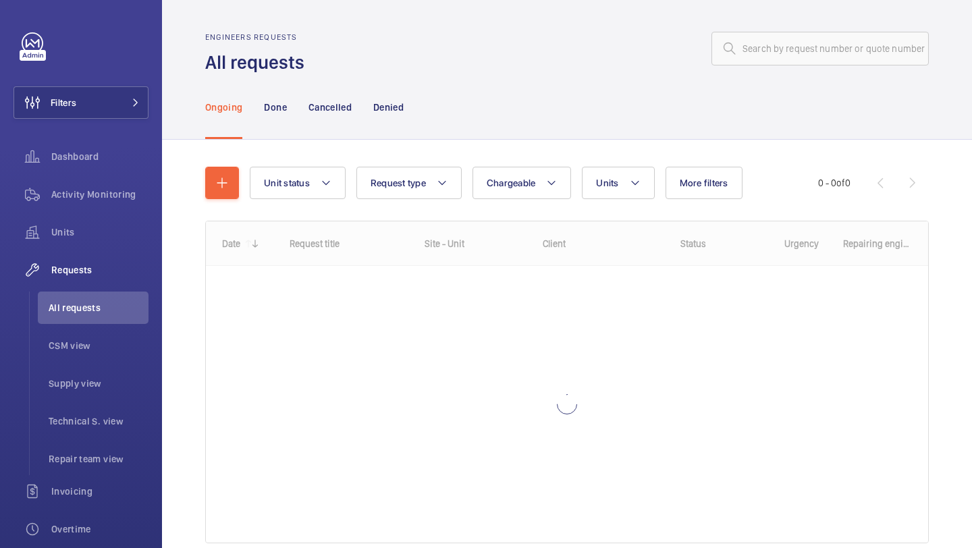
click at [789, 74] on div "Engineers requests All requests" at bounding box center [566, 53] width 723 height 43
click at [787, 57] on input "text" at bounding box center [819, 49] width 217 height 34
paste input "R25-11579"
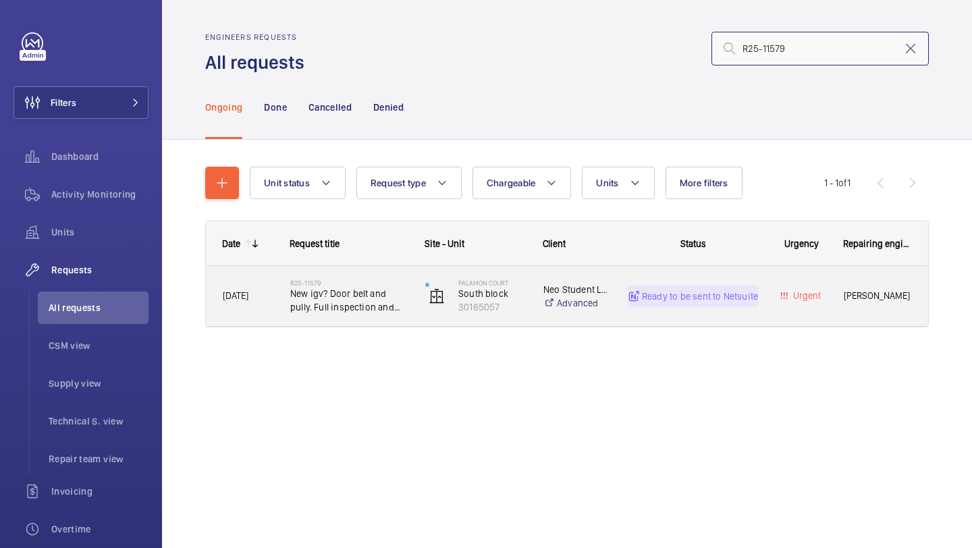
type input "R25-11579"
click at [372, 277] on div "R25-11579 New igv? Door belt and pully. Full inspection and set up of doors." at bounding box center [348, 296] width 117 height 39
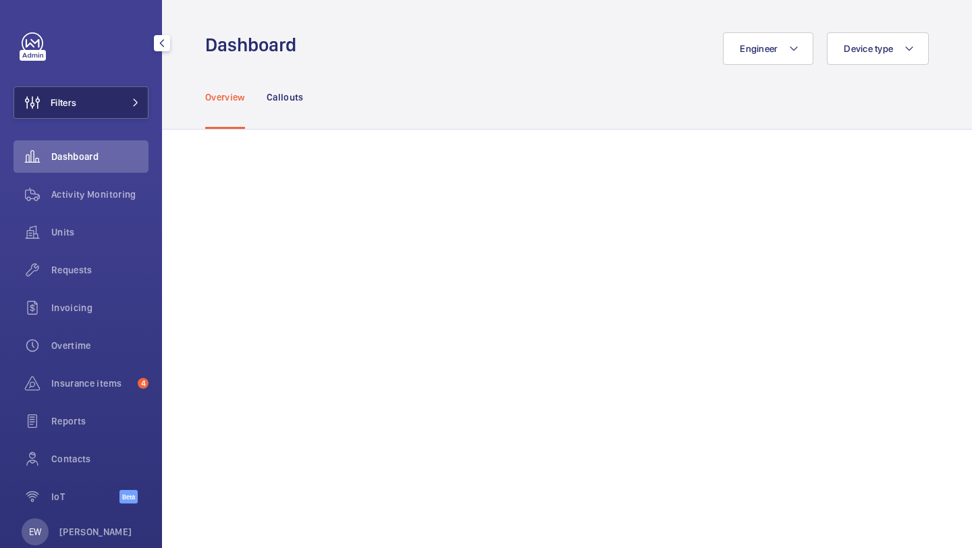
click at [104, 99] on button "Filters" at bounding box center [80, 102] width 135 height 32
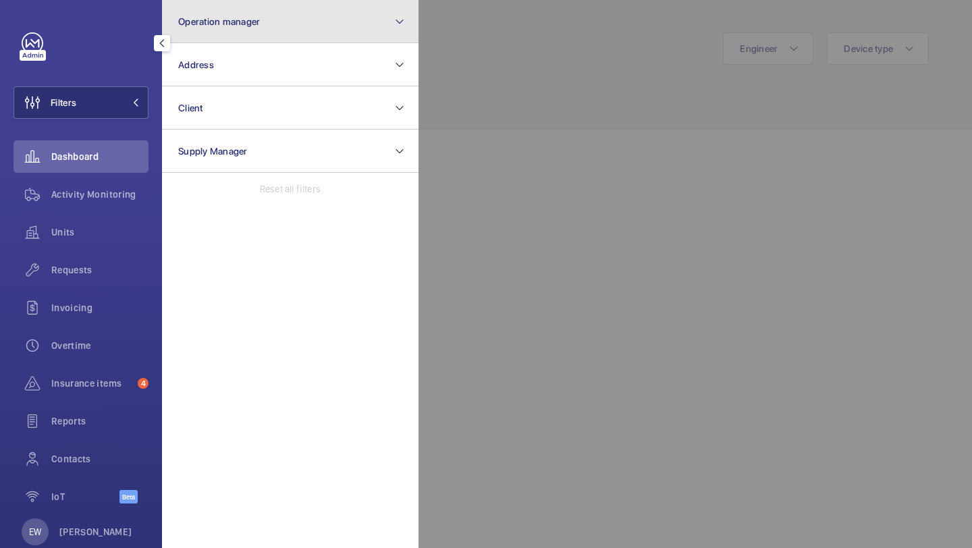
click at [229, 38] on button "Operation manager" at bounding box center [290, 21] width 256 height 43
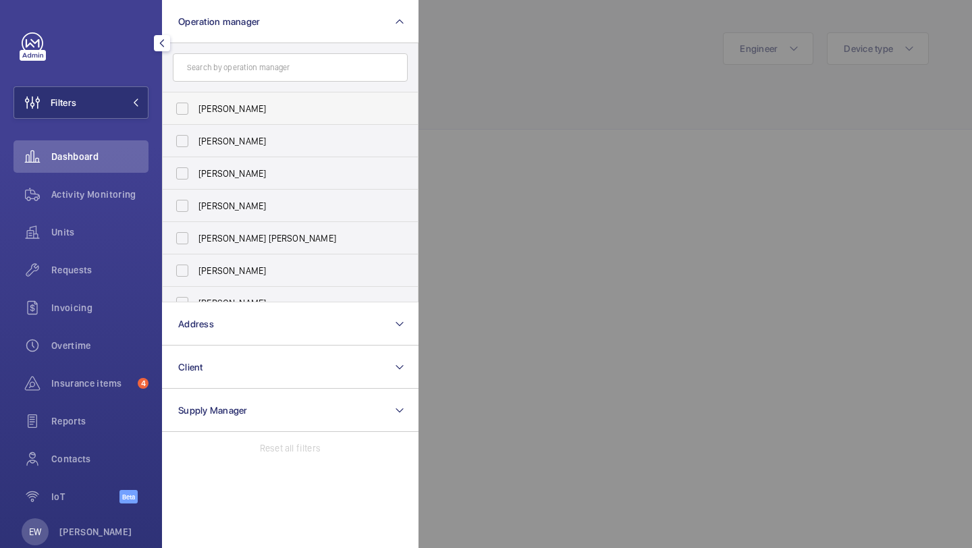
click at [213, 99] on label "[PERSON_NAME]" at bounding box center [280, 108] width 235 height 32
click at [196, 99] on input "[PERSON_NAME]" at bounding box center [182, 108] width 27 height 27
checkbox input "true"
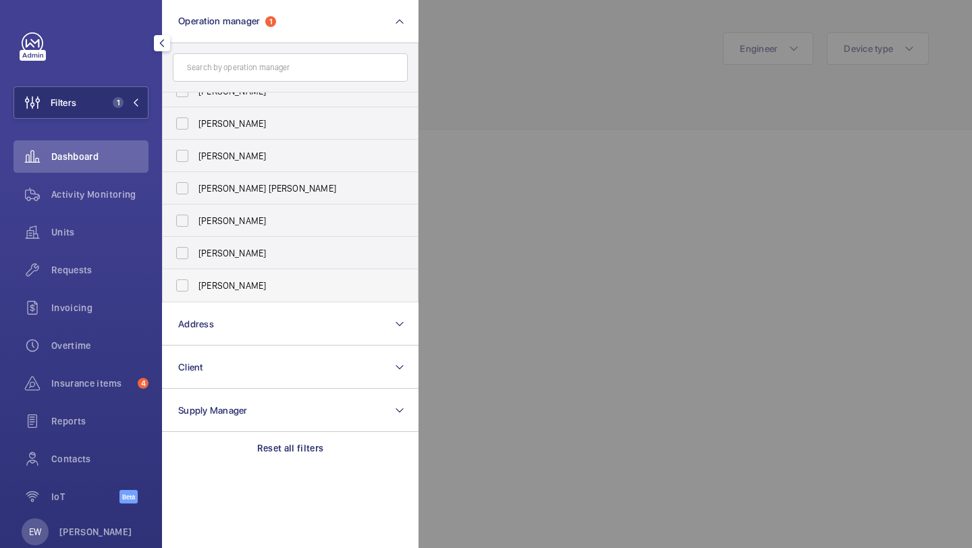
click at [252, 279] on span "[PERSON_NAME]" at bounding box center [291, 285] width 186 height 13
click at [196, 279] on input "[PERSON_NAME]" at bounding box center [182, 285] width 27 height 27
checkbox input "true"
click at [546, 134] on div at bounding box center [904, 274] width 972 height 548
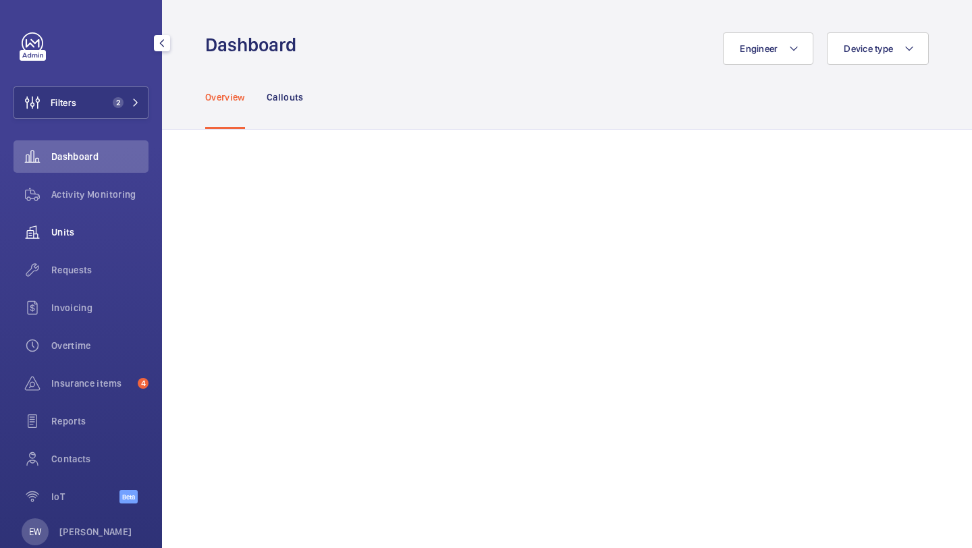
click at [80, 244] on div "Units" at bounding box center [80, 232] width 135 height 32
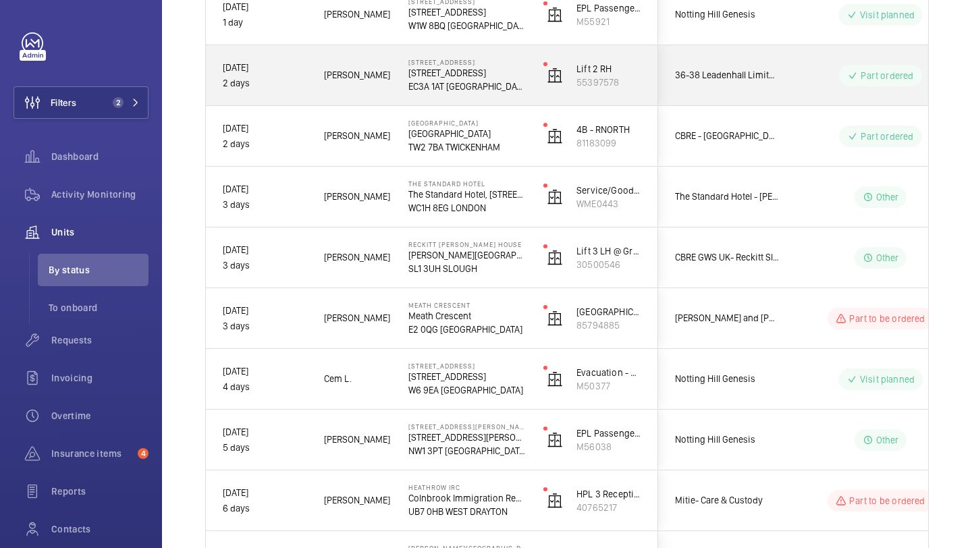
scroll to position [331, 0]
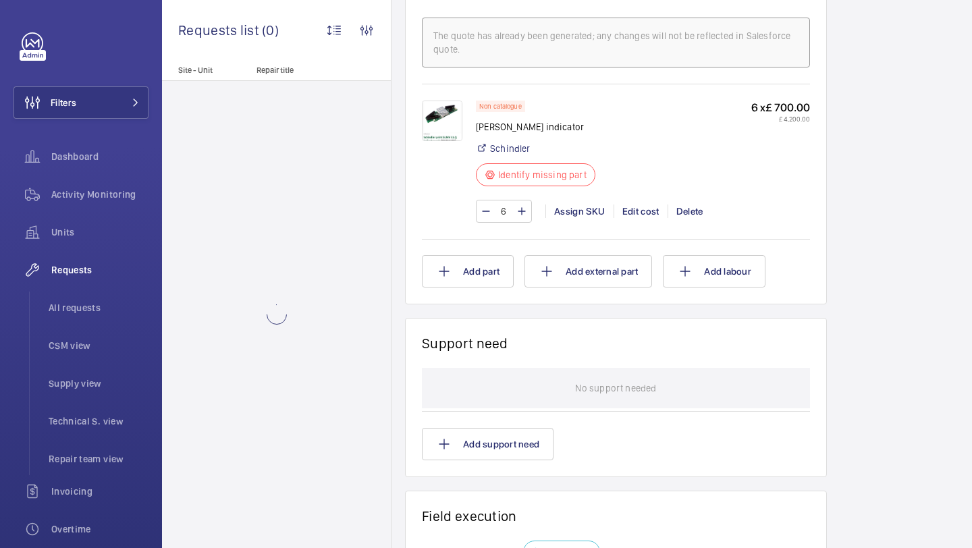
scroll to position [889, 0]
